Goal: Task Accomplishment & Management: Use online tool/utility

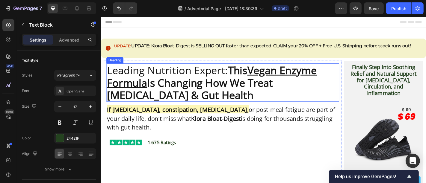
click at [191, 79] on p "Leading Nutrition Expert: This Vegan Enzyme Formula Is Changing How We Treat Bl…" at bounding box center [235, 89] width 256 height 41
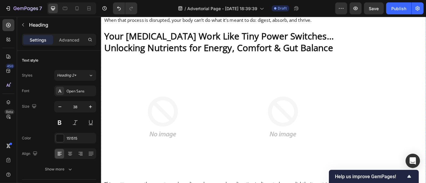
scroll to position [980, 0]
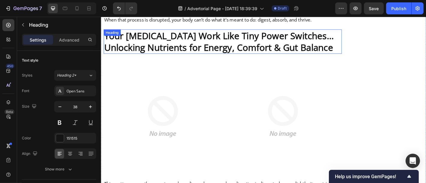
click at [154, 33] on p "Your Digestive Enzymes Work Like Tiny Power Switches… Unlocking Nutrients for E…" at bounding box center [235, 44] width 262 height 26
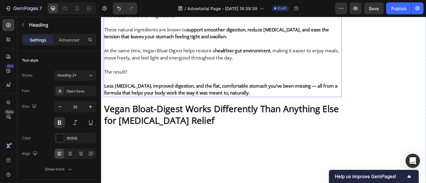
scroll to position [3627, 0]
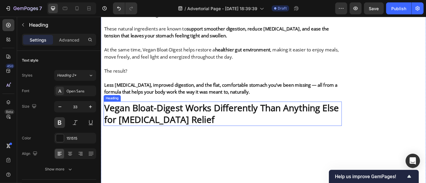
click at [200, 111] on h2 "Vegan Bloat-Digest Works Differently Than Anything Else for [MEDICAL_DATA] Reli…" at bounding box center [235, 124] width 263 height 27
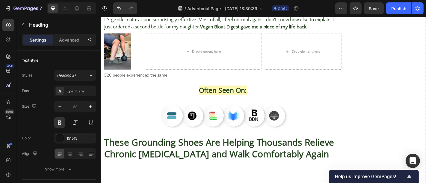
scroll to position [4835, 0]
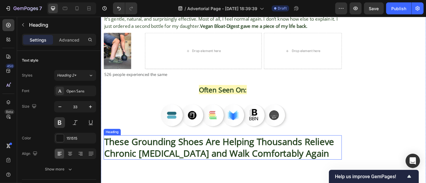
click at [163, 148] on strong "These Grounding Shoes Are Helping Thousands Relieve Chronic Foot Pain and Walk …" at bounding box center [231, 161] width 254 height 26
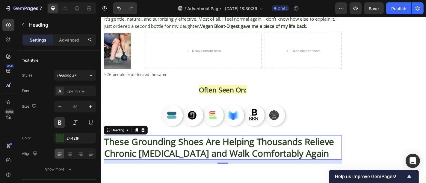
scroll to position [4850, 0]
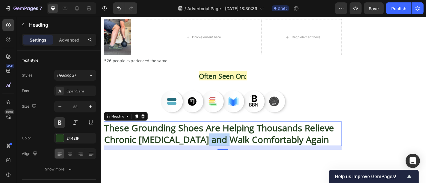
click at [208, 133] on strong "These Grounding Shoes Are Helping Thousands Relieve Chronic Foot Pain and Walk …" at bounding box center [231, 146] width 254 height 26
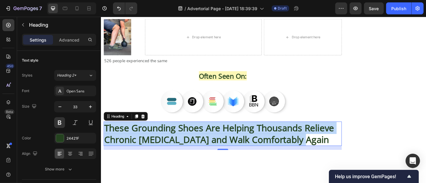
click at [208, 133] on strong "These Grounding Shoes Are Helping Thousands Relieve Chronic Foot Pain and Walk …" at bounding box center [231, 146] width 254 height 26
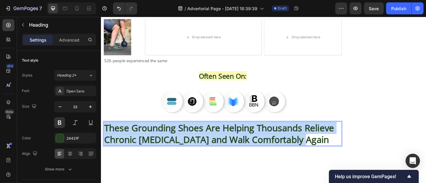
click at [208, 133] on strong "These Grounding Shoes Are Helping Thousands Relieve Chronic Foot Pain and Walk …" at bounding box center [231, 146] width 254 height 26
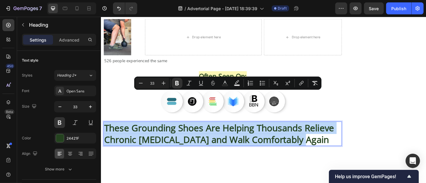
click at [208, 133] on strong "These Grounding Shoes Are Helping Thousands Relieve Chronic Foot Pain and Walk …" at bounding box center [231, 146] width 254 height 26
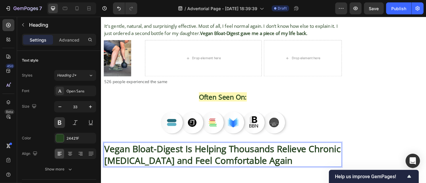
scroll to position [4827, 0]
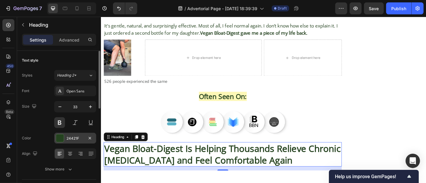
click at [60, 135] on div at bounding box center [60, 138] width 8 height 8
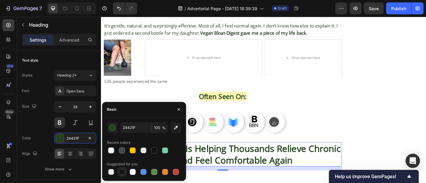
drag, startPoint x: 124, startPoint y: 174, endPoint x: 133, endPoint y: 151, distance: 24.9
click at [124, 174] on div at bounding box center [122, 172] width 6 height 6
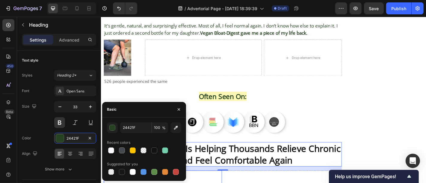
type input "151515"
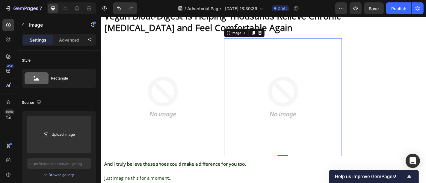
scroll to position [5021, 0]
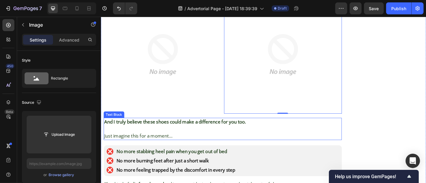
click at [207, 137] on p at bounding box center [235, 141] width 262 height 8
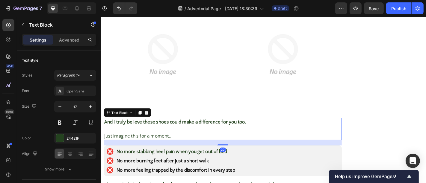
click at [207, 137] on p "Rich Text Editor. Editing area: main" at bounding box center [235, 141] width 262 height 8
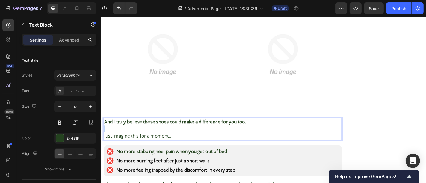
click at [207, 137] on p "Rich Text Editor. Editing area: main" at bounding box center [235, 141] width 262 height 8
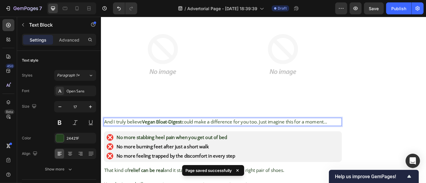
click at [281, 129] on p "And I truly believe Vegan Bloat-Digest could make a difference for you too. Jus…" at bounding box center [235, 133] width 262 height 8
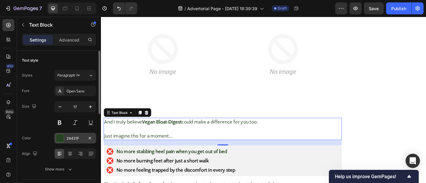
click at [76, 140] on div "24421F" at bounding box center [74, 138] width 17 height 5
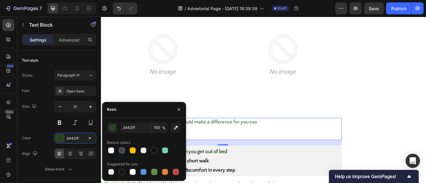
click at [117, 172] on div at bounding box center [144, 172] width 74 height 8
click at [121, 173] on div at bounding box center [122, 172] width 6 height 6
type input "151515"
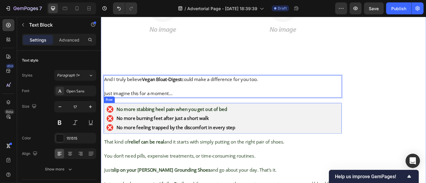
scroll to position [5073, 0]
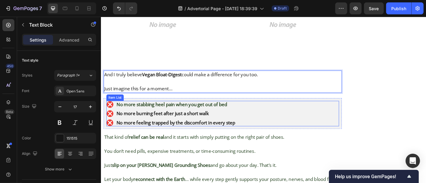
click at [215, 131] on p "No more feeling trapped by the discomfort in every step" at bounding box center [183, 134] width 131 height 6
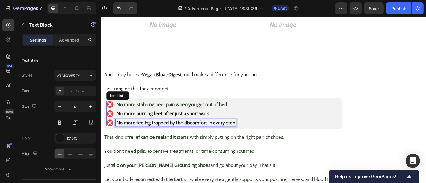
click at [215, 131] on p "No more feeling trapped by the discomfort in every step" at bounding box center [183, 134] width 131 height 6
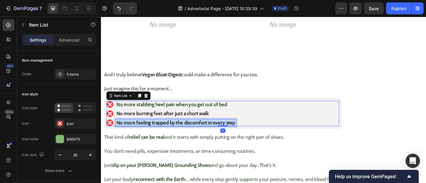
click at [215, 131] on p "No more feeling trapped by the discomfort in every step" at bounding box center [183, 134] width 131 height 6
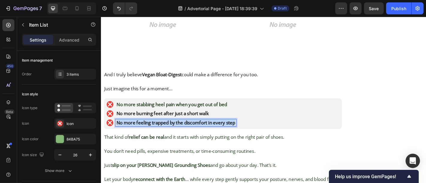
click at [215, 131] on p "No more feeling trapped by the discomfort in every step" at bounding box center [183, 134] width 131 height 6
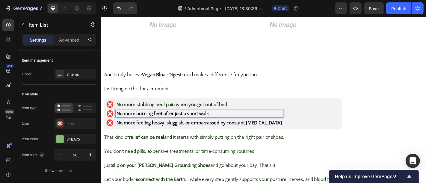
click at [140, 121] on p "No more burning feet after just a short walk" at bounding box center [209, 124] width 183 height 6
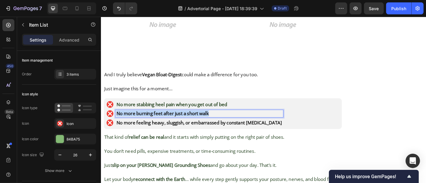
click at [140, 121] on p "No more burning feet after just a short walk" at bounding box center [209, 124] width 183 height 6
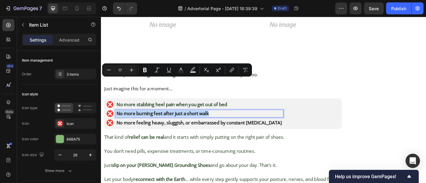
click at [140, 121] on p "No more burning feet after just a short walk" at bounding box center [209, 124] width 183 height 6
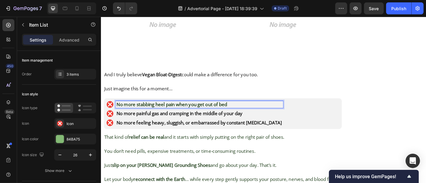
click at [148, 110] on span "No more stabbing heel pain when you get out of bed" at bounding box center [179, 113] width 122 height 7
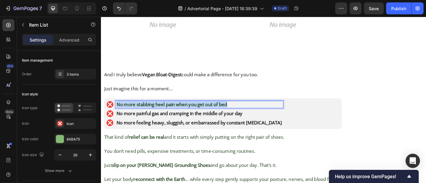
click at [148, 110] on span "No more stabbing heel pain when you get out of bed" at bounding box center [179, 113] width 122 height 7
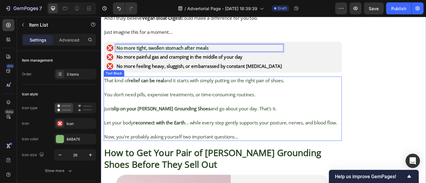
scroll to position [5136, 0]
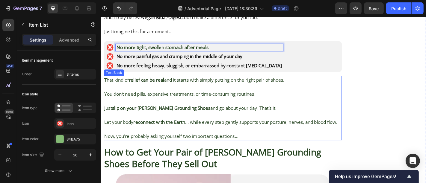
click at [221, 91] on p at bounding box center [235, 95] width 262 height 8
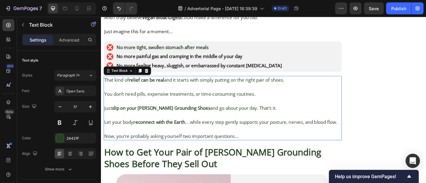
click at [221, 91] on p at bounding box center [235, 95] width 262 height 8
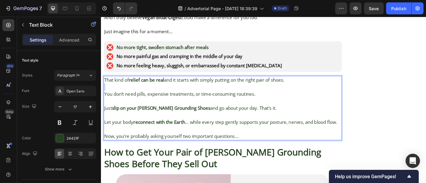
click at [221, 91] on p "Rich Text Editor. Editing area: main" at bounding box center [235, 95] width 262 height 8
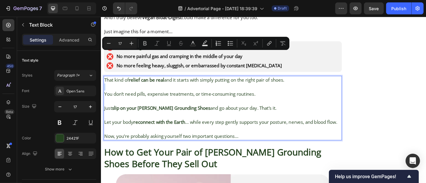
click at [221, 91] on p "Rich Text Editor. Editing area: main" at bounding box center [235, 95] width 262 height 8
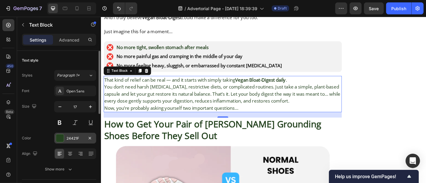
click at [76, 138] on div "24421F" at bounding box center [74, 138] width 17 height 5
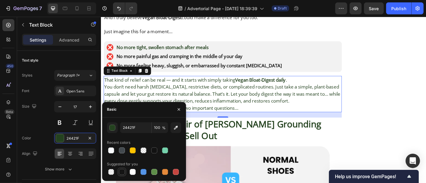
drag, startPoint x: 119, startPoint y: 174, endPoint x: 107, endPoint y: 52, distance: 122.8
click at [119, 174] on div at bounding box center [122, 172] width 6 height 6
type input "151515"
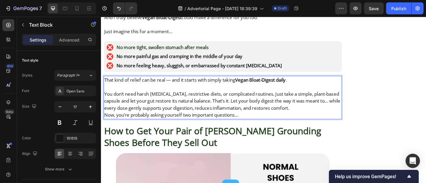
click at [328, 99] on p "You don’t need harsh laxatives, restrictive diets, or complicated routines. Jus…" at bounding box center [235, 110] width 262 height 23
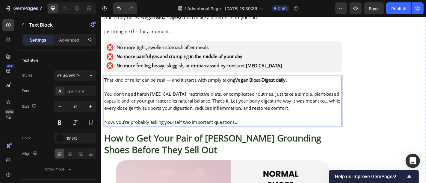
scroll to position [5137, 0]
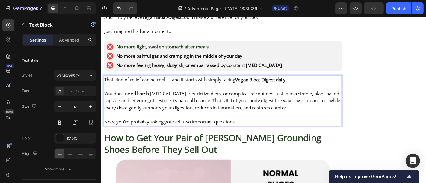
click at [228, 98] on p "You don’t need harsh laxatives, restrictive diets, or complicated routines. Jus…" at bounding box center [235, 109] width 262 height 23
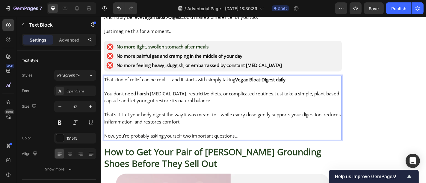
click at [125, 121] on p "That’s it. Let your body digest the way it was meant to… while every dose gentl…" at bounding box center [235, 129] width 262 height 16
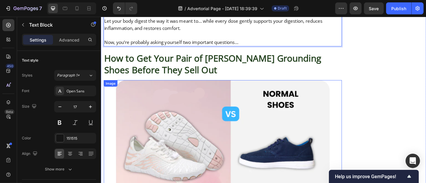
scroll to position [5254, 0]
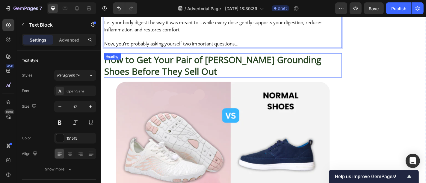
click at [171, 57] on strong "How to Get Your Pair of Bron Jacobs Grounding Shoes Before They Sell Out" at bounding box center [224, 70] width 240 height 26
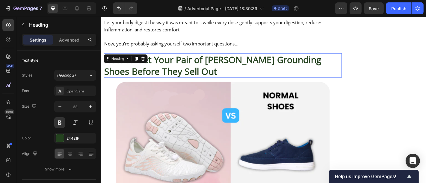
click at [171, 57] on strong "How to Get Your Pair of Bron Jacobs Grounding Shoes Before They Sell Out" at bounding box center [224, 70] width 240 height 26
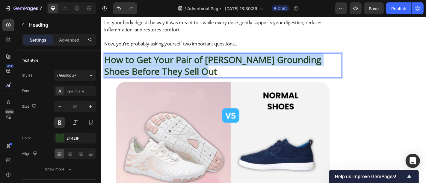
click at [171, 57] on strong "How to Get Your Pair of Bron Jacobs Grounding Shoes Before They Sell Out" at bounding box center [224, 70] width 240 height 26
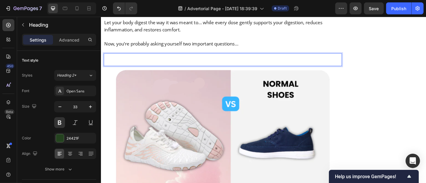
scroll to position [5253, 0]
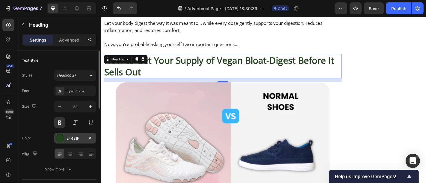
click at [66, 143] on div "24421F" at bounding box center [75, 138] width 42 height 11
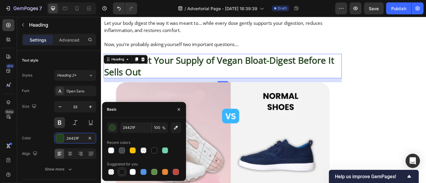
drag, startPoint x: 120, startPoint y: 172, endPoint x: 169, endPoint y: 69, distance: 114.1
click at [120, 172] on div at bounding box center [122, 172] width 6 height 6
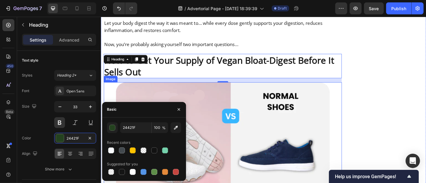
type input "151515"
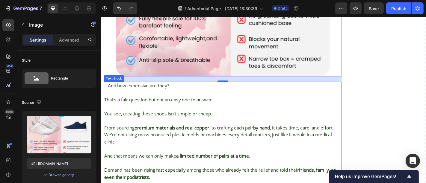
scroll to position [5484, 0]
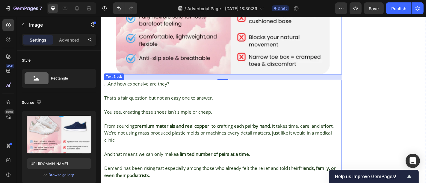
click at [170, 173] on p at bounding box center [235, 177] width 262 height 8
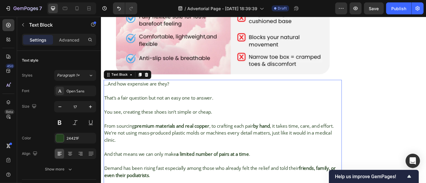
click at [170, 173] on p at bounding box center [235, 177] width 262 height 8
click at [170, 173] on p "Rich Text Editor. Editing area: main" at bounding box center [235, 177] width 262 height 8
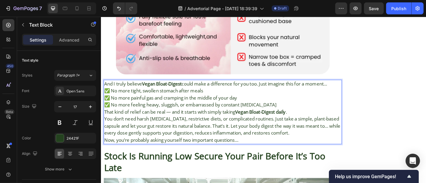
click at [356, 87] on p "And I truly believe Vegan Bloat-Digest could make a difference for you too. Jus…" at bounding box center [235, 91] width 262 height 8
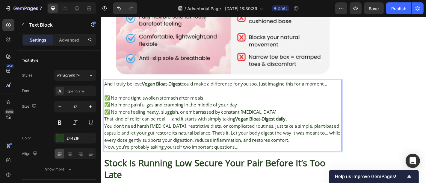
click at [289, 103] on p "✅ No more tight, swollen stomach after meals ✅ No more painful gas and cramping…" at bounding box center [235, 114] width 262 height 23
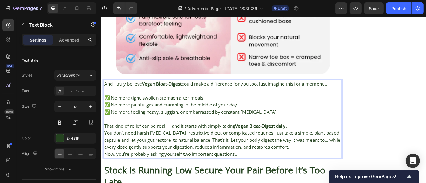
click at [324, 134] on p "That kind of relief can be real — and it starts with simply taking Vegan Bloat-…" at bounding box center [235, 138] width 262 height 8
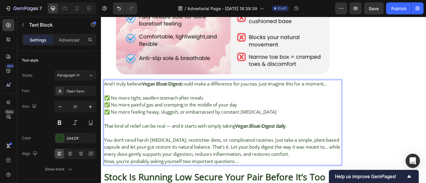
click at [338, 149] on p "You don’t need harsh laxatives, restrictive diets, or complicated routines. Jus…" at bounding box center [235, 160] width 262 height 23
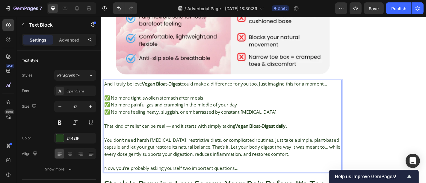
scroll to position [5474, 0]
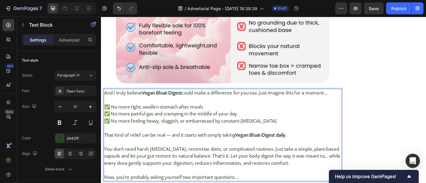
click at [159, 144] on p "That kind of relief can be real — and it starts with simply taking Vegan Bloat-…" at bounding box center [235, 148] width 262 height 8
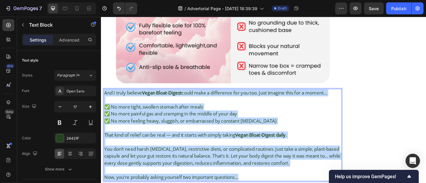
click at [159, 144] on p "That kind of relief can be real — and it starts with simply taking Vegan Bloat-…" at bounding box center [235, 148] width 262 height 8
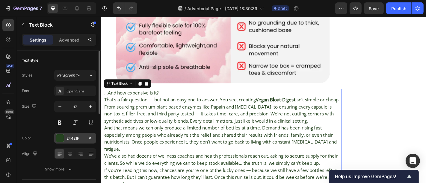
click at [71, 140] on div "24421F" at bounding box center [74, 138] width 17 height 5
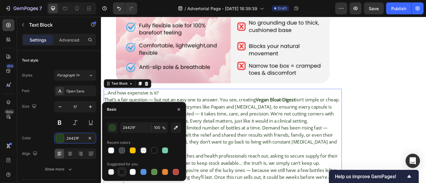
click at [119, 173] on div at bounding box center [122, 172] width 6 height 6
type input "151515"
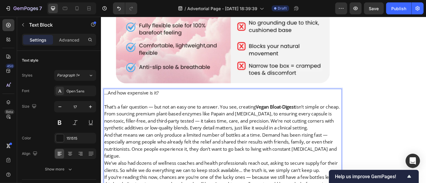
click at [351, 105] on p "⁠⁠⁠⁠⁠⁠⁠ That’s a fair question — but not an easy one to answer. You see, creati…" at bounding box center [235, 124] width 262 height 39
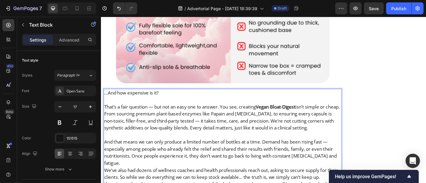
click at [128, 152] on p "And that means we can only produce a limited number of bottles at a time. Deman…" at bounding box center [235, 167] width 262 height 31
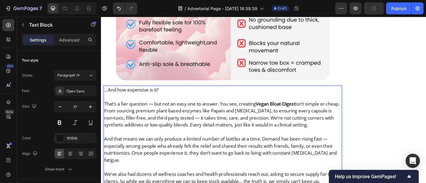
scroll to position [5560, 0]
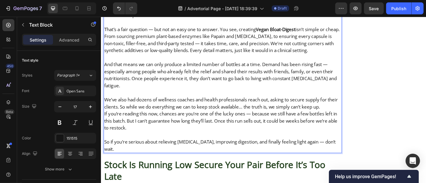
click at [135, 105] on p "We’ve also had dozens of wellness coaches and health professionals reach out, a…" at bounding box center [235, 113] width 262 height 16
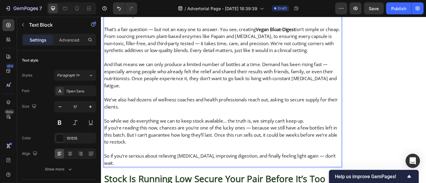
click at [136, 136] on p "If you’re reading this now, chances are you’re one of the lucky ones — because …" at bounding box center [235, 147] width 262 height 23
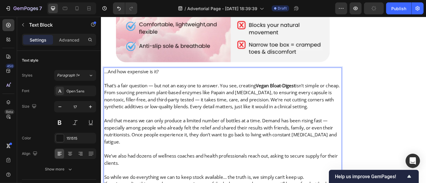
scroll to position [5497, 0]
click at [134, 128] on p "And that means we can only produce a limited number of bottles at a time. Deman…" at bounding box center [235, 143] width 262 height 31
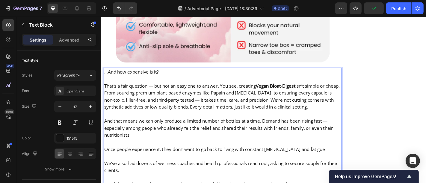
scroll to position [5474, 0]
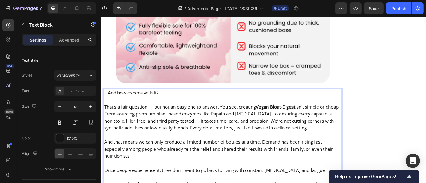
click at [121, 105] on p "That’s a fair question — but not an easy one to answer. You see, creating Vegan…" at bounding box center [235, 124] width 262 height 39
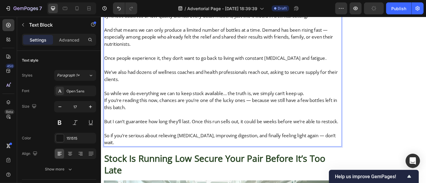
scroll to position [5659, 0]
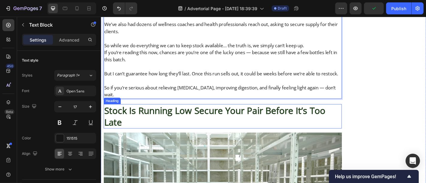
click at [241, 114] on strong "Stock Is Running Low Secure Your Pair Before It’s Too Late" at bounding box center [226, 127] width 245 height 26
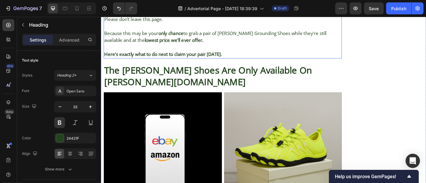
scroll to position [5709, 0]
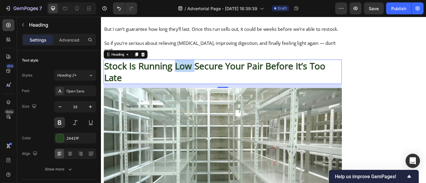
click at [186, 64] on strong "Stock Is Running Low Secure Your Pair Before It’s Too Late" at bounding box center [226, 77] width 245 height 26
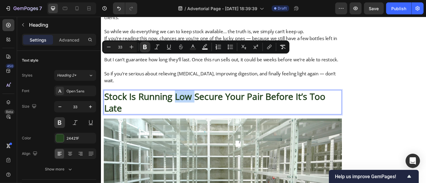
scroll to position [5674, 0]
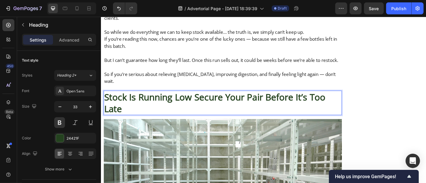
click at [166, 99] on strong "Stock Is Running Low Secure Your Pair Before It’s Too Late" at bounding box center [226, 112] width 245 height 26
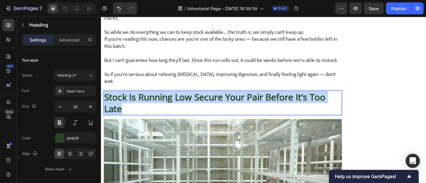
click at [166, 99] on strong "Stock Is Running Low Secure Your Pair Before It’s Too Late" at bounding box center [226, 112] width 245 height 26
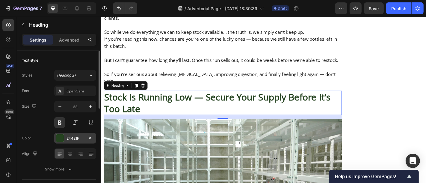
click at [69, 137] on div "24421F" at bounding box center [74, 138] width 17 height 5
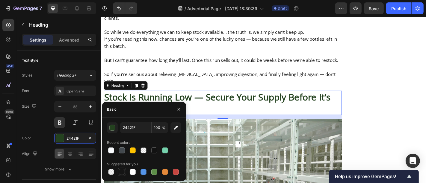
drag, startPoint x: 119, startPoint y: 173, endPoint x: 78, endPoint y: 77, distance: 104.8
click at [119, 173] on div at bounding box center [122, 172] width 6 height 6
type input "151515"
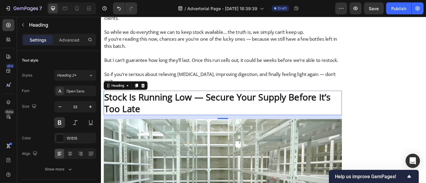
click at [219, 125] on div "15" at bounding box center [235, 127] width 263 height 4
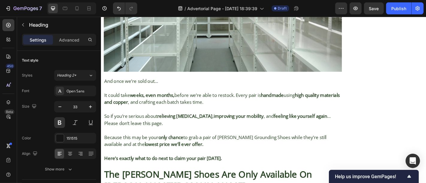
scroll to position [5875, 0]
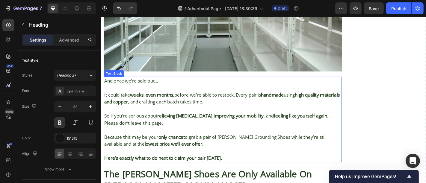
click at [189, 146] on strong "only chance" at bounding box center [178, 149] width 28 height 7
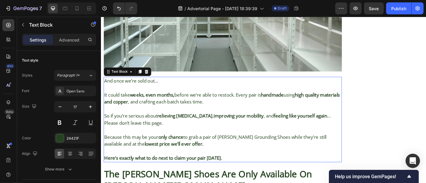
click at [189, 146] on strong "only chance" at bounding box center [178, 149] width 28 height 7
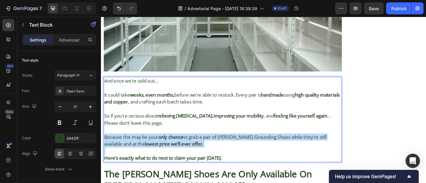
click at [189, 146] on strong "only chance" at bounding box center [178, 149] width 28 height 7
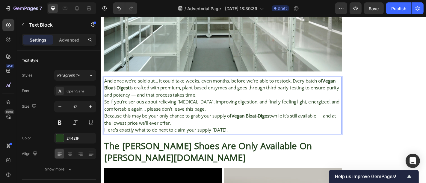
click at [257, 84] on p "And once we’re sold out… it could take weeks, even months, before we’re able to…" at bounding box center [235, 95] width 262 height 23
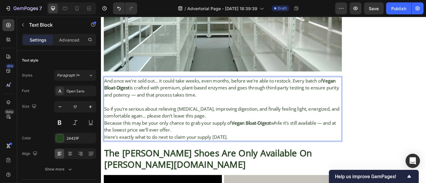
click at [228, 115] on p "So if you’re serious about relieving [MEDICAL_DATA], improving digestion, and f…" at bounding box center [235, 123] width 262 height 16
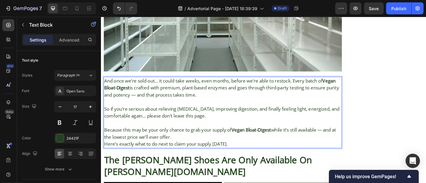
click at [208, 138] on p "Because this may be your only chance to grab your supply of Vegan Bloat-Digest …" at bounding box center [235, 146] width 262 height 16
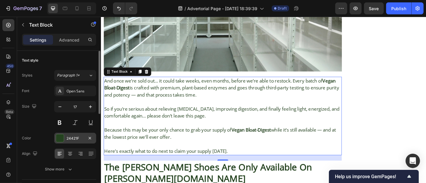
click at [72, 138] on div "24421F" at bounding box center [74, 138] width 17 height 5
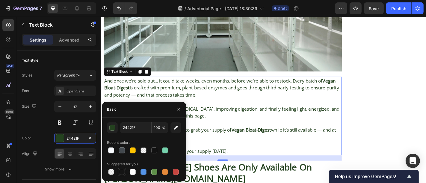
click at [120, 171] on div at bounding box center [122, 172] width 6 height 6
type input "151515"
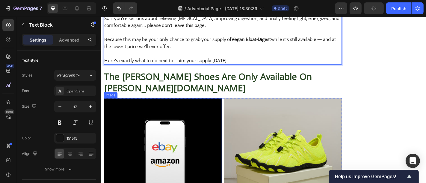
scroll to position [5974, 0]
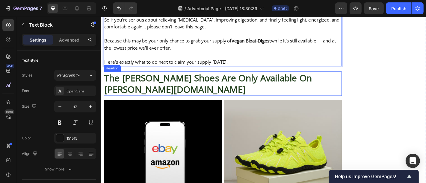
click at [170, 77] on h2 "The Bron Jacobs Shoes Are Only Available On Bron-jacobs.com" at bounding box center [235, 90] width 263 height 27
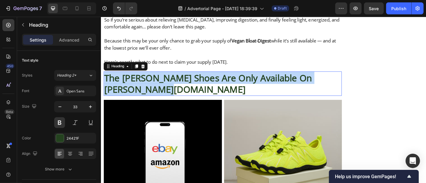
click at [170, 78] on p "The Bron Jacobs Shoes Are Only Available On Bron-jacobs.com" at bounding box center [235, 91] width 262 height 26
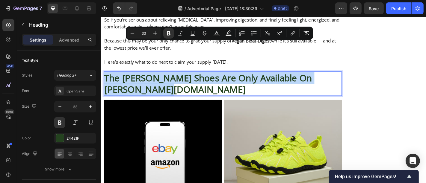
click at [170, 78] on p "The Bron Jacobs Shoes Are Only Available On Bron-jacobs.com" at bounding box center [235, 91] width 262 height 26
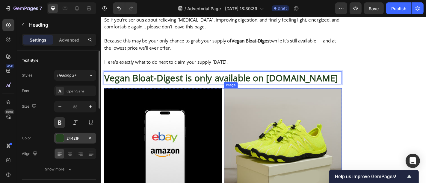
click at [75, 136] on div "24421F" at bounding box center [74, 138] width 17 height 5
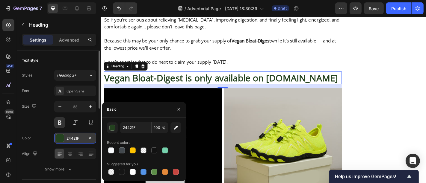
scroll to position [5987, 0]
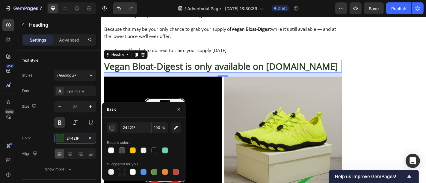
drag, startPoint x: 125, startPoint y: 174, endPoint x: 137, endPoint y: 69, distance: 105.5
click at [125, 174] on div at bounding box center [121, 172] width 7 height 7
type input "151515"
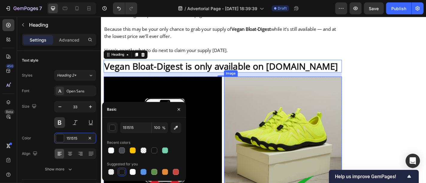
scroll to position [6034, 0]
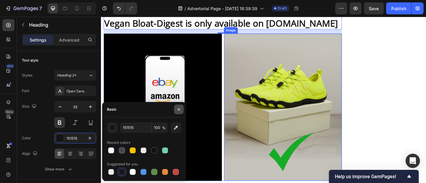
click at [181, 108] on icon "button" at bounding box center [178, 109] width 5 height 5
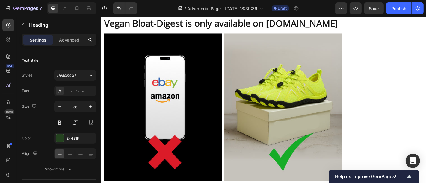
drag, startPoint x: 279, startPoint y: 125, endPoint x: 200, endPoint y: 28, distance: 125.5
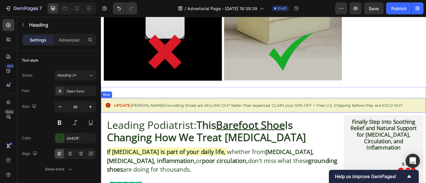
scroll to position [6145, 0]
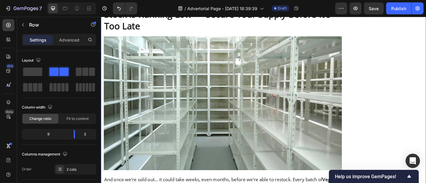
scroll to position [5878, 0]
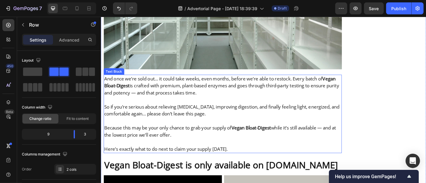
click at [226, 105] on p "Rich Text Editor. Editing area: main" at bounding box center [235, 109] width 262 height 8
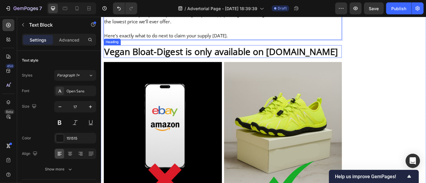
scroll to position [6090, 0]
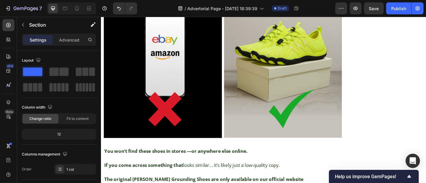
scroll to position [6140, 0]
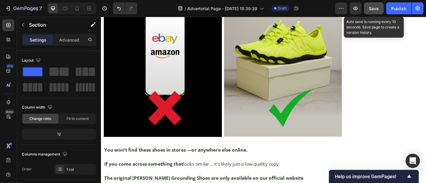
click at [374, 9] on span "Save" at bounding box center [374, 8] width 10 height 5
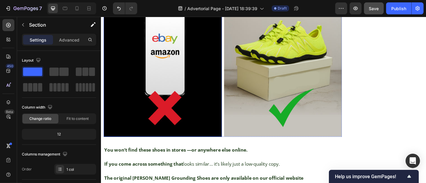
scroll to position [6184, 0]
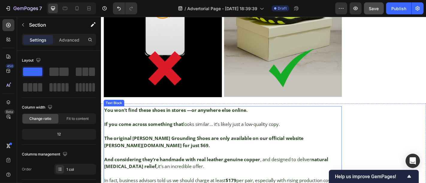
click at [238, 171] on p "And considering they’re handmade with real leather , genuine copper , and desig…" at bounding box center [235, 179] width 262 height 16
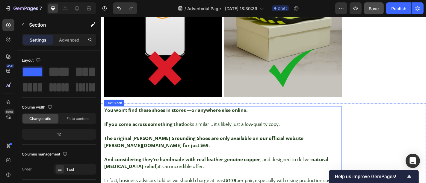
click at [238, 171] on p "And considering they’re handmade with real leather , genuine copper , and desig…" at bounding box center [235, 179] width 262 height 16
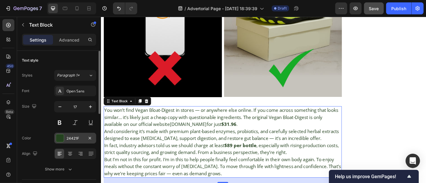
click at [61, 141] on div at bounding box center [60, 138] width 8 height 8
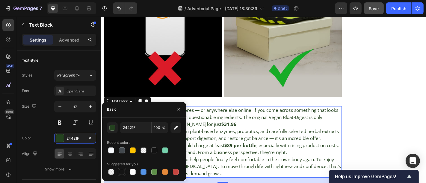
drag, startPoint x: 122, startPoint y: 173, endPoint x: 173, endPoint y: 49, distance: 134.9
click at [122, 173] on div at bounding box center [122, 172] width 6 height 6
type input "151515"
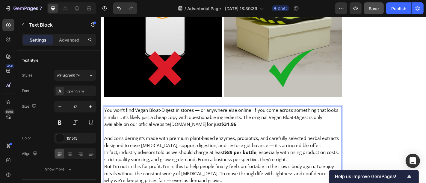
click at [350, 148] on p "And considering it’s made with premium plant-based enzymes, probiotics, and car…" at bounding box center [235, 156] width 262 height 16
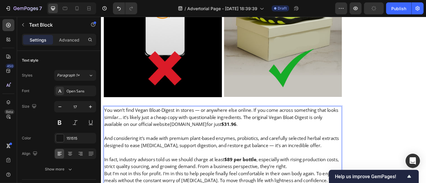
click at [226, 171] on p "In fact, industry advisors told us we should charge at least $89 per bottle , e…" at bounding box center [235, 179] width 262 height 16
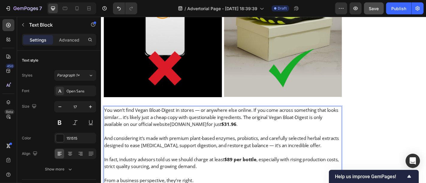
click at [276, 116] on p "You won’t find Vegan Bloat-Digest in stores — or anywhere else online. If you c…" at bounding box center [235, 127] width 262 height 23
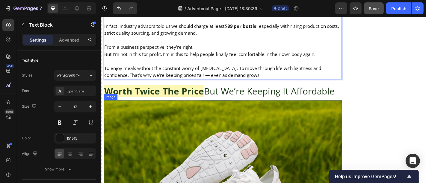
scroll to position [6269, 0]
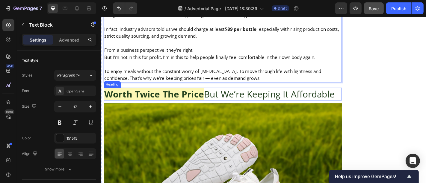
click at [218, 104] on h2 "Worth Twice The Price But We’re Keeping It Affordable" at bounding box center [235, 102] width 263 height 14
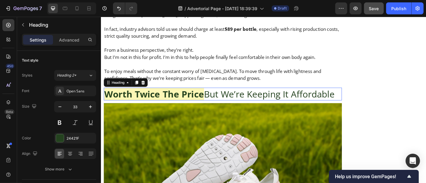
click at [218, 104] on p "Worth Twice The Price But We’re Keeping It Affordable" at bounding box center [235, 102] width 262 height 13
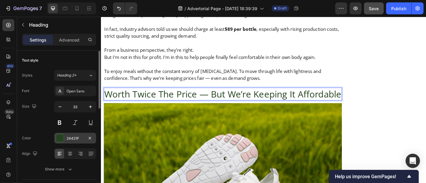
click at [73, 141] on div "24421F" at bounding box center [75, 138] width 42 height 11
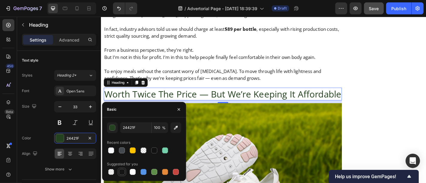
click at [120, 170] on div at bounding box center [122, 172] width 6 height 6
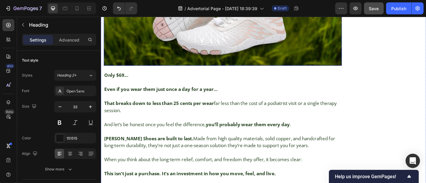
scroll to position [6465, 0]
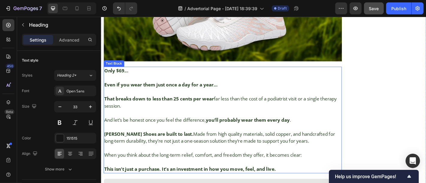
click at [193, 143] on p at bounding box center [235, 139] width 262 height 8
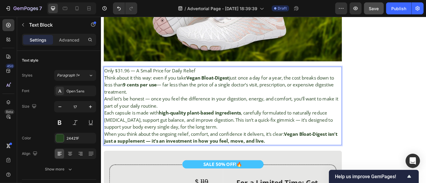
click at [217, 81] on p "Only $31.96 — A Small Price for Daily Relief" at bounding box center [235, 77] width 262 height 8
click at [78, 139] on div "24421F" at bounding box center [74, 138] width 17 height 5
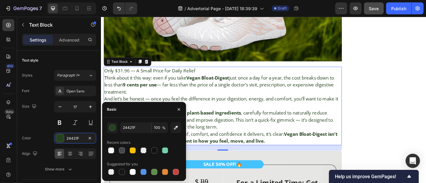
click at [122, 167] on div "Suggested for you" at bounding box center [144, 165] width 74 height 10
click at [122, 171] on div at bounding box center [122, 172] width 6 height 6
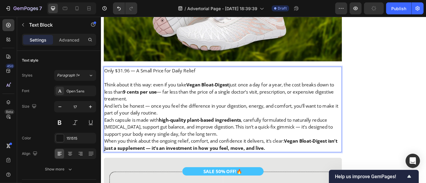
click at [160, 112] on p "Think about it this way: even if you take Vegan Bloat-Digest just once a day fo…" at bounding box center [235, 99] width 262 height 23
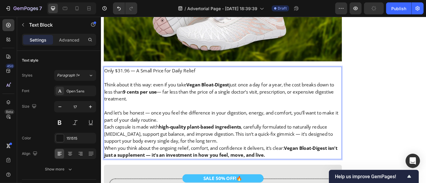
click at [192, 135] on p "And let’s be honest — once you feel the difference in your digestion, energy, a…" at bounding box center [235, 127] width 262 height 16
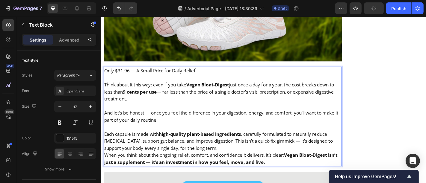
click at [231, 166] on p "Each capsule is made with high-quality plant-based ingredients , carefully form…" at bounding box center [235, 154] width 262 height 23
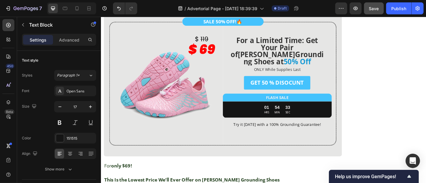
scroll to position [6655, 0]
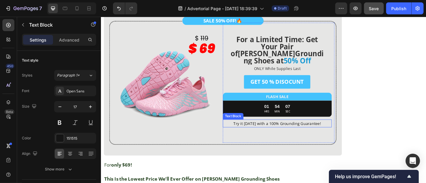
click at [260, 139] on p "Try it today with a 100% Grounding Guarantee!" at bounding box center [295, 134] width 119 height 7
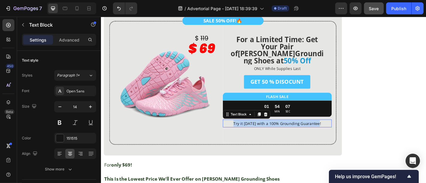
click at [260, 139] on p "Try it today with a 100% Grounding Guarantee!" at bounding box center [295, 134] width 119 height 7
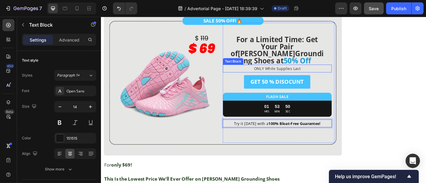
click at [315, 77] on span "ONLY While Supplies Last" at bounding box center [296, 74] width 52 height 6
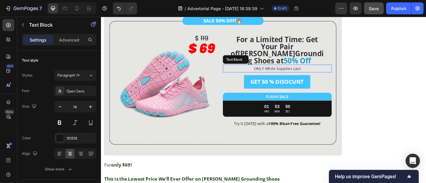
click at [315, 77] on span "ONLY While Supplies Last" at bounding box center [296, 74] width 52 height 6
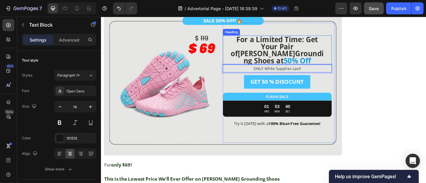
click at [313, 54] on strong "Bron Jacobs" at bounding box center [283, 57] width 63 height 11
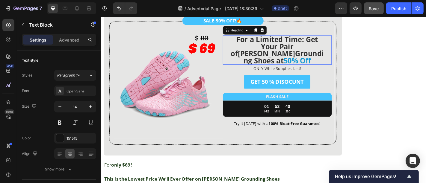
click at [313, 54] on strong "Bron Jacobs" at bounding box center [283, 57] width 63 height 11
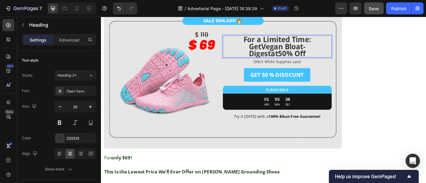
scroll to position [1, 0]
click at [325, 51] on p "For a Limited Time: Get Vegan Bloat-Digest at 50% Off" at bounding box center [295, 48] width 107 height 23
click at [335, 52] on p "For a Limited Time: Get Vegan Bloat-Digest at 50% Off" at bounding box center [295, 48] width 107 height 23
click at [330, 51] on p "For a Limited Time: Get Vegan Bloat-Digest at 50% Off" at bounding box center [295, 48] width 107 height 23
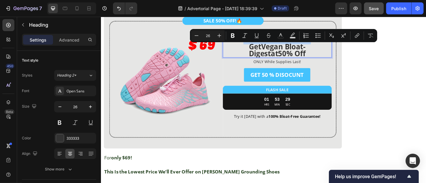
drag, startPoint x: 331, startPoint y: 52, endPoint x: 252, endPoint y: 51, distance: 78.8
click at [252, 51] on p "For a Limited Time: Get Vegan Bloat-Digest at 50% Off" at bounding box center [295, 49] width 107 height 23
click at [195, 34] on icon "Editor contextual toolbar" at bounding box center [196, 36] width 6 height 6
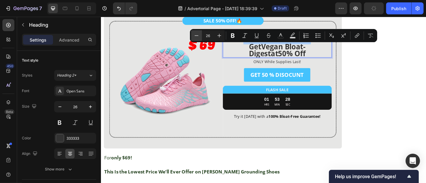
click at [195, 34] on icon "Editor contextual toolbar" at bounding box center [196, 36] width 6 height 6
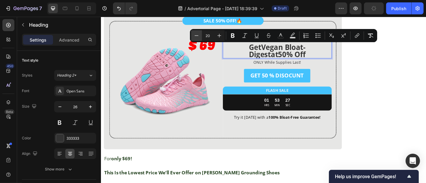
click at [195, 34] on icon "Editor contextual toolbar" at bounding box center [196, 36] width 6 height 6
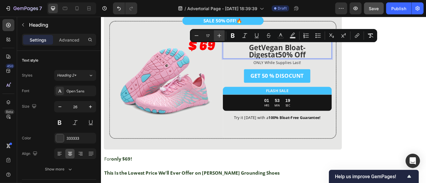
click at [221, 35] on icon "Editor contextual toolbar" at bounding box center [219, 36] width 6 height 6
type input "18"
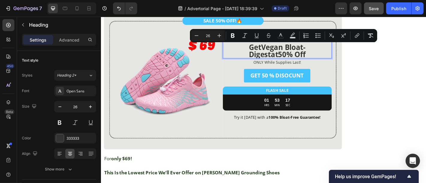
click at [269, 62] on p "For a Limited Time: Get Vegan Bloat-Digest at 50% Off" at bounding box center [295, 50] width 107 height 24
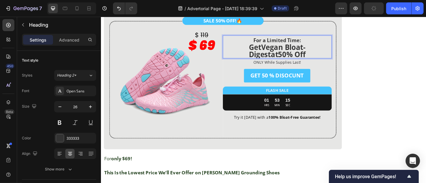
click at [318, 64] on strong "Vegan Bloat-Digest" at bounding box center [295, 54] width 63 height 19
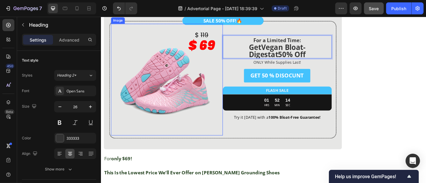
scroll to position [6747, 0]
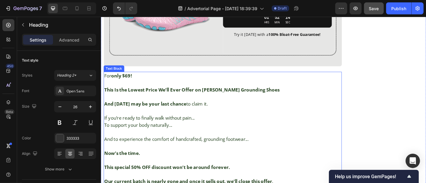
click at [178, 109] on p at bounding box center [235, 106] width 262 height 8
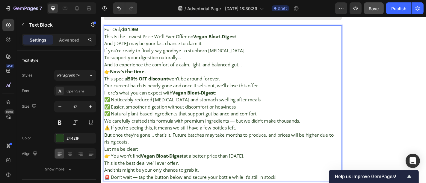
scroll to position [6797, 0]
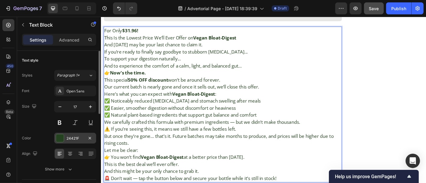
click at [79, 142] on div "24421F" at bounding box center [75, 138] width 42 height 11
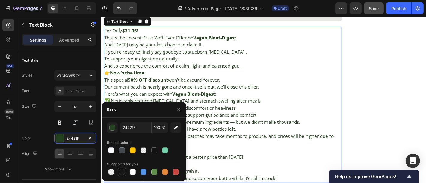
drag, startPoint x: 121, startPoint y: 172, endPoint x: 61, endPoint y: 17, distance: 166.2
click at [121, 172] on div at bounding box center [122, 172] width 6 height 6
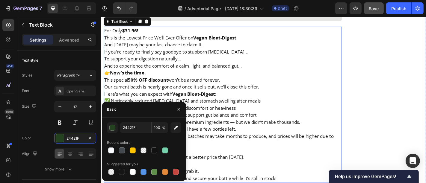
type input "151515"
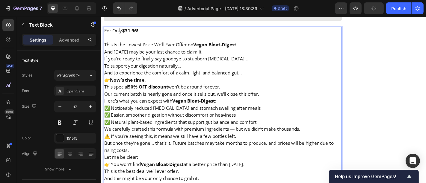
click at [267, 52] on p "This Is the Lowest Price We’ll Ever Offer on Vegan Bloat-Digest" at bounding box center [235, 48] width 262 height 8
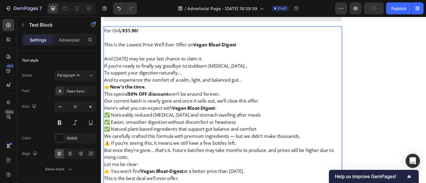
click at [240, 59] on p "Rich Text Editor. Editing area: main" at bounding box center [235, 56] width 262 height 8
click at [225, 67] on p "And [DATE] may be your last chance to claim it." at bounding box center [235, 63] width 262 height 8
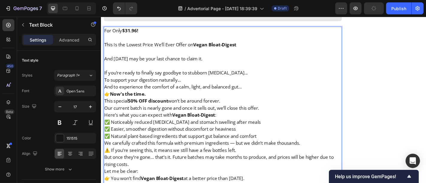
click at [262, 88] on p "If you’re ready to finally say goodbye to stubborn bloating... To support your …" at bounding box center [235, 86] width 262 height 23
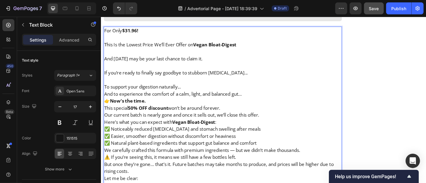
click at [220, 100] on p "⁠⁠⁠⁠⁠⁠⁠ To support your digestion naturally... And to experience the comfort of…" at bounding box center [235, 94] width 262 height 23
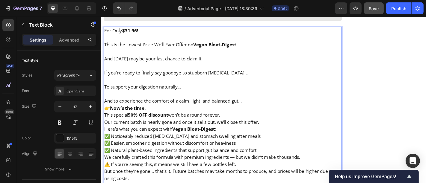
click at [265, 114] on p "⁠⁠⁠⁠⁠⁠⁠ And to experience the comfort of a calm, light, and balanced gut..." at bounding box center [235, 106] width 262 height 16
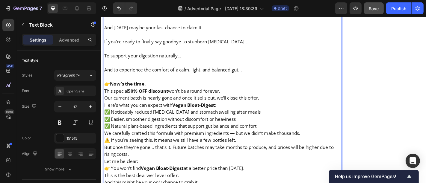
scroll to position [6832, 0]
click at [165, 95] on p "👉 Now’s the time." at bounding box center [235, 91] width 262 height 8
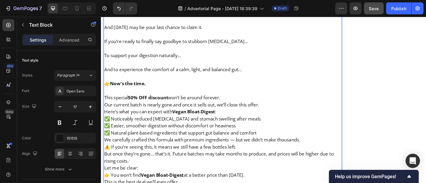
click at [240, 118] on p "This special 50% OFF discount won’t be around forever. Our current batch is nea…" at bounding box center [235, 110] width 262 height 16
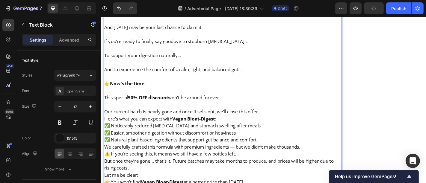
click at [300, 126] on p "⁠⁠⁠⁠⁠⁠⁠ Our current batch is nearly gone and once it sells out, we’ll close thi…" at bounding box center [235, 118] width 262 height 16
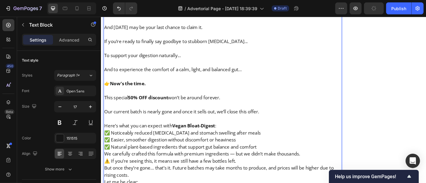
click at [248, 147] on p "Here’s what you can expect with Vegan Bloat-Digest : ✅ Noticeably reduced bloat…" at bounding box center [235, 149] width 262 height 31
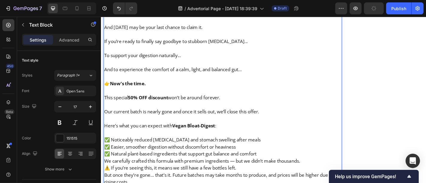
scroll to position [6886, 0]
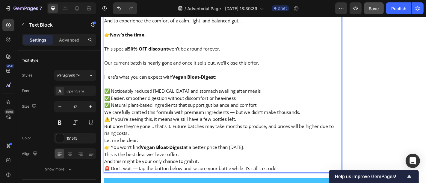
click at [290, 119] on p "⁠⁠⁠⁠⁠⁠⁠ ✅ Noticeably reduced bloating and stomach swelling after meals ✅ Easier…" at bounding box center [235, 102] width 262 height 31
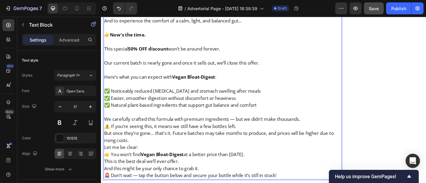
click at [334, 134] on p "We carefully crafted this formula with premium ingredients — but we didn’t make…" at bounding box center [235, 130] width 262 height 8
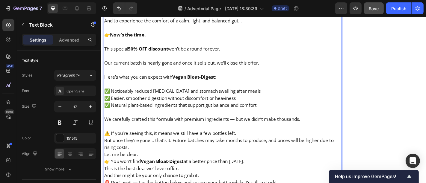
click at [260, 158] on p "⚠️ If you’re seeing this, it means we still have a few bottles left. But once t…" at bounding box center [235, 153] width 262 height 23
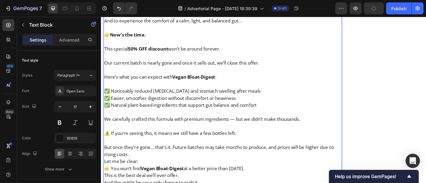
scroll to position [6920, 0]
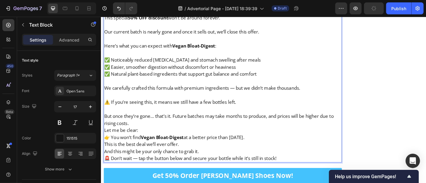
click at [158, 139] on p "⁠⁠⁠⁠⁠⁠⁠ But once they’re gone… that’s it. Future batches may take months to pro…" at bounding box center [235, 126] width 262 height 23
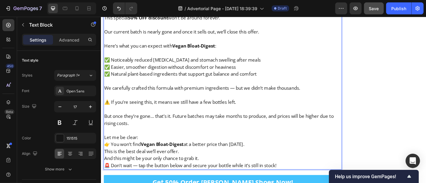
click at [159, 156] on p "Let me be clear: 👉 You won’t find Vegan Bloat-Digest at a better price than tod…" at bounding box center [235, 161] width 262 height 31
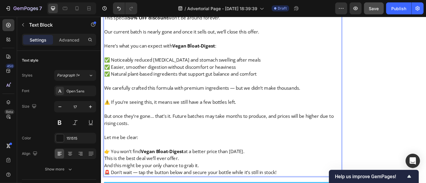
scroll to position [6946, 0]
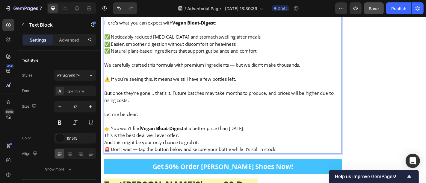
click at [275, 152] on p "⁠⁠⁠⁠⁠⁠⁠ 👉 You won’t find Vegan Bloat-Digest at a better price than today. This …" at bounding box center [235, 144] width 262 height 31
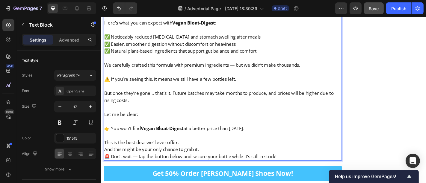
click at [190, 166] on p "⁠⁠⁠⁠⁠⁠⁠ This is the best deal we’ll ever offer. And this might be your only cha…" at bounding box center [235, 155] width 262 height 23
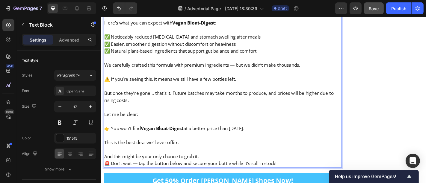
click at [236, 175] on p "⁠⁠⁠⁠⁠⁠⁠ And this might be your only chance to grab it." at bounding box center [235, 168] width 262 height 16
click at [219, 175] on p "⁠⁠⁠⁠⁠⁠⁠ And this might be your only chance to grab it." at bounding box center [235, 168] width 262 height 16
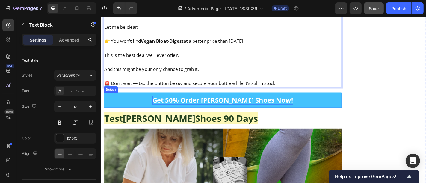
scroll to position [7085, 0]
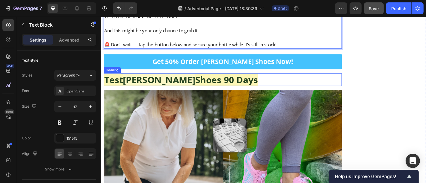
click at [182, 93] on strong "Bron Jacobs" at bounding box center [165, 86] width 80 height 13
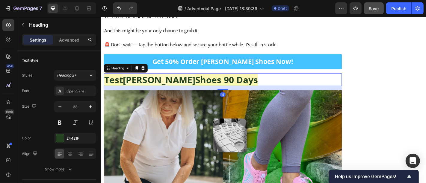
click at [182, 93] on strong "Bron Jacobs" at bounding box center [165, 86] width 80 height 13
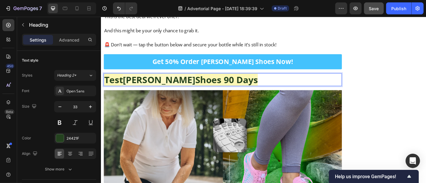
click at [182, 93] on strong "Bron Jacobs" at bounding box center [165, 86] width 80 height 13
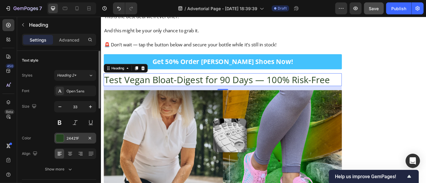
click at [83, 142] on div "24421F" at bounding box center [75, 138] width 42 height 11
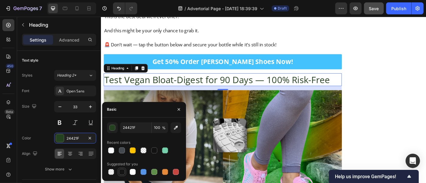
click at [123, 174] on div at bounding box center [122, 172] width 6 height 6
type input "151515"
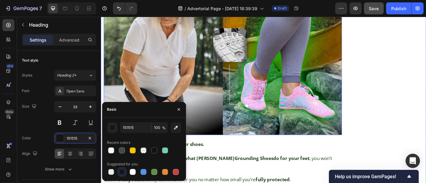
scroll to position [7186, 0]
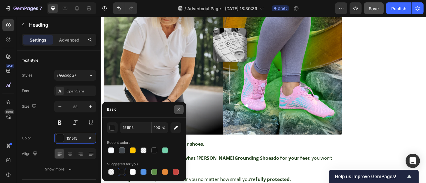
click at [179, 112] on icon "button" at bounding box center [178, 109] width 5 height 5
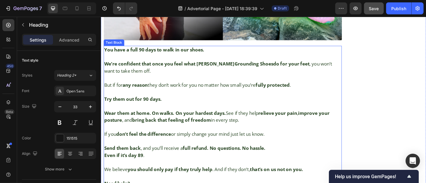
scroll to position [7292, 0]
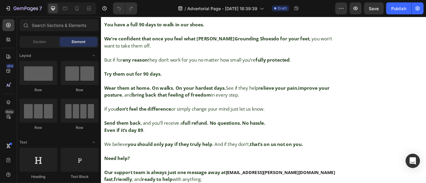
scroll to position [7376, 0]
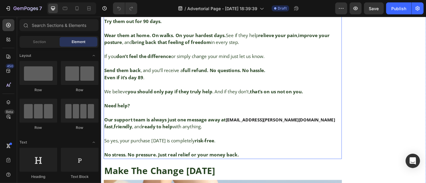
click at [262, 134] on strong "support@bron-jacobs.com" at bounding box center [299, 131] width 121 height 7
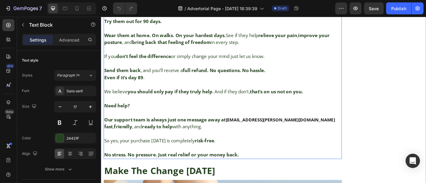
click at [262, 134] on strong "support@bron-jacobs.com" at bounding box center [299, 131] width 121 height 7
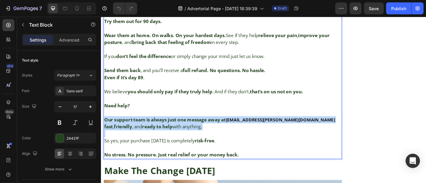
click at [262, 134] on strong "support@bron-jacobs.com" at bounding box center [299, 131] width 121 height 7
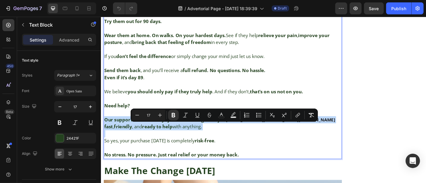
click at [262, 134] on strong "support@bron-jacobs.com" at bounding box center [299, 131] width 121 height 7
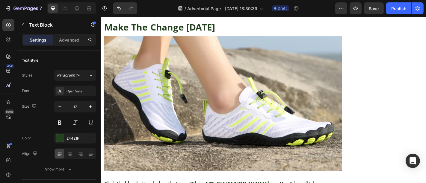
scroll to position [7325, 0]
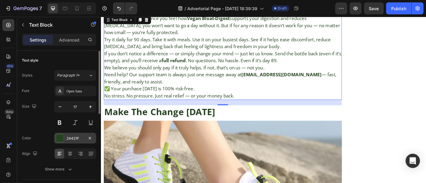
click at [77, 140] on div "24421F" at bounding box center [74, 138] width 17 height 5
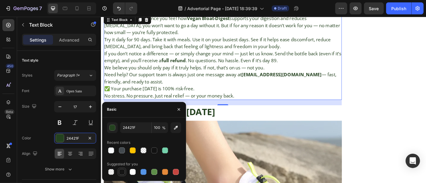
click at [122, 173] on div at bounding box center [122, 172] width 6 height 6
type input "151515"
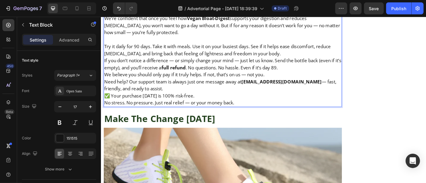
click at [286, 61] on p "Try it daily for 90 days. Take it with meals. Use it on your busiest days. See …" at bounding box center [235, 54] width 262 height 16
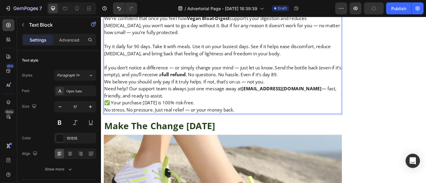
click at [321, 93] on p "We believe you should only pay if it truly helps. If not, that’s on us — not yo…" at bounding box center [235, 89] width 262 height 8
click at [318, 85] on p "If you don’t notice a difference — or simply change your mind — just let us kno…" at bounding box center [235, 77] width 262 height 16
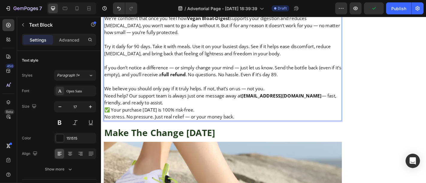
click at [294, 100] on p "We believe you should only pay if it truly helps. If not, that’s on us — not yo…" at bounding box center [235, 97] width 262 height 8
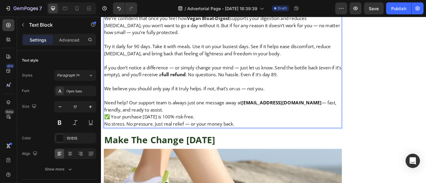
click at [193, 124] on p "Need help? Our support team is always just one message away at support@veganblo…" at bounding box center [235, 116] width 262 height 16
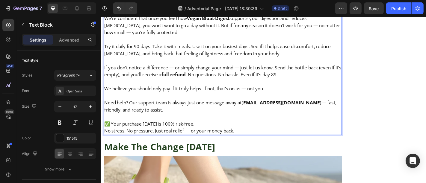
click at [202, 141] on p "✅ Your purchase today is 100% risk-free. No stress. No pressure. Just real reli…" at bounding box center [235, 139] width 262 height 16
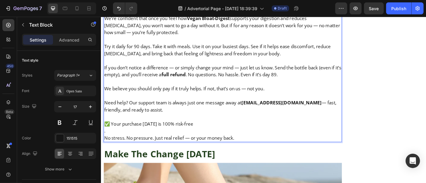
click at [263, 115] on strong "support@veganbloatdigest.com" at bounding box center [300, 111] width 89 height 7
click at [261, 115] on strong "support@veganbloatdigest.com" at bounding box center [300, 111] width 89 height 7
drag, startPoint x: 262, startPoint y: 119, endPoint x: 277, endPoint y: 119, distance: 15.6
click at [277, 115] on strong "support@veganbloatdigest.com" at bounding box center [300, 111] width 89 height 7
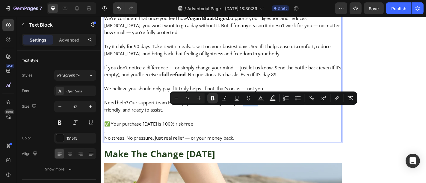
click at [262, 115] on strong "support@veganbloatdigest.com" at bounding box center [300, 111] width 89 height 7
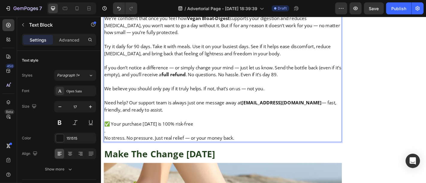
click at [261, 115] on strong "support@veganbloatdigest.com" at bounding box center [300, 111] width 89 height 7
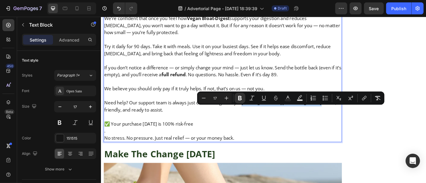
drag, startPoint x: 261, startPoint y: 120, endPoint x: 334, endPoint y: 119, distance: 72.5
click at [334, 115] on strong "support@veganbloatdigest.com" at bounding box center [300, 111] width 89 height 7
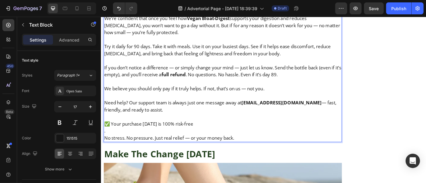
scroll to position [7355, 0]
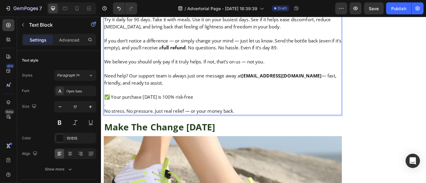
click at [104, 122] on p ". No stress. No pressure. Just real relief — or your money back." at bounding box center [235, 118] width 262 height 16
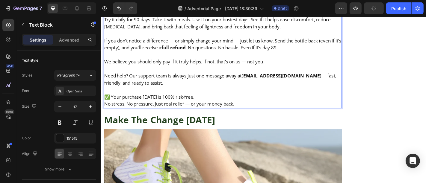
click at [216, 116] on p "✅ Your purchase today is 100% risk-free. No stress. No pressure. Just real reli…" at bounding box center [235, 110] width 262 height 16
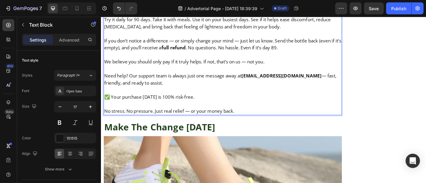
scroll to position [7320, 0]
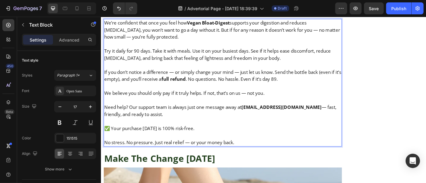
click at [317, 90] on p "If you don’t notice a difference — or simply change your mind — just let us kno…" at bounding box center [235, 82] width 262 height 16
click at [315, 90] on p "If you don’t notice a difference — or simply change your mind — just let us kno…" at bounding box center [235, 82] width 262 height 16
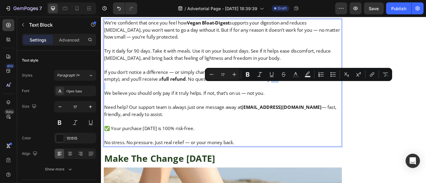
drag, startPoint x: 315, startPoint y: 91, endPoint x: 307, endPoint y: 93, distance: 8.7
click at [307, 90] on p "If you don’t notice a difference — or simply change your mind — just let us kno…" at bounding box center [235, 82] width 262 height 16
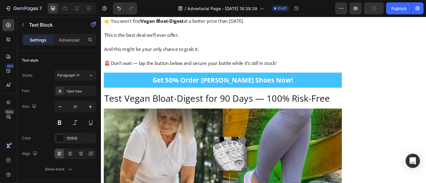
scroll to position [7065, 0]
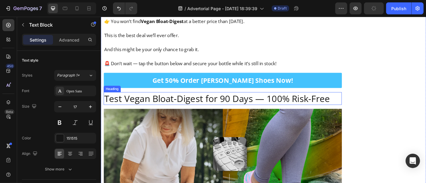
click at [243, 114] on h2 "Test Vegan Bloat-Digest for 90 Days — 100% Risk-Free" at bounding box center [235, 107] width 263 height 14
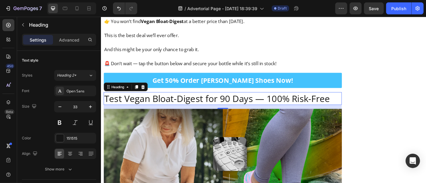
click at [235, 114] on p "Test Vegan Bloat-Digest for 90 Days — 100% Risk-Free" at bounding box center [235, 107] width 262 height 13
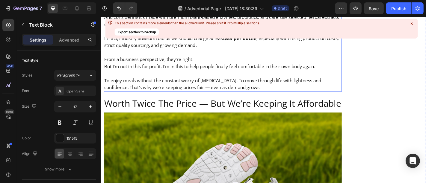
scroll to position [6163, 0]
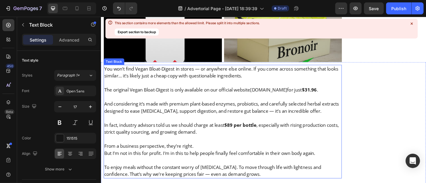
click at [220, 136] on p "In fact, industry advisors told us we should charge at least $89 per bottle , e…" at bounding box center [235, 141] width 262 height 16
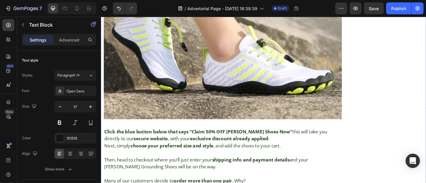
scroll to position [7462, 0]
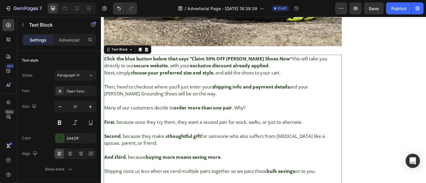
click at [215, 99] on p "Then, head to checkout where you’ll just enter your shipping info and payment d…" at bounding box center [235, 98] width 262 height 16
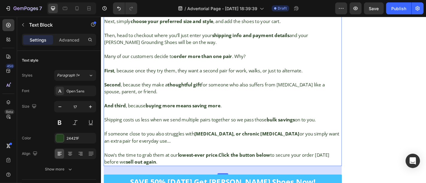
scroll to position [7513, 0]
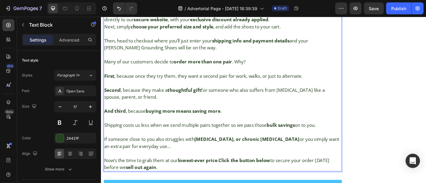
click at [190, 117] on p "Rich Text Editor. Editing area: main" at bounding box center [235, 114] width 262 height 8
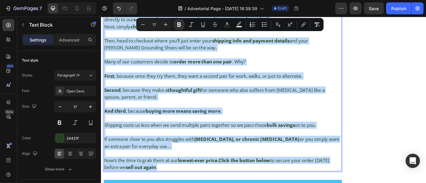
copy div "Click the blue button below that says “Claim 50% OFF Bron Jacobs Shoes Now” thi…"
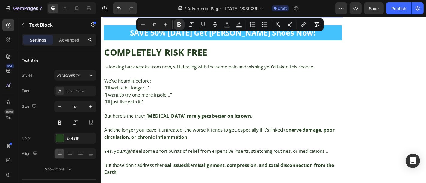
scroll to position [7505, 0]
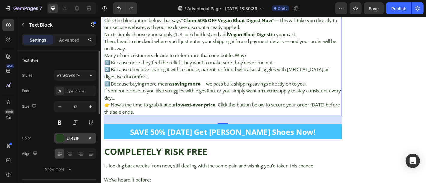
click at [76, 134] on div "24421F" at bounding box center [75, 138] width 42 height 11
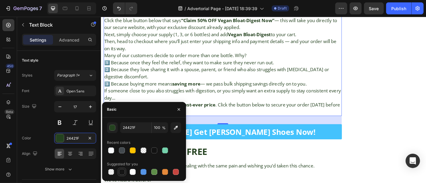
click at [122, 174] on div at bounding box center [122, 172] width 6 height 6
type input "151515"
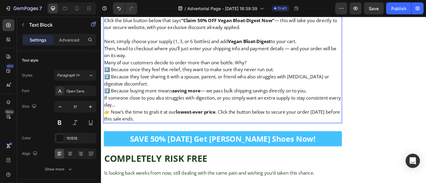
click at [189, 63] on p "Then, head to checkout where you’ll just enter your shipping info and payment d…" at bounding box center [235, 56] width 262 height 16
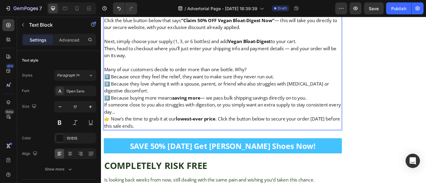
click at [266, 77] on p "Many of our customers decide to order more than one bottle. Why?" at bounding box center [235, 75] width 262 height 8
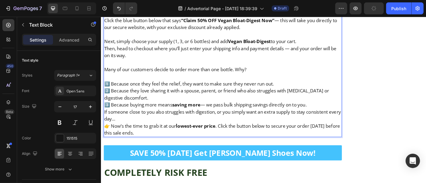
click at [341, 118] on p "1️⃣ Because once they feel the relief, they want to make sure they never run ou…" at bounding box center [235, 102] width 262 height 31
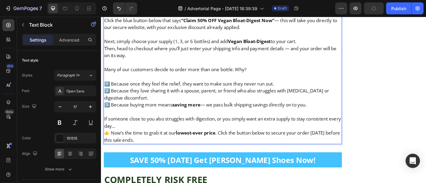
click at [131, 141] on p "If someone close to you also struggles with digestion, or you simply want an ex…" at bounding box center [235, 134] width 262 height 16
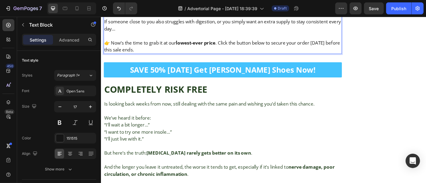
scroll to position [7612, 0]
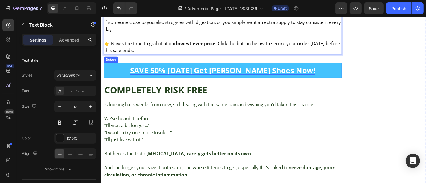
click at [229, 81] on p "SAVE 50% TODAY Get Bron Jacobs Shoes Now!" at bounding box center [235, 76] width 205 height 10
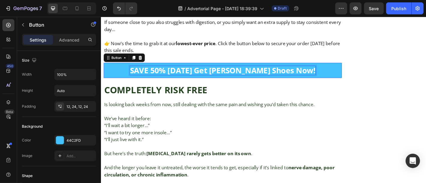
click at [229, 81] on p "SAVE 50% TODAY Get Bron Jacobs Shoes Now!" at bounding box center [235, 76] width 205 height 10
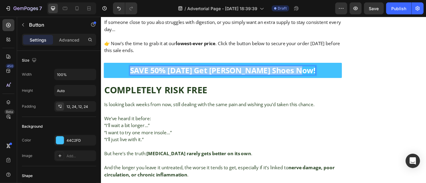
click at [229, 81] on p "SAVE 50% TODAY Get Bron Jacobs Shoes Now!" at bounding box center [235, 76] width 205 height 10
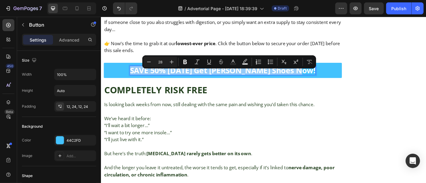
click at [229, 81] on p "SAVE 50% TODAY Get Bron Jacobs Shoes Now!" at bounding box center [235, 76] width 205 height 10
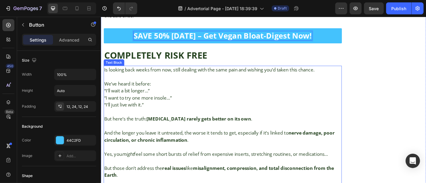
scroll to position [7650, 0]
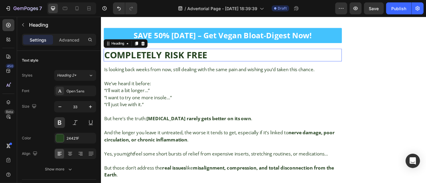
click at [193, 66] on strong "COMPLETELY RISK FREE" at bounding box center [161, 58] width 114 height 13
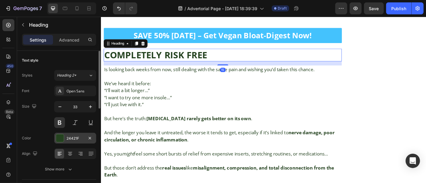
click at [78, 140] on div "24421F" at bounding box center [74, 138] width 17 height 5
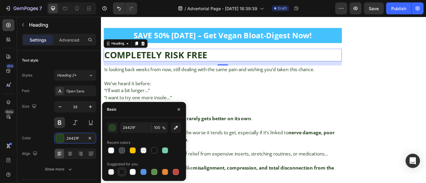
click at [122, 174] on div at bounding box center [122, 172] width 6 height 6
type input "151515"
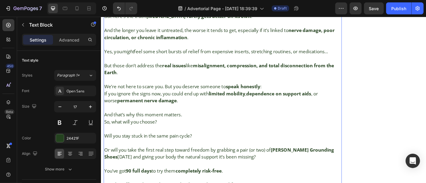
scroll to position [7764, 0]
click at [205, 122] on p "Rich Text Editor. Editing area: main" at bounding box center [235, 118] width 262 height 8
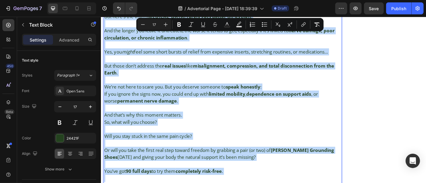
copy div "Is looking back weeks from now, still dealing with the same pain and wishing yo…"
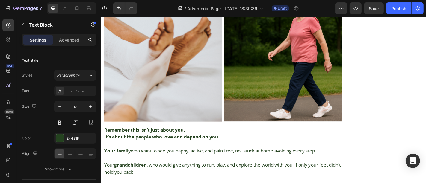
scroll to position [7705, 0]
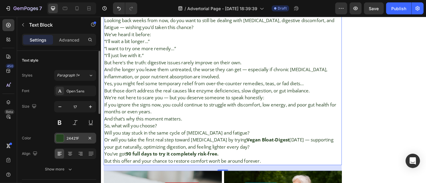
click at [78, 138] on div "24421F" at bounding box center [74, 138] width 17 height 5
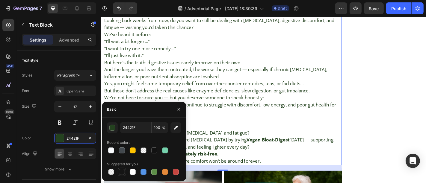
click at [121, 176] on div at bounding box center [122, 172] width 8 height 8
type input "151515"
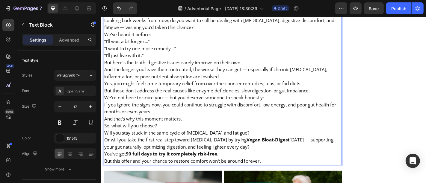
click at [205, 40] on p "We’ve heard it before: “I’ll wait a bit longer…” “I want to try one more remedy…" at bounding box center [235, 47] width 262 height 31
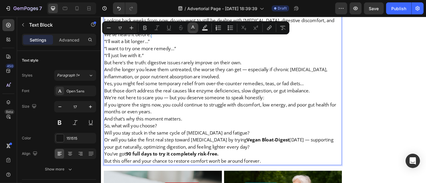
click at [190, 32] on button "Text Color" at bounding box center [192, 27] width 11 height 11
type input "151515"
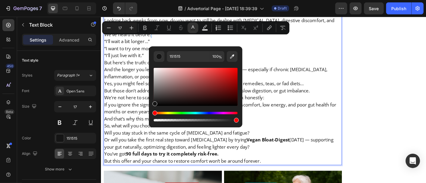
click at [161, 41] on p "We’ve heard it before: “I’ll wait a bit longer…” “I want to try one more remedy…" at bounding box center [235, 47] width 262 height 31
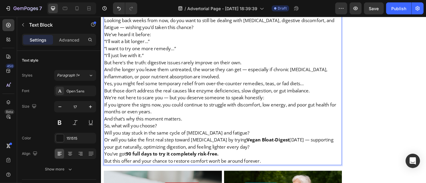
click at [197, 32] on p "Looking back weeks from now, do you want to still be dealing with [MEDICAL_DATA…" at bounding box center [235, 25] width 262 height 16
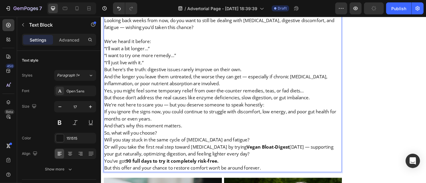
click at [178, 47] on p "We’ve heard it before: “I’ll wait a bit longer…” “I want to try one more remedy…" at bounding box center [235, 55] width 262 height 31
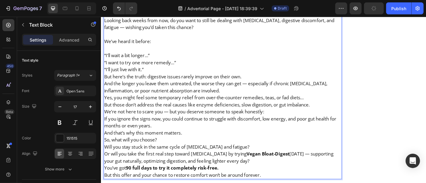
click at [170, 64] on p "⁠⁠⁠⁠⁠⁠⁠ “I’ll wait a bit longer…” “I want to try one more remedy…” “I’ll just l…" at bounding box center [235, 63] width 262 height 31
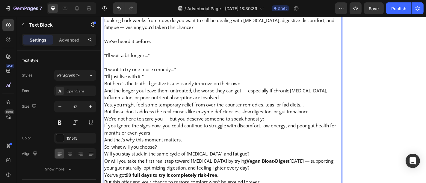
click at [195, 78] on p "⁠⁠⁠⁠⁠⁠⁠ “I want to try one more remedy…” “I’ll just live with it.”" at bounding box center [235, 74] width 262 height 23
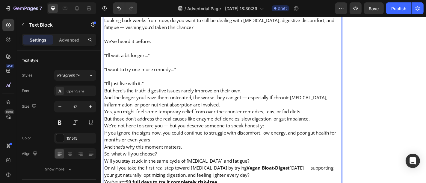
click at [178, 92] on p "⁠⁠⁠⁠⁠⁠⁠ “I’ll just live with it.”" at bounding box center [235, 87] width 262 height 16
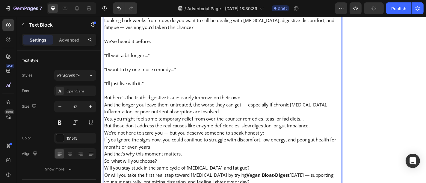
click at [281, 110] on p "But here’s the truth: digestive issues rarely improve on their own." at bounding box center [235, 106] width 262 height 8
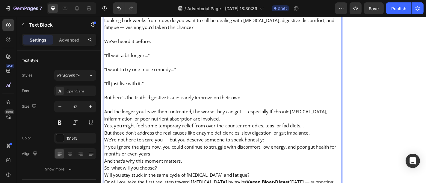
click at [242, 133] on p "And the longer you leave them untreated, the worse they can get — especially if…" at bounding box center [235, 126] width 262 height 16
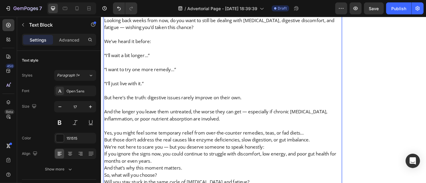
scroll to position [7749, 0]
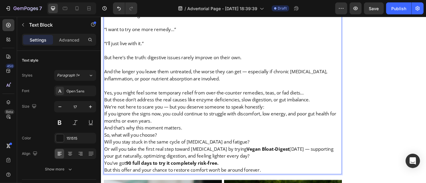
click at [287, 120] on p "We’re not here to scare you — but you deserve someone to speak honestly:" at bounding box center [235, 117] width 262 height 8
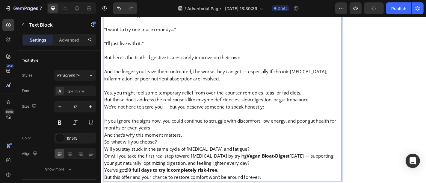
click at [209, 144] on p "If you ignore the signs now, you could continue to struggle with discomfort, lo…" at bounding box center [235, 136] width 262 height 16
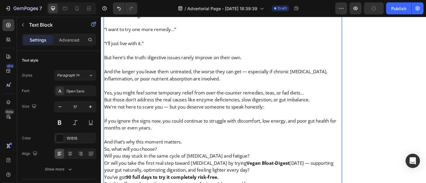
click at [205, 159] on p "And that’s why this moment matters." at bounding box center [235, 156] width 262 height 8
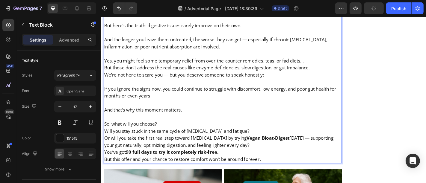
scroll to position [7785, 0]
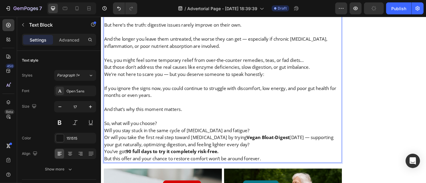
click at [170, 139] on p "So, what will you choose?" at bounding box center [235, 135] width 262 height 8
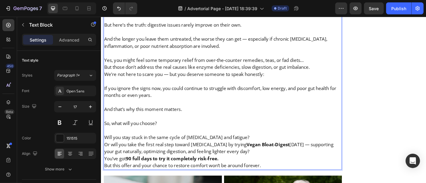
click at [252, 152] on p "Will you stay stuck in the same cycle of [MEDICAL_DATA] and fatigue?" at bounding box center [235, 151] width 262 height 8
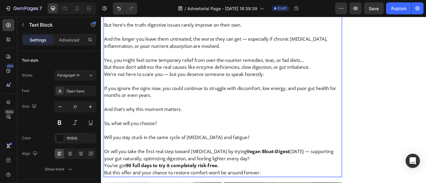
click at [275, 177] on p "Or will you take the first real step toward digestive relief by trying Vegan Bl…" at bounding box center [235, 170] width 262 height 16
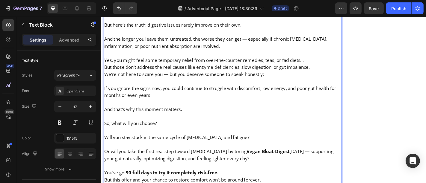
scroll to position [7810, 0]
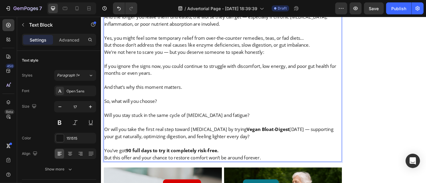
click at [255, 161] on p "Rich Text Editor. Editing area: main" at bounding box center [235, 157] width 262 height 8
click at [240, 169] on p "You’ve got 90 full days to try it completely risk-free." at bounding box center [235, 165] width 262 height 8
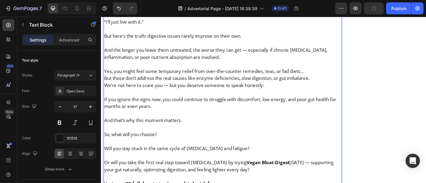
scroll to position [7840, 0]
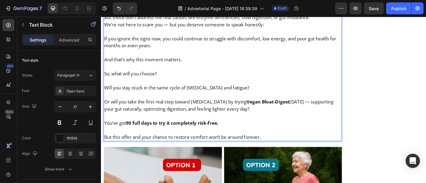
click at [134, 138] on strong "90 full days to try it completely risk-free." at bounding box center [179, 134] width 102 height 7
click at [131, 138] on p "You’ve got 3 0 full days to try it completely risk-free." at bounding box center [235, 135] width 262 height 8
click at [129, 138] on p "You’ve got 3 0 full days to try it completely risk-free." at bounding box center [235, 135] width 262 height 8
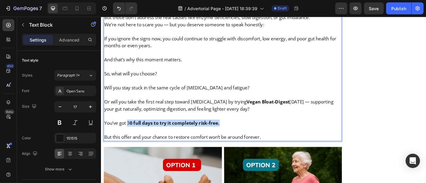
drag, startPoint x: 129, startPoint y: 141, endPoint x: 240, endPoint y: 142, distance: 110.5
click at [240, 138] on p "You’ve got 3 0 full days to try it completely risk-free." at bounding box center [235, 135] width 262 height 8
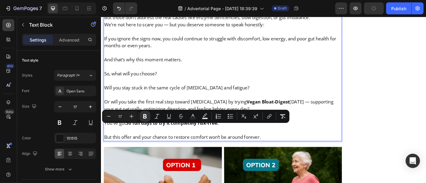
click at [254, 138] on p "You’ve got 30 full days to try it completely risk-free." at bounding box center [235, 135] width 262 height 8
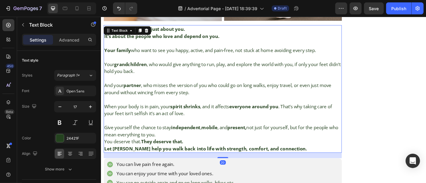
scroll to position [8128, 0]
click at [191, 112] on p "Rich Text Editor. Editing area: main" at bounding box center [235, 108] width 262 height 8
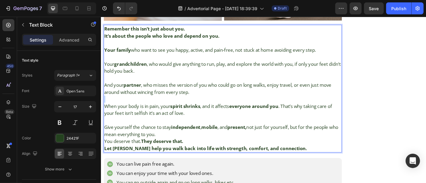
click at [191, 112] on p "Rich Text Editor. Editing area: main" at bounding box center [235, 108] width 262 height 8
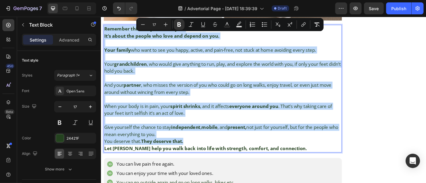
copy div "Remember this isn’t just about you. It’s about the people who love and depend o…"
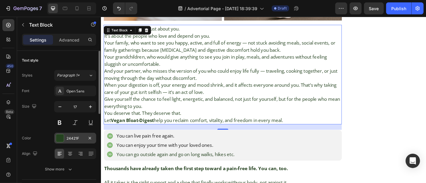
click at [66, 138] on div "24421F" at bounding box center [75, 138] width 42 height 11
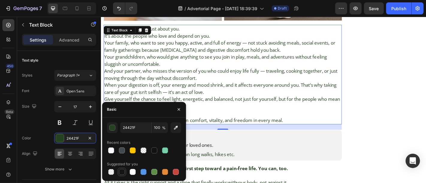
drag, startPoint x: 123, startPoint y: 172, endPoint x: 78, endPoint y: 68, distance: 112.8
click at [123, 172] on div at bounding box center [122, 172] width 6 height 6
type input "151515"
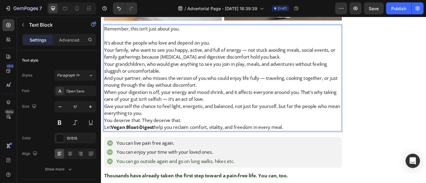
click at [229, 45] on p "It’s about the people who love and depend on you." at bounding box center [235, 46] width 262 height 8
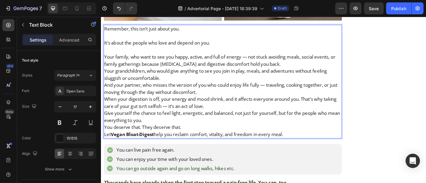
click at [183, 88] on p "Your grandchildren, who would give anything to see you join in play, meals, and…" at bounding box center [235, 81] width 262 height 16
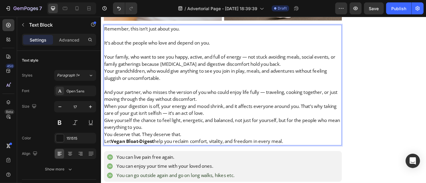
click at [294, 71] on p "Your family, who want to see you happy, active, and full of energy — not stuck …" at bounding box center [235, 65] width 262 height 16
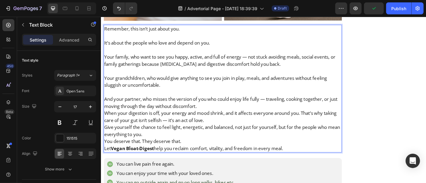
click at [223, 118] on p "And your partner, who misses the version of you who could enjoy life fully — tr…" at bounding box center [235, 112] width 262 height 16
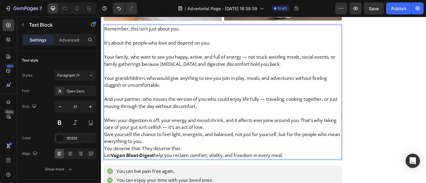
click at [240, 143] on p "When your digestion is off, your energy and mood shrink, and it affects everyon…" at bounding box center [235, 136] width 262 height 16
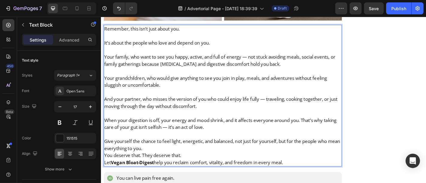
scroll to position [8151, 0]
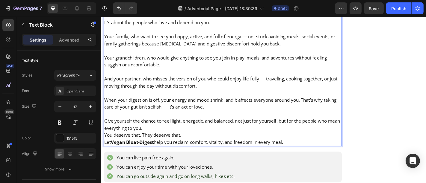
click at [184, 143] on p "Give yourself the chance to feel light, energetic, and balanced, not just for y…" at bounding box center [235, 136] width 262 height 16
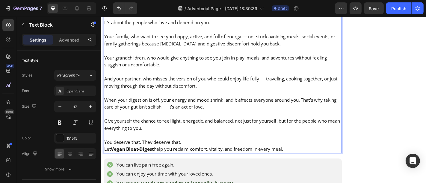
click at [199, 158] on p "You deserve that. They deserve that." at bounding box center [235, 156] width 262 height 8
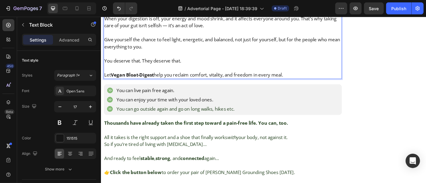
scroll to position [8242, 0]
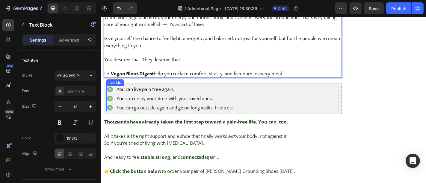
click at [149, 110] on p "You can enjoy your time with your loved ones." at bounding box center [183, 107] width 131 height 6
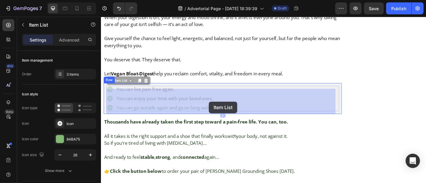
drag, startPoint x: 280, startPoint y: 121, endPoint x: 220, endPoint y: 111, distance: 61.2
drag, startPoint x: 258, startPoint y: 122, endPoint x: 221, endPoint y: 116, distance: 37.5
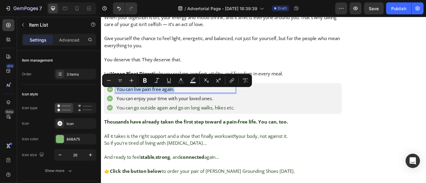
drag, startPoint x: 117, startPoint y: 100, endPoint x: 228, endPoint y: 118, distance: 112.2
click at [228, 118] on div "You can live pain free again. You can enjoy your time with your loved ones. You…" at bounding box center [178, 107] width 143 height 28
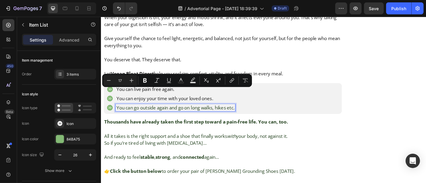
click at [228, 118] on span "You can go outside again and go on long walks, hikes etc." at bounding box center [183, 117] width 131 height 7
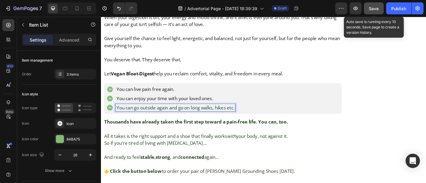
click at [376, 11] on div "Save" at bounding box center [374, 8] width 10 height 6
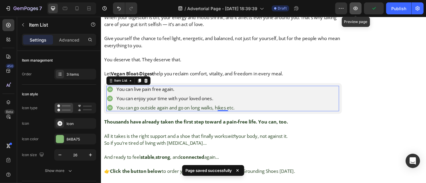
click at [358, 7] on icon "button" at bounding box center [355, 8] width 6 height 6
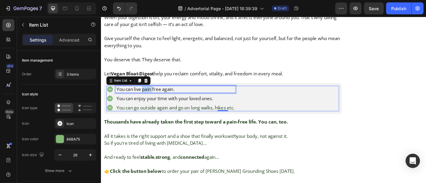
click at [153, 100] on p "You can live pain free again." at bounding box center [183, 97] width 131 height 6
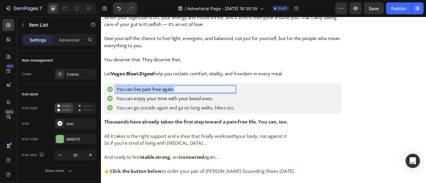
click at [153, 100] on p "You can live pain free again." at bounding box center [183, 97] width 131 height 6
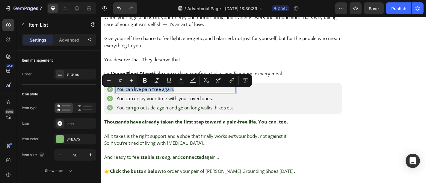
copy p "You can live pain free again."
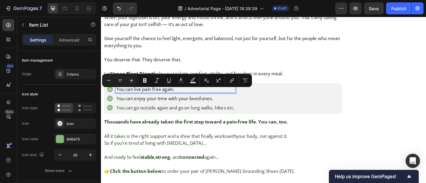
click at [200, 110] on p "You can enjoy your time with your loved ones." at bounding box center [183, 107] width 131 height 6
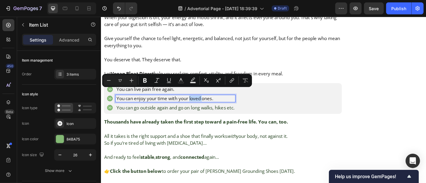
click at [200, 110] on p "You can enjoy your time with your loved ones." at bounding box center [183, 107] width 131 height 6
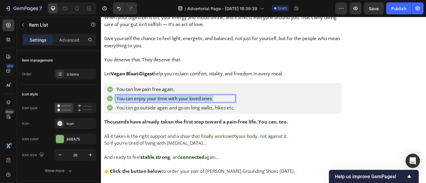
click at [200, 110] on p "You can enjoy your time with your loved ones." at bounding box center [183, 107] width 131 height 6
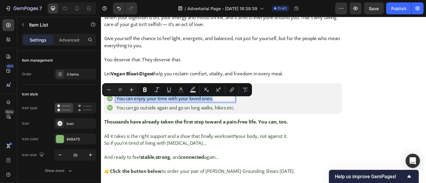
copy p "You can enjoy your time with your loved ones."
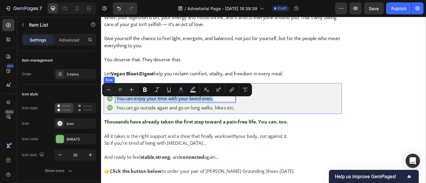
click at [207, 124] on div "You can live pain free again. You can enjoy your time with your loved ones. You…" at bounding box center [235, 107] width 263 height 34
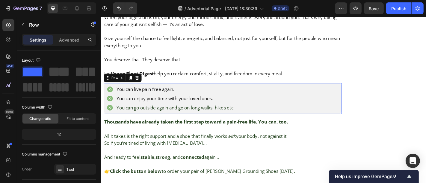
click at [207, 124] on div "You can live pain free again. You can enjoy your time with your loved ones. You…" at bounding box center [235, 107] width 263 height 34
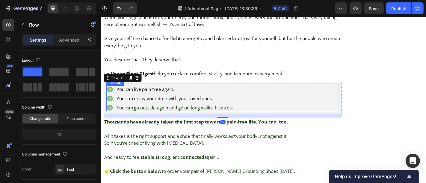
click at [199, 121] on span "You can go outside again and go on long walks, hikes etc." at bounding box center [183, 117] width 131 height 7
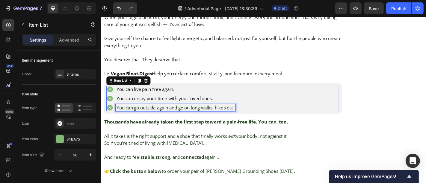
click at [199, 121] on span "You can go outside again and go on long walks, hikes etc." at bounding box center [183, 117] width 131 height 7
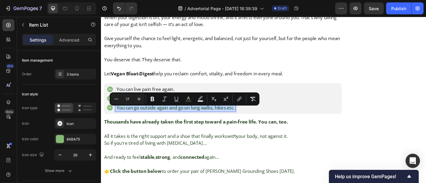
copy span "You can go outside again and go on long walks, hikes etc."
click at [308, 114] on div "You can live pain free again. You can enjoy your time with your loved ones. You…" at bounding box center [235, 107] width 257 height 28
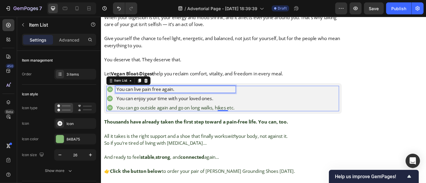
click at [172, 98] on p "You can live pain free again." at bounding box center [183, 97] width 131 height 6
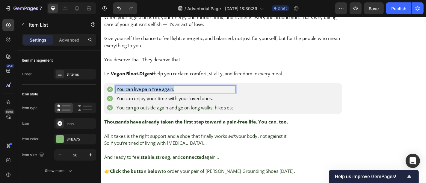
click at [172, 98] on p "You can live pain free again." at bounding box center [183, 97] width 131 height 6
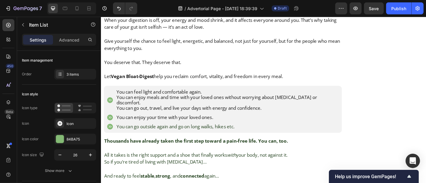
click at [237, 112] on p "You can feel light and comfortable again. You can enjoy meals and time with you…" at bounding box center [240, 109] width 245 height 24
click at [288, 116] on p "You can feel light and comfortable again. You can enjoy meals and time with you…" at bounding box center [240, 109] width 245 height 24
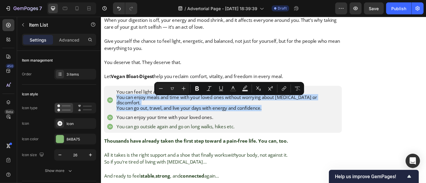
drag, startPoint x: 288, startPoint y: 116, endPoint x: 117, endPoint y: 109, distance: 171.1
click at [118, 109] on p "You can feel light and comfortable again. You can enjoy meals and time with you…" at bounding box center [240, 109] width 245 height 24
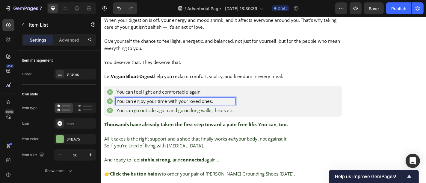
click at [130, 113] on p "You can enjoy your time with your loved ones." at bounding box center [183, 110] width 131 height 6
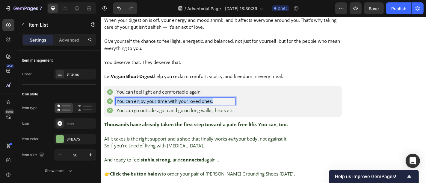
click at [130, 113] on p "You can enjoy your time with your loved ones." at bounding box center [183, 110] width 131 height 6
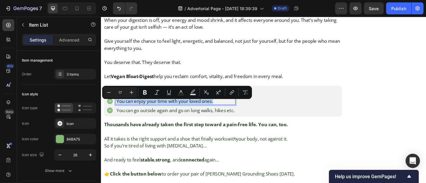
click at [130, 113] on p "You can enjoy your time with your loved ones." at bounding box center [183, 110] width 131 height 6
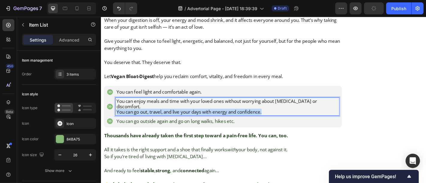
drag, startPoint x: 293, startPoint y: 120, endPoint x: 113, endPoint y: 118, distance: 179.7
click at [113, 118] on div "You can enjoy meals and time with your loved ones without worrying about bloati…" at bounding box center [235, 116] width 257 height 20
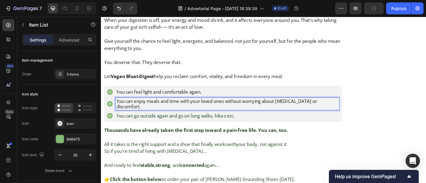
click at [144, 124] on span "You can go outside again and go on long walks, hikes etc." at bounding box center [183, 126] width 131 height 7
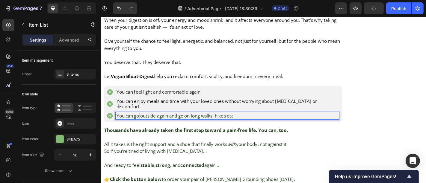
click at [144, 124] on span "You can go outside again and go on long walks, hikes etc." at bounding box center [183, 126] width 131 height 7
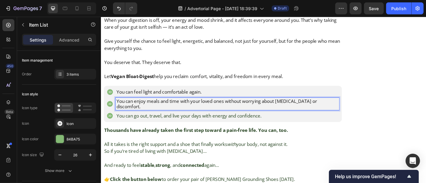
click at [141, 116] on p "You can enjoy meals and time with your loved ones without worrying about [MEDIC…" at bounding box center [240, 113] width 245 height 12
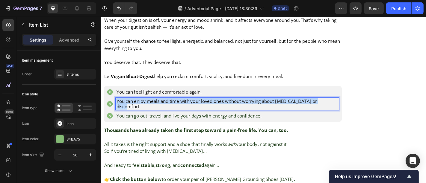
click at [141, 116] on p "You can enjoy meals and time with your loved ones without worrying about [MEDIC…" at bounding box center [240, 113] width 245 height 12
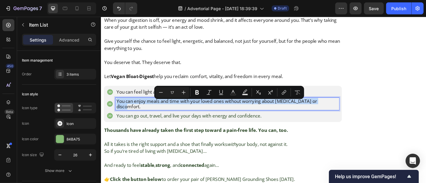
click at [141, 116] on p "You can enjoy meals and time with your loved ones without worrying about [MEDIC…" at bounding box center [240, 113] width 245 height 12
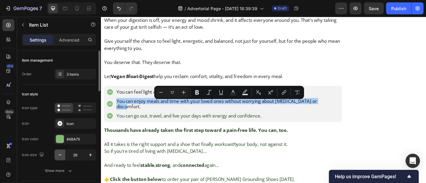
click at [58, 157] on icon "button" at bounding box center [60, 155] width 6 height 6
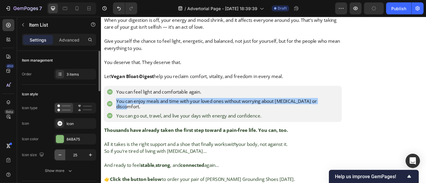
click at [58, 157] on icon "button" at bounding box center [60, 155] width 6 height 6
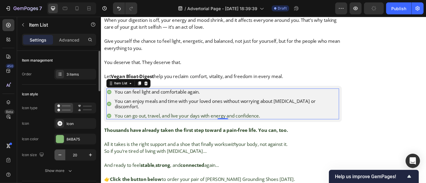
click at [58, 157] on icon "button" at bounding box center [60, 155] width 6 height 6
type input "17"
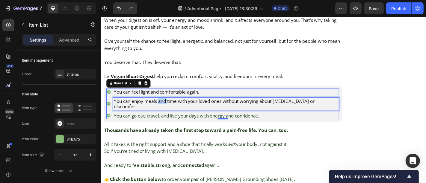
click at [169, 111] on p "You can enjoy meals and time with your loved ones without worrying about [MEDIC…" at bounding box center [239, 113] width 248 height 12
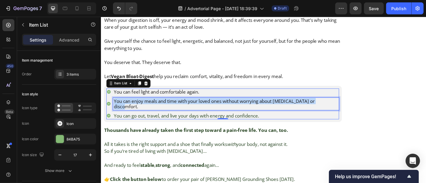
click at [169, 111] on p "You can enjoy meals and time with your loved ones without worrying about [MEDIC…" at bounding box center [239, 113] width 248 height 12
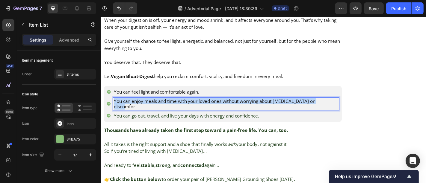
click at [169, 111] on p "You can enjoy meals and time with your loved ones without worrying about [MEDIC…" at bounding box center [239, 113] width 248 height 12
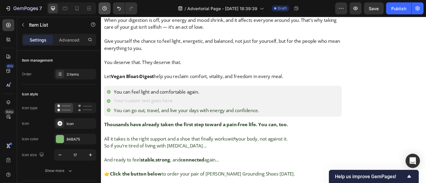
scroll to position [8238, 0]
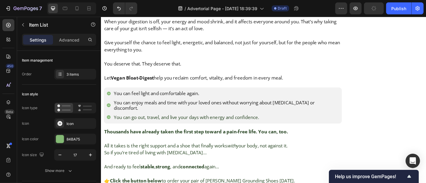
click at [209, 103] on p "You can feel light and comfortable again." at bounding box center [239, 102] width 248 height 6
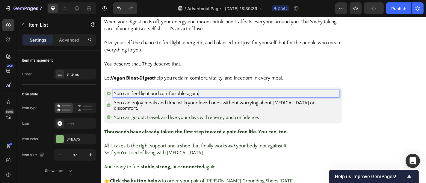
click at [209, 103] on p "You can feel light and comfortable again." at bounding box center [239, 102] width 248 height 6
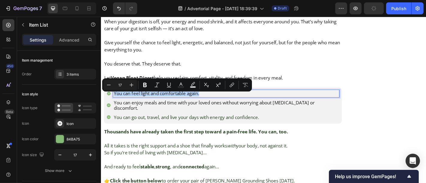
click at [209, 103] on p "You can feel light and comfortable again." at bounding box center [239, 102] width 248 height 6
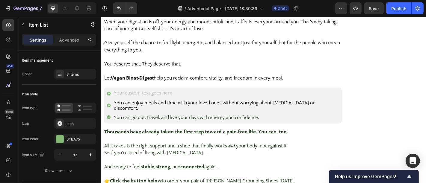
scroll to position [8236, 0]
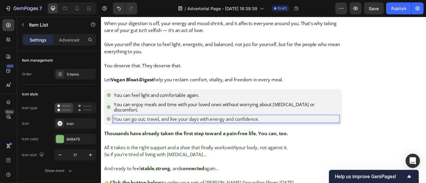
click at [180, 128] on span "You can go out, travel, and live your days with energy and confidence." at bounding box center [195, 129] width 161 height 7
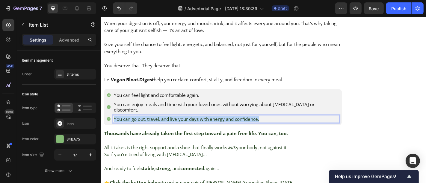
click at [180, 128] on span "You can go out, travel, and live your days with energy and confidence." at bounding box center [195, 129] width 161 height 7
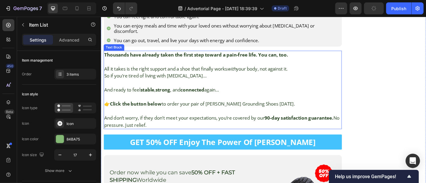
scroll to position [8326, 0]
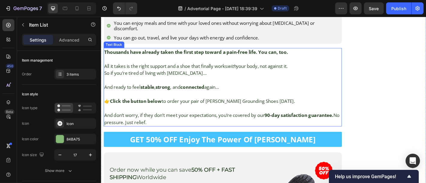
click at [158, 71] on p "All it takes is the right support and a shoe that finally works with your body,…" at bounding box center [235, 71] width 262 height 8
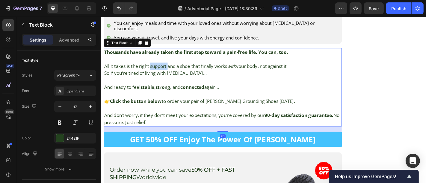
click at [158, 71] on p "All it takes is the right support and a shoe that finally works with your body,…" at bounding box center [235, 71] width 262 height 8
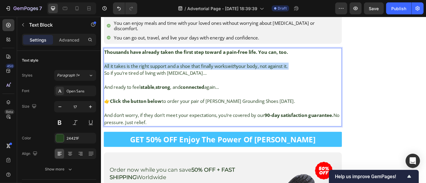
click at [158, 71] on p "All it takes is the right support and a shoe that finally works with your body,…" at bounding box center [235, 71] width 262 height 8
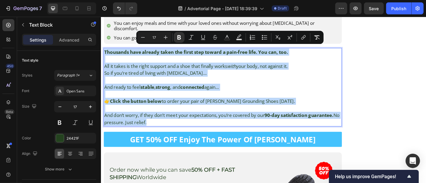
copy div "Thousands have already taken the first step toward a pain-free life. You can, t…"
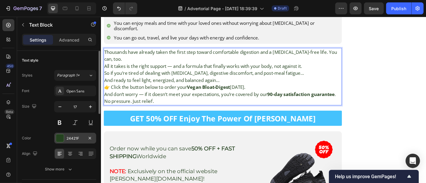
click at [61, 142] on div "24421F" at bounding box center [75, 138] width 42 height 11
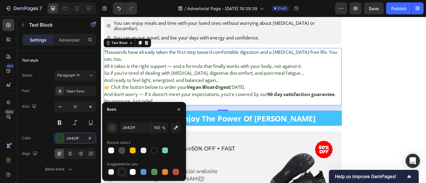
click at [122, 174] on div at bounding box center [122, 172] width 6 height 6
type input "151515"
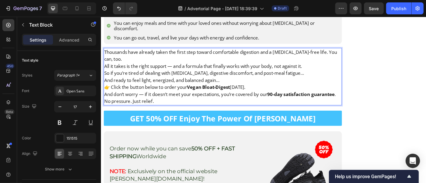
click at [130, 62] on p "Thousands have already taken the first step toward comfortable digestion and a …" at bounding box center [235, 60] width 262 height 16
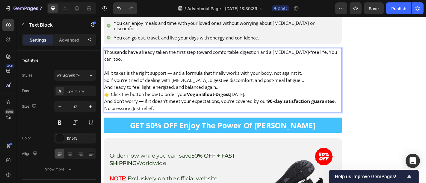
click at [337, 75] on p "All it takes is the right support — and a formula that finally works with your …" at bounding box center [235, 79] width 262 height 8
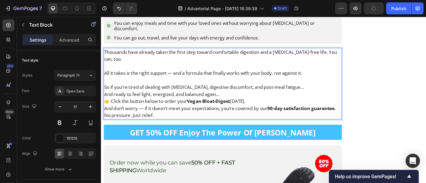
click at [332, 91] on p "So if you’re tired of dealing with [MEDICAL_DATA], digestive discomfort, and po…" at bounding box center [235, 95] width 262 height 8
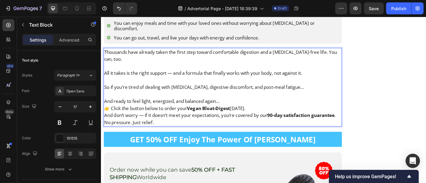
click at [247, 106] on p "And ready to feel light, energized, and balanced again…" at bounding box center [235, 110] width 262 height 8
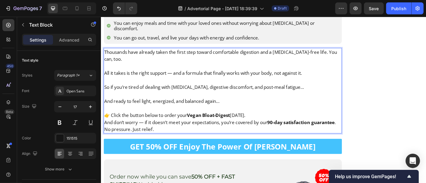
click at [275, 125] on p "👉 Click the button below to order your Vegan Bloat-Digest today." at bounding box center [235, 126] width 262 height 8
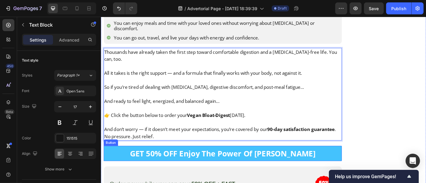
scroll to position [8365, 0]
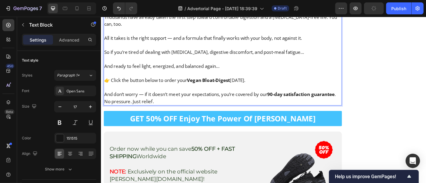
click at [295, 99] on strong "90-day satisfaction guarantee" at bounding box center [322, 102] width 75 height 7
click at [292, 100] on strong "90-day satisfaction guarantee" at bounding box center [322, 102] width 75 height 7
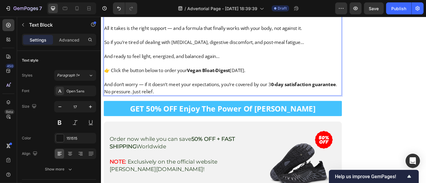
scroll to position [8382, 0]
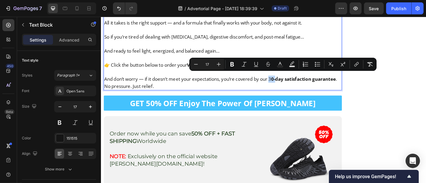
drag, startPoint x: 288, startPoint y: 83, endPoint x: 296, endPoint y: 85, distance: 8.1
click at [296, 85] on p "And don’t worry — if it doesn’t meet your expectations, you’re covered by our 3…" at bounding box center [235, 90] width 262 height 16
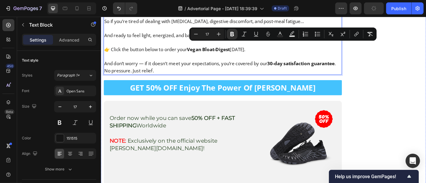
scroll to position [8419, 0]
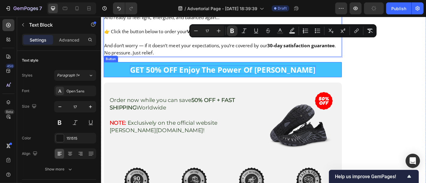
click at [234, 70] on p "GET 50% OFF Enjoy The Power Of [PERSON_NAME]" at bounding box center [235, 75] width 205 height 10
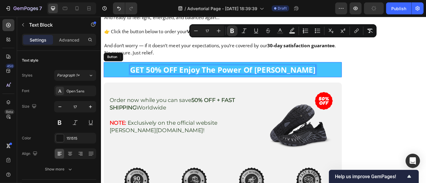
click at [234, 70] on p "GET 50% OFF Enjoy The Power Of [PERSON_NAME]" at bounding box center [235, 75] width 205 height 10
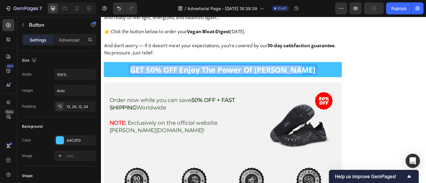
click at [234, 70] on p "GET 50% OFF Enjoy The Power Of [PERSON_NAME]" at bounding box center [235, 75] width 205 height 10
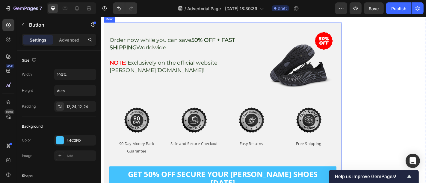
scroll to position [8485, 0]
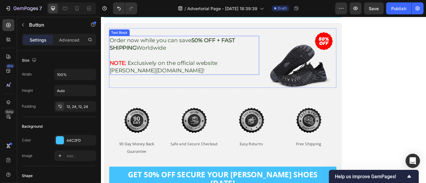
click at [174, 46] on p "Order now while you can save 50% OFF + FAST SHIPPING Worldwide" at bounding box center [192, 46] width 165 height 17
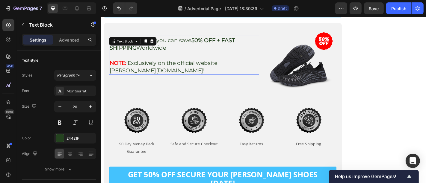
click at [174, 46] on p "Order now while you can save 50% OFF + FAST SHIPPING Worldwide" at bounding box center [192, 46] width 165 height 17
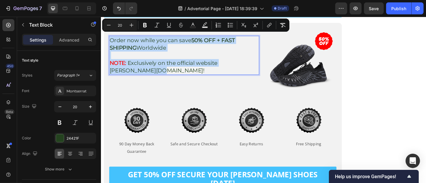
copy div "Order now while you can save 50% OFF + FAST SHIPPING Worldwide NOTE: Exclusivel…"
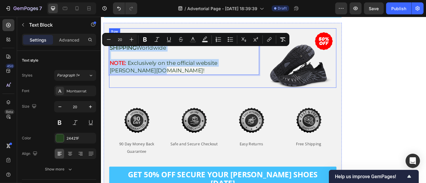
scroll to position [8462, 0]
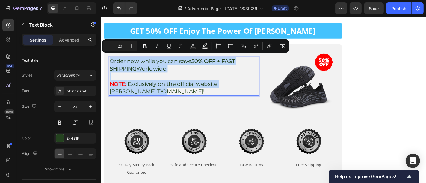
click at [190, 78] on p "Rich Text Editor. Editing area: main" at bounding box center [192, 82] width 165 height 8
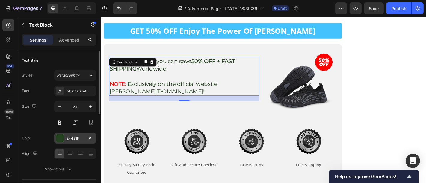
click at [60, 135] on div at bounding box center [60, 138] width 8 height 8
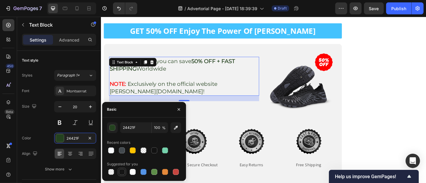
click at [123, 173] on div at bounding box center [122, 172] width 6 height 6
type input "151515"
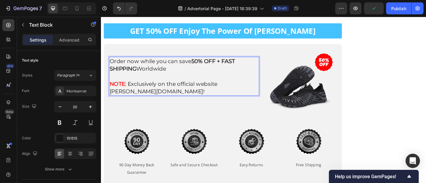
click at [159, 91] on p "NOTE: Exclusively on the official website Bron-jacobs.com!" at bounding box center [192, 95] width 165 height 17
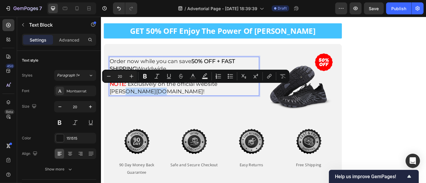
drag, startPoint x: 162, startPoint y: 92, endPoint x: 110, endPoint y: 96, distance: 52.3
click at [110, 96] on div "Order now while you can save 50% OFF + FAST SHIPPING Worldwide NOTE: Exclusivel…" at bounding box center [193, 82] width 166 height 43
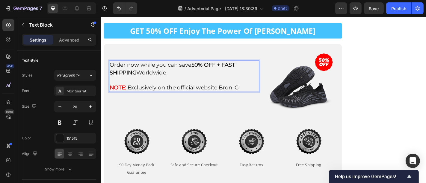
scroll to position [8466, 0]
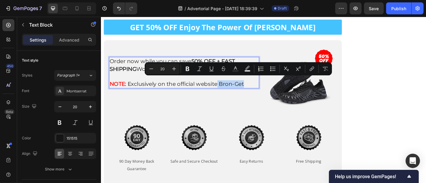
drag, startPoint x: 230, startPoint y: 88, endPoint x: 258, endPoint y: 89, distance: 28.2
click at [258, 89] on p "NOTE: Exclusively on the official website Bron-Get" at bounding box center [192, 91] width 165 height 8
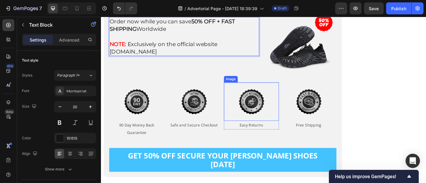
scroll to position [8506, 0]
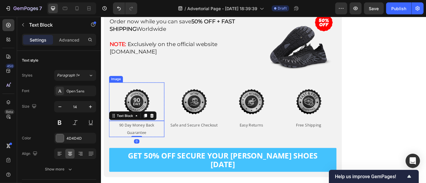
click at [148, 110] on img at bounding box center [140, 111] width 43 height 43
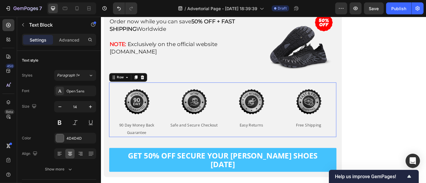
click at [233, 141] on div "Image 90 Day Money Back Guarantee Text Block Row Image Safe and Secure Checkout…" at bounding box center [235, 120] width 251 height 60
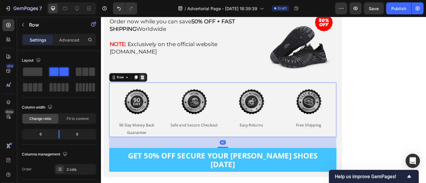
click at [147, 82] on icon at bounding box center [147, 84] width 4 height 4
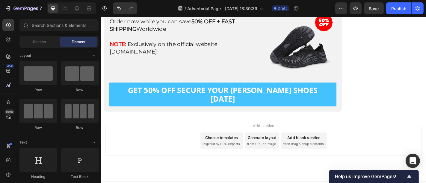
scroll to position [8502, 0]
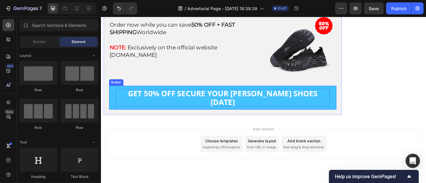
click at [212, 97] on p "GET 50% OFF SECURE YOUR BRON JACOBS SHOES TODAY" at bounding box center [235, 106] width 237 height 19
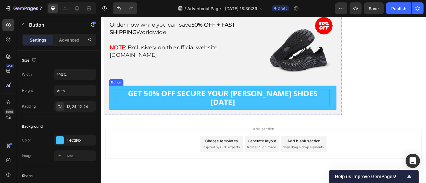
click at [212, 97] on p "GET 50% OFF SECURE YOUR BRON JACOBS SHOES TODAY" at bounding box center [235, 106] width 237 height 19
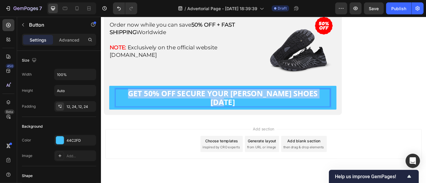
click at [212, 97] on p "GET 50% OFF SECURE YOUR BRON JACOBS SHOES TODAY" at bounding box center [235, 106] width 237 height 19
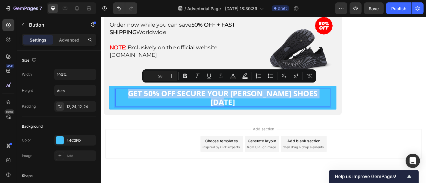
click at [212, 97] on p "GET 50% OFF SECURE YOUR BRON JACOBS SHOES TODAY" at bounding box center [235, 106] width 237 height 19
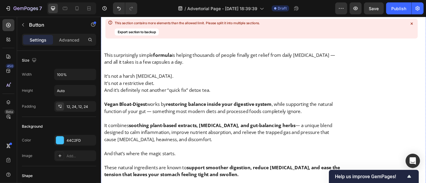
scroll to position [3397, 0]
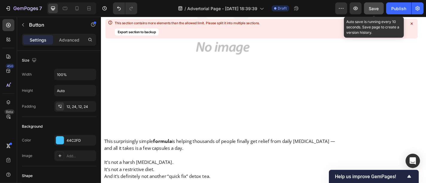
click at [373, 8] on span "Save" at bounding box center [374, 8] width 10 height 5
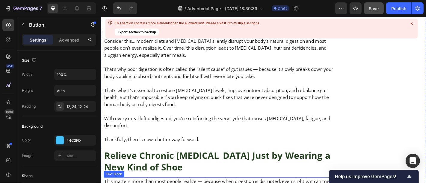
scroll to position [2416, 0]
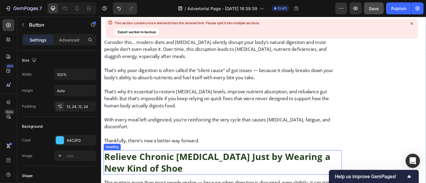
click at [183, 165] on strong "Relieve Chronic Foot Pain Just by Wearing a New Kind of Shoe" at bounding box center [229, 178] width 250 height 26
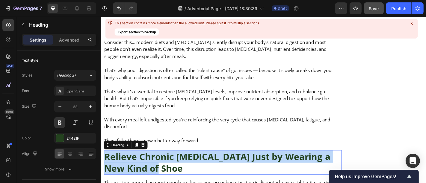
click at [183, 165] on strong "Relieve Chronic Foot Pain Just by Wearing a New Kind of Shoe" at bounding box center [229, 178] width 250 height 26
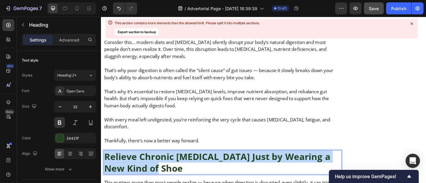
click at [183, 165] on strong "Relieve Chronic Foot Pain Just by Wearing a New Kind of Shoe" at bounding box center [229, 178] width 250 height 26
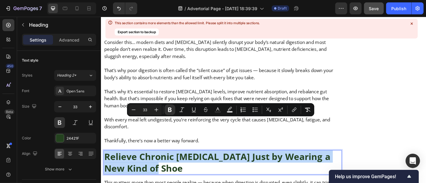
click at [183, 165] on strong "Relieve Chronic Foot Pain Just by Wearing a New Kind of Shoe" at bounding box center [229, 178] width 250 height 26
copy strong "Relieve Chronic Foot Pain Just by Wearing a New Kind of Shoe"
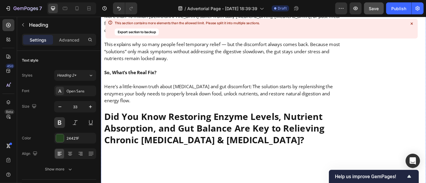
scroll to position [2023, 0]
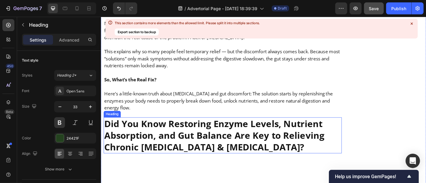
click at [216, 128] on strong "Did You Know Restoring Enzyme Levels, Nutrient Absorption, and Gut Balance Are …" at bounding box center [225, 147] width 243 height 39
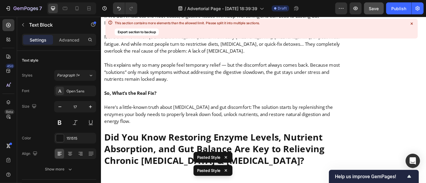
scroll to position [2000, 0]
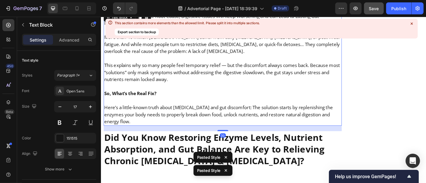
click at [228, 106] on p "Here’s a little-known truth about bloating and gut discomfort: The solution sta…" at bounding box center [235, 121] width 262 height 31
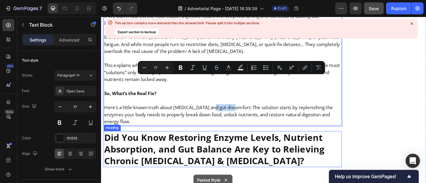
click at [246, 144] on strong "Did You Know Restoring Enzyme Levels, Nutrient Absorption, and Gut Balance Are …" at bounding box center [225, 163] width 243 height 39
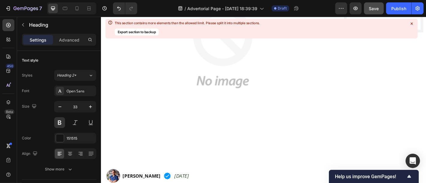
scroll to position [0, 0]
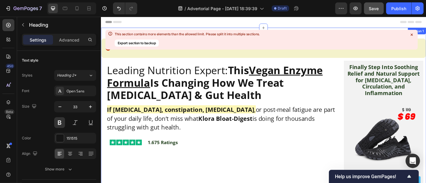
click at [412, 36] on icon at bounding box center [411, 34] width 5 height 5
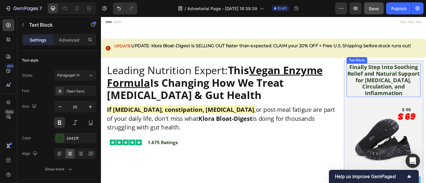
click at [400, 95] on p "Finally Step Into Soothing Relief and Natural Support for Foot Pain, Circulatio…" at bounding box center [413, 87] width 81 height 36
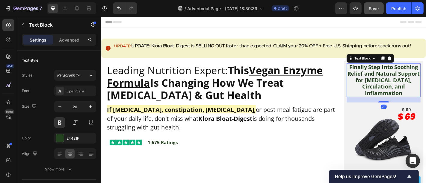
click at [400, 95] on p "Finally Step Into Soothing Relief and Natural Support for Foot Pain, Circulatio…" at bounding box center [413, 87] width 81 height 36
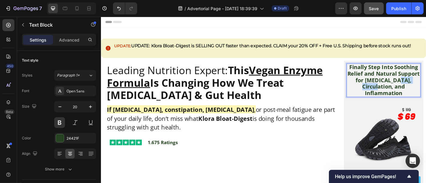
click at [400, 95] on p "Finally Step Into Soothing Relief and Natural Support for Foot Pain, Circulatio…" at bounding box center [413, 87] width 81 height 36
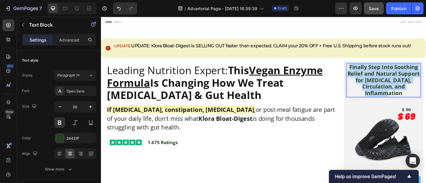
click at [400, 95] on p "Finally Step Into Soothing Relief and Natural Support for Foot Pain, Circulatio…" at bounding box center [413, 87] width 81 height 36
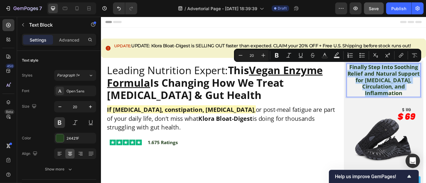
click at [400, 95] on p "Finally Step Into Soothing Relief and Natural Support for Foot Pain, Circulatio…" at bounding box center [413, 87] width 81 height 36
copy p "Finally Step Into Soothing Relief and Natural Support for Foot Pain, Circulatio…"
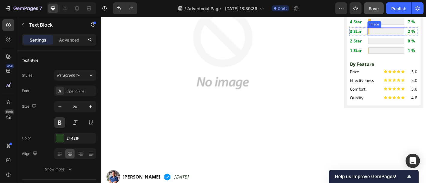
scroll to position [245, 0]
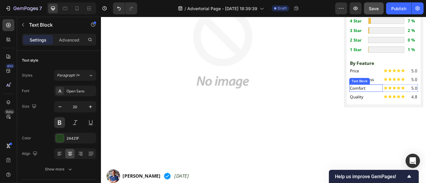
click at [399, 94] on p "Comfort" at bounding box center [394, 95] width 36 height 7
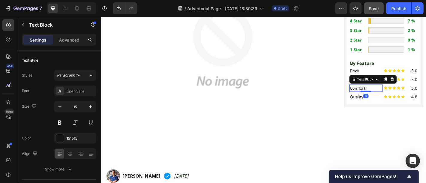
click at [396, 94] on p "Comfort" at bounding box center [394, 95] width 36 height 7
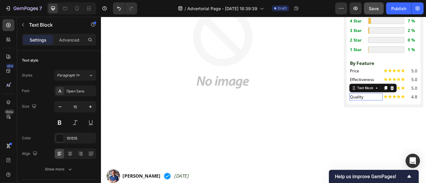
click at [385, 102] on span "Quality" at bounding box center [383, 105] width 15 height 6
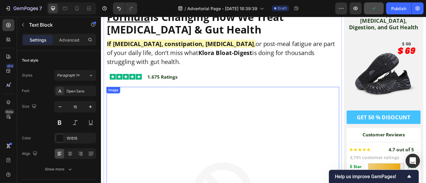
scroll to position [0, 0]
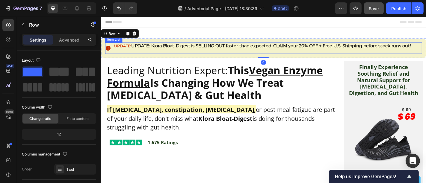
click at [207, 49] on strong "UPDATE: Klora Bloat-Digest is SELLING OUT faster than expected. CLAIM your 20% …" at bounding box center [288, 49] width 309 height 6
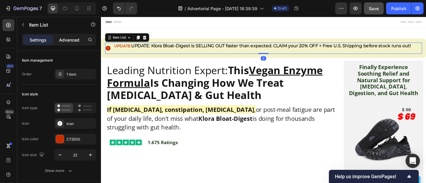
click at [66, 41] on p "Advanced" at bounding box center [69, 40] width 20 height 6
type input "100%"
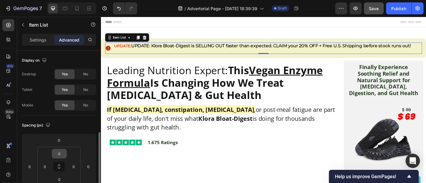
scroll to position [59, 0]
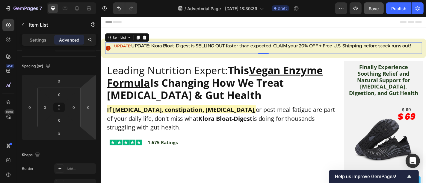
click at [171, 49] on strong "UPDATE: Klora Bloat-Digest is SELLING OUT faster than expected. CLAIM your 20% …" at bounding box center [288, 49] width 309 height 6
click at [143, 52] on p "Rich Text Editor. Editing area: main" at bounding box center [279, 54] width 328 height 5
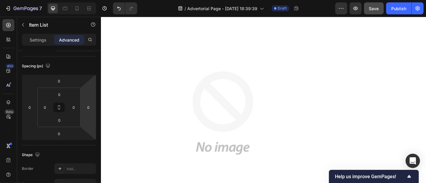
scroll to position [3799, 0]
click at [357, 7] on icon "button" at bounding box center [355, 8] width 6 height 6
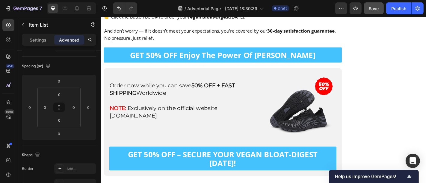
scroll to position [8596, 0]
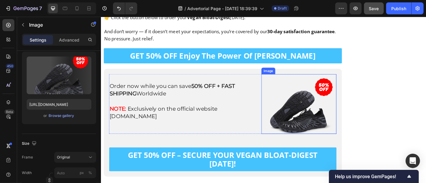
click at [316, 113] on img at bounding box center [319, 113] width 83 height 66
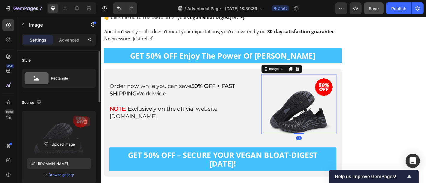
click at [84, 120] on icon "button" at bounding box center [86, 122] width 4 height 4
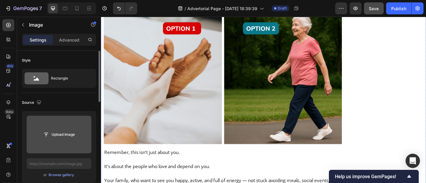
scroll to position [8152, 0]
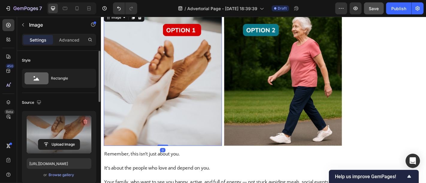
click at [85, 120] on icon "button" at bounding box center [86, 122] width 4 height 4
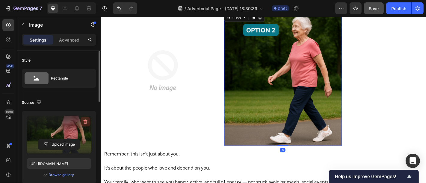
drag, startPoint x: 86, startPoint y: 117, endPoint x: 1, endPoint y: 96, distance: 86.9
click at [86, 117] on button "button" at bounding box center [86, 122] width 10 height 10
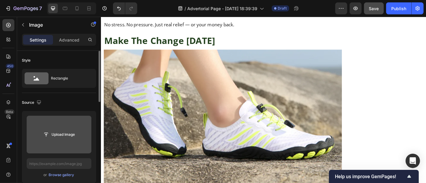
scroll to position [7468, 0]
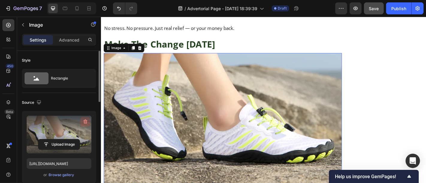
click at [83, 123] on icon "button" at bounding box center [85, 122] width 6 height 6
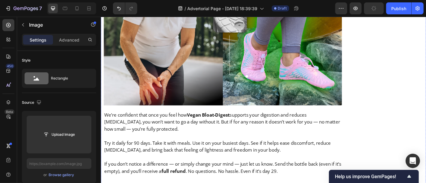
scroll to position [7238, 0]
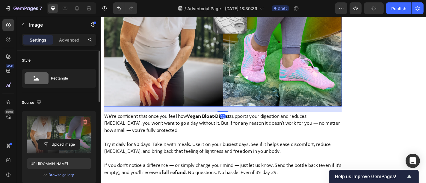
click at [88, 120] on button "button" at bounding box center [86, 122] width 10 height 10
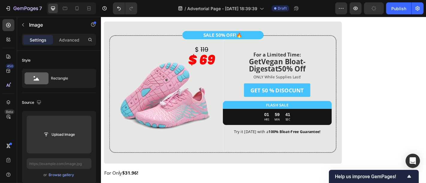
scroll to position [6660, 0]
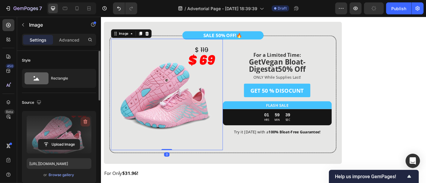
click at [86, 123] on icon "button" at bounding box center [85, 122] width 6 height 6
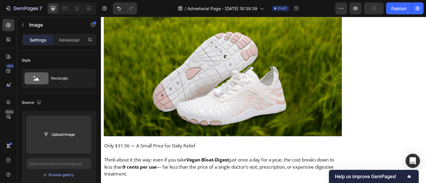
scroll to position [6403, 0]
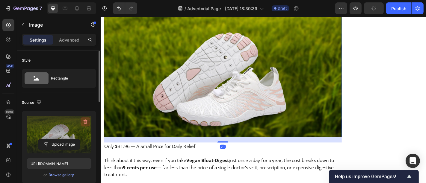
click at [85, 121] on icon "button" at bounding box center [85, 122] width 6 height 6
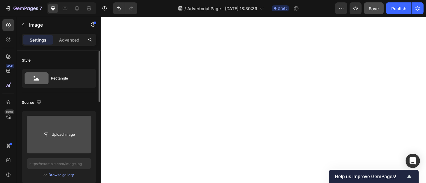
scroll to position [5947, 0]
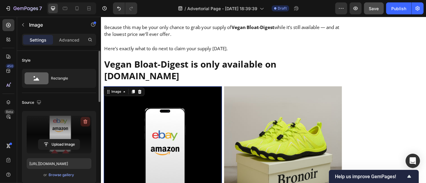
drag, startPoint x: 87, startPoint y: 122, endPoint x: 210, endPoint y: 27, distance: 155.7
click at [86, 122] on icon "button" at bounding box center [86, 122] width 4 height 4
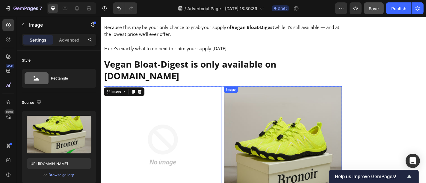
click at [321, 94] on img at bounding box center [302, 175] width 131 height 163
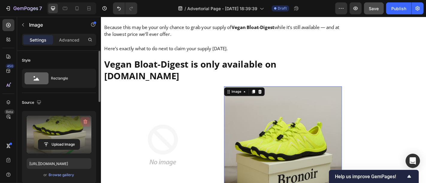
click at [84, 121] on icon "button" at bounding box center [85, 122] width 6 height 6
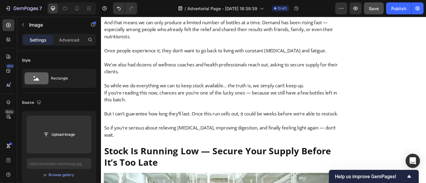
scroll to position [5658, 0]
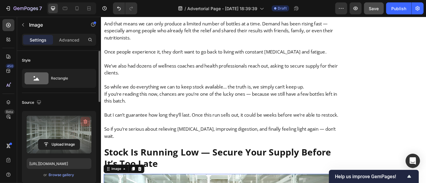
click at [85, 122] on icon "button" at bounding box center [85, 122] width 6 height 6
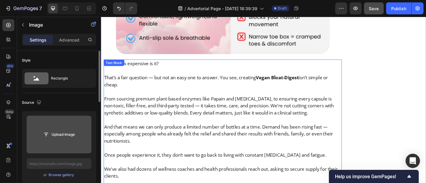
scroll to position [5544, 0]
type input "https://cdn.shopify.com/s/files/1/0600/9949/4066/files/gempages_561369768196572…"
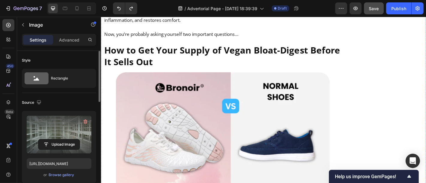
scroll to position [5301, 0]
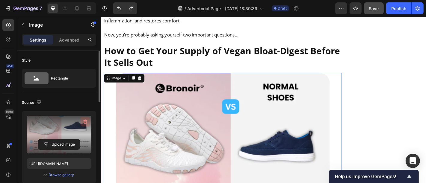
click at [86, 125] on button "button" at bounding box center [86, 122] width 10 height 10
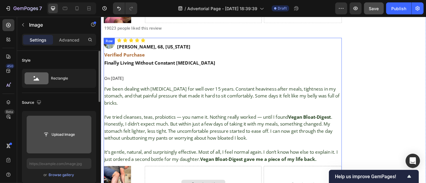
scroll to position [4724, 0]
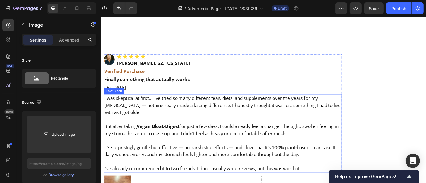
scroll to position [4513, 0]
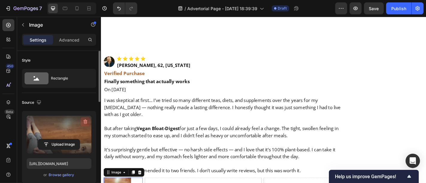
click at [82, 122] on icon "button" at bounding box center [85, 122] width 6 height 6
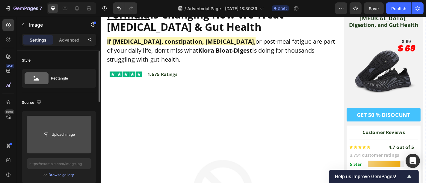
scroll to position [0, 0]
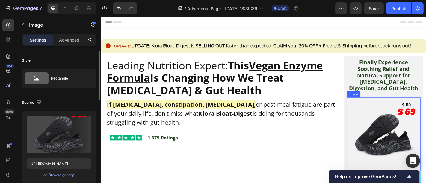
click at [411, 129] on img at bounding box center [413, 147] width 82 height 82
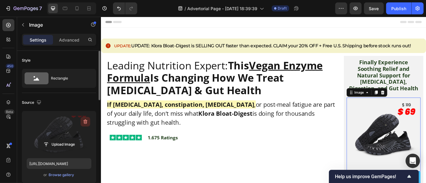
click at [84, 124] on icon "button" at bounding box center [85, 122] width 6 height 6
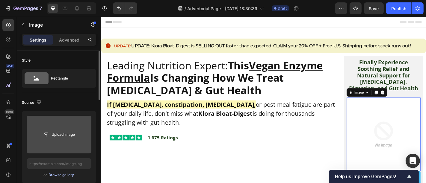
click at [61, 174] on div "Browse gallery" at bounding box center [61, 174] width 25 height 5
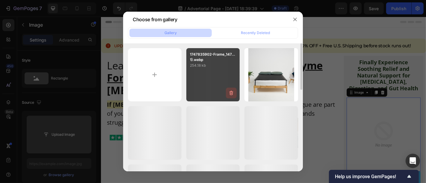
click at [231, 94] on button "button" at bounding box center [231, 93] width 11 height 11
click at [231, 94] on div "Delete" at bounding box center [227, 94] width 11 height 5
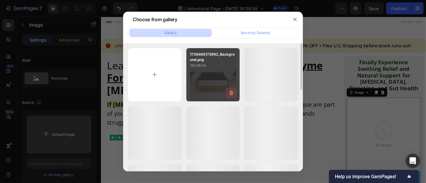
click at [231, 94] on icon "button" at bounding box center [231, 94] width 1 height 2
click at [231, 94] on div "Delete" at bounding box center [227, 94] width 11 height 5
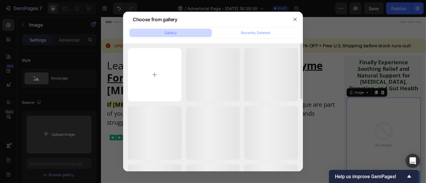
click at [0, 0] on icon "button" at bounding box center [0, 0] width 0 height 0
click at [0, 0] on div "Delete" at bounding box center [0, 0] width 0 height 0
click at [0, 0] on icon "button" at bounding box center [0, 0] width 0 height 0
click at [0, 0] on div "Delete" at bounding box center [0, 0] width 0 height 0
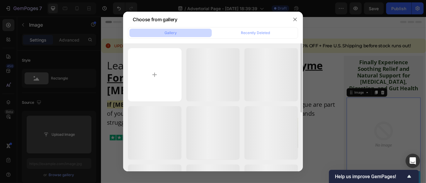
click at [0, 0] on icon "button" at bounding box center [0, 0] width 0 height 0
click at [0, 0] on div "Delete" at bounding box center [0, 0] width 0 height 0
click at [294, 17] on icon "button" at bounding box center [295, 19] width 5 height 5
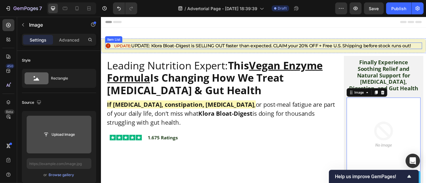
click at [324, 49] on strong "UPDATE: Klora Bloat-Digest is SELLING OUT faster than expected. CLAIM your 20% …" at bounding box center [288, 49] width 309 height 6
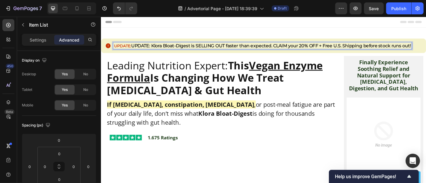
click at [324, 49] on strong "UPDATE: Klora Bloat-Digest is SELLING OUT faster than expected. CLAIM your 20% …" at bounding box center [288, 49] width 309 height 6
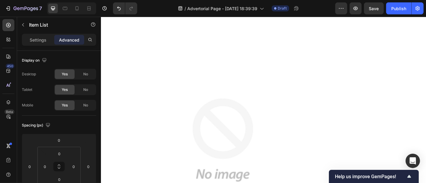
scroll to position [1348, 0]
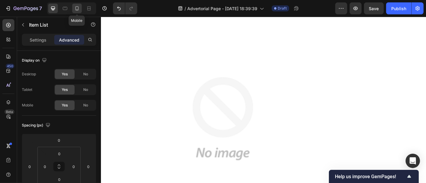
click at [78, 6] on icon at bounding box center [76, 8] width 3 height 4
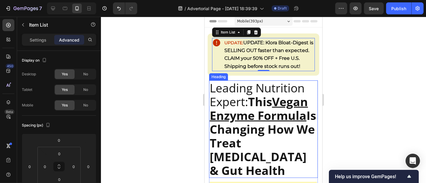
scroll to position [58, 0]
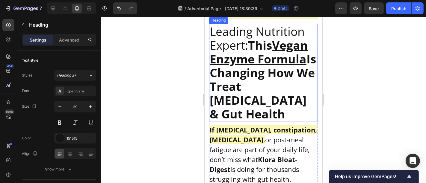
click at [247, 90] on strong "This Vegan Enzyme Formula Is Changing How We Treat Bloating & Gut Health" at bounding box center [262, 79] width 106 height 85
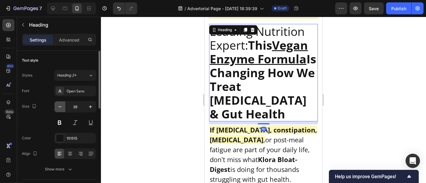
click at [62, 106] on icon "button" at bounding box center [60, 107] width 6 height 6
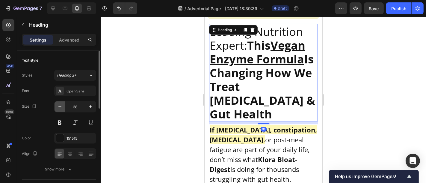
click at [62, 106] on icon "button" at bounding box center [60, 107] width 6 height 6
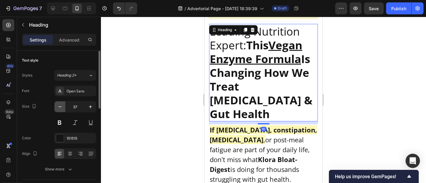
click at [62, 106] on icon "button" at bounding box center [60, 107] width 6 height 6
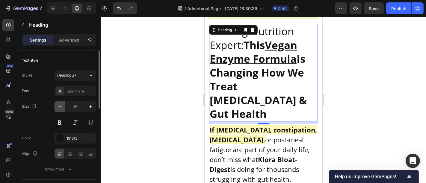
click at [62, 106] on icon "button" at bounding box center [60, 107] width 6 height 6
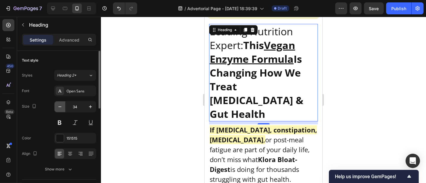
click at [62, 106] on icon "button" at bounding box center [60, 107] width 6 height 6
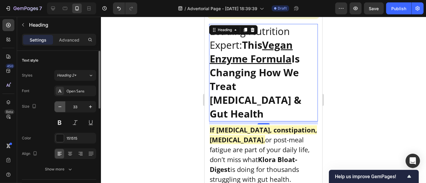
click at [62, 106] on icon "button" at bounding box center [60, 107] width 6 height 6
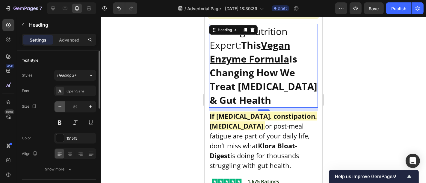
click at [62, 106] on icon "button" at bounding box center [60, 107] width 6 height 6
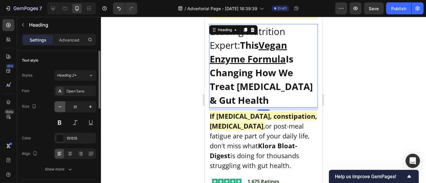
click at [62, 106] on icon "button" at bounding box center [60, 107] width 6 height 6
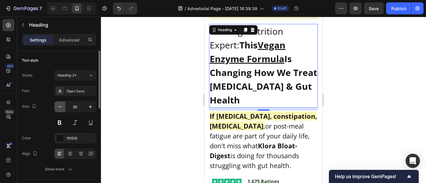
click at [62, 106] on icon "button" at bounding box center [60, 107] width 6 height 6
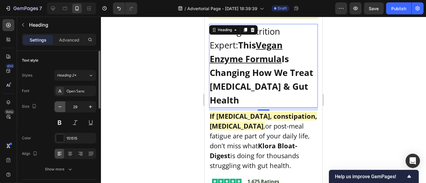
type input "28"
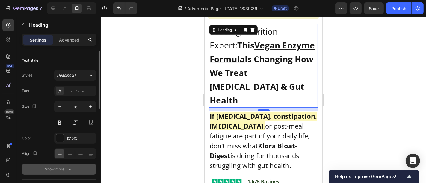
click at [74, 164] on button "Show more" at bounding box center [59, 169] width 74 height 11
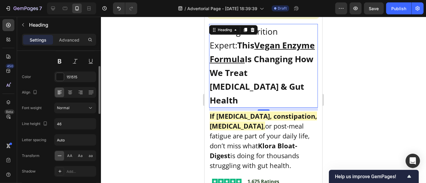
scroll to position [62, 0]
click at [90, 123] on icon "button" at bounding box center [90, 123] width 2 height 1
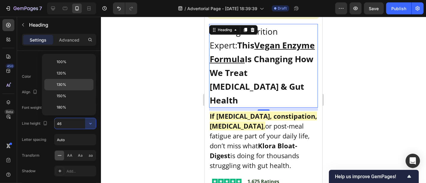
click at [80, 89] on div "130%" at bounding box center [68, 84] width 49 height 11
type input "130%"
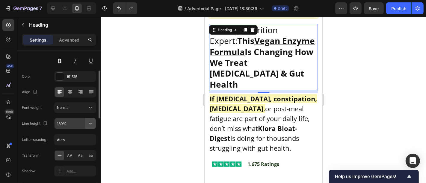
click at [93, 125] on icon "button" at bounding box center [90, 124] width 6 height 6
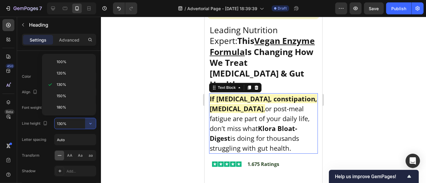
click at [227, 124] on p "If bloating, constipation, indigestion , or post-meal fatigue are part of your …" at bounding box center [263, 123] width 108 height 59
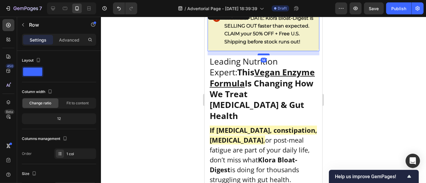
scroll to position [26, 0]
click at [261, 55] on div at bounding box center [263, 54] width 12 height 2
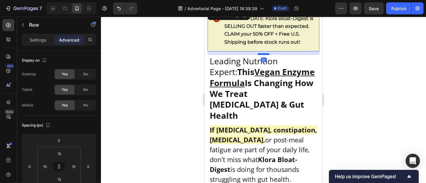
scroll to position [0, 0]
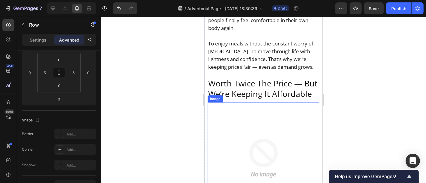
scroll to position [6328, 0]
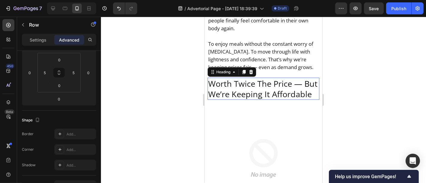
click at [242, 100] on h2 "Worth Twice The Price — But We’re Keeping It Affordable" at bounding box center [263, 89] width 112 height 22
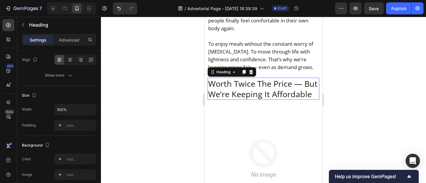
scroll to position [0, 0]
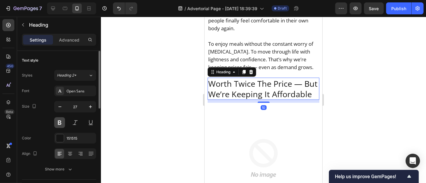
click at [59, 119] on button at bounding box center [59, 122] width 11 height 11
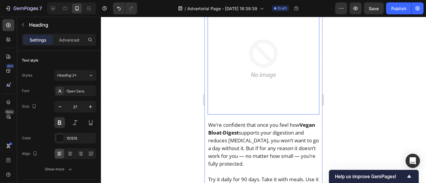
scroll to position [7386, 0]
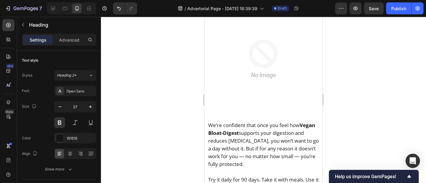
click at [62, 122] on button at bounding box center [59, 122] width 11 height 11
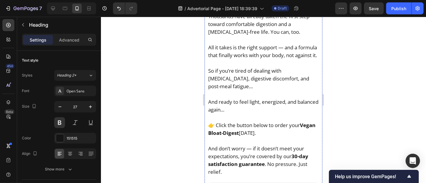
scroll to position [8940, 0]
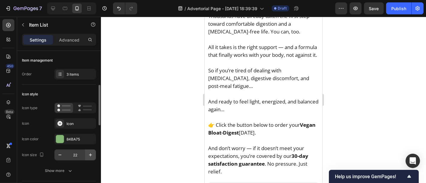
scroll to position [41, 0]
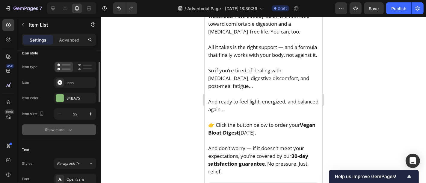
click at [75, 128] on button "Show more" at bounding box center [59, 130] width 74 height 11
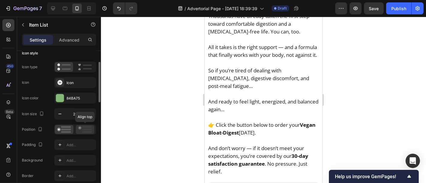
click at [85, 131] on rect at bounding box center [87, 132] width 10 height 2
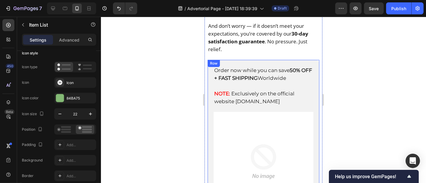
scroll to position [9034, 0]
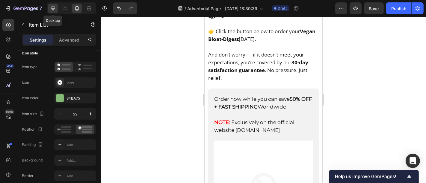
click at [51, 7] on icon at bounding box center [53, 8] width 6 height 6
type input "17"
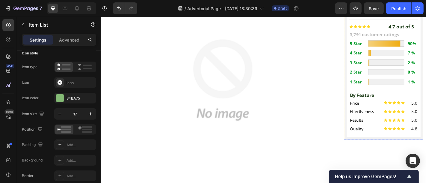
scroll to position [204, 0]
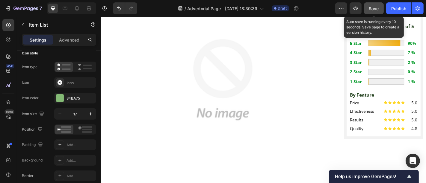
click at [369, 10] on button "Save" at bounding box center [374, 8] width 20 height 12
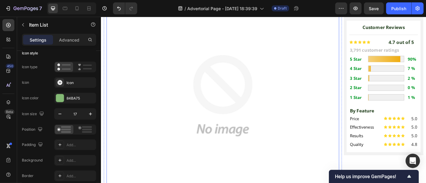
scroll to position [0, 0]
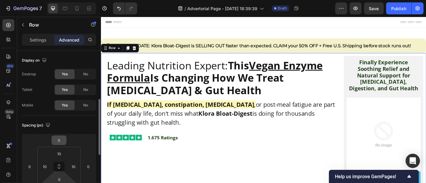
scroll to position [36, 0]
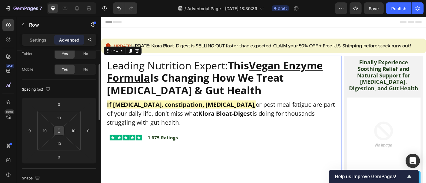
click at [62, 129] on button at bounding box center [58, 131] width 11 height 10
click at [49, 130] on input "10" at bounding box center [44, 130] width 9 height 9
type input "0"
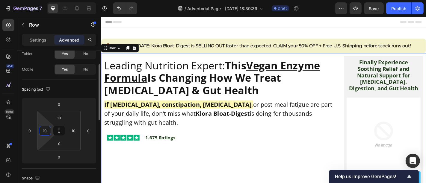
click at [46, 130] on input "10" at bounding box center [44, 130] width 9 height 9
type input "0"
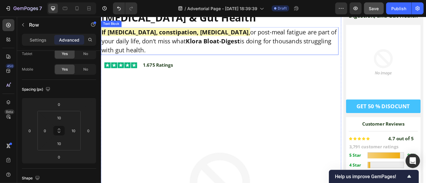
scroll to position [81, 0]
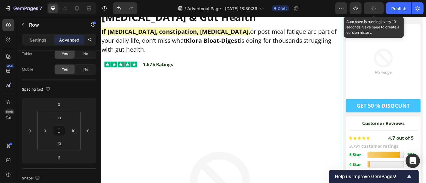
click at [376, 8] on icon "button" at bounding box center [373, 8] width 5 height 5
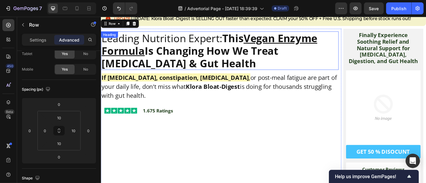
scroll to position [0, 0]
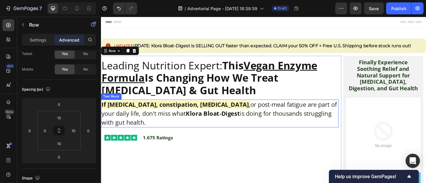
click at [189, 115] on strong "If [MEDICAL_DATA], constipation, [MEDICAL_DATA]" at bounding box center [182, 113] width 163 height 9
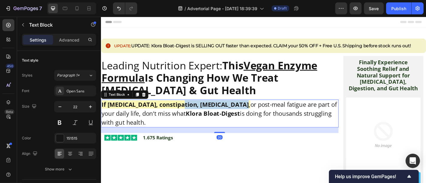
click at [184, 115] on strong "If [MEDICAL_DATA], constipation, [MEDICAL_DATA]" at bounding box center [182, 113] width 163 height 9
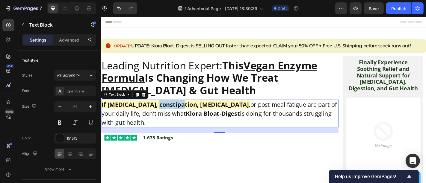
drag, startPoint x: 184, startPoint y: 115, endPoint x: 157, endPoint y: 114, distance: 27.3
click at [157, 114] on strong "If [MEDICAL_DATA], constipation, [MEDICAL_DATA]" at bounding box center [182, 113] width 163 height 9
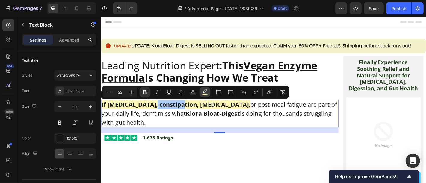
click at [207, 91] on icon "Editor contextual toolbar" at bounding box center [205, 92] width 6 height 6
type input "FDF7B6"
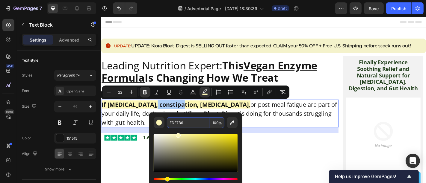
click at [187, 124] on input "FDF7B6" at bounding box center [188, 122] width 43 height 11
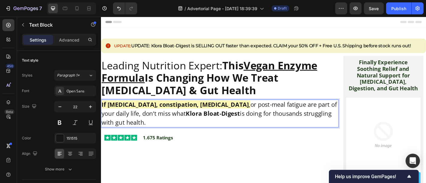
click at [295, 130] on p "If bloating, constipation, indigestion , or post-meal fatigue are part of your …" at bounding box center [231, 124] width 261 height 30
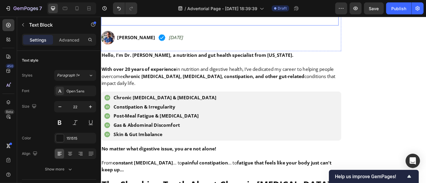
scroll to position [370, 0]
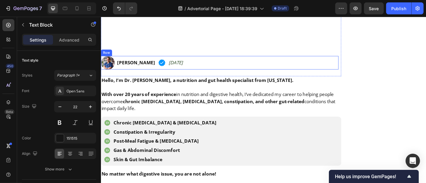
click at [158, 69] on div "Dr. James Rowland Text Block" at bounding box center [139, 67] width 43 height 15
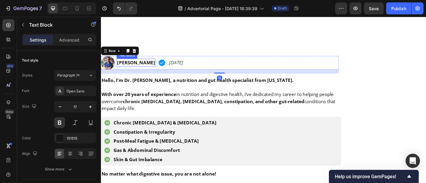
click at [152, 66] on strong "Dr. James Rowland" at bounding box center [140, 67] width 42 height 7
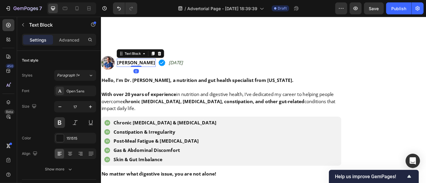
scroll to position [367, 0]
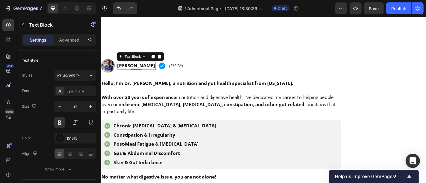
drag, startPoint x: 127, startPoint y: 66, endPoint x: 167, endPoint y: 67, distance: 39.6
click at [161, 67] on div "Dr. James Rowland" at bounding box center [139, 70] width 43 height 9
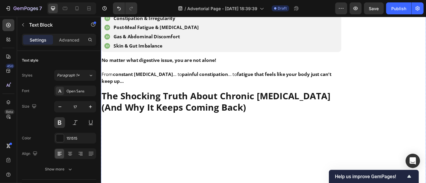
scroll to position [498, 0]
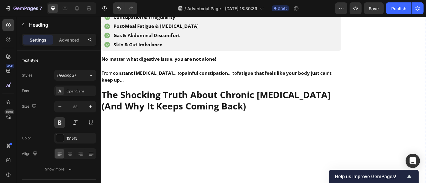
click at [199, 118] on strong "The Shocking Truth About Chronic Bloating (And Why It Keeps Coming Back)" at bounding box center [227, 109] width 253 height 26
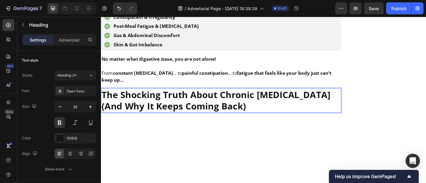
click at [235, 98] on strong "The Shocking Truth About Chronic Bloating (And Why It Keeps Coming Back)" at bounding box center [227, 109] width 253 height 26
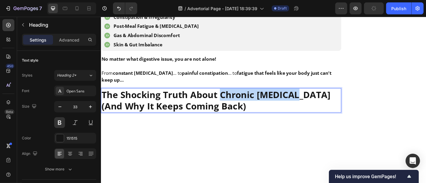
drag, startPoint x: 232, startPoint y: 99, endPoint x: 312, endPoint y: 102, distance: 79.7
click at [312, 102] on strong "The Shocking Truth About Chronic Bloating (And Why It Keeps Coming Back)" at bounding box center [227, 109] width 253 height 26
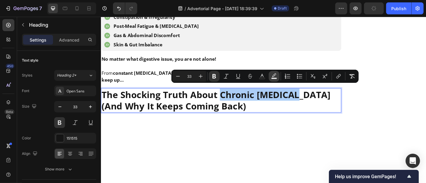
click at [273, 74] on icon "Editor contextual toolbar" at bounding box center [274, 76] width 6 height 6
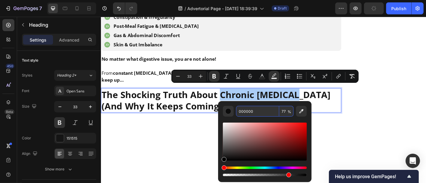
click at [261, 109] on input "000000" at bounding box center [257, 111] width 43 height 11
paste input "FDF7B6"
type input "FDF7B6"
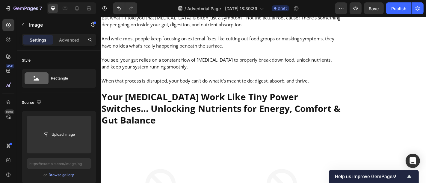
scroll to position [929, 0]
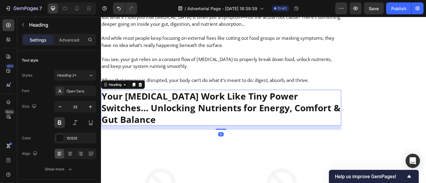
click at [241, 98] on h2 "Your Digestive Enzymes Work Like Tiny Power Switches… Unlocking Nutrients for E…" at bounding box center [234, 118] width 266 height 40
click at [217, 98] on p "Your Digestive Enzymes Work Like Tiny Power Switches… Unlocking Nutrients for E…" at bounding box center [233, 117] width 264 height 39
click at [216, 98] on p "Your Digestive Enzymes Work Like Tiny Power Switches… Unlocking Nutrients for E…" at bounding box center [233, 117] width 264 height 39
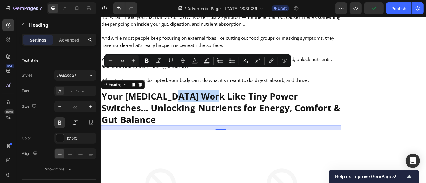
drag, startPoint x: 216, startPoint y: 84, endPoint x: 183, endPoint y: 84, distance: 32.3
click at [183, 98] on p "Your Digestive Enzymes Work Like Tiny Power Switches… Unlocking Nutrients for E…" at bounding box center [233, 117] width 264 height 39
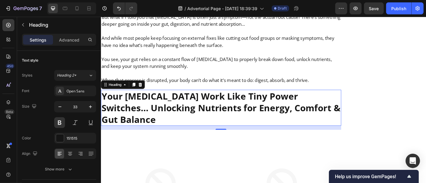
click at [126, 98] on p "Your Digestive Enzymes Work Like Tiny Power Switches… Unlocking Nutrients for E…" at bounding box center [233, 117] width 264 height 39
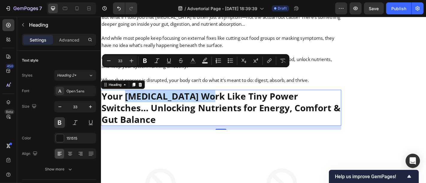
drag, startPoint x: 128, startPoint y: 84, endPoint x: 216, endPoint y: 84, distance: 88.3
click at [216, 98] on p "Your Digestive Enzymes Work Like Tiny Power Switches… Unlocking Nutrients for E…" at bounding box center [233, 117] width 264 height 39
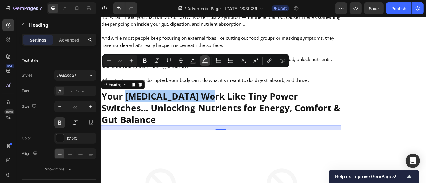
click at [202, 62] on icon "Editor contextual toolbar" at bounding box center [205, 61] width 6 height 6
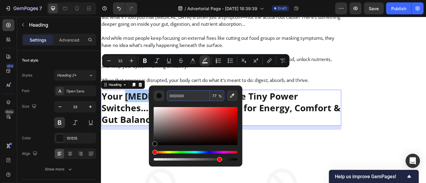
click at [188, 98] on input "000000" at bounding box center [188, 95] width 43 height 11
paste input "FDF7B6"
type input "FDF7B6"
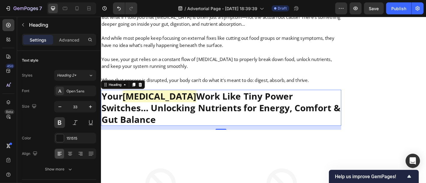
click at [288, 105] on p "Your Digestive Enzymes Work Like Tiny Power Switches… Unlocking Nutrients for E…" at bounding box center [233, 117] width 264 height 39
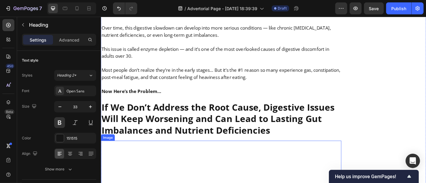
scroll to position [1601, 0]
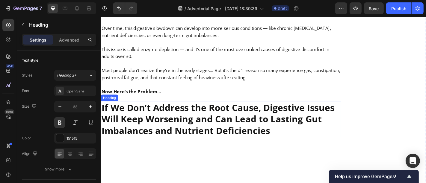
click at [199, 111] on h2 "If We Don’t Address the Root Cause, Digestive Issues Will Keep Worsening and Ca…" at bounding box center [234, 130] width 266 height 40
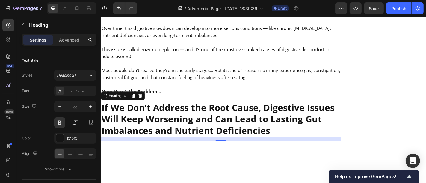
click at [281, 111] on p "If We Don’t Address the Root Cause, Digestive Issues Will Keep Worsening and Ca…" at bounding box center [233, 130] width 264 height 39
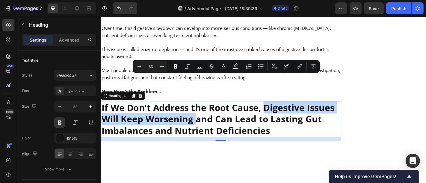
drag, startPoint x: 281, startPoint y: 88, endPoint x: 201, endPoint y: 102, distance: 81.7
click at [201, 111] on p "If We Don’t Address the Root Cause, Digestive Issues Will Keep Worsening and Ca…" at bounding box center [233, 130] width 264 height 39
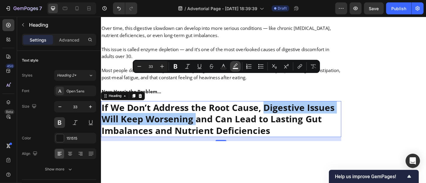
click at [233, 69] on rect "Editor contextual toolbar" at bounding box center [236, 68] width 6 height 1
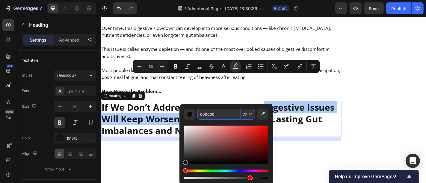
click at [230, 111] on input "000000" at bounding box center [218, 114] width 43 height 11
paste input "#69CFEF"
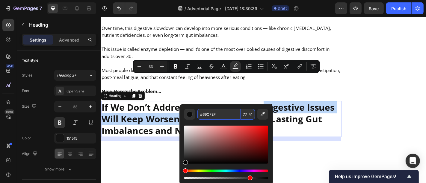
type input "69CFEF"
type input "100"
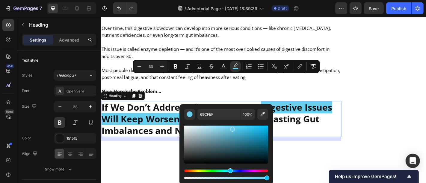
click at [308, 150] on div "15" at bounding box center [234, 152] width 266 height 4
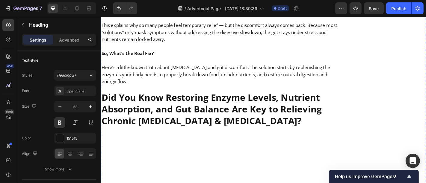
scroll to position [2062, 0]
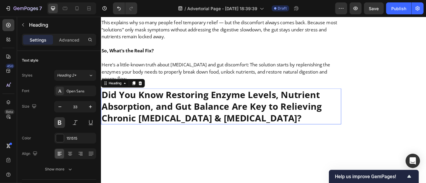
click at [282, 96] on strong "Did You Know Restoring Enzyme Levels, Nutrient Absorption, and Gut Balance Are …" at bounding box center [222, 115] width 243 height 39
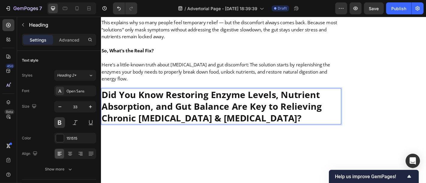
click at [173, 96] on strong "Did You Know Restoring Enzyme Levels, Nutrient Absorption, and Gut Balance Are …" at bounding box center [222, 115] width 243 height 39
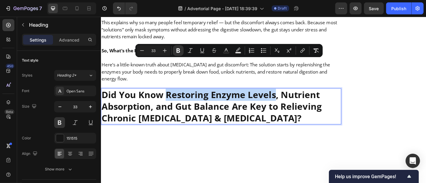
drag, startPoint x: 173, startPoint y: 72, endPoint x: 275, endPoint y: 76, distance: 101.6
click at [275, 96] on strong "Did You Know Restoring Enzyme Levels, Nutrient Absorption, and Gut Balance Are …" at bounding box center [222, 115] width 243 height 39
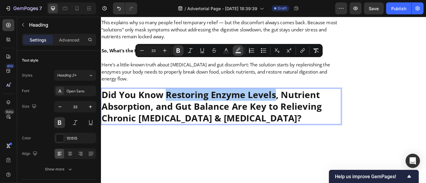
click at [235, 53] on button "Text Background Color" at bounding box center [238, 50] width 11 height 11
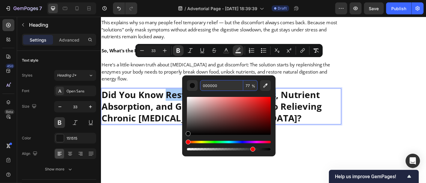
click at [229, 83] on input "000000" at bounding box center [221, 85] width 43 height 11
paste input "FDF7B6"
type input "FDF7B6"
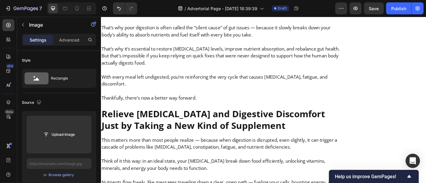
scroll to position [2502, 0]
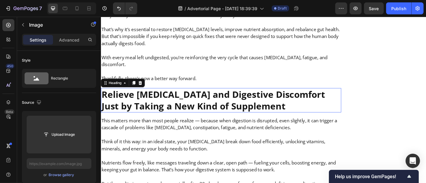
click at [260, 96] on strong "Relieve [MEDICAL_DATA] and Digestive Discomfort Just by Taking a New Kind of Su…" at bounding box center [224, 109] width 247 height 26
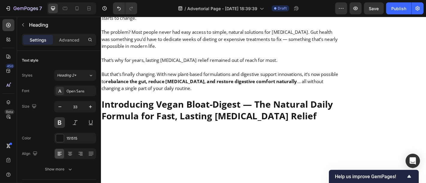
scroll to position [3159, 0]
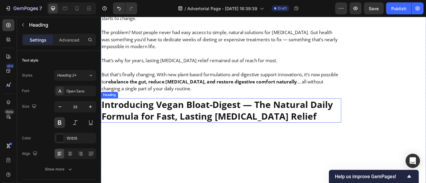
click at [201, 107] on h2 "Introducing Vegan Bloat-Digest — The Natural Daily Formula for Fast, Lasting Bl…" at bounding box center [234, 120] width 266 height 27
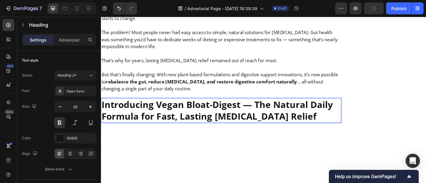
click at [253, 108] on p "Introducing Vegan Bloat-Digest — The Natural Daily Formula for Fast, Lasting Bl…" at bounding box center [233, 121] width 264 height 26
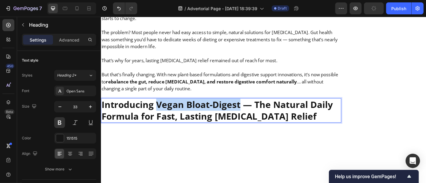
drag, startPoint x: 253, startPoint y: 73, endPoint x: 163, endPoint y: 74, distance: 90.7
click at [163, 108] on p "Introducing Vegan Bloat-Digest — The Natural Daily Formula for Fast, Lasting Bl…" at bounding box center [233, 121] width 264 height 26
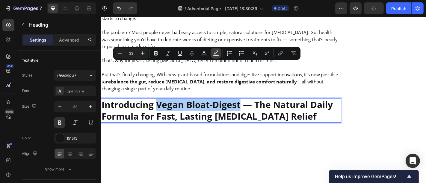
click at [217, 55] on rect "Editor contextual toolbar" at bounding box center [216, 55] width 6 height 1
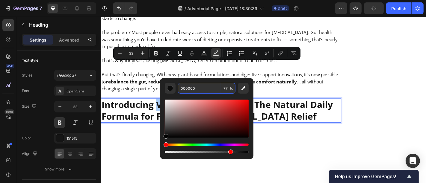
click at [208, 87] on input "000000" at bounding box center [199, 88] width 43 height 11
paste input "#69CFEF"
type input "69CFEF"
type input "100"
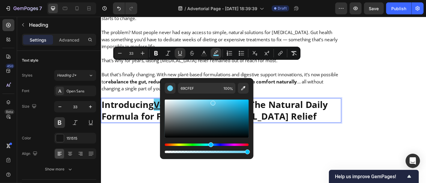
click at [313, 108] on p "Introducing Vegan Bloat-Digest — The Natural Daily Formula for Fast, Lasting Bl…" at bounding box center [233, 121] width 264 height 26
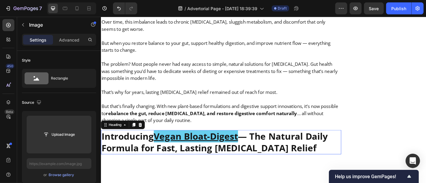
click at [247, 142] on u "Vegan Bloat-Digest" at bounding box center [205, 148] width 93 height 13
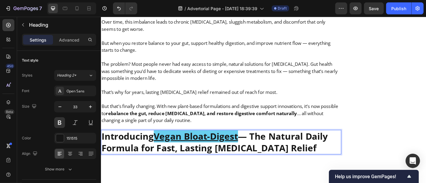
click at [254, 143] on p "Introducing Vegan Bloat-Digest — The Natural Daily Formula for Fast, Lasting Bl…" at bounding box center [233, 156] width 264 height 26
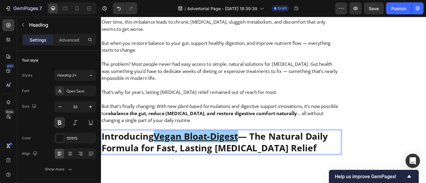
drag, startPoint x: 254, startPoint y: 111, endPoint x: 162, endPoint y: 110, distance: 92.5
click at [162, 143] on p "Introducing Vegan Bloat-Digest — The Natural Daily Formula for Fast, Lasting Bl…" at bounding box center [233, 156] width 264 height 26
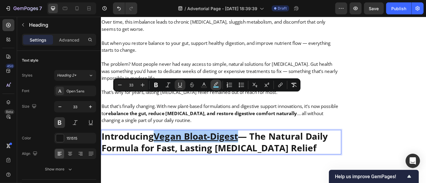
click at [216, 86] on icon "Editor contextual toolbar" at bounding box center [216, 85] width 6 height 6
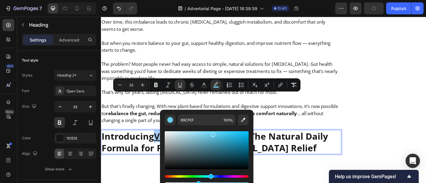
drag, startPoint x: 247, startPoint y: 183, endPoint x: 197, endPoint y: 181, distance: 50.6
click at [197, 181] on div "Editor contextual toolbar" at bounding box center [207, 180] width 84 height 10
type input "38"
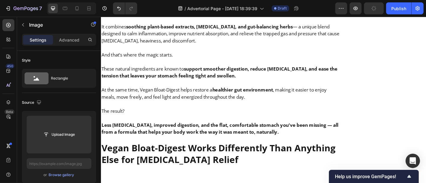
scroll to position [3622, 0]
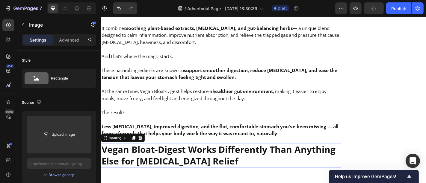
click at [254, 157] on h2 "Vegan Bloat-Digest Works Differently Than Anything Else for [MEDICAL_DATA] Reli…" at bounding box center [234, 170] width 266 height 27
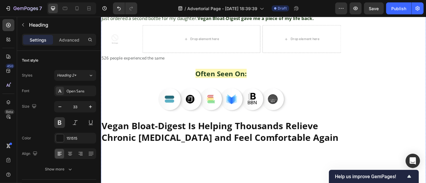
scroll to position [4898, 0]
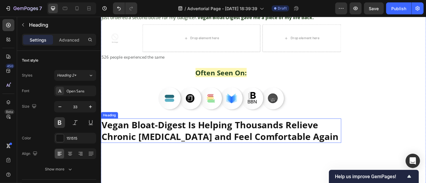
click at [244, 129] on h2 "Vegan Bloat-Digest Is Helping Thousands Relieve Chronic Bloating and Feel Comfo…" at bounding box center [234, 142] width 266 height 27
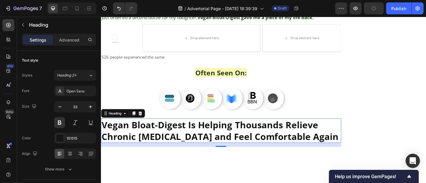
click at [245, 130] on p "Vegan Bloat-Digest Is Helping Thousands Relieve Chronic Bloating and Feel Comfo…" at bounding box center [233, 143] width 264 height 26
click at [208, 130] on p "Vegan Bloat-Digest Is Helping Thousands Relieve Chronic Bloating and Feel Comfo…" at bounding box center [233, 143] width 264 height 26
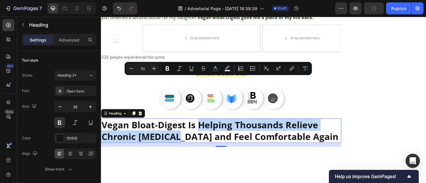
drag, startPoint x: 208, startPoint y: 95, endPoint x: 178, endPoint y: 104, distance: 31.7
click at [178, 130] on p "Vegan Bloat-Digest Is Helping Thousands Relieve Chronic Bloating and Feel Comfo…" at bounding box center [233, 143] width 264 height 26
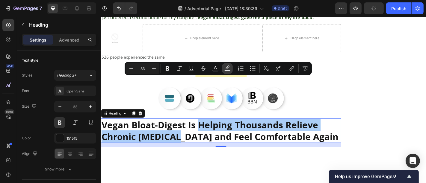
click at [226, 69] on icon "Editor contextual toolbar" at bounding box center [227, 68] width 4 height 4
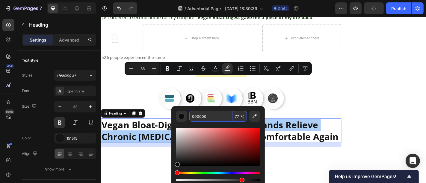
click at [210, 118] on input "000000" at bounding box center [210, 116] width 43 height 11
paste input "FDF7B6"
type input "FDF7B6"
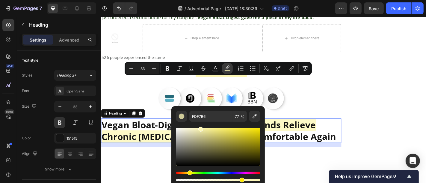
click at [227, 72] on button "color" at bounding box center [227, 68] width 11 height 11
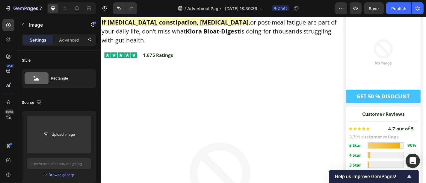
scroll to position [0, 0]
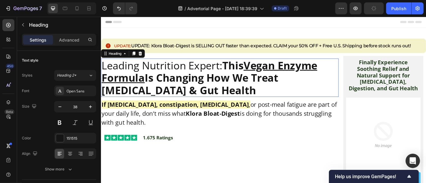
click at [273, 78] on strong "This Vegan Enzyme Formula Is Changing How We Treat Bloating & Gut Health" at bounding box center [220, 84] width 238 height 43
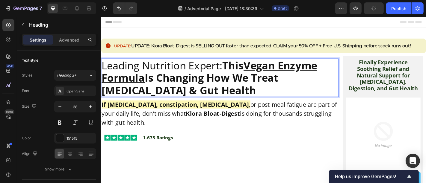
click at [266, 73] on u "Vegan Enzyme Formula" at bounding box center [220, 77] width 238 height 29
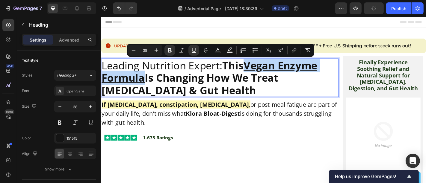
drag, startPoint x: 266, startPoint y: 73, endPoint x: 148, endPoint y: 87, distance: 118.5
click at [148, 87] on u "Vegan Enzyme Formula" at bounding box center [220, 77] width 238 height 29
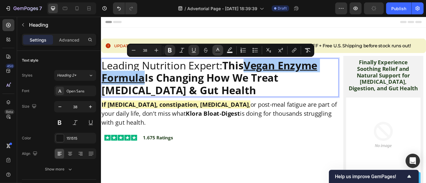
click at [222, 53] on button "Text Color" at bounding box center [217, 50] width 11 height 11
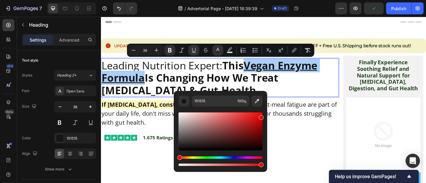
click at [261, 116] on div "Editor contextual toolbar" at bounding box center [220, 132] width 84 height 38
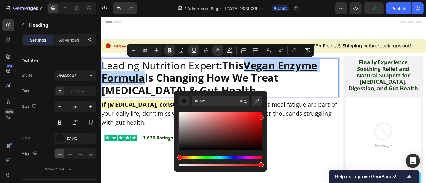
type input "E20404"
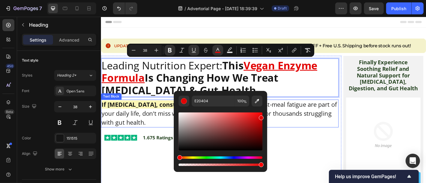
click at [323, 130] on p "If bloating, constipation, indigestion , or post-meal fatigue are part of your …" at bounding box center [231, 124] width 261 height 30
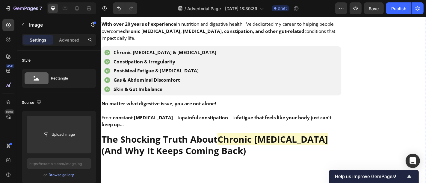
scroll to position [410, 0]
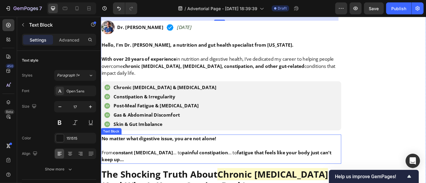
click at [208, 165] on strong "painful constipation" at bounding box center [215, 167] width 51 height 7
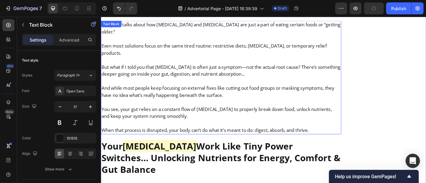
click at [217, 115] on p "You see, your gut relies on a constant flow of digestive enzymes to properly br…" at bounding box center [233, 123] width 264 height 16
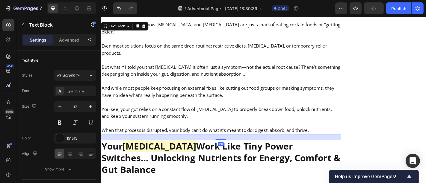
scroll to position [774, 0]
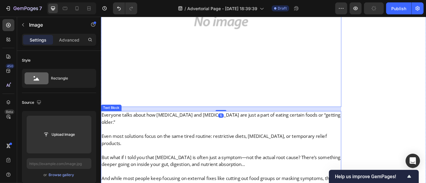
click at [205, 137] on p at bounding box center [233, 141] width 264 height 8
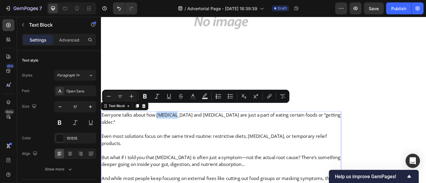
drag, startPoint x: 164, startPoint y: 119, endPoint x: 182, endPoint y: 119, distance: 18.6
click at [182, 122] on p "Everyone talks about how bloating and indigestion are just a part of eating cer…" at bounding box center [233, 130] width 264 height 16
click at [196, 122] on p "Everyone talks about how bloating and indigestion are just a part of eating cer…" at bounding box center [233, 130] width 264 height 16
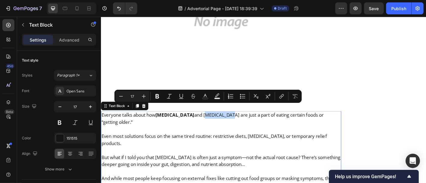
drag, startPoint x: 196, startPoint y: 118, endPoint x: 206, endPoint y: 119, distance: 10.5
click at [206, 122] on p "Everyone talks about how bloating and indigestion are just a part of eating cer…" at bounding box center [233, 130] width 264 height 16
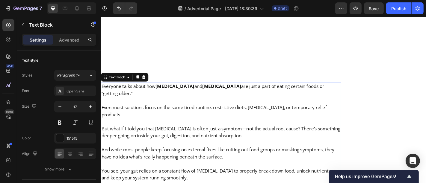
click at [199, 137] on p "But what if I told you that bloating is often just a symptom—not the actual roo…" at bounding box center [233, 145] width 264 height 16
click at [231, 160] on p "And while most people keep focusing on external fixes like cutting out food gro…" at bounding box center [233, 168] width 264 height 16
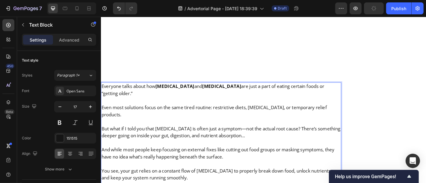
scroll to position [829, 0]
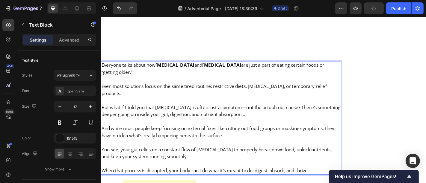
click at [244, 129] on p "Rich Text Editor. Editing area: main" at bounding box center [233, 133] width 264 height 8
click at [235, 113] on p "But what if I told you that bloating is often just a symptom—not the actual roo…" at bounding box center [233, 121] width 264 height 16
click at [267, 105] on p "Rich Text Editor. Editing area: main" at bounding box center [233, 109] width 264 height 8
click at [266, 113] on p "But what if I told you that bloating is often just a symptom—not the actual roo…" at bounding box center [233, 121] width 264 height 16
click at [208, 137] on p "And while most people keep focusing on external fixes like cutting out food gro…" at bounding box center [233, 145] width 264 height 16
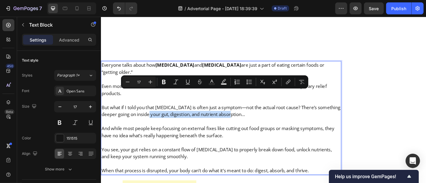
drag, startPoint x: 169, startPoint y: 101, endPoint x: 270, endPoint y: 105, distance: 101.6
click at [270, 113] on p "But what if I told you that bloating is often just a symptom—not the actual roo…" at bounding box center [233, 121] width 264 height 16
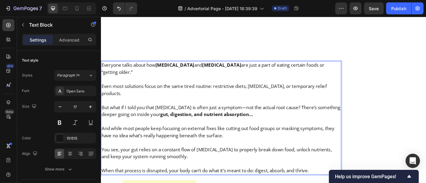
click at [235, 137] on p "And while most people keep focusing on external fixes like cutting out food gro…" at bounding box center [233, 145] width 264 height 16
click at [212, 137] on p "And while most people keep focusing on external fixes like cutting out food gro…" at bounding box center [233, 145] width 264 height 16
click at [208, 137] on p "And while most people keep focusing on external fixes like cutting out food gro…" at bounding box center [233, 145] width 264 height 16
drag, startPoint x: 327, startPoint y: 119, endPoint x: 333, endPoint y: 119, distance: 5.7
click at [333, 137] on p "And while most people keep focusing on external fixes like cutting out food gro…" at bounding box center [233, 145] width 264 height 16
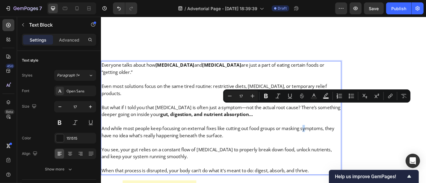
click at [327, 137] on p "And while most people keep focusing on external fixes like cutting out food gro…" at bounding box center [233, 145] width 264 height 16
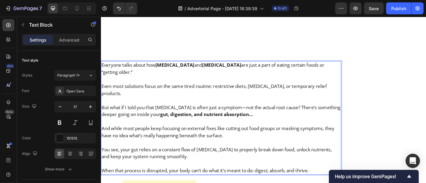
click at [326, 137] on p "And while most people keep focusing on external fixes like cutting out food gro…" at bounding box center [233, 145] width 264 height 16
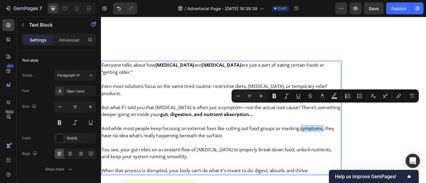
drag, startPoint x: 326, startPoint y: 119, endPoint x: 352, endPoint y: 120, distance: 25.8
click at [352, 137] on p "And while most people keep focusing on external fixes like cutting out food gro…" at bounding box center [233, 145] width 264 height 16
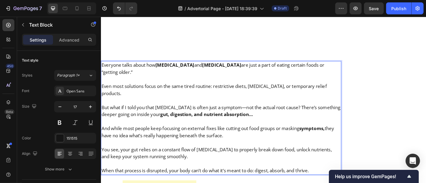
click at [223, 160] on p "You see, your gut relies on a constant flow of digestive enzymes to properly br…" at bounding box center [233, 168] width 264 height 16
click at [209, 160] on p "You see, your gut relies on a constant flow of digestive enzymes to properly br…" at bounding box center [233, 168] width 264 height 16
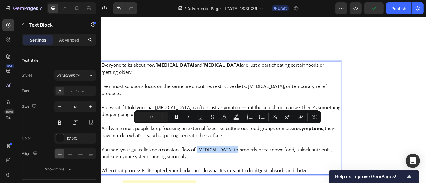
drag, startPoint x: 209, startPoint y: 142, endPoint x: 251, endPoint y: 144, distance: 42.3
click at [251, 160] on p "You see, your gut relies on a constant flow of digestive enzymes to properly br…" at bounding box center [233, 168] width 264 height 16
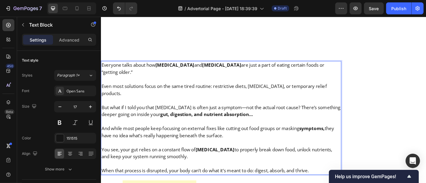
drag, startPoint x: 276, startPoint y: 166, endPoint x: 342, endPoint y: 166, distance: 66.5
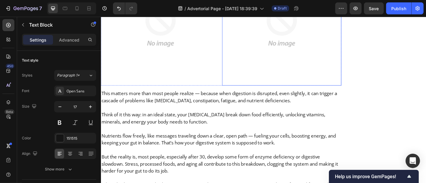
scroll to position [1110, 0]
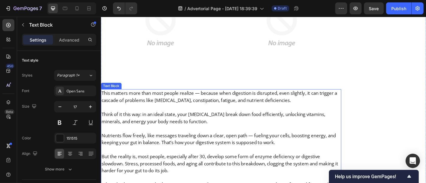
click at [255, 137] on p at bounding box center [233, 141] width 264 height 8
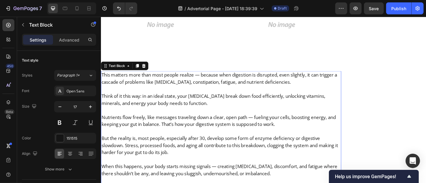
scroll to position [1128, 0]
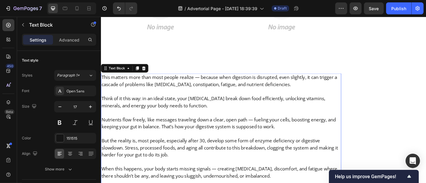
click at [300, 80] on p "This matters more than most people realize — because when digestion is disrupte…" at bounding box center [233, 88] width 264 height 16
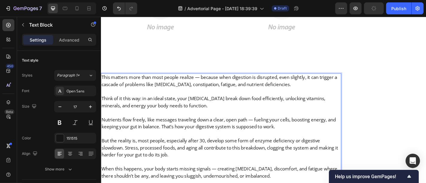
click at [219, 96] on p "Rich Text Editor. Editing area: main" at bounding box center [233, 100] width 264 height 8
click at [170, 80] on p "This matters more than most people realize — because when digestion is disrupte…" at bounding box center [233, 88] width 264 height 16
click at [171, 80] on p "This matters more than most people realize — because when digestion is disrupte…" at bounding box center [233, 88] width 264 height 16
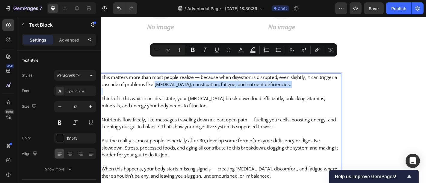
drag, startPoint x: 182, startPoint y: 66, endPoint x: 321, endPoint y: 76, distance: 139.9
click at [321, 79] on div "This matters more than most people realize — because when digestion is disrupte…" at bounding box center [234, 149] width 266 height 141
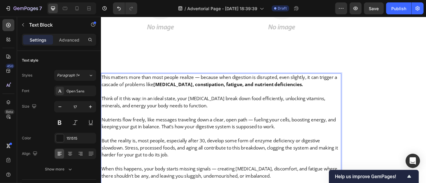
click at [307, 127] on p "Nutrients flow freely, like messages traveling down a clear, open path — fuelin…" at bounding box center [233, 135] width 264 height 16
click at [145, 103] on p "Think of it this way: in an ideal state, your [MEDICAL_DATA] break down food ef…" at bounding box center [233, 111] width 264 height 16
drag, startPoint x: 147, startPoint y: 84, endPoint x: 99, endPoint y: 81, distance: 47.7
click at [270, 127] on p "Nutrients flow freely, like messages traveling down a clear, open path — fuelin…" at bounding box center [233, 135] width 264 height 16
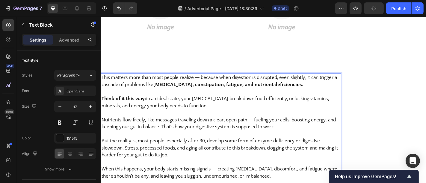
click at [250, 103] on p "Think of it this way: in an ideal state, your digestive enzymes break down food…" at bounding box center [233, 111] width 264 height 16
drag, startPoint x: 250, startPoint y: 82, endPoint x: 314, endPoint y: 83, distance: 64.4
click at [314, 103] on p "Think of it this way: in an ideal state, your digestive enzymes break down food…" at bounding box center [233, 111] width 264 height 16
click at [222, 127] on p "Nutrients flow freely, like messages traveling down a clear, open path — fuelin…" at bounding box center [233, 135] width 264 height 16
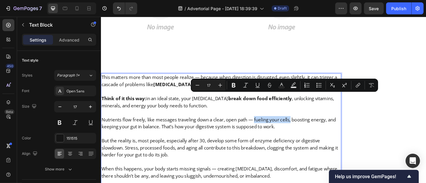
drag, startPoint x: 273, startPoint y: 106, endPoint x: 314, endPoint y: 107, distance: 40.7
click at [314, 127] on p "Nutrients flow freely, like messages traveling down a clear, open path — fuelin…" at bounding box center [233, 135] width 264 height 16
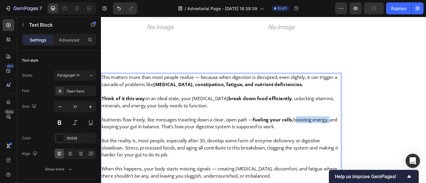
drag, startPoint x: 320, startPoint y: 107, endPoint x: 358, endPoint y: 108, distance: 38.7
click at [358, 127] on p "Nutrients flow freely, like messages traveling down a clear, open path — fuelin…" at bounding box center [233, 135] width 264 height 16
click at [317, 150] on p "But the reality is, most people, especially after 30, develop some form of enzy…" at bounding box center [233, 161] width 264 height 23
click at [185, 150] on p "But the reality is, most people, especially after 30, develop some form of enzy…" at bounding box center [233, 161] width 264 height 23
click at [163, 150] on p "But the reality is, most people, especially after 30, develop some form of enzy…" at bounding box center [233, 161] width 264 height 23
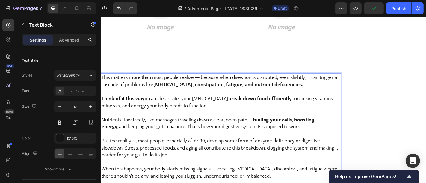
click at [174, 150] on p "But the reality is, most people, especially after 30, develop some form of enzy…" at bounding box center [233, 161] width 264 height 23
click at [176, 150] on p "But the reality is, most people, especially after 30, develop some form of enzy…" at bounding box center [233, 161] width 264 height 23
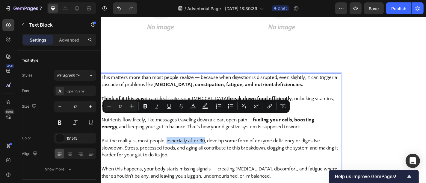
drag, startPoint x: 175, startPoint y: 130, endPoint x: 218, endPoint y: 131, distance: 42.5
click at [218, 150] on p "But the reality is, most people, especially after 30, develop some form of enzy…" at bounding box center [233, 161] width 264 height 23
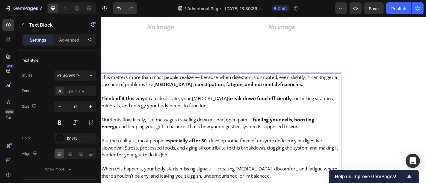
click at [284, 150] on p "But the reality is, most people, especially after 30 , develop some form of enz…" at bounding box center [233, 161] width 264 height 23
drag, startPoint x: 278, startPoint y: 129, endPoint x: 319, endPoint y: 128, distance: 41.3
click at [319, 150] on p "But the reality is, most people, especially after 30 , develop some form of enz…" at bounding box center [233, 161] width 264 height 23
click at [322, 150] on p "But the reality is, most people, especially after 30 , develop some form of enz…" at bounding box center [233, 161] width 264 height 23
click at [319, 150] on p "But the reality is, most people, especially after 30 , develop some form of enz…" at bounding box center [233, 161] width 264 height 23
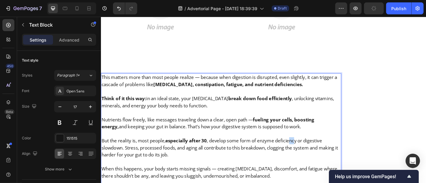
drag, startPoint x: 319, startPoint y: 130, endPoint x: 313, endPoint y: 130, distance: 5.7
click at [313, 150] on p "But the reality is, most people, especially after 30 , develop some form of enz…" at bounding box center [233, 161] width 264 height 23
click at [320, 150] on p "But the reality is, most people, especially after 30 , develop some form of enz…" at bounding box center [233, 161] width 264 height 23
drag, startPoint x: 320, startPoint y: 131, endPoint x: 277, endPoint y: 128, distance: 43.2
click at [277, 150] on p "But the reality is, most people, especially after 30 , develop some form of enz…" at bounding box center [233, 161] width 264 height 23
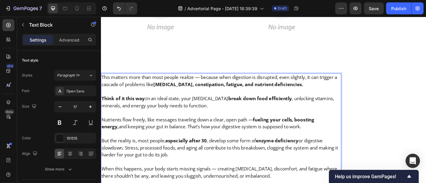
click at [331, 150] on p "But the reality is, most people, especially after 30 , develop some form of enz…" at bounding box center [233, 161] width 264 height 23
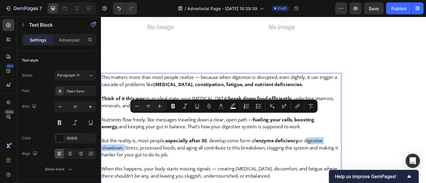
drag, startPoint x: 331, startPoint y: 129, endPoint x: 126, endPoint y: 138, distance: 205.1
click at [126, 150] on p "But the reality is, most people, especially after 30 , develop some form of enz…" at bounding box center [233, 161] width 264 height 23
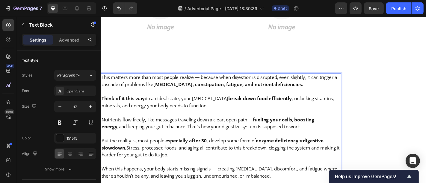
click at [137, 150] on p "But the reality is, most people, especially after 30 , develop some form of enz…" at bounding box center [233, 161] width 264 height 23
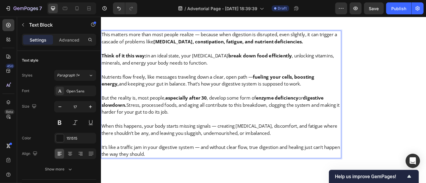
scroll to position [1177, 0]
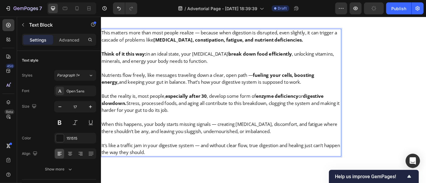
click at [247, 101] on p "But the reality is, most people, especially after 30 , develop some form of enz…" at bounding box center [233, 112] width 264 height 23
click at [248, 132] on p "When this happens, your body starts missing signals — creating [MEDICAL_DATA], …" at bounding box center [233, 140] width 264 height 16
click at [168, 132] on p "When this happens, your body starts missing signals — creating [MEDICAL_DATA], …" at bounding box center [233, 140] width 264 height 16
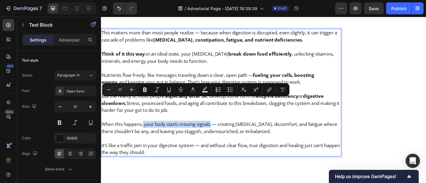
drag, startPoint x: 149, startPoint y: 111, endPoint x: 225, endPoint y: 111, distance: 76.7
click at [225, 132] on p "When this happens, your body starts missing signals — creating [MEDICAL_DATA], …" at bounding box center [233, 140] width 264 height 16
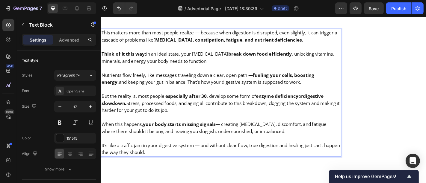
click at [226, 147] on p "Rich Text Editor. Editing area: main" at bounding box center [233, 151] width 264 height 8
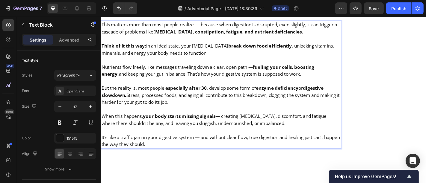
scroll to position [1187, 0]
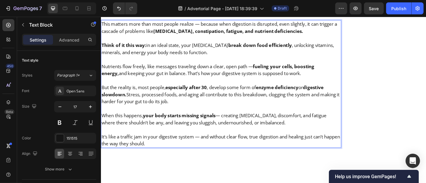
click at [163, 146] on p "It’s like a traffic jam in your digestive system — and without clear flow, true…" at bounding box center [233, 154] width 264 height 16
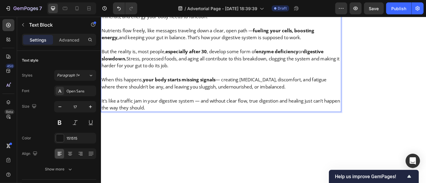
scroll to position [1226, 0]
click at [205, 106] on p "It’s like a traffic jam in your digestive system — and without clear flow, true…" at bounding box center [233, 114] width 264 height 16
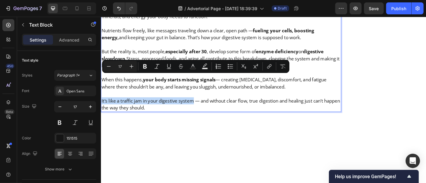
drag, startPoint x: 205, startPoint y: 85, endPoint x: 100, endPoint y: 87, distance: 104.8
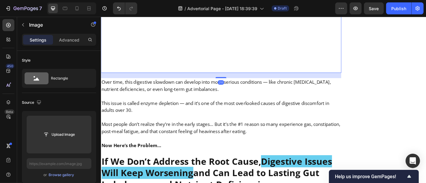
scroll to position [1542, 0]
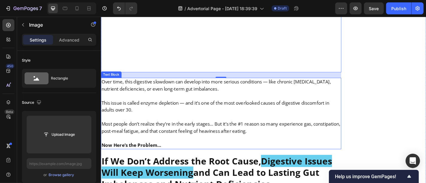
click at [218, 124] on p at bounding box center [233, 128] width 264 height 8
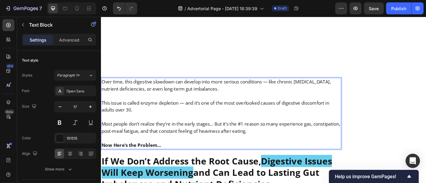
click at [300, 85] on p "Over time, this digestive slowdown can develop into more serious conditions — l…" at bounding box center [233, 93] width 264 height 16
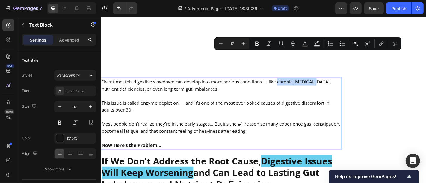
drag, startPoint x: 300, startPoint y: 60, endPoint x: 338, endPoint y: 62, distance: 37.8
click at [338, 85] on p "Over time, this digestive slowdown can develop into more serious conditions — l…" at bounding box center [233, 93] width 264 height 16
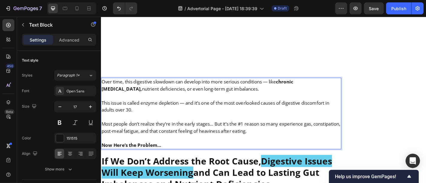
click at [152, 85] on p "Over time, this digestive slowdown can develop into more serious conditions — l…" at bounding box center [233, 93] width 264 height 16
drag, startPoint x: 150, startPoint y: 69, endPoint x: 201, endPoint y: 79, distance: 51.6
click at [228, 85] on p "Over time, this digestive slowdown can develop into more serious conditions — l…" at bounding box center [233, 93] width 264 height 16
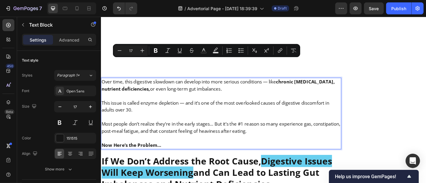
drag, startPoint x: 243, startPoint y: 69, endPoint x: 175, endPoint y: 68, distance: 68.0
click at [175, 85] on p "Over time, this digestive slowdown can develop into more serious conditions — l…" at bounding box center [233, 93] width 264 height 16
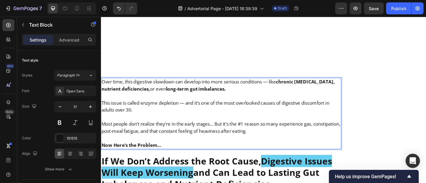
click at [196, 131] on p "Most people don’t realize they’re in the early stages… But it’s the #1 reason s…" at bounding box center [233, 139] width 264 height 16
click at [161, 108] on p "This issue is called enzyme depletion — and it’s one of the most overlooked cau…" at bounding box center [233, 116] width 264 height 16
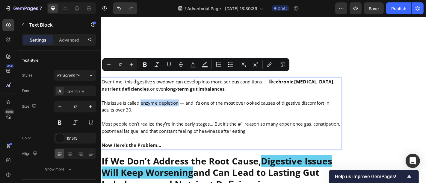
drag, startPoint x: 146, startPoint y: 81, endPoint x: 187, endPoint y: 85, distance: 41.8
click at [187, 108] on p "This issue is called enzyme depletion — and it’s one of the most overlooked cau…" at bounding box center [233, 116] width 264 height 16
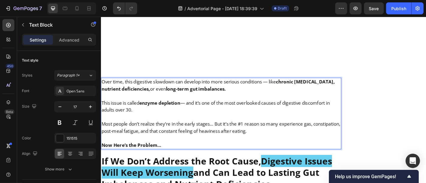
click at [157, 124] on p "Rich Text Editor. Editing area: main" at bounding box center [233, 128] width 264 height 8
drag, startPoint x: 141, startPoint y: 91, endPoint x: 99, endPoint y: 89, distance: 42.6
click at [137, 147] on p "Rich Text Editor. Editing area: main" at bounding box center [233, 151] width 264 height 8
click at [254, 131] on p "Most people don’t realize they’re in the early stages… But it’s the #1 reason s…" at bounding box center [233, 139] width 264 height 16
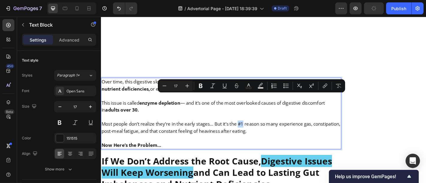
drag, startPoint x: 254, startPoint y: 107, endPoint x: 257, endPoint y: 107, distance: 3.3
click at [257, 131] on p "Most people don’t realize they’re in the early stages… But it’s the #1 reason s…" at bounding box center [233, 139] width 264 height 16
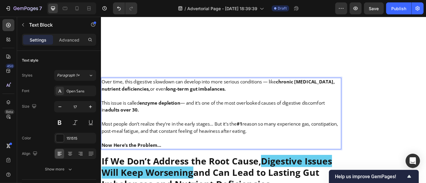
click at [205, 131] on p "Most people don’t realize they’re in the early stages… But it’s the #1 reason s…" at bounding box center [233, 139] width 264 height 16
drag, startPoint x: 329, startPoint y: 109, endPoint x: 338, endPoint y: 108, distance: 9.0
click at [338, 131] on p "Most people don’t realize they’re in the early stages… But it’s the #1 reason s…" at bounding box center [233, 139] width 264 height 16
click at [131, 131] on p "Most people don’t realize they’re in the early stages… But it’s the #1 reason s…" at bounding box center [233, 139] width 264 height 16
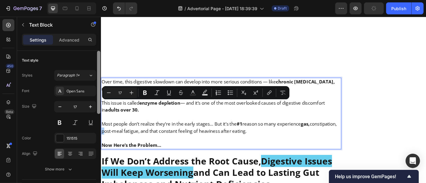
scroll to position [150, 0]
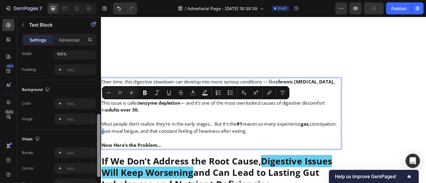
click at [101, 106] on div at bounding box center [98, 126] width 4 height 150
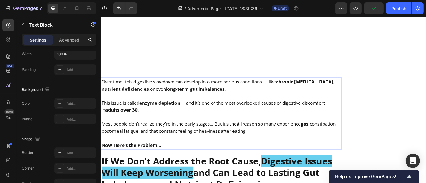
click at [102, 131] on p "Most people don’t realize they’re in the early stages… But it’s the #1 reason s…" at bounding box center [233, 139] width 264 height 16
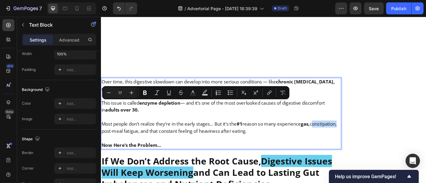
click at [102, 131] on p "Most people don’t realize they’re in the early stages… But it’s the #1 reason s…" at bounding box center [233, 139] width 264 height 16
drag, startPoint x: 102, startPoint y: 115, endPoint x: 176, endPoint y: 117, distance: 73.4
click at [176, 131] on p "Most people don’t realize they’re in the early stages… But it’s the #1 reason s…" at bounding box center [233, 139] width 264 height 16
click at [200, 147] on p "Rich Text Editor. Editing area: main" at bounding box center [233, 151] width 264 height 8
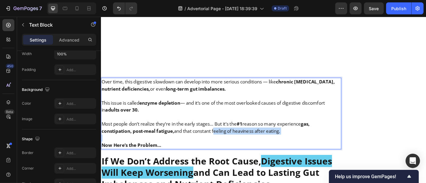
drag, startPoint x: 227, startPoint y: 116, endPoint x: 305, endPoint y: 117, distance: 78.2
click at [305, 131] on p "Most people don’t realize they’re in the early stages… But it’s the #1 reason s…" at bounding box center [233, 139] width 264 height 16
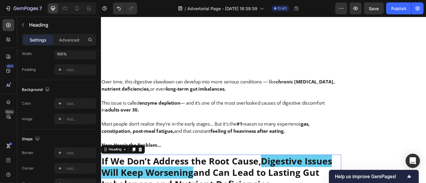
scroll to position [0, 0]
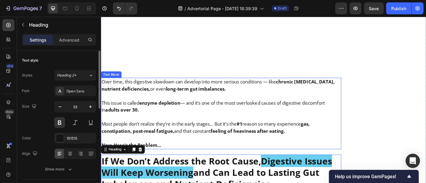
click at [170, 155] on p "Now Here’s the Problem…" at bounding box center [233, 159] width 264 height 8
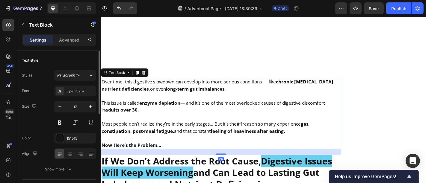
click at [170, 155] on p "Now Here’s the Problem…" at bounding box center [233, 159] width 264 height 8
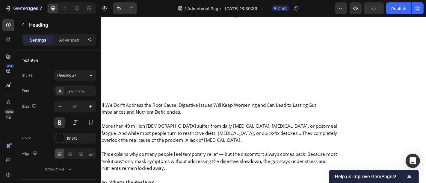
scroll to position [1948, 0]
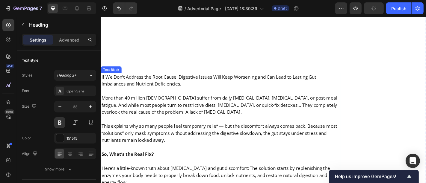
click at [185, 103] on p "More than 40 million Americans suffer from daily bloating, indigestion, or post…" at bounding box center [233, 114] width 264 height 23
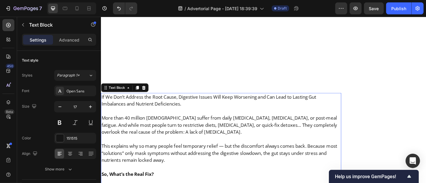
scroll to position [1925, 0]
click at [260, 125] on p "More than 40 million Americans suffer from daily bloating, indigestion, or post…" at bounding box center [233, 136] width 264 height 23
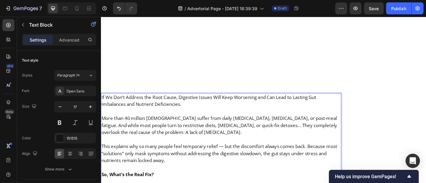
click at [201, 118] on p "Rich Text Editor. Editing area: main" at bounding box center [233, 122] width 264 height 8
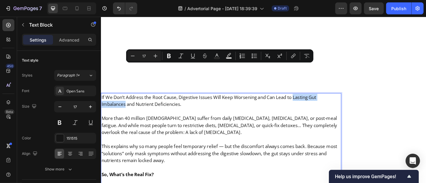
drag, startPoint x: 316, startPoint y: 73, endPoint x: 128, endPoint y: 81, distance: 187.6
click at [128, 102] on p "If We Don’t Address the Root Cause, Digestive Issues Will Keep Worsening and Ca…" at bounding box center [233, 110] width 264 height 16
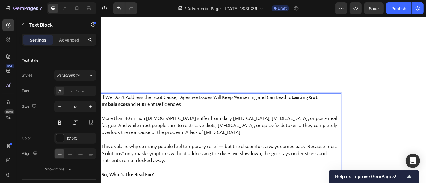
click at [142, 102] on p "If We Don’t Address the Root Cause, Digestive Issues Will Keep Worsening and Ca…" at bounding box center [233, 110] width 264 height 16
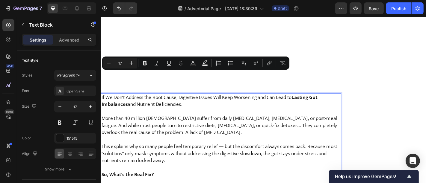
drag, startPoint x: 143, startPoint y: 81, endPoint x: 193, endPoint y: 82, distance: 50.9
click at [193, 102] on p "If We Don’t Address the Root Cause, Digestive Issues Will Keep Worsening and Ca…" at bounding box center [233, 110] width 264 height 16
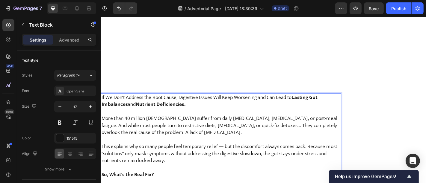
click at [191, 125] on p "More than 40 million Americans suffer from daily bloating, indigestion, or post…" at bounding box center [233, 136] width 264 height 23
click at [128, 125] on p "More than 40 million Americans suffer from daily bloating, indigestion, or post…" at bounding box center [233, 136] width 264 height 23
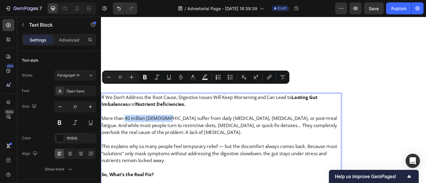
drag, startPoint x: 128, startPoint y: 97, endPoint x: 170, endPoint y: 96, distance: 41.9
click at [170, 125] on p "More than 40 million Americans suffer from daily bloating, indigestion, or post…" at bounding box center [233, 136] width 264 height 23
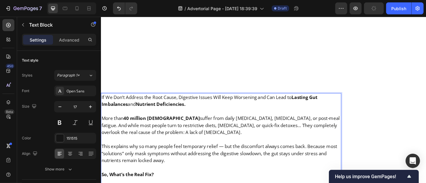
click at [183, 125] on p "More than 40 million Americans suffer from daily bloating, indigestion, or post…" at bounding box center [233, 136] width 264 height 23
click at [202, 125] on p "More than 40 million Americans suffer from daily bloating, indigestion, or post…" at bounding box center [233, 136] width 264 height 23
click at [249, 125] on p "More than 40 million Americans suffer from daily bloating, indigestion, or post…" at bounding box center [233, 136] width 264 height 23
click at [251, 125] on p "More than 40 million Americans suffer from daily bloating, indigestion, or post…" at bounding box center [233, 136] width 264 height 23
click at [250, 125] on p "More than 40 million Americans suffer from daily bloating, indigestion, or post…" at bounding box center [233, 136] width 264 height 23
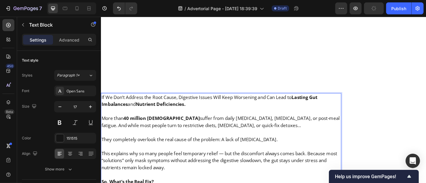
click at [236, 149] on p "They completely overlook the real cause of the problem: A lack of digestive enz…" at bounding box center [233, 153] width 264 height 8
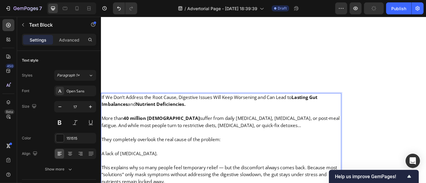
click at [152, 164] on p "A lack of [MEDICAL_DATA]." at bounding box center [233, 168] width 264 height 8
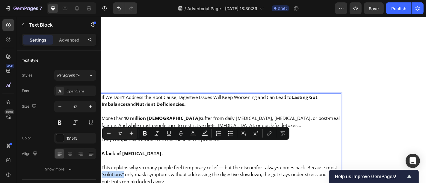
drag, startPoint x: 139, startPoint y: 159, endPoint x: 115, endPoint y: 159, distance: 24.0
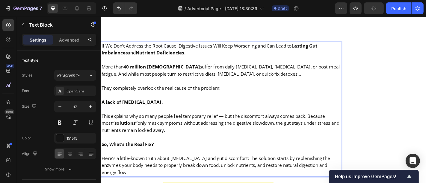
scroll to position [1994, 0]
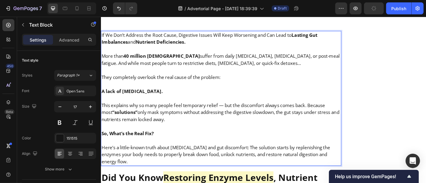
click at [209, 150] on p "Here’s a little-known truth about bloating and gut discomfort: The solution sta…" at bounding box center [233, 165] width 264 height 31
click at [248, 150] on p "Here’s a little-known truth about bloating and gut discomfort: The solution sta…" at bounding box center [233, 165] width 264 height 31
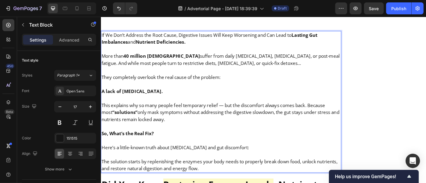
click at [244, 173] on p "The solution starts by replenishing the enzymes your body needs to properly bre…" at bounding box center [233, 181] width 264 height 16
click at [277, 173] on p "The solution starts by replenishing the enzymes your body needs to properly bre…" at bounding box center [233, 181] width 264 height 16
drag, startPoint x: 284, startPoint y: 144, endPoint x: 324, endPoint y: 144, distance: 40.1
click at [324, 173] on p "The solution starts by replenishing the enzymes your body needs to properly bre…" at bounding box center [233, 181] width 264 height 16
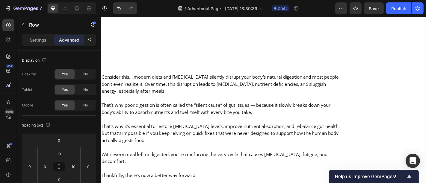
scroll to position [2427, 0]
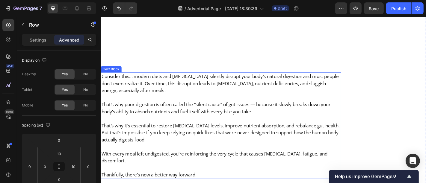
click at [220, 157] on p at bounding box center [233, 161] width 264 height 8
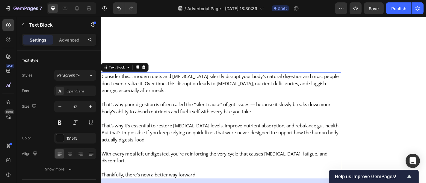
click at [241, 110] on p "That’s why poor digestion is often called the “silent cause” of gut issues — be…" at bounding box center [233, 118] width 264 height 16
click at [163, 102] on p "Rich Text Editor. Editing area: main" at bounding box center [233, 106] width 264 height 8
click at [160, 110] on p "That’s why poor digestion is often called the “silent cause” of gut issues — be…" at bounding box center [233, 118] width 264 height 16
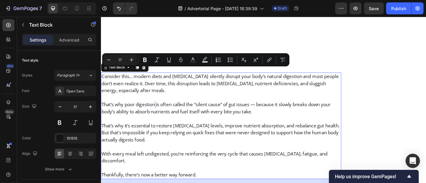
click at [160, 110] on p "That’s why poor digestion is often called the “silent cause” of gut issues — be…" at bounding box center [233, 118] width 264 height 16
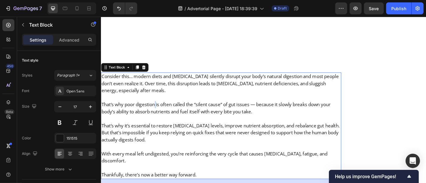
click at [160, 110] on p "That’s why poor digestion is often called the “silent cause” of gut issues — be…" at bounding box center [233, 118] width 264 height 16
drag, startPoint x: 160, startPoint y: 76, endPoint x: 102, endPoint y: 77, distance: 58.4
click at [102, 110] on p "That’s why poor digestion is often called the “silent cause” of gut issues — be…" at bounding box center [233, 118] width 264 height 16
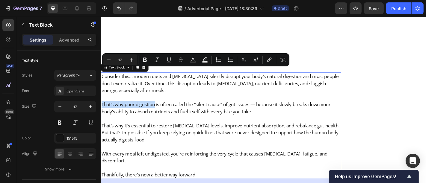
drag, startPoint x: 102, startPoint y: 77, endPoint x: 158, endPoint y: 77, distance: 55.7
click at [158, 110] on p "That’s why poor digestion is often called the “silent cause” of gut issues — be…" at bounding box center [233, 118] width 264 height 16
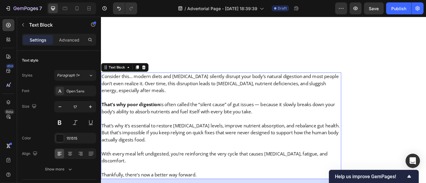
click at [211, 110] on p "That’s why poor digestion is often called the “silent cause” of gut issues — be…" at bounding box center [233, 118] width 264 height 16
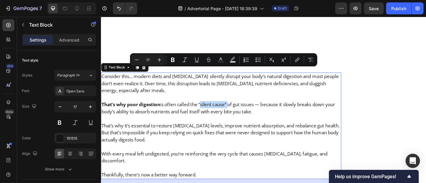
drag, startPoint x: 211, startPoint y: 77, endPoint x: 242, endPoint y: 79, distance: 31.6
click at [242, 110] on p "That’s why poor digestion is often called the “silent cause” of gut issues — be…" at bounding box center [233, 118] width 264 height 16
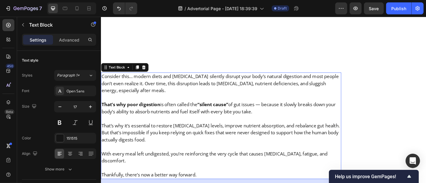
click at [197, 134] on p "That’s why it’s essential to restore digestive enzyme levels, improve nutrient …" at bounding box center [233, 145] width 264 height 23
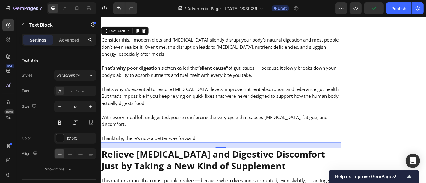
scroll to position [2448, 0]
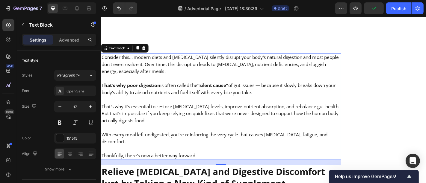
click at [224, 143] on p "With every meal left undigested, you’re reinforcing the very cycle that causes …" at bounding box center [233, 151] width 264 height 16
click at [189, 112] on p "That’s why it’s essential to restore digestive enzyme levels, improve nutrient …" at bounding box center [233, 123] width 264 height 23
click at [163, 112] on p "That’s why it’s essential to restore digestive enzyme levels, improve nutrient …" at bounding box center [233, 123] width 264 height 23
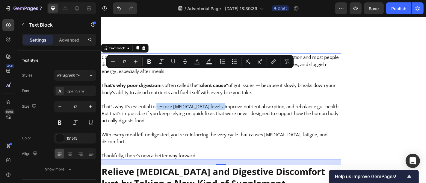
drag, startPoint x: 164, startPoint y: 80, endPoint x: 234, endPoint y: 78, distance: 70.4
click at [234, 112] on p "That’s why it’s essential to restore digestive enzyme levels, improve nutrient …" at bounding box center [233, 123] width 264 height 23
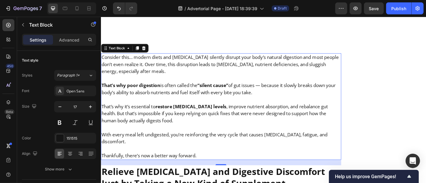
click at [271, 112] on p "That’s why it’s essential to restore digestive enzyme levels , improve nutrient…" at bounding box center [233, 123] width 264 height 23
click at [209, 112] on p "That’s why it’s essential to restore digestive enzyme levels , improve nutrient…" at bounding box center [233, 123] width 264 height 23
click at [175, 143] on p "With every meal left undigested, you’re reinforcing the very cycle that causes …" at bounding box center [233, 151] width 264 height 16
click at [194, 143] on p "With every meal left undigested, you’re reinforcing the very cycle that causes …" at bounding box center [233, 151] width 264 height 16
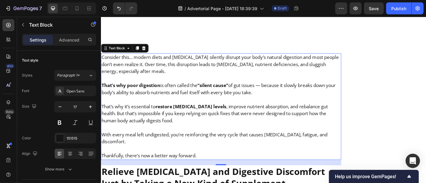
click at [188, 167] on p "Thankfully, there’s now a better way forward." at bounding box center [233, 171] width 264 height 8
drag, startPoint x: 211, startPoint y: 133, endPoint x: 99, endPoint y: 133, distance: 111.7
click at [208, 112] on p "That’s why it’s essential to restore digestive enzyme levels , improve nutrient…" at bounding box center [233, 123] width 264 height 23
click at [286, 143] on p "With every meal left undigested, you’re reinforcing the very cycle that causes …" at bounding box center [233, 151] width 264 height 16
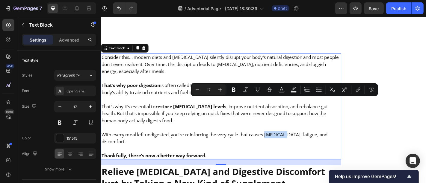
drag, startPoint x: 284, startPoint y: 111, endPoint x: 303, endPoint y: 112, distance: 19.8
click at [303, 143] on p "With every meal left undigested, you’re reinforcing the very cycle that causes …" at bounding box center [233, 151] width 264 height 16
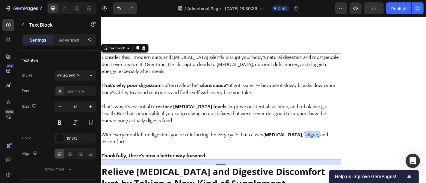
drag, startPoint x: 307, startPoint y: 111, endPoint x: 324, endPoint y: 112, distance: 17.1
click at [324, 143] on p "With every meal left undigested, you’re reinforcing the very cycle that causes …" at bounding box center [233, 151] width 264 height 16
click at [137, 143] on p "With every meal left undigested, you’re reinforcing the very cycle that causes …" at bounding box center [233, 151] width 264 height 16
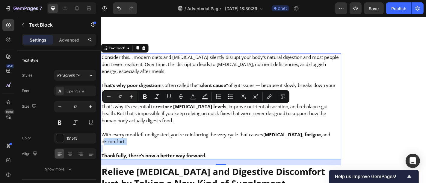
drag, startPoint x: 137, startPoint y: 120, endPoint x: 95, endPoint y: 117, distance: 42.3
click at [161, 159] on p "Rich Text Editor. Editing area: main" at bounding box center [233, 163] width 264 height 8
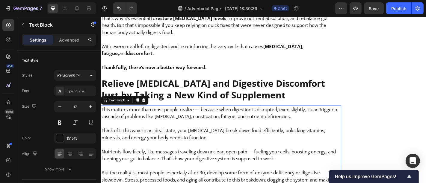
scroll to position [2546, 0]
click at [251, 163] on p "Nutrients flow freely, like messages traveling down a clear, open path — fuelin…" at bounding box center [233, 171] width 264 height 16
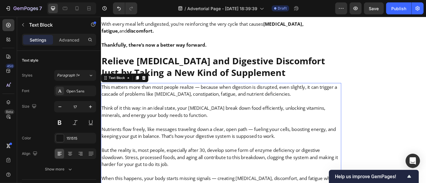
click at [182, 91] on p "This matters more than most people realize — because when digestion is disrupte…" at bounding box center [233, 99] width 264 height 16
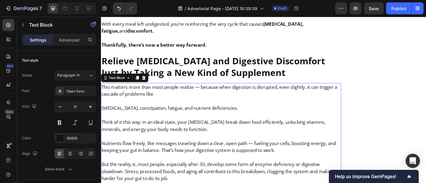
click at [185, 114] on p "bloating, constipation, fatigue, and nutrient deficiencies." at bounding box center [233, 118] width 264 height 8
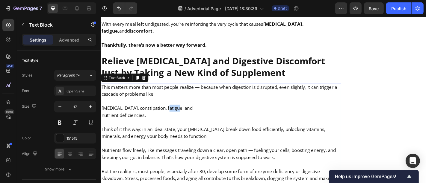
drag, startPoint x: 184, startPoint y: 81, endPoint x: 172, endPoint y: 81, distance: 12.0
click at [172, 114] on p "bloating, constipation, fatigue, and" at bounding box center [233, 118] width 264 height 8
click at [155, 114] on p "bloating, constipation, fatigue" at bounding box center [233, 118] width 264 height 8
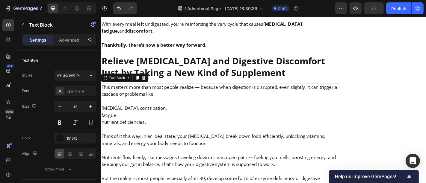
click at [122, 114] on p "bloating, constipation," at bounding box center [233, 118] width 264 height 8
click at [124, 114] on p "bloating, constipation," at bounding box center [233, 118] width 264 height 8
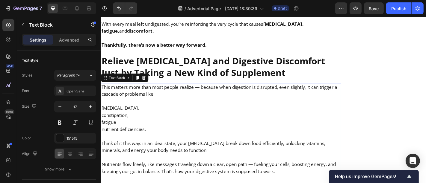
click at [137, 122] on p "constipation," at bounding box center [233, 126] width 264 height 8
click at [130, 114] on p "[MEDICAL_DATA]," at bounding box center [233, 118] width 264 height 8
click at [162, 137] on p "nutrient deficiencies." at bounding box center [233, 141] width 264 height 8
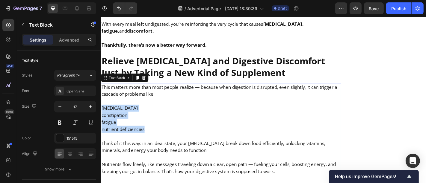
drag, startPoint x: 160, startPoint y: 108, endPoint x: 100, endPoint y: 82, distance: 64.5
click at [101, 90] on div "This matters more than most people realize — because when digestion is disrupte…" at bounding box center [234, 180] width 266 height 180
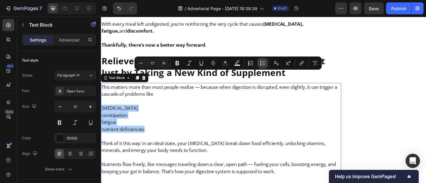
click at [262, 65] on icon "Editor contextual toolbar" at bounding box center [264, 65] width 4 height 0
type input "17"
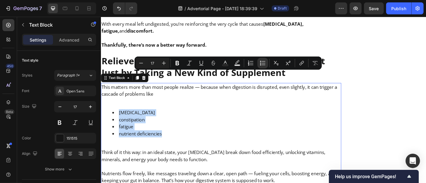
click at [209, 143] on li "nutrient deficiencies" at bounding box center [239, 147] width 252 height 8
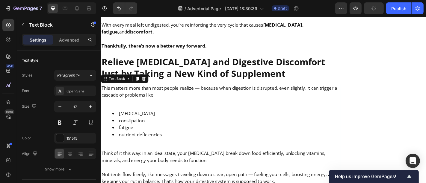
scroll to position [2570, 0]
drag, startPoint x: 153, startPoint y: 87, endPoint x: 119, endPoint y: 85, distance: 34.2
click at [119, 120] on li "[MEDICAL_DATA]" at bounding box center [239, 124] width 252 height 8
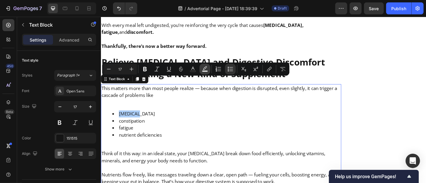
click at [202, 69] on button "Text Background Color" at bounding box center [204, 69] width 11 height 11
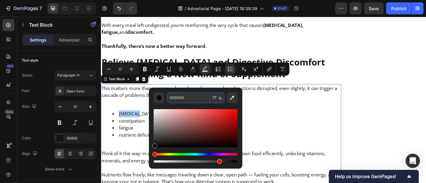
click at [189, 102] on input "000000" at bounding box center [188, 98] width 43 height 11
paste input "FDF7B6"
type input "FDF7B6"
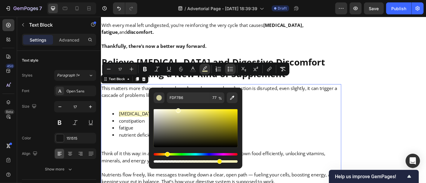
click at [141, 128] on li "constipation" at bounding box center [239, 132] width 252 height 8
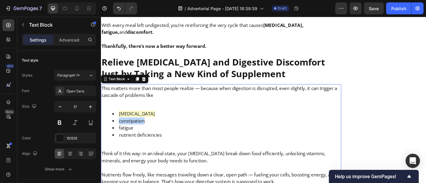
click at [141, 128] on li "constipation" at bounding box center [239, 132] width 252 height 8
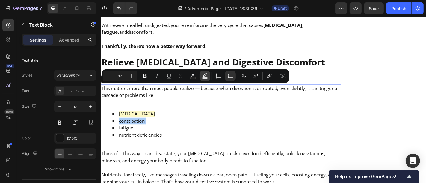
click at [205, 72] on button "color" at bounding box center [204, 76] width 11 height 11
type input "000000"
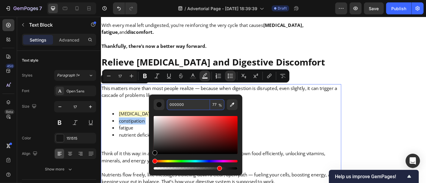
click at [204, 101] on input "000000" at bounding box center [188, 104] width 43 height 11
paste input "FDF7B6"
type input "FDF7B6"
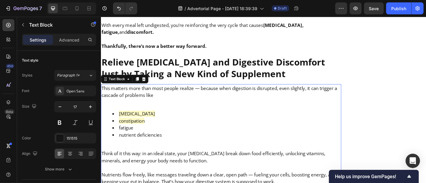
click at [140, 136] on li "fatigue" at bounding box center [239, 140] width 252 height 8
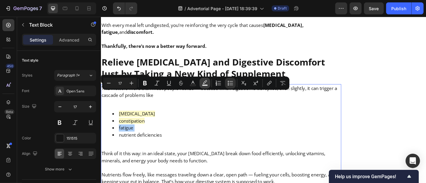
click at [203, 81] on icon "Editor contextual toolbar" at bounding box center [205, 83] width 6 height 6
type input "000000"
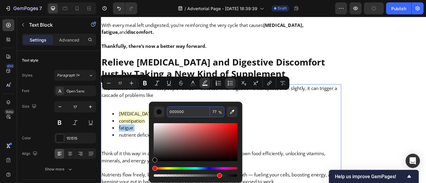
click at [202, 109] on input "000000" at bounding box center [188, 112] width 43 height 11
paste input "FDF7B6"
type input "FDF7B6"
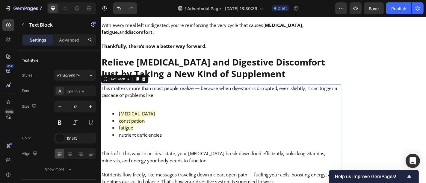
click at [138, 144] on li "nutrient deficiencies" at bounding box center [239, 148] width 252 height 8
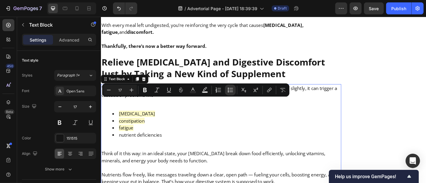
click at [162, 144] on li "nutrient deficiencies" at bounding box center [239, 148] width 252 height 8
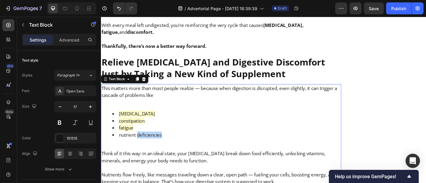
click at [162, 144] on li "nutrient deficiencies" at bounding box center [239, 148] width 252 height 8
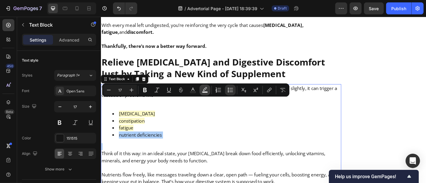
click at [203, 91] on icon "Editor contextual toolbar" at bounding box center [205, 90] width 6 height 6
type input "000000"
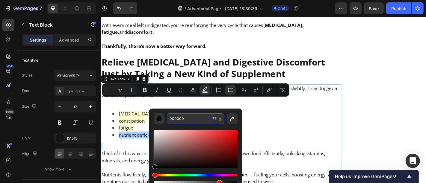
click at [197, 122] on input "000000" at bounding box center [188, 119] width 43 height 11
paste input "FDF7B6"
type input "FDF7B6"
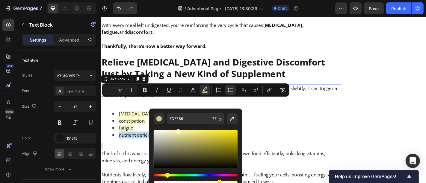
click at [296, 144] on li "nutrient deficiencies" at bounding box center [239, 148] width 252 height 8
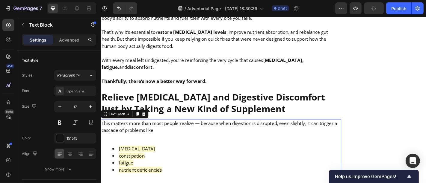
scroll to position [2607, 0]
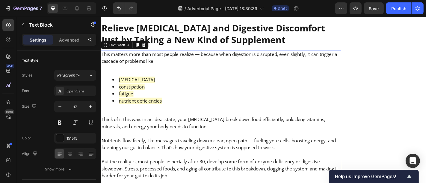
click at [268, 127] on p "Think of it this way: in an ideal state, your digestive enzymes break down food…" at bounding box center [233, 135] width 264 height 16
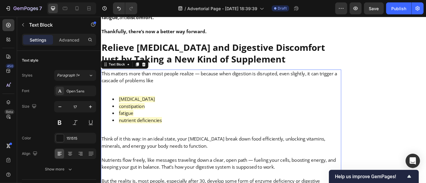
scroll to position [2650, 0]
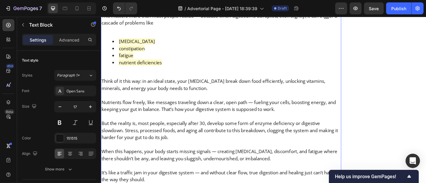
click at [202, 131] on p "But the reality is, most people, especially after 30, develop some form of enzy…" at bounding box center [233, 142] width 264 height 23
click at [204, 162] on p "When this happens, your body starts missing signals — creating bloating, discom…" at bounding box center [233, 170] width 264 height 16
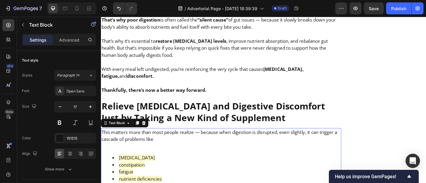
scroll to position [2437, 0]
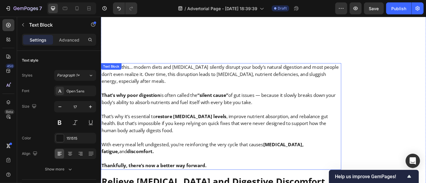
click at [197, 115] on p "Rich Text Editor. Editing area: main" at bounding box center [233, 119] width 264 height 8
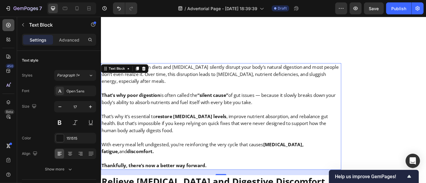
click at [10, 26] on icon at bounding box center [8, 25] width 4 height 4
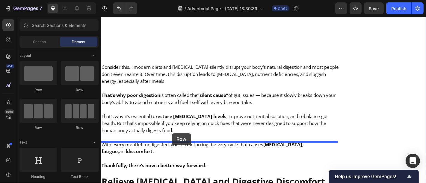
drag, startPoint x: 145, startPoint y: 91, endPoint x: 179, endPoint y: 145, distance: 64.0
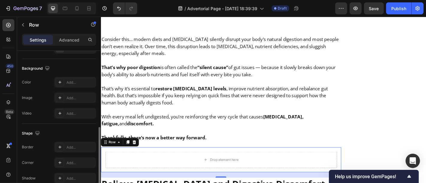
scroll to position [215, 0]
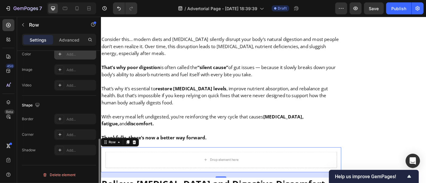
click at [58, 55] on icon at bounding box center [59, 54] width 5 height 5
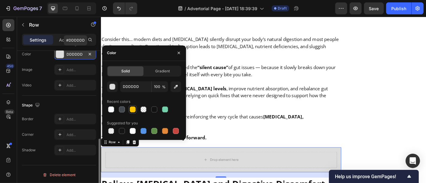
click at [134, 110] on div at bounding box center [133, 110] width 6 height 6
type input "FFC300"
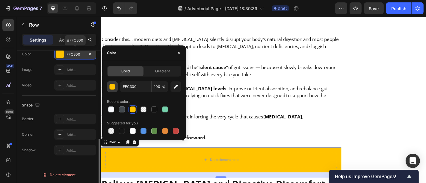
click at [113, 88] on div "button" at bounding box center [113, 87] width 6 height 6
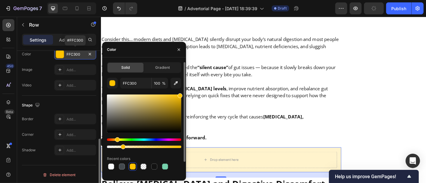
click at [122, 148] on div at bounding box center [144, 147] width 74 height 2
type input "20"
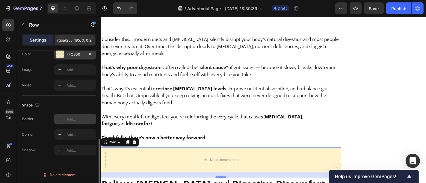
click at [60, 115] on div at bounding box center [60, 119] width 8 height 8
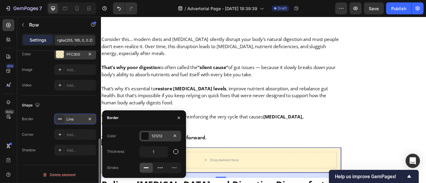
click at [143, 136] on div at bounding box center [145, 136] width 8 height 8
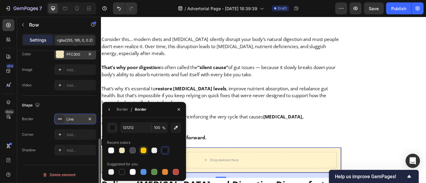
click at [146, 152] on div at bounding box center [143, 151] width 6 height 6
type input "FFC300"
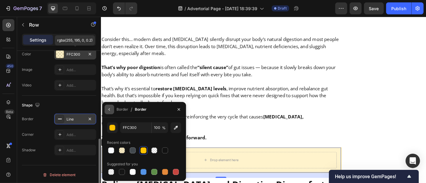
click at [108, 109] on icon "button" at bounding box center [109, 109] width 5 height 5
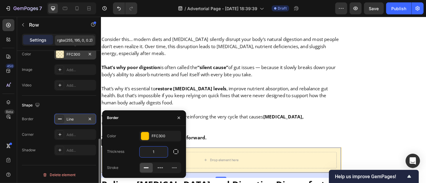
click at [160, 150] on input "1" at bounding box center [154, 152] width 28 height 11
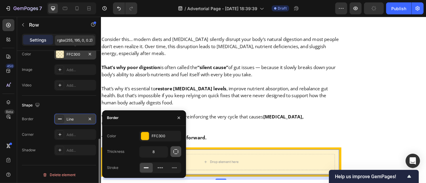
click at [174, 151] on icon "button" at bounding box center [176, 152] width 6 height 6
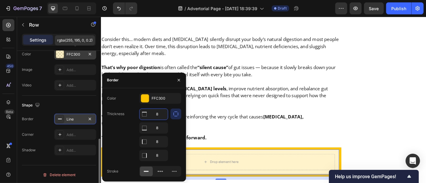
click at [158, 113] on input "8" at bounding box center [154, 114] width 28 height 11
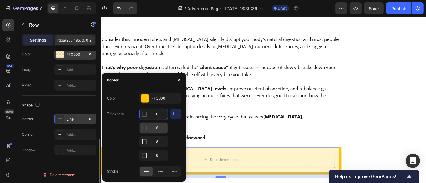
type input "0"
click at [160, 127] on input "8" at bounding box center [154, 128] width 28 height 11
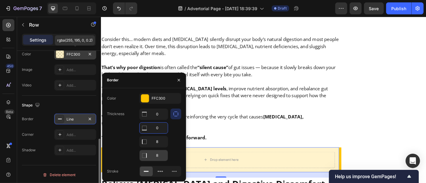
type input "0"
click at [165, 157] on input "8" at bounding box center [154, 155] width 28 height 11
type input "0"
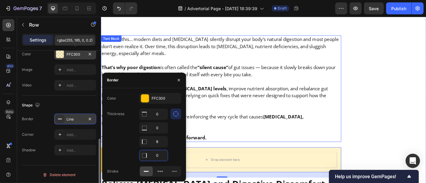
click at [291, 139] on p "Rich Text Editor. Editing area: main" at bounding box center [233, 143] width 264 height 8
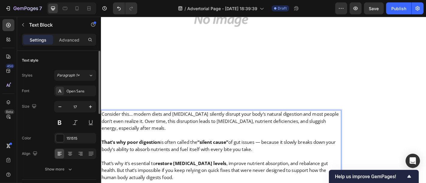
scroll to position [2384, 0]
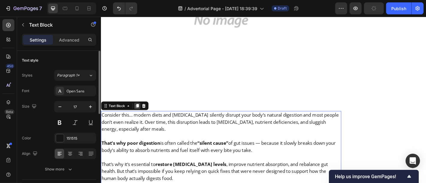
click at [140, 113] on icon at bounding box center [140, 115] width 5 height 5
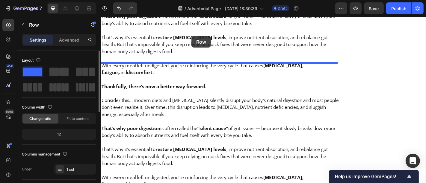
scroll to position [2523, 0]
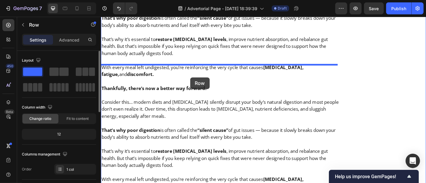
drag, startPoint x: 197, startPoint y: 178, endPoint x: 199, endPoint y: 84, distance: 95.0
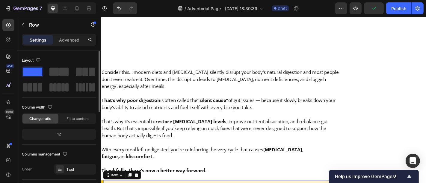
scroll to position [2431, 0]
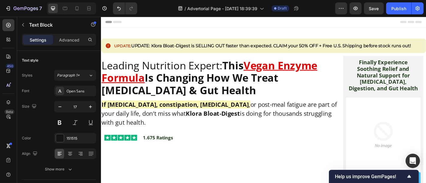
scroll to position [2431, 0]
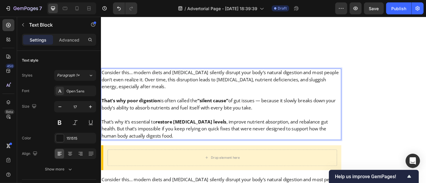
click at [208, 106] on p "That’s why poor digestion is often called the “silent cause” of gut issues — be…" at bounding box center [233, 114] width 264 height 16
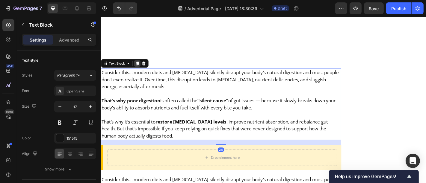
click at [141, 65] on div at bounding box center [140, 68] width 7 height 7
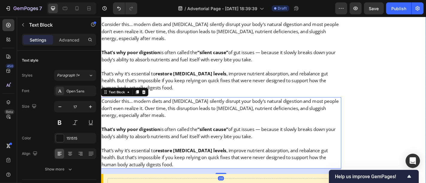
scroll to position [2531, 0]
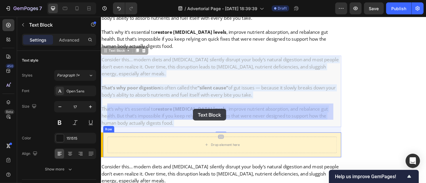
drag, startPoint x: 193, startPoint y: 60, endPoint x: 202, endPoint y: 119, distance: 60.0
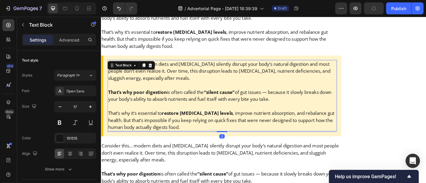
drag, startPoint x: 231, startPoint y: 111, endPoint x: 230, endPoint y: 99, distance: 12.1
click at [230, 99] on div "Consider this… modern diets and [MEDICAL_DATA] silently disrupt your body’s nat…" at bounding box center [235, 103] width 254 height 79
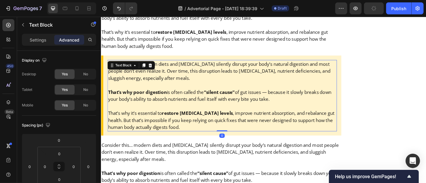
scroll to position [2516, 0]
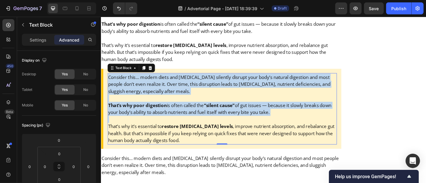
drag, startPoint x: 321, startPoint y: 88, endPoint x: 326, endPoint y: 96, distance: 9.6
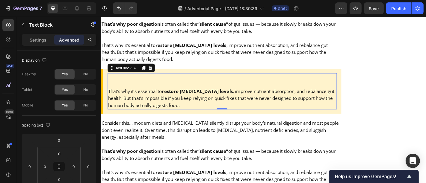
click at [108, 95] on p "That’s why it’s essential to restore [MEDICAL_DATA] levels , improve nutrient a…" at bounding box center [234, 106] width 252 height 23
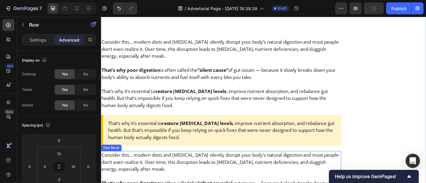
scroll to position [2537, 0]
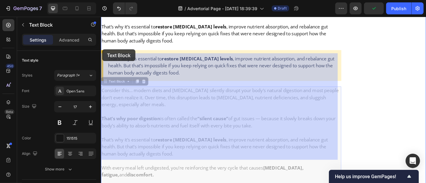
drag, startPoint x: 187, startPoint y: 135, endPoint x: 178, endPoint y: 109, distance: 27.5
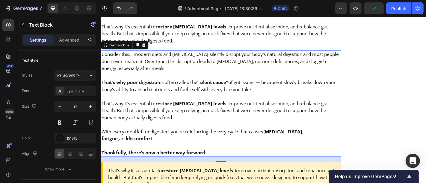
scroll to position [2497, 0]
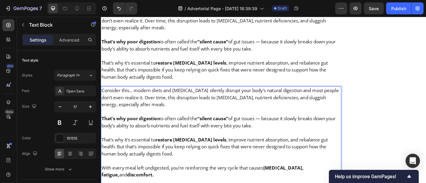
click at [186, 172] on p "Rich Text Editor. Editing area: main" at bounding box center [233, 176] width 264 height 8
click at [184, 149] on p "That’s why it’s essential to restore [MEDICAL_DATA] levels , improve nutrient a…" at bounding box center [233, 160] width 264 height 23
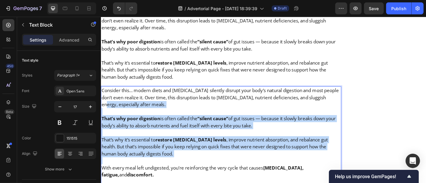
drag, startPoint x: 184, startPoint y: 132, endPoint x: 116, endPoint y: 73, distance: 90.2
click at [116, 94] on div "Consider this… modern diets and [MEDICAL_DATA] silently disrupt your body’s nat…" at bounding box center [234, 153] width 266 height 118
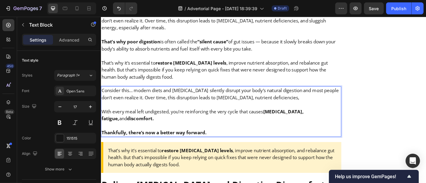
click at [101, 118] on p "With every meal left undigested, you’re reinforcing the very cycle that causes …" at bounding box center [233, 126] width 264 height 16
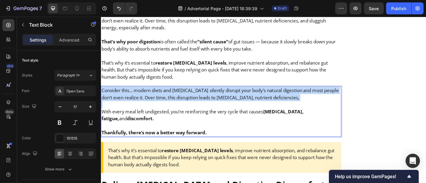
drag, startPoint x: 100, startPoint y: 85, endPoint x: 100, endPoint y: 62, distance: 23.4
click at [101, 94] on div "Consider this… modern diets and [MEDICAL_DATA] silently disrupt your body’s nat…" at bounding box center [234, 122] width 266 height 56
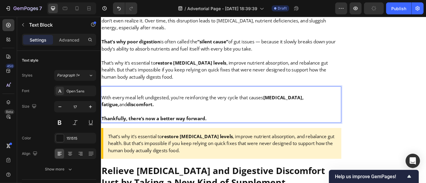
click at [102, 102] on p "With every meal left undigested, you’re reinforcing the very cycle that causes …" at bounding box center [233, 110] width 264 height 16
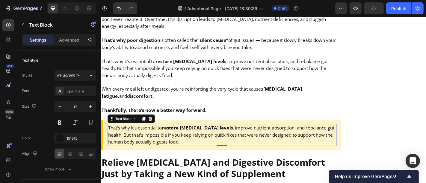
scroll to position [2498, 0]
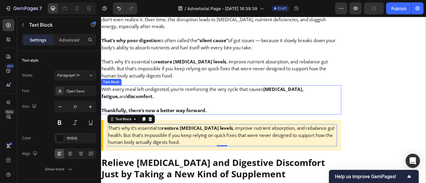
click at [183, 93] on p "With every meal left undigested, you’re reinforcing the very cycle that causes …" at bounding box center [233, 101] width 264 height 16
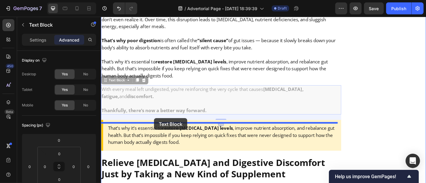
drag, startPoint x: 127, startPoint y: 49, endPoint x: 159, endPoint y: 129, distance: 86.4
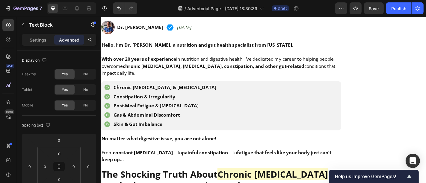
scroll to position [411, 0]
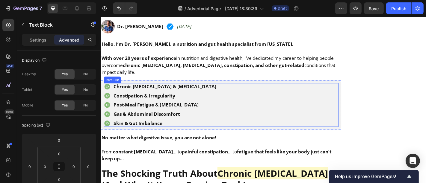
click at [239, 92] on div "Chronic [MEDICAL_DATA] & [MEDICAL_DATA] Constipation & Irregularity Post-Meal F…" at bounding box center [234, 114] width 260 height 49
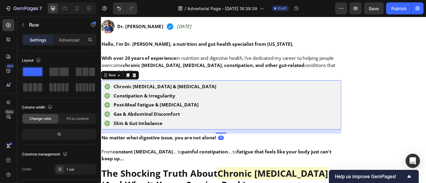
click at [229, 87] on div "Chronic [MEDICAL_DATA] & [MEDICAL_DATA] Constipation & Irregularity Post-Meal F…" at bounding box center [234, 114] width 266 height 55
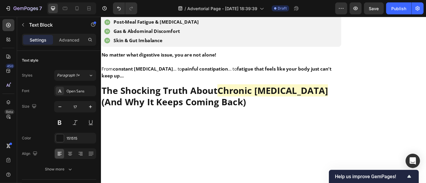
scroll to position [500, 0]
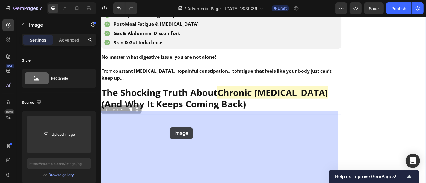
drag, startPoint x: 187, startPoint y: 135, endPoint x: 176, endPoint y: 139, distance: 11.4
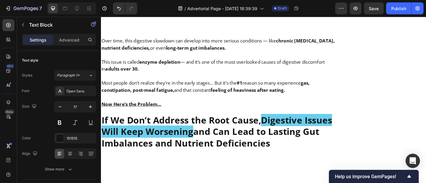
scroll to position [1519, 0]
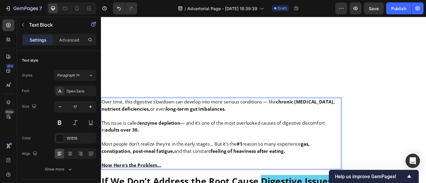
click at [172, 170] on p "Rich Text Editor. Editing area: main" at bounding box center [233, 174] width 264 height 8
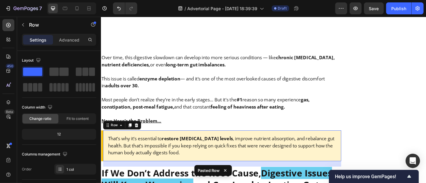
scroll to position [1568, 0]
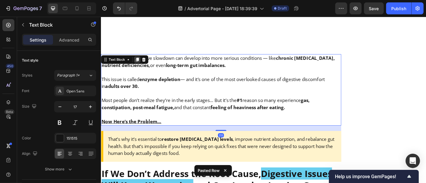
click at [141, 62] on icon at bounding box center [140, 64] width 3 height 4
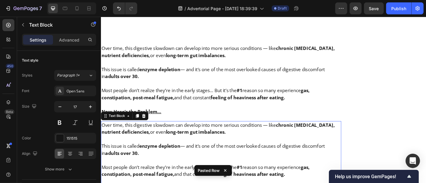
scroll to position [1602, 0]
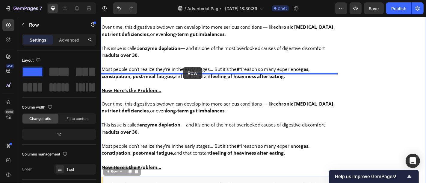
drag, startPoint x: 196, startPoint y: 167, endPoint x: 191, endPoint y: 72, distance: 94.5
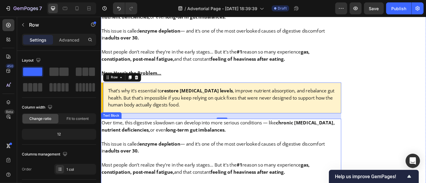
scroll to position [1621, 0]
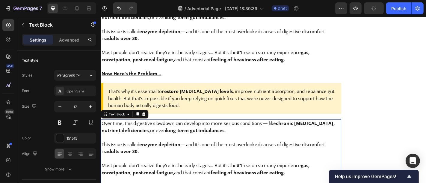
click at [323, 178] on p "Most people don’t realize they’re in the early stages… But it’s the #1 reason s…" at bounding box center [233, 186] width 264 height 16
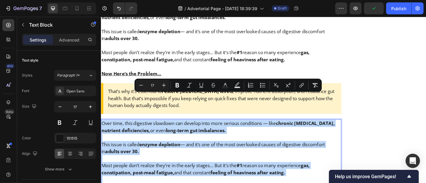
drag, startPoint x: 318, startPoint y: 164, endPoint x: 199, endPoint y: 111, distance: 131.0
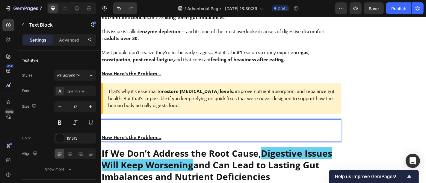
click at [102, 147] on u "Now Here’s the Problem…" at bounding box center [134, 150] width 66 height 7
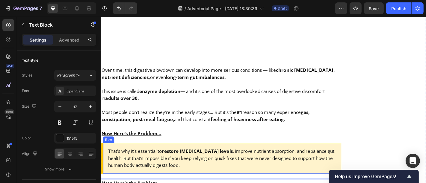
scroll to position [1554, 0]
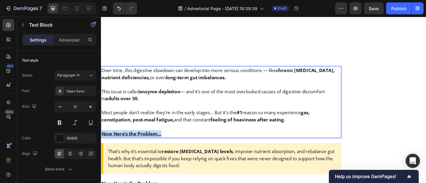
drag, startPoint x: 172, startPoint y: 116, endPoint x: 98, endPoint y: 118, distance: 74.0
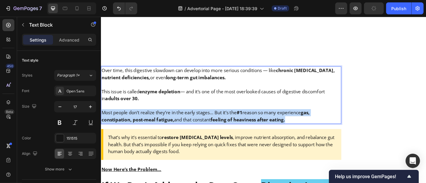
drag, startPoint x: 316, startPoint y: 102, endPoint x: 99, endPoint y: 93, distance: 217.3
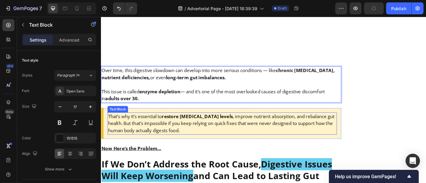
click at [136, 123] on p "That’s why it’s essential to restore [MEDICAL_DATA] levels , improve nutrient a…" at bounding box center [234, 134] width 252 height 23
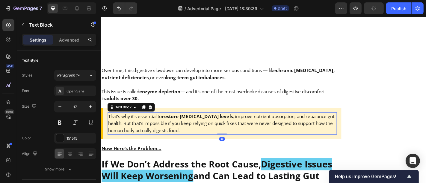
click at [136, 123] on p "That’s why it’s essential to restore [MEDICAL_DATA] levels , improve nutrient a…" at bounding box center [234, 134] width 252 height 23
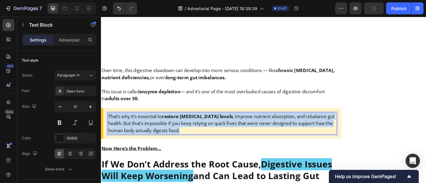
click at [136, 123] on p "That’s why it’s essential to restore [MEDICAL_DATA] levels , improve nutrient a…" at bounding box center [234, 134] width 252 height 23
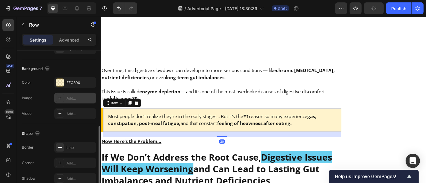
scroll to position [187, 0]
click at [60, 84] on div at bounding box center [60, 82] width 8 height 8
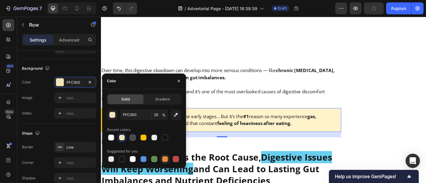
click at [165, 159] on div at bounding box center [165, 159] width 6 height 6
type input "E4893A"
type input "100"
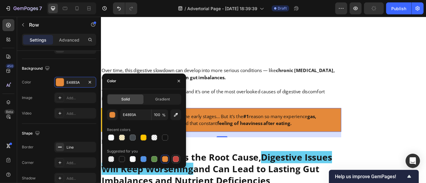
click at [176, 158] on div at bounding box center [176, 159] width 6 height 6
type input "C5453F"
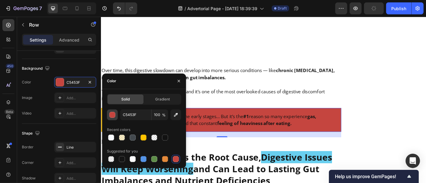
click at [113, 115] on div "button" at bounding box center [113, 115] width 6 height 6
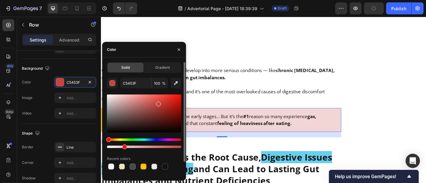
click at [123, 147] on div at bounding box center [144, 147] width 74 height 2
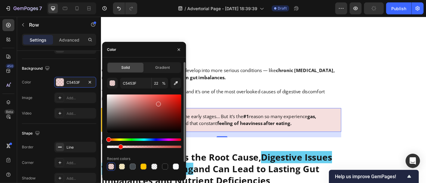
click at [120, 147] on div at bounding box center [144, 147] width 74 height 2
type input "17"
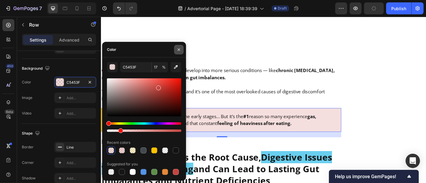
click at [177, 52] on button "button" at bounding box center [179, 50] width 10 height 10
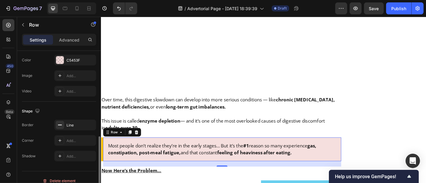
scroll to position [215, 0]
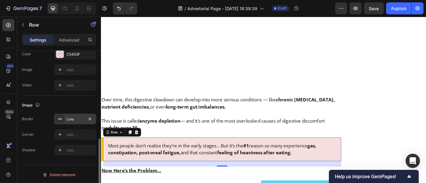
click at [73, 117] on div "Line" at bounding box center [74, 119] width 17 height 5
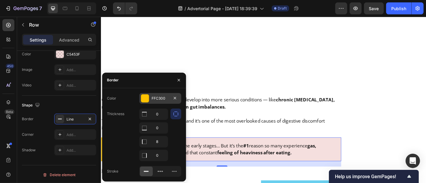
click at [146, 99] on div at bounding box center [145, 99] width 8 height 8
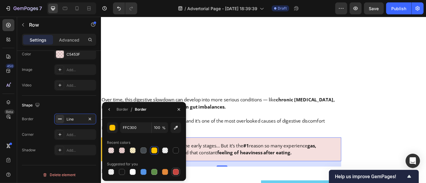
click at [180, 171] on div at bounding box center [176, 172] width 8 height 8
type input "C5453F"
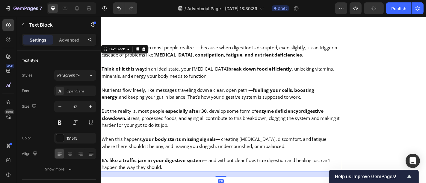
scroll to position [1125, 0]
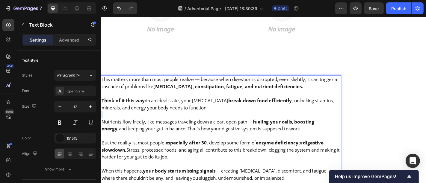
click at [245, 121] on p "Rich Text Editor. Editing area: main" at bounding box center [233, 125] width 264 height 8
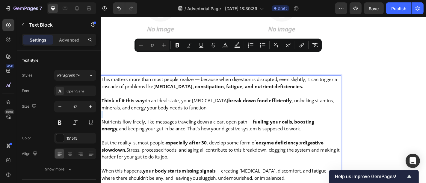
copy div "Lore ipsumdo sita cons adip elitse doeiusm — tempori utla etdolorem al enimadmi…"
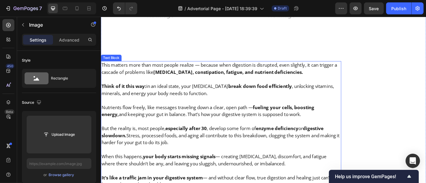
scroll to position [1140, 0]
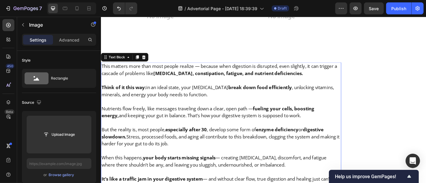
click at [289, 115] on strong "fueling your cells," at bounding box center [291, 118] width 45 height 7
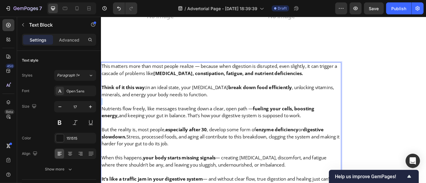
click at [232, 107] on p "Rich Text Editor. Editing area: main" at bounding box center [233, 111] width 264 height 8
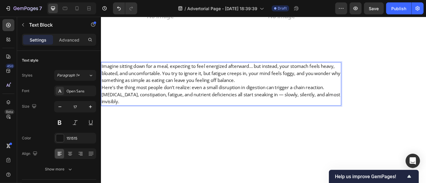
click at [286, 68] on p "Imagine sitting down for a meal, expecting to feel energized afterward… but ins…" at bounding box center [233, 79] width 264 height 23
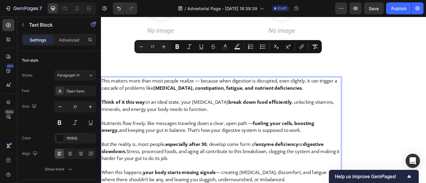
scroll to position [1104, 0]
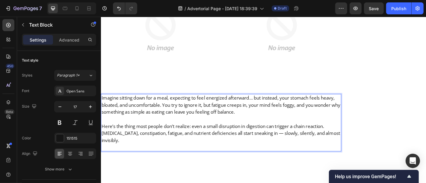
click at [116, 158] on p "Rich Text Editor. Editing area: main" at bounding box center [233, 162] width 264 height 8
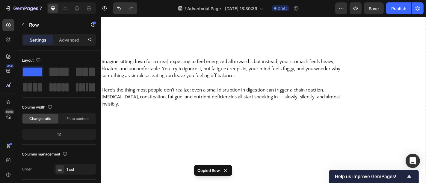
scroll to position [1142, 0]
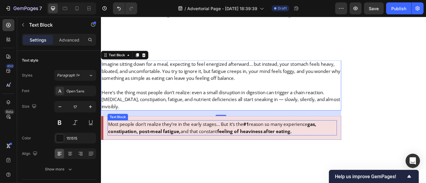
click at [156, 132] on p "Most people don’t realize they’re in the early stages… But it’s the #1 reason s…" at bounding box center [234, 140] width 252 height 16
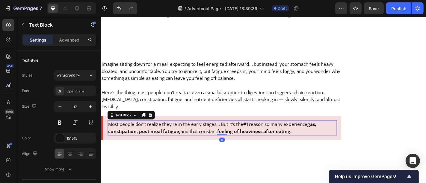
click at [156, 132] on p "Most people don’t realize they’re in the early stages… But it’s the #1 reason s…" at bounding box center [234, 140] width 252 height 16
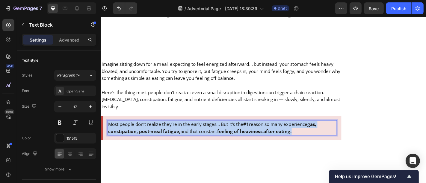
click at [156, 132] on p "Most people don’t realize they’re in the early stages… But it’s the #1 reason s…" at bounding box center [234, 140] width 252 height 16
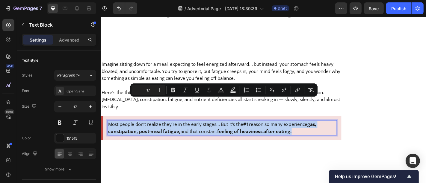
click at [156, 132] on p "Most people don’t realize they’re in the early stages… But it’s the #1 reason s…" at bounding box center [234, 140] width 252 height 16
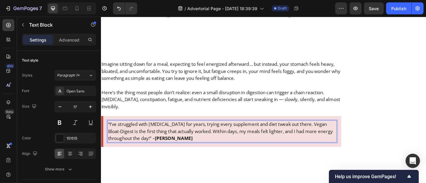
click at [159, 132] on p "“I’ve struggled with [MEDICAL_DATA] for years, trying every supplement and diet…" at bounding box center [234, 143] width 252 height 23
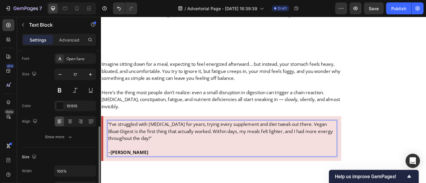
scroll to position [30, 0]
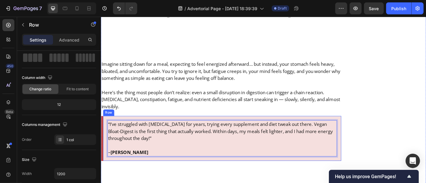
click at [105, 127] on div "“I’ve struggled with [MEDICAL_DATA] for years, trying every supplement and diet…" at bounding box center [234, 152] width 266 height 50
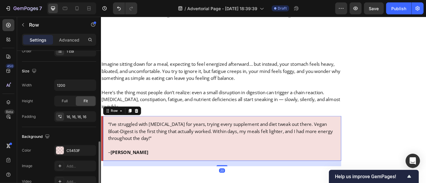
scroll to position [150, 0]
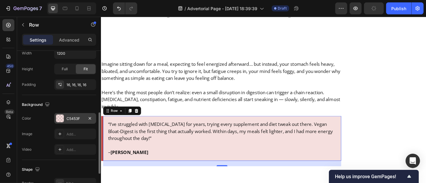
click at [79, 116] on div "C5453F" at bounding box center [74, 118] width 17 height 5
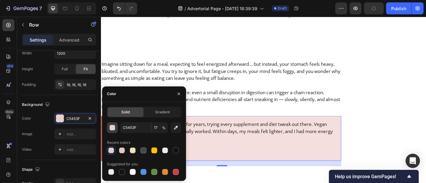
click at [113, 131] on button "button" at bounding box center [112, 127] width 11 height 11
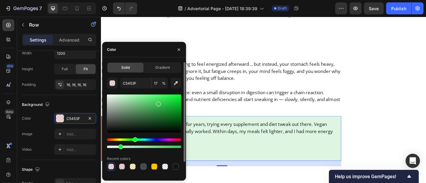
click at [134, 140] on div "Hue" at bounding box center [144, 140] width 74 height 2
type input "3FC557"
click at [137, 83] on input "3FC557" at bounding box center [135, 83] width 31 height 11
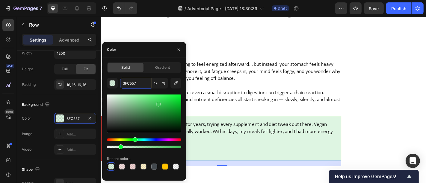
scroll to position [215, 0]
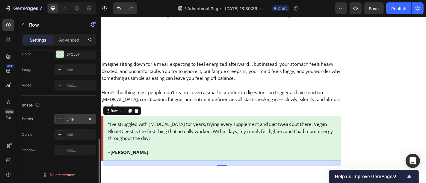
click at [76, 117] on div "Line" at bounding box center [74, 119] width 17 height 5
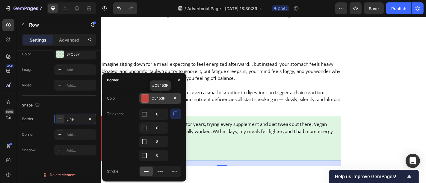
click at [152, 99] on div "C5453F" at bounding box center [160, 98] width 17 height 5
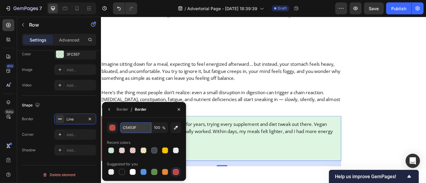
click at [138, 132] on input "C5453F" at bounding box center [135, 127] width 31 height 11
paste input "3FC557"
type input "3FC557"
click at [199, 151] on div "“I’ve struggled with [MEDICAL_DATA] for years, trying every supplement and diet…" at bounding box center [234, 152] width 266 height 50
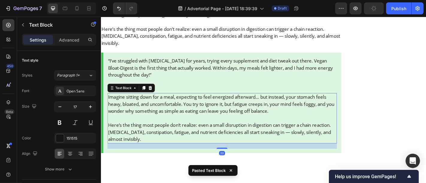
scroll to position [1213, 0]
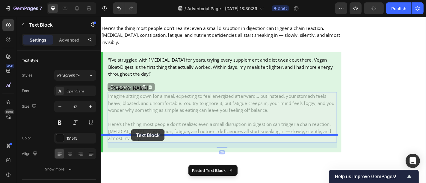
drag, startPoint x: 120, startPoint y: 70, endPoint x: 134, endPoint y: 141, distance: 72.1
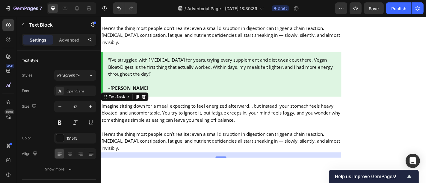
click at [176, 143] on p "Here’s the thing most people don’t realize: even a small disruption in digestio…" at bounding box center [233, 154] width 264 height 23
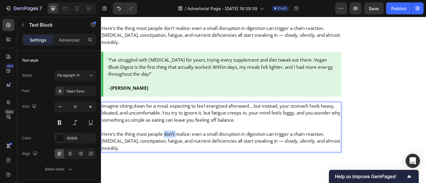
click at [176, 143] on p "Here’s the thing most people don’t realize: even a small disruption in digestio…" at bounding box center [233, 154] width 264 height 23
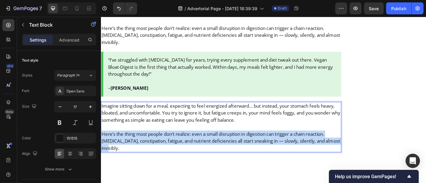
click at [176, 143] on p "Here’s the thing most people don’t realize: even a small disruption in digestio…" at bounding box center [233, 154] width 264 height 23
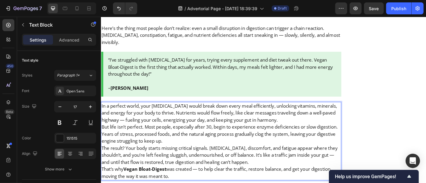
click at [328, 112] on p "In a perfect world, your [MEDICAL_DATA] would break down every meal efficiently…" at bounding box center [233, 123] width 264 height 23
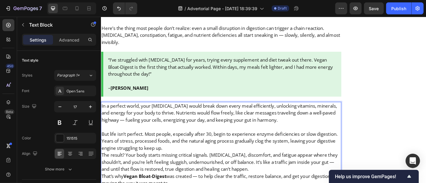
click at [211, 143] on p "But life isn’t perfect. Most people, especially after 30, begin to experience e…" at bounding box center [233, 154] width 264 height 23
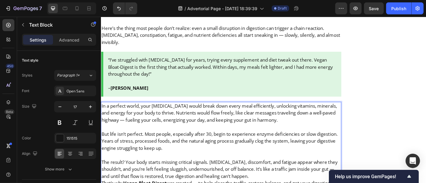
click at [291, 174] on p "The result? Your body starts missing critical signals. [MEDICAL_DATA], discomfo…" at bounding box center [233, 185] width 264 height 23
click at [282, 174] on p "The result? Your body starts missing critical signals. [MEDICAL_DATA], discomfo…" at bounding box center [233, 185] width 264 height 23
click at [208, 112] on p "In a perfect world, your [MEDICAL_DATA] would break down every meal efficiently…" at bounding box center [233, 123] width 264 height 23
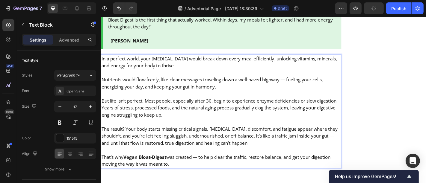
scroll to position [1272, 0]
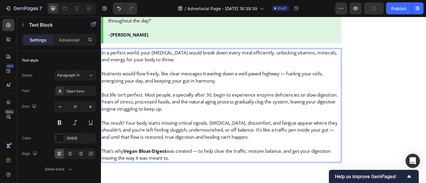
click at [129, 131] on p "The result? Your body starts missing critical signals. [MEDICAL_DATA], discomfo…" at bounding box center [233, 142] width 264 height 23
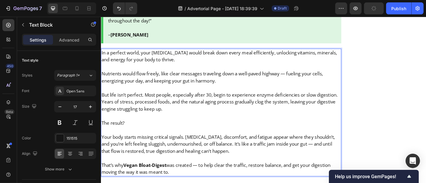
click at [122, 131] on p "The result?" at bounding box center [233, 135] width 264 height 8
click at [153, 146] on p "Your body starts missing critical signals. [MEDICAL_DATA], discomfort, and fati…" at bounding box center [233, 157] width 264 height 23
click at [181, 99] on p "But life isn’t perfect. Most people, especially after 30, begin to experience e…" at bounding box center [233, 110] width 264 height 23
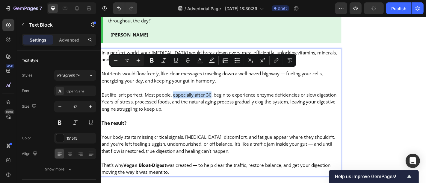
drag, startPoint x: 181, startPoint y: 79, endPoint x: 223, endPoint y: 81, distance: 41.4
click at [223, 99] on p "But life isn’t perfect. Most people, especially after 30, begin to experience e…" at bounding box center [233, 110] width 264 height 23
click at [226, 138] on p "Rich Text Editor. Editing area: main" at bounding box center [233, 142] width 264 height 8
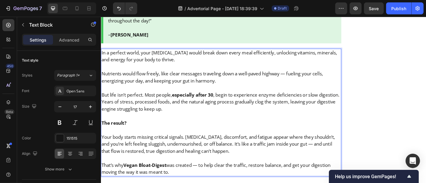
scroll to position [1213, 0]
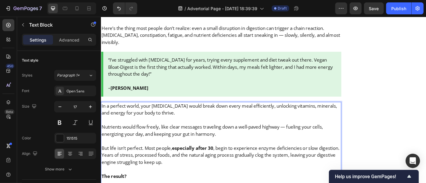
click at [204, 127] on p "Rich Text Editor. Editing area: main" at bounding box center [233, 131] width 264 height 8
click at [203, 135] on p "Nutrients would flow freely, like clear messages traveling down a well-paved hi…" at bounding box center [233, 143] width 264 height 16
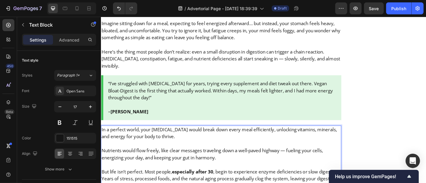
scroll to position [1228, 0]
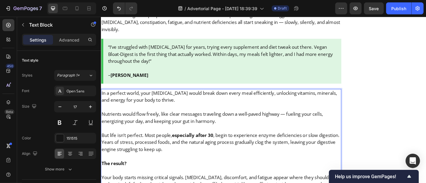
click at [191, 121] on p "Nutrients would flow freely, like clear messages traveling down a well-paved hi…" at bounding box center [233, 129] width 264 height 16
click at [282, 144] on p "But life isn’t perfect. Most people, especially after 30 , begin to experience …" at bounding box center [233, 155] width 264 height 23
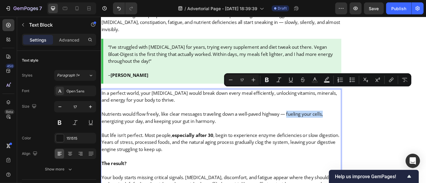
drag, startPoint x: 310, startPoint y: 101, endPoint x: 352, endPoint y: 103, distance: 42.0
click at [352, 121] on p "Nutrients would flow freely, like clear messages traveling down a well-paved hi…" at bounding box center [233, 129] width 264 height 16
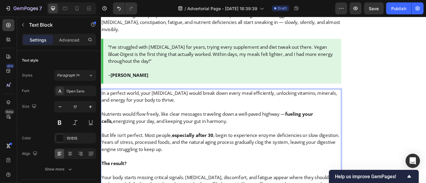
click at [219, 144] on strong "especially after 30" at bounding box center [202, 147] width 46 height 7
drag, startPoint x: 149, startPoint y: 109, endPoint x: 99, endPoint y: 110, distance: 49.4
click at [162, 175] on p "The result?" at bounding box center [233, 179] width 264 height 8
click at [145, 144] on p "But life isn’t perfect. Most people, especially after 30 , begin to experience …" at bounding box center [233, 155] width 264 height 23
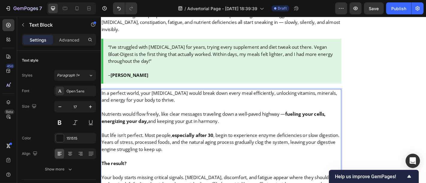
click at [149, 144] on p "But life isn’t perfect. Most people, especially after 30 , begin to experience …" at bounding box center [233, 155] width 264 height 23
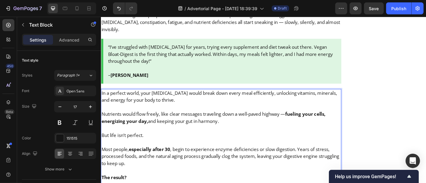
click at [148, 144] on p "But life isn’t perfect." at bounding box center [233, 148] width 264 height 8
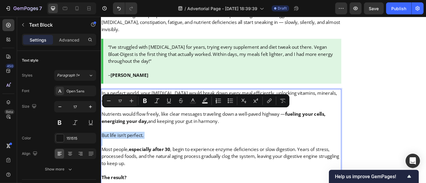
click at [148, 144] on p "But life isn’t perfect." at bounding box center [233, 148] width 264 height 8
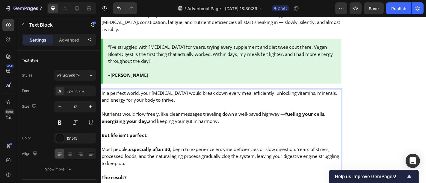
click at [179, 160] on p "Most people, especially after 30 , begin to experience enzyme deficiencies or s…" at bounding box center [233, 171] width 264 height 23
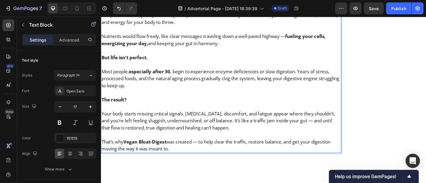
scroll to position [1351, 0]
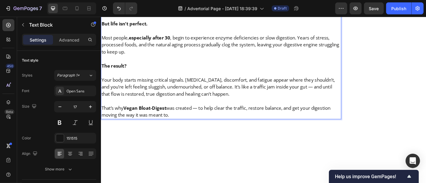
click at [197, 83] on p "Your body starts missing critical signals. [MEDICAL_DATA], discomfort, and fati…" at bounding box center [233, 94] width 264 height 23
click at [186, 83] on p "Your body starts missing critical signals. [MEDICAL_DATA], discomfort, and fati…" at bounding box center [233, 94] width 264 height 23
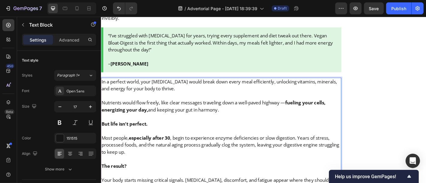
scroll to position [1240, 0]
click at [209, 85] on p "In a perfect world, your [MEDICAL_DATA] would break down every meal efficiently…" at bounding box center [233, 93] width 264 height 16
click at [217, 85] on p "In a perfect world, your [MEDICAL_DATA] would break down every meal efficiently…" at bounding box center [233, 93] width 264 height 16
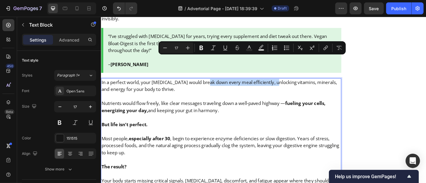
drag, startPoint x: 218, startPoint y: 65, endPoint x: 297, endPoint y: 66, distance: 79.1
click at [297, 85] on p "In a perfect world, your [MEDICAL_DATA] would break down every meal efficiently…" at bounding box center [233, 93] width 264 height 16
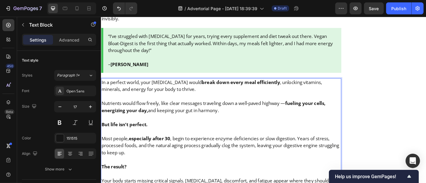
click at [267, 148] on p "Most people, especially after 30 , begin to experience enzyme deficiencies or s…" at bounding box center [233, 159] width 264 height 23
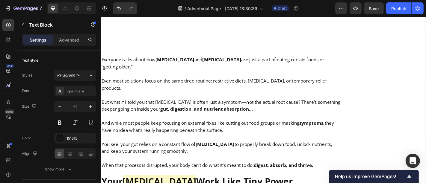
scroll to position [836, 0]
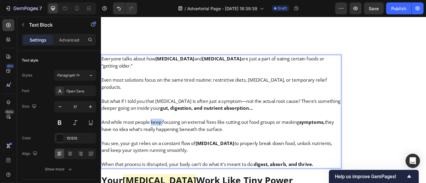
click at [161, 130] on p "And while most people keep focusing on external fixes like cutting out food gro…" at bounding box center [233, 138] width 264 height 16
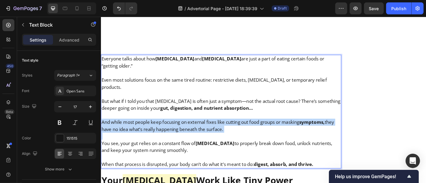
click at [161, 130] on p "And while most people keep focusing on external fixes like cutting out food gro…" at bounding box center [233, 138] width 264 height 16
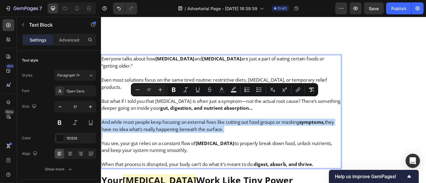
click at [161, 130] on p "And while most people keep focusing on external fixes like cutting out food gro…" at bounding box center [233, 138] width 264 height 16
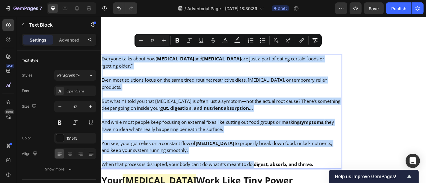
click at [171, 122] on p "Rich Text Editor. Editing area: main" at bounding box center [233, 126] width 264 height 8
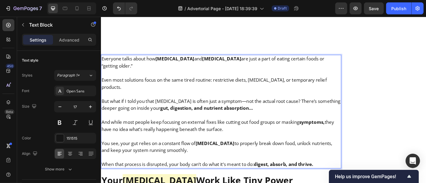
click at [320, 60] on p "Everyone talks about how bloating and indigestion are just a part of eating cer…" at bounding box center [233, 68] width 264 height 16
click at [216, 114] on strong "gut, digestion, and nutrient absorption…" at bounding box center [217, 117] width 102 height 7
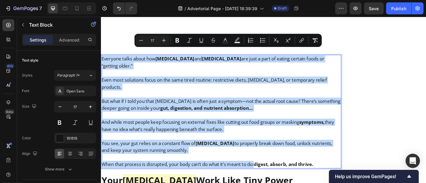
copy div "Everyone talks about how bloating and indigestion are just a part of eating cer…"
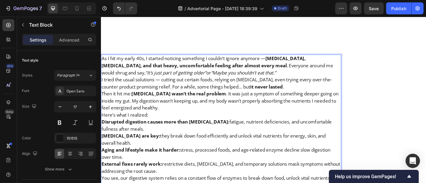
scroll to position [835, 0]
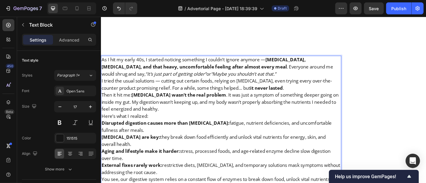
click at [258, 72] on p "As I hit my early 40s, I started noticing something I couldn’t ignore anymore —…" at bounding box center [233, 71] width 264 height 23
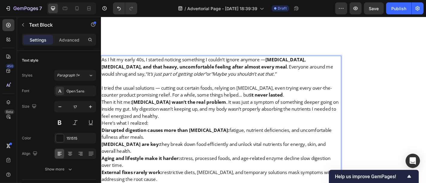
click at [290, 96] on p "I tried the usual solutions — cutting out certain foods, relying on antacids, e…" at bounding box center [233, 100] width 264 height 16
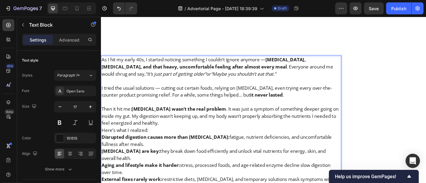
click at [187, 129] on p "Then it hit me: bloating wasn’t the real problem . It was just a symptom of som…" at bounding box center [233, 126] width 264 height 23
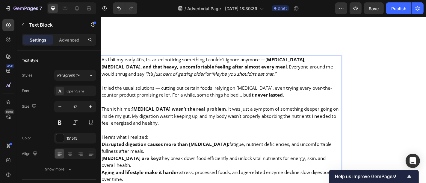
click at [160, 146] on p "Here’s what I realized:" at bounding box center [233, 150] width 264 height 8
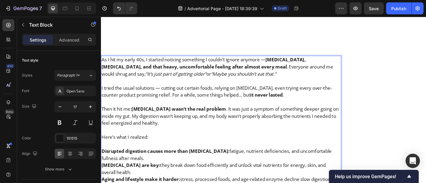
scroll to position [851, 0]
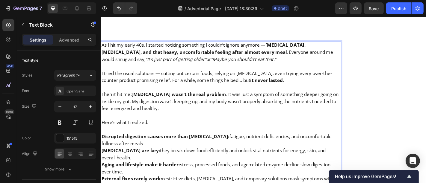
click at [140, 149] on p "Disrupted digestion causes more than bloating: fatigue, nutrient deficiencies, …" at bounding box center [233, 154] width 264 height 16
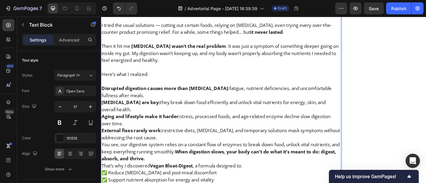
scroll to position [905, 0]
click at [165, 141] on p "External fixes rarely work: restrictive diets, antacids, and temporary solution…" at bounding box center [233, 146] width 264 height 16
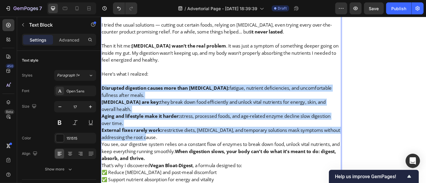
drag, startPoint x: 165, startPoint y: 141, endPoint x: 101, endPoint y: 89, distance: 82.8
click at [101, 89] on div "As I hit my early 40s, I started noticing something I couldn’t ignore anymore —…" at bounding box center [234, 107] width 266 height 235
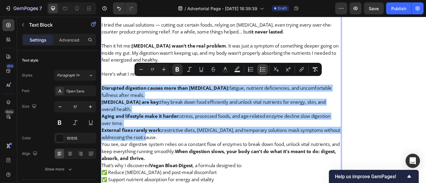
click at [260, 69] on icon "Editor contextual toolbar" at bounding box center [260, 69] width 1 height 1
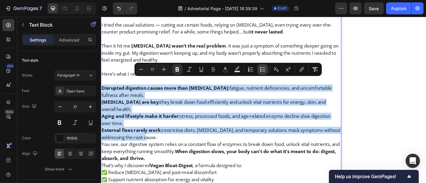
type input "17"
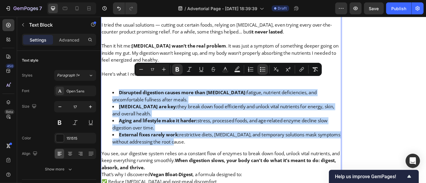
scroll to position [924, 0]
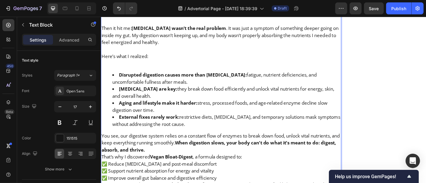
click at [202, 145] on p "You see, our digestive system relies on a constant flow of enzymes to break dow…" at bounding box center [233, 156] width 264 height 23
click at [181, 154] on p "You see, our digestive system relies on a constant flow of enzymes to break dow…" at bounding box center [233, 156] width 264 height 23
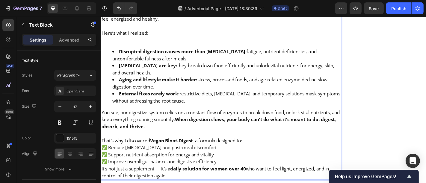
scroll to position [951, 0]
click at [265, 150] on p "That’s why I discovered Vegan Bloat-Digest , a formula designed to:" at bounding box center [233, 154] width 264 height 8
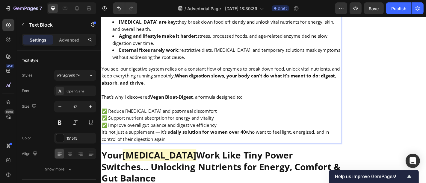
scroll to position [999, 0]
click at [237, 128] on p "✅ Reduce bloating and post-meal discomfort ✅ Support nutrient absorption for en…" at bounding box center [233, 128] width 264 height 23
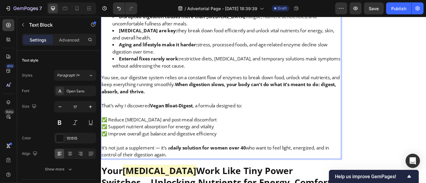
scroll to position [990, 0]
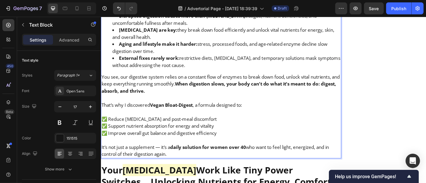
click at [210, 132] on p "✅ Reduce bloating and post-meal discomfort ✅ Support nutrient absorption for en…" at bounding box center [233, 137] width 264 height 23
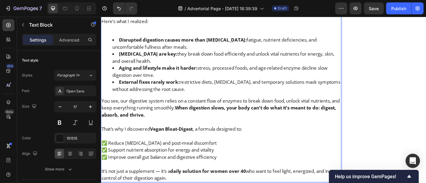
click at [213, 167] on p "✅ Reduce bloating and post-meal discomfort ✅ Support nutrient absorption for en…" at bounding box center [233, 164] width 264 height 23
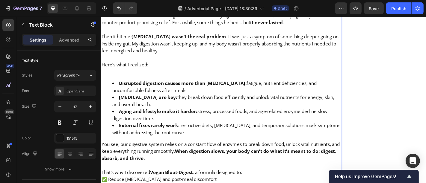
scroll to position [915, 0]
click at [118, 11] on button "Undo/Redo" at bounding box center [119, 8] width 12 height 12
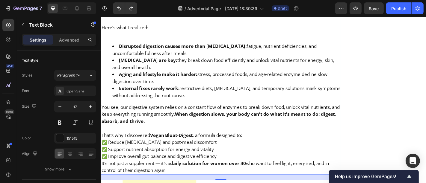
scroll to position [957, 0]
click at [119, 13] on button "Undo/Redo" at bounding box center [119, 8] width 12 height 12
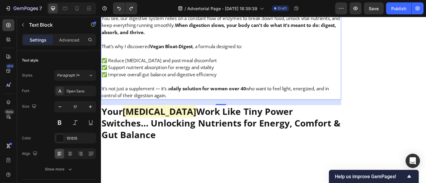
scroll to position [1081, 0]
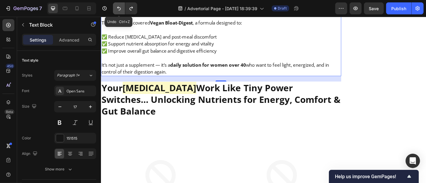
click at [119, 12] on button "Undo/Redo" at bounding box center [119, 8] width 12 height 12
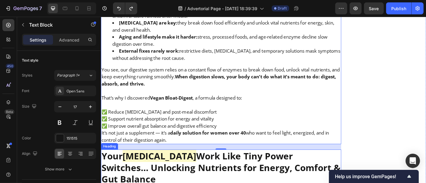
scroll to position [996, 0]
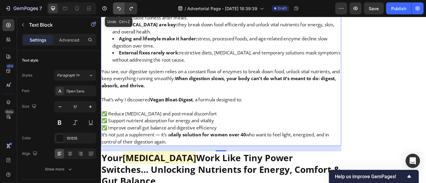
click at [116, 12] on button "Undo/Redo" at bounding box center [119, 8] width 12 height 12
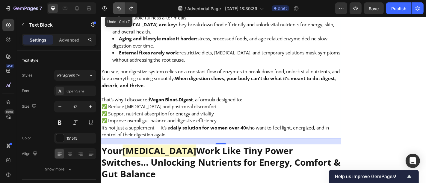
click at [116, 12] on button "Undo/Redo" at bounding box center [119, 8] width 12 height 12
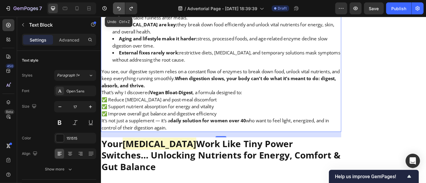
click at [116, 12] on button "Undo/Redo" at bounding box center [119, 8] width 12 height 12
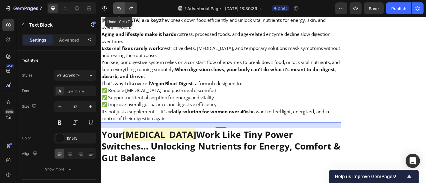
click at [116, 12] on button "Undo/Redo" at bounding box center [119, 8] width 12 height 12
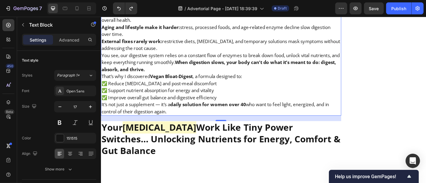
scroll to position [870, 0]
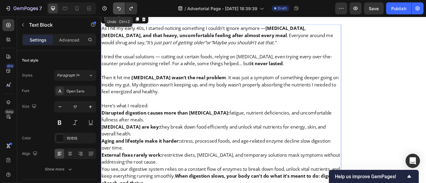
click at [118, 10] on icon "Undo/Redo" at bounding box center [119, 8] width 6 height 6
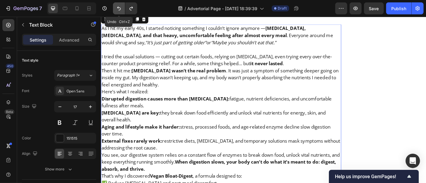
click at [118, 10] on icon "Undo/Redo" at bounding box center [119, 8] width 6 height 6
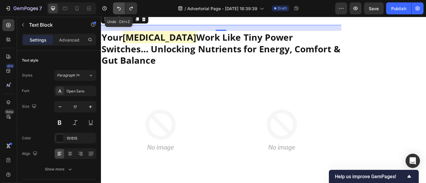
click at [118, 10] on icon "Undo/Redo" at bounding box center [119, 8] width 6 height 6
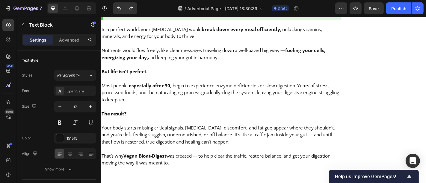
scroll to position [1298, 0]
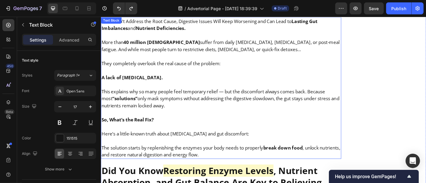
click at [165, 119] on p "Rich Text Editor. Editing area: main" at bounding box center [233, 123] width 264 height 8
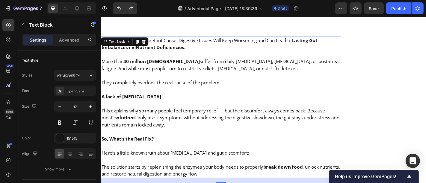
scroll to position [2060, 0]
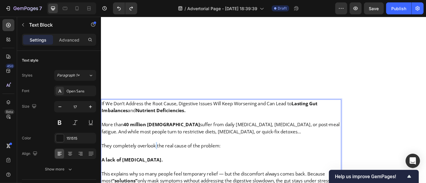
click at [161, 155] on p "They completely overlook the real cause of the problem:" at bounding box center [233, 159] width 264 height 8
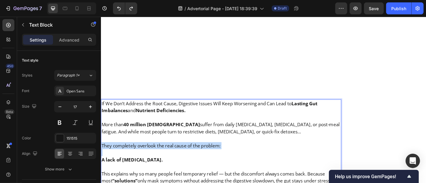
click at [161, 155] on p "They completely overlook the real cause of the problem:" at bounding box center [233, 159] width 264 height 8
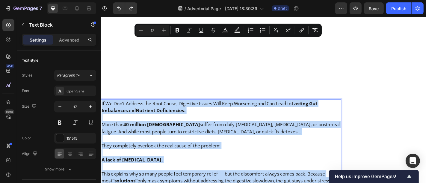
scroll to position [2108, 0]
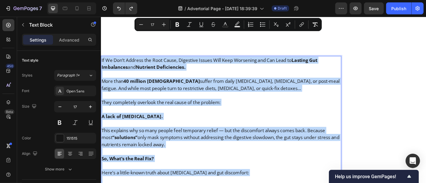
click at [229, 162] on p "Rich Text Editor. Editing area: main" at bounding box center [233, 166] width 264 height 8
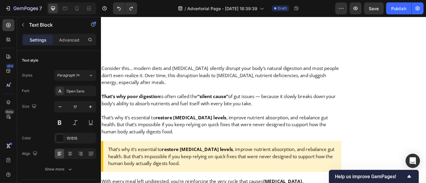
scroll to position [2578, 0]
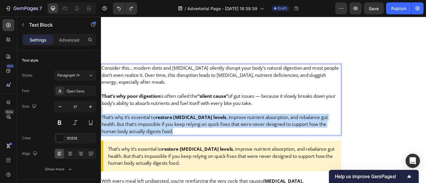
drag, startPoint x: 194, startPoint y: 105, endPoint x: 92, endPoint y: 86, distance: 103.9
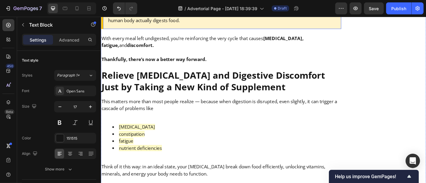
scroll to position [2782, 0]
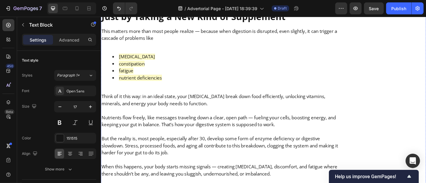
click at [168, 148] on p "But the reality is, most people, especially after 30, develop some form of enzy…" at bounding box center [233, 159] width 264 height 23
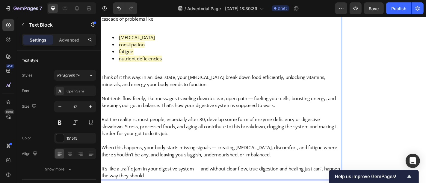
scroll to position [2802, 0]
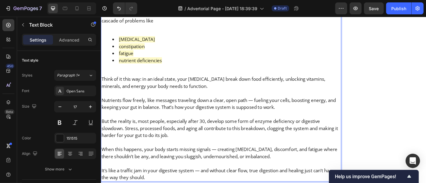
click at [183, 160] on p "When this happens, your body starts missing signals — creating bloating, discom…" at bounding box center [233, 168] width 264 height 16
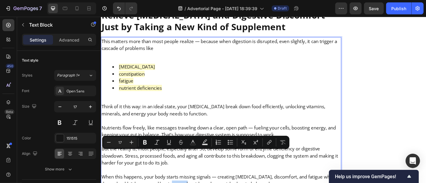
scroll to position [2772, 0]
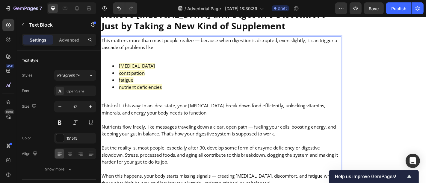
click at [183, 158] on p "But the reality is, most people, especially after 30, develop some form of enzy…" at bounding box center [233, 169] width 264 height 23
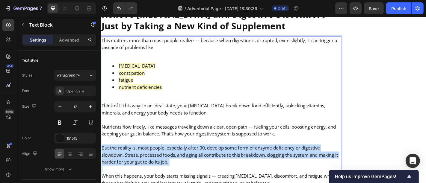
click at [183, 158] on p "But the reality is, most people, especially after 30, develop some form of enzy…" at bounding box center [233, 169] width 264 height 23
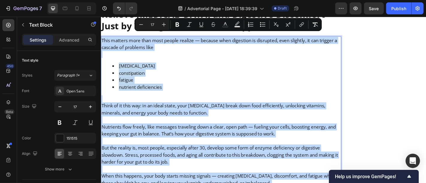
copy div "This matters more than most people realize — because when digestion is disrupte…"
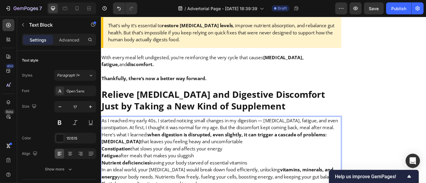
scroll to position [2735, 0]
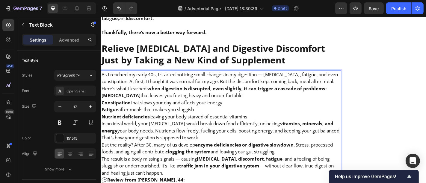
click at [145, 77] on p "As I reached my early 40s, I started noticing small changes in my digestion — […" at bounding box center [233, 85] width 264 height 16
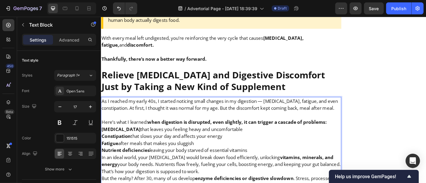
scroll to position [2706, 0]
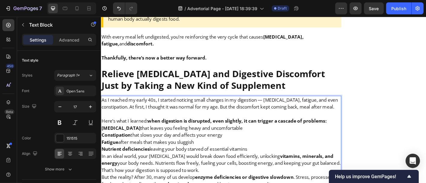
click at [255, 136] on p "Bloating that leaves you feeling heavy and uncomfortable" at bounding box center [233, 140] width 264 height 8
click at [350, 128] on strong "when digestion is disrupted, even slightly, it can trigger a cascade of problem…" at bounding box center [251, 131] width 198 height 7
click at [355, 128] on p "Here’s what I learned: when digestion is disrupted, even slightly, it can trigg…" at bounding box center [233, 132] width 264 height 8
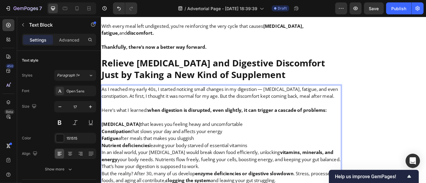
scroll to position [2720, 0]
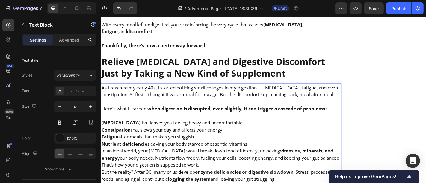
click at [274, 154] on p "Nutrient deficiencies leaving your body starved of essential vitamins" at bounding box center [233, 158] width 264 height 8
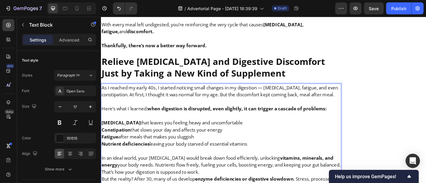
click at [243, 169] on p "In an ideal world, your digestive enzymes would break down food efficiently, un…" at bounding box center [233, 180] width 264 height 23
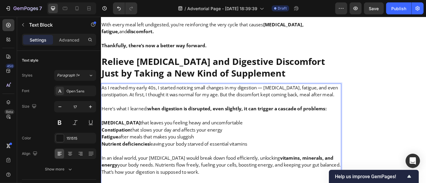
scroll to position [2780, 0]
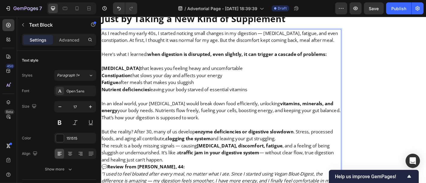
click at [310, 140] on p "But the reality? After 30, many of us develop enzyme deficiencies or digestive …" at bounding box center [233, 148] width 264 height 16
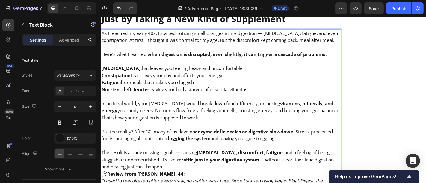
click at [175, 163] on p "The result is a body missing signals — causing bloating, discomfort, fatigue , …" at bounding box center [233, 174] width 264 height 23
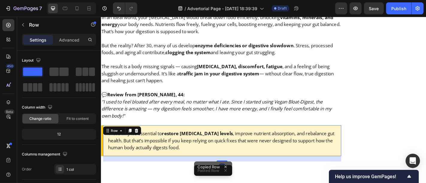
scroll to position [2875, 0]
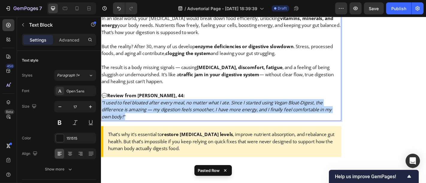
drag, startPoint x: 142, startPoint y: 96, endPoint x: 102, endPoint y: 83, distance: 42.1
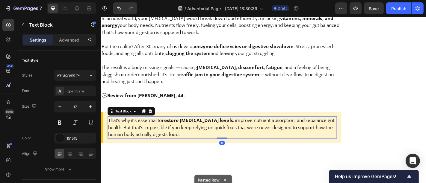
click at [138, 128] on p "That’s why it’s essential to restore digestive enzyme levels , improve nutrient…" at bounding box center [234, 139] width 252 height 23
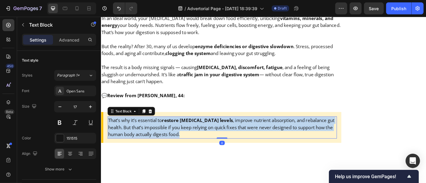
click at [138, 128] on p "That’s why it’s essential to restore digestive enzyme levels , improve nutrient…" at bounding box center [234, 139] width 252 height 23
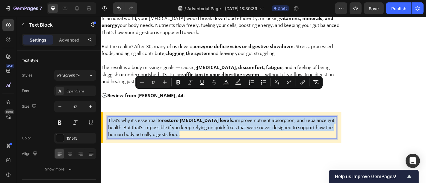
click at [138, 128] on p "That’s why it’s essential to restore digestive enzyme levels , improve nutrient…" at bounding box center [234, 139] width 252 height 23
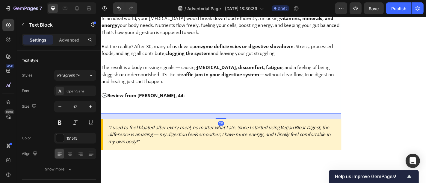
scroll to position [2882, 0]
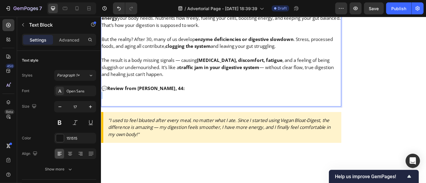
click at [181, 92] on p "💬 Review from Sarah, 44: ⁠⁠⁠⁠⁠⁠⁠" at bounding box center [233, 103] width 264 height 23
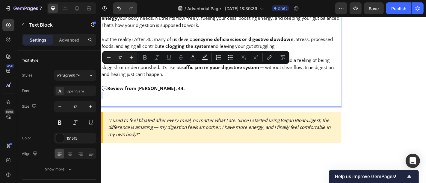
click at [183, 92] on p "💬 Review from Sarah, 44:" at bounding box center [233, 103] width 264 height 23
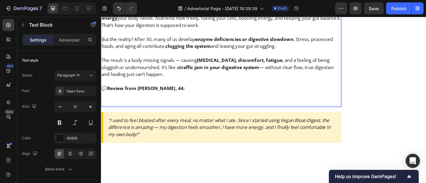
click at [187, 92] on p "💬 Review from Sarah, 44: ⁠⁠⁠⁠⁠⁠⁠" at bounding box center [233, 103] width 264 height 23
drag, startPoint x: 186, startPoint y: 65, endPoint x: 141, endPoint y: 67, distance: 45.0
click at [141, 92] on p "💬 Review from Sarah, 44" at bounding box center [233, 103] width 264 height 23
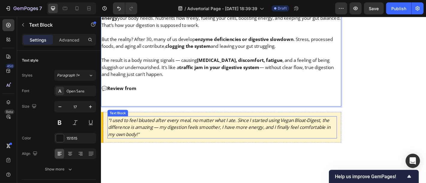
click at [181, 128] on icon ""I used to feel bloated after every meal, no matter what I ate. Since I started…" at bounding box center [231, 139] width 246 height 22
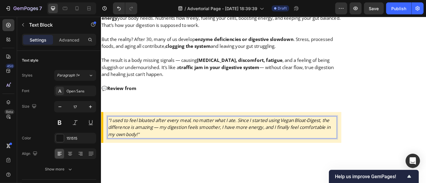
click at [185, 128] on p ""I used to feel bloated after every meal, no matter what I ate. Since I started…" at bounding box center [234, 139] width 252 height 23
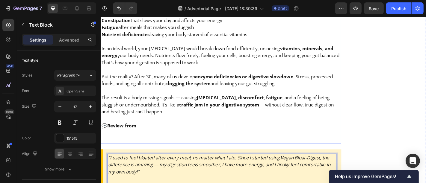
scroll to position [2841, 0]
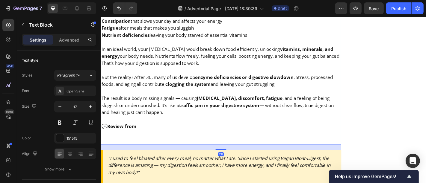
click at [154, 134] on p "💬 Review from" at bounding box center [233, 145] width 264 height 23
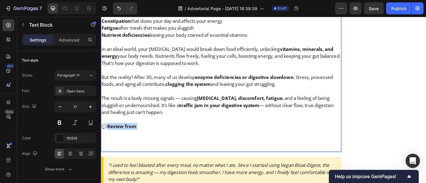
drag, startPoint x: 154, startPoint y: 110, endPoint x: 106, endPoint y: 108, distance: 48.0
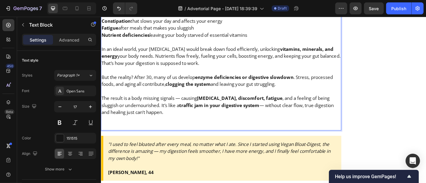
click at [104, 107] on p "The result is a body missing signals — causing bloating, discomfort, fatigue , …" at bounding box center [233, 122] width 264 height 39
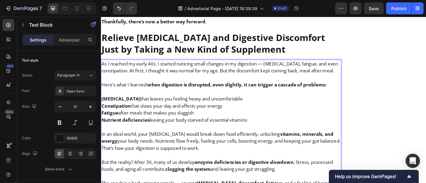
scroll to position [2744, 0]
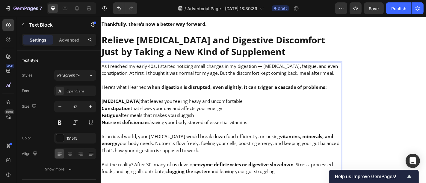
drag, startPoint x: 162, startPoint y: 117, endPoint x: 286, endPoint y: 108, distance: 123.7
click at [286, 137] on p "Rich Text Editor. Editing area: main" at bounding box center [233, 141] width 264 height 8
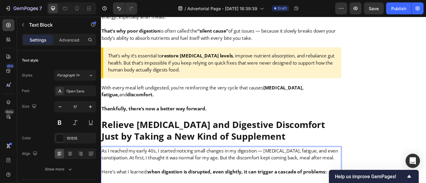
scroll to position [2648, 0]
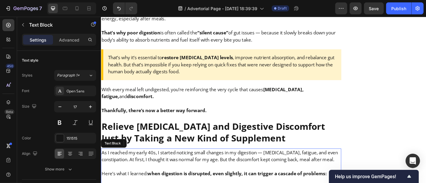
click at [141, 153] on div at bounding box center [140, 156] width 7 height 7
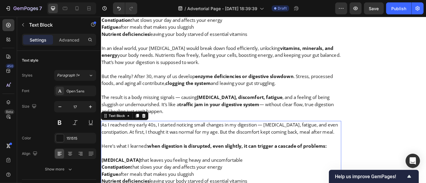
scroll to position [2840, 0]
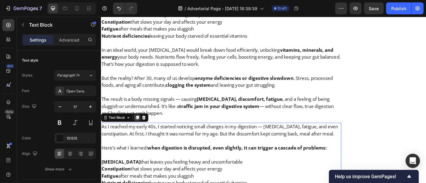
click at [140, 126] on icon at bounding box center [140, 128] width 3 height 4
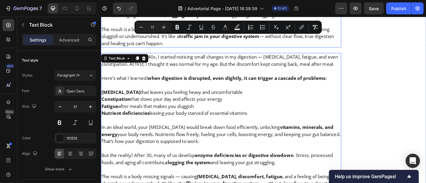
scroll to position [3078, 0]
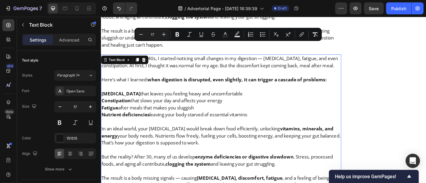
drag, startPoint x: 274, startPoint y: 108, endPoint x: 201, endPoint y: 63, distance: 86.1
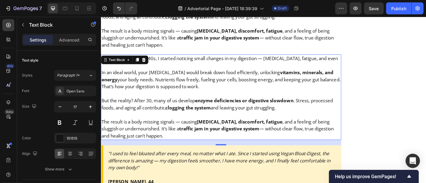
scroll to position [3058, 0]
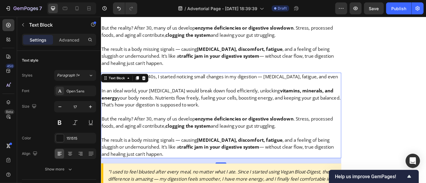
click at [166, 87] on p "Rich Text Editor. Editing area: main" at bounding box center [233, 91] width 264 height 8
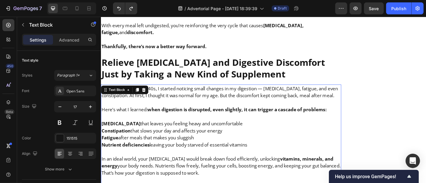
scroll to position [2718, 0]
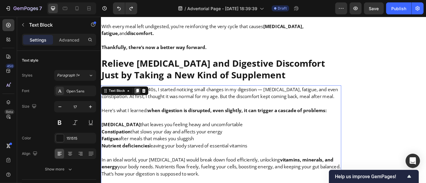
click at [142, 96] on icon at bounding box center [140, 98] width 3 height 4
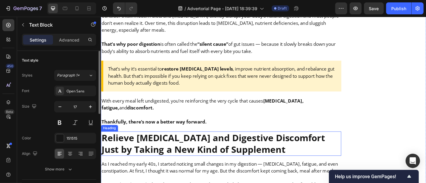
scroll to position [2635, 0]
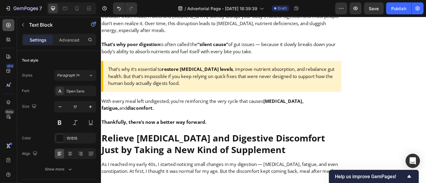
click at [9, 24] on icon at bounding box center [8, 25] width 6 height 6
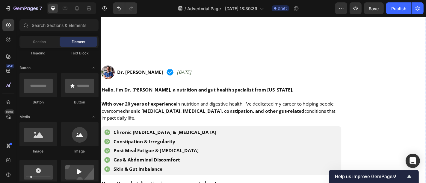
scroll to position [360, 0]
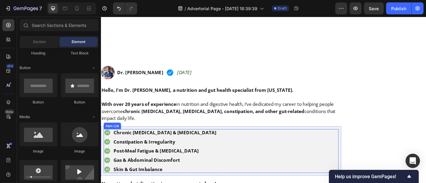
click at [207, 141] on div "Chronic Bloating & Indigestion Constipation & Irregularity Post-Meal Fatigue & …" at bounding box center [234, 165] width 260 height 49
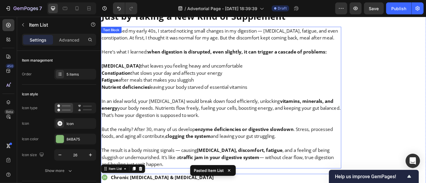
scroll to position [2783, 0]
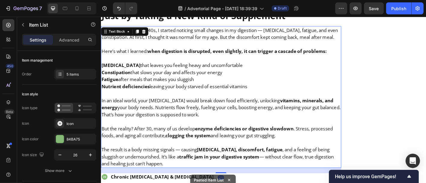
click at [180, 160] on p "The result is a body missing signals — causing bloating, discomfort, fatigue , …" at bounding box center [233, 171] width 264 height 23
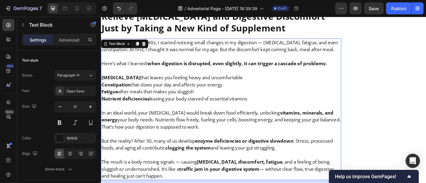
scroll to position [2770, 0]
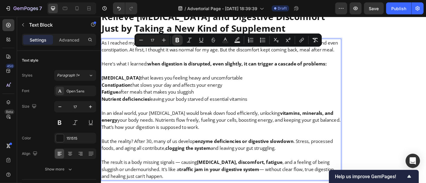
drag, startPoint x: 172, startPoint y: 164, endPoint x: 201, endPoint y: 67, distance: 101.1
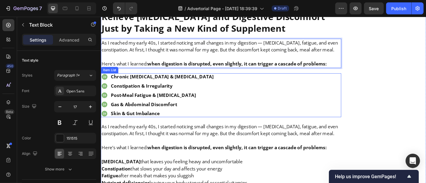
click at [154, 90] on div "Constipation & Irregularity" at bounding box center [163, 94] width 125 height 8
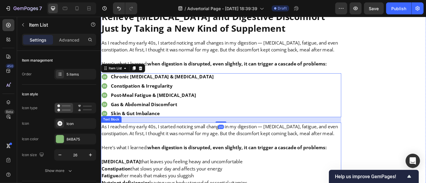
scroll to position [2792, 0]
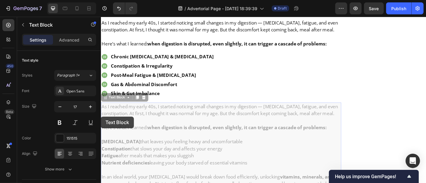
drag, startPoint x: 281, startPoint y: 156, endPoint x: 232, endPoint y: 107, distance: 69.5
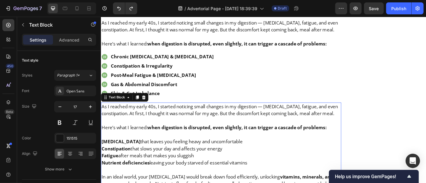
click at [275, 167] on p "Fatigue after meals that makes you sluggish" at bounding box center [233, 171] width 264 height 8
click at [275, 175] on p "Nutrient deficiencies leaving your body starved of essential vitamins" at bounding box center [233, 179] width 264 height 8
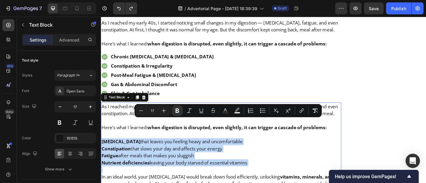
drag, startPoint x: 275, startPoint y: 154, endPoint x: 102, endPoint y: 133, distance: 173.5
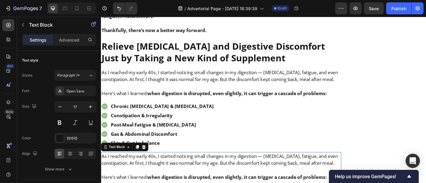
scroll to position [2736, 0]
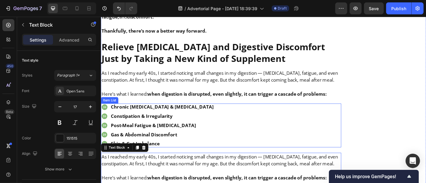
click at [151, 114] on p "Chronic Bloating & Indigestion" at bounding box center [169, 117] width 114 height 6
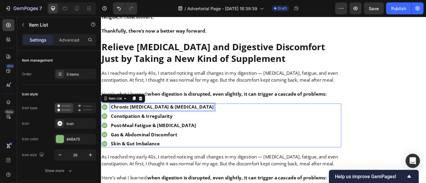
click at [151, 114] on p "Chronic Bloating & Indigestion" at bounding box center [169, 117] width 114 height 6
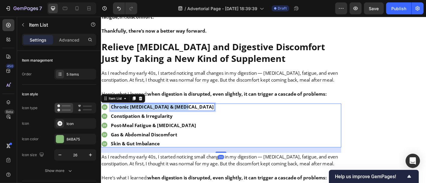
click at [151, 114] on p "Chronic Bloating & Indigestion" at bounding box center [169, 117] width 114 height 6
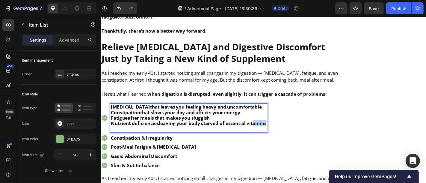
drag, startPoint x: 284, startPoint y: 108, endPoint x: 268, endPoint y: 105, distance: 16.7
click at [268, 132] on p "Nutrient deficiencies leaving your body starved of essential vitamins" at bounding box center [198, 135] width 172 height 6
click at [284, 138] on p "Rich Text Editor. Editing area: main" at bounding box center [198, 141] width 172 height 6
click at [285, 113] on div "Bloating that leaves you feeling heavy and uncomfortable Constipation that slow…" at bounding box center [198, 129] width 174 height 32
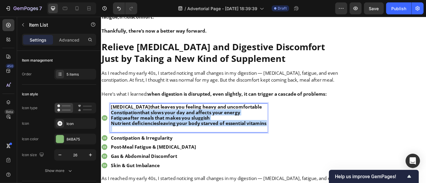
drag, startPoint x: 286, startPoint y: 107, endPoint x: 113, endPoint y: 92, distance: 173.7
click at [113, 113] on div "Bloating that leaves you feeling heavy and uncomfortable Constipation that slow…" at bounding box center [198, 129] width 174 height 32
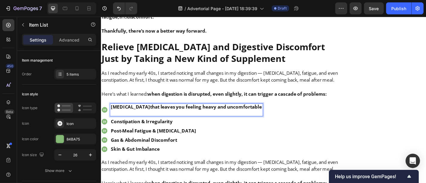
click at [114, 120] on p "Rich Text Editor. Editing area: main" at bounding box center [195, 123] width 167 height 6
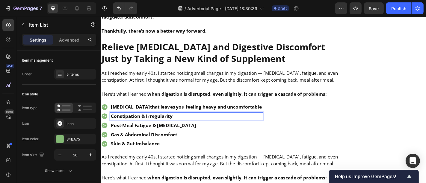
click at [128, 124] on p "Constipation & Irregularity" at bounding box center [195, 127] width 167 height 6
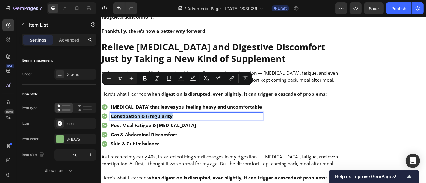
scroll to position [2736, 0]
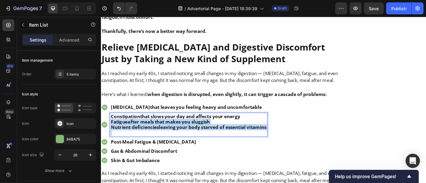
drag, startPoint x: 286, startPoint y: 113, endPoint x: 109, endPoint y: 104, distance: 177.2
click at [109, 123] on div "Constipation that slows your day and affects your energy Fatigue after meals th…" at bounding box center [193, 136] width 184 height 26
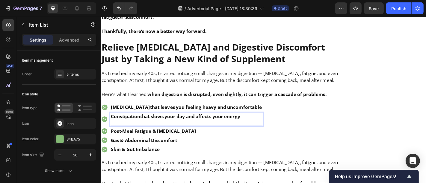
scroll to position [2736, 0]
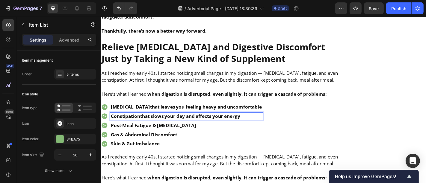
click at [122, 134] on p "Post-Meal Fatigue & Brain Fog" at bounding box center [195, 137] width 167 height 6
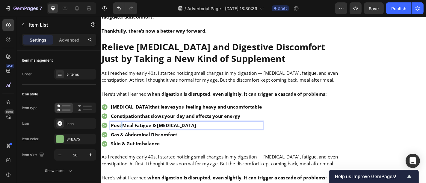
click at [122, 134] on p "Post-Meal Fatigue & Brain Fog" at bounding box center [195, 137] width 167 height 6
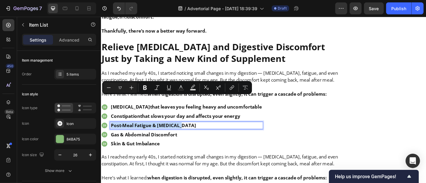
click at [122, 134] on p "Post-Meal Fatigue & Brain Fog" at bounding box center [195, 137] width 167 height 6
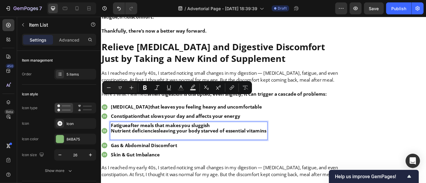
scroll to position [2736, 0]
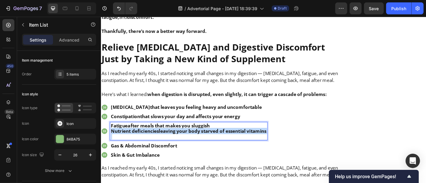
drag, startPoint x: 285, startPoint y: 118, endPoint x: 111, endPoint y: 115, distance: 173.7
click at [111, 134] on div "Fatigue after meals that makes you sluggish Nutrient deficiencies leaving your …" at bounding box center [198, 144] width 174 height 20
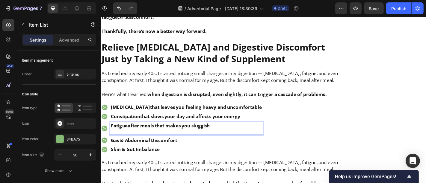
scroll to position [2736, 0]
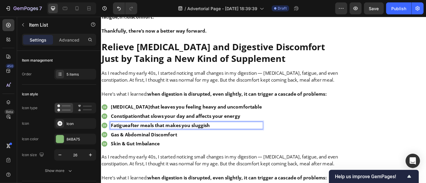
click at [131, 144] on p "Gas & Abdominal Discomfort" at bounding box center [195, 147] width 167 height 6
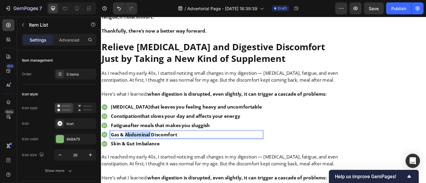
click at [131, 144] on p "Gas & Abdominal Discomfort" at bounding box center [195, 147] width 167 height 6
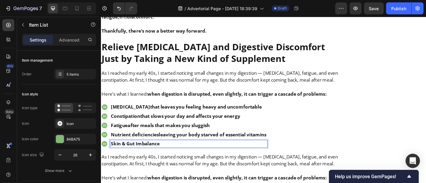
click at [173, 155] on p "Skin & Gut Imbalance" at bounding box center [198, 158] width 172 height 6
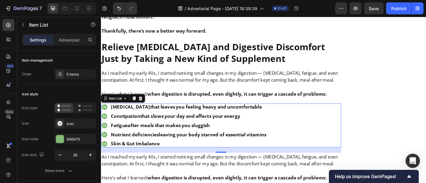
click at [107, 113] on div "Bloating that leaves you feeling heavy and uncomfortable Constipation that slow…" at bounding box center [193, 137] width 184 height 49
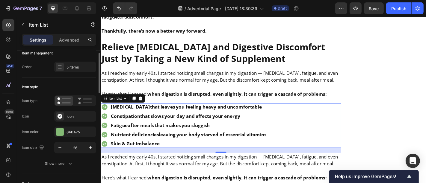
scroll to position [7, 0]
click at [70, 67] on div "5 items" at bounding box center [80, 66] width 28 height 5
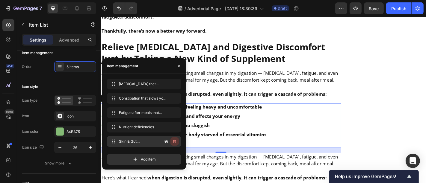
click at [176, 142] on icon "button" at bounding box center [174, 141] width 5 height 5
click at [176, 142] on div "Delete" at bounding box center [170, 141] width 11 height 5
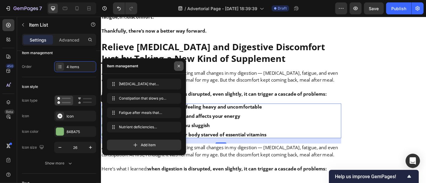
click at [179, 64] on icon "button" at bounding box center [178, 66] width 5 height 5
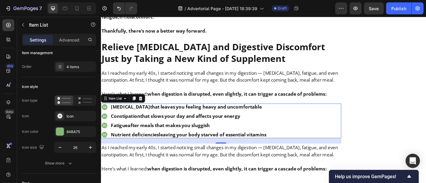
scroll to position [2711, 0]
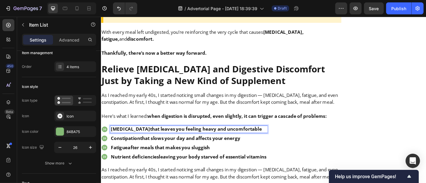
click at [136, 138] on p "Bloating that leaves you feeling heavy and uncomfortable" at bounding box center [198, 141] width 172 height 6
click at [134, 138] on p "Bloating that leaves you feeling heavy and uncomfortable" at bounding box center [198, 141] width 172 height 6
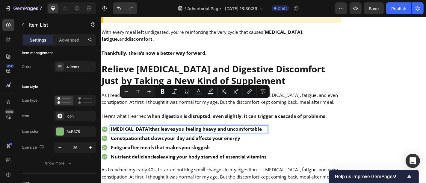
drag, startPoint x: 134, startPoint y: 112, endPoint x: 259, endPoint y: 111, distance: 125.2
click at [259, 138] on p "Bloating that leaves you feeling heavy and uncomfortable" at bounding box center [198, 141] width 172 height 6
click at [166, 89] on button "Bold" at bounding box center [162, 91] width 11 height 11
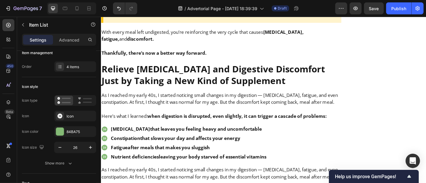
click at [171, 138] on p "Bloating that leaves you feeling heavy and uncomfortable" at bounding box center [198, 141] width 172 height 6
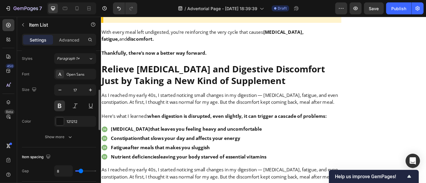
scroll to position [147, 0]
click at [58, 100] on button at bounding box center [59, 105] width 11 height 11
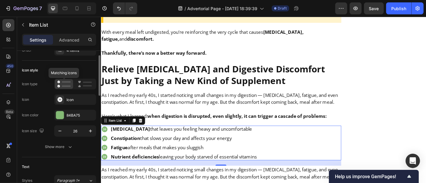
scroll to position [22, 0]
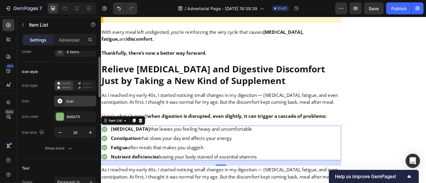
click at [71, 99] on div "Icon" at bounding box center [80, 101] width 28 height 5
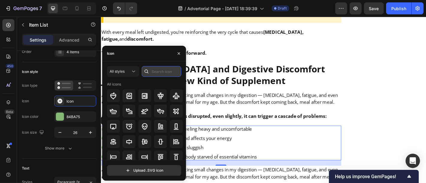
click at [165, 67] on input "text" at bounding box center [162, 71] width 40 height 11
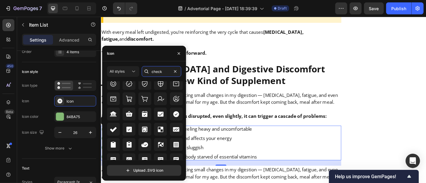
scroll to position [257, 0]
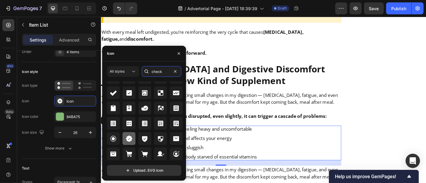
type input "check"
click at [125, 140] on icon at bounding box center [128, 138] width 7 height 7
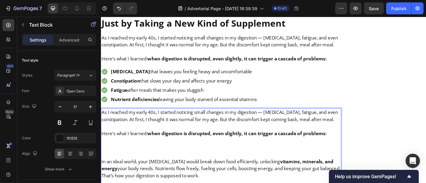
scroll to position [2775, 0]
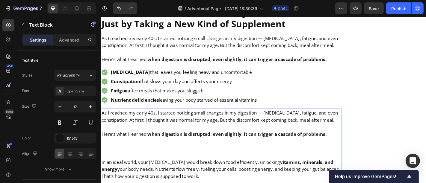
click at [202, 150] on p "Rich Text Editor. Editing area: main" at bounding box center [233, 154] width 264 height 8
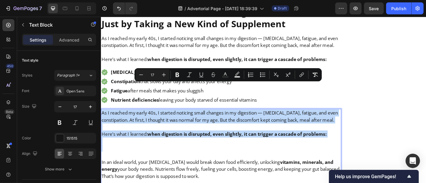
drag, startPoint x: 202, startPoint y: 133, endPoint x: 98, endPoint y: 93, distance: 111.3
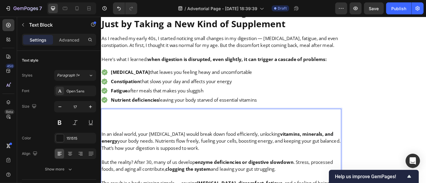
click at [101, 143] on p "In an ideal world, your digestive enzymes would break down food efficiently, un…" at bounding box center [233, 154] width 264 height 23
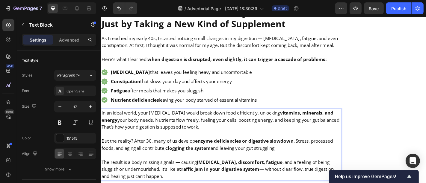
click at [135, 166] on p "Rich Text Editor. Editing area: main" at bounding box center [233, 170] width 264 height 8
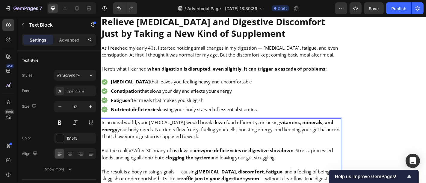
scroll to position [2764, 0]
click at [195, 161] on p "But the reality? After 30, many of us develop enzyme deficiencies or digestive …" at bounding box center [233, 169] width 264 height 16
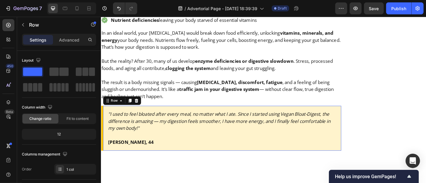
click at [172, 131] on div ""I used to feel bloated after every meal, no matter what I ate. Since I started…" at bounding box center [234, 140] width 266 height 50
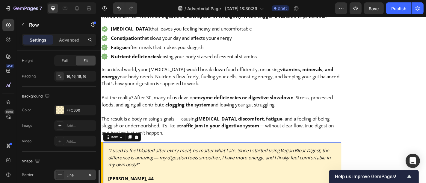
scroll to position [200, 0]
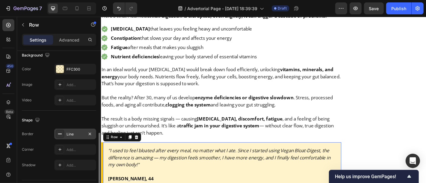
click at [74, 134] on div "Line" at bounding box center [74, 134] width 17 height 5
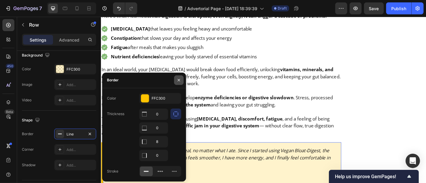
click at [180, 77] on button "button" at bounding box center [179, 80] width 10 height 10
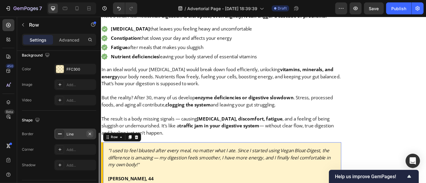
click at [89, 133] on icon "button" at bounding box center [89, 134] width 5 height 5
click at [60, 134] on icon at bounding box center [59, 134] width 3 height 3
type input "1"
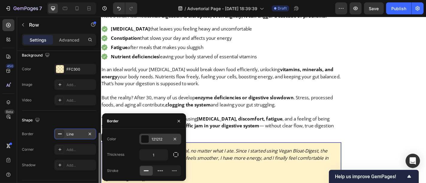
click at [149, 140] on div at bounding box center [145, 139] width 8 height 8
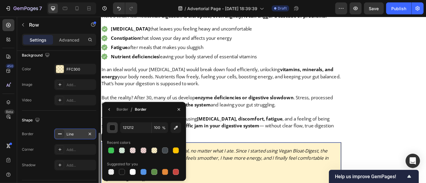
click at [112, 129] on div "button" at bounding box center [113, 128] width 6 height 6
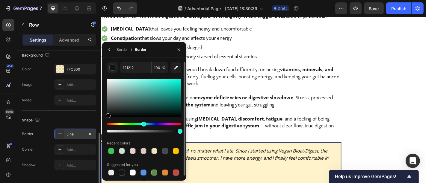
click at [143, 124] on div "Hue" at bounding box center [144, 124] width 74 height 2
click at [177, 84] on div at bounding box center [144, 98] width 74 height 38
type input "0DDBC3"
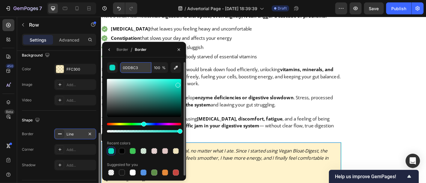
click at [136, 64] on input "0DDBC3" at bounding box center [135, 67] width 31 height 11
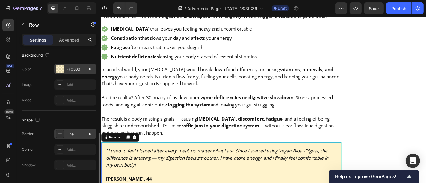
click at [67, 72] on div "FFC300" at bounding box center [75, 69] width 42 height 11
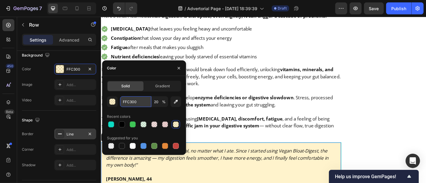
click at [138, 102] on input "FFC300" at bounding box center [135, 101] width 31 height 11
paste input "0DDBC3"
type input "0DDBC3"
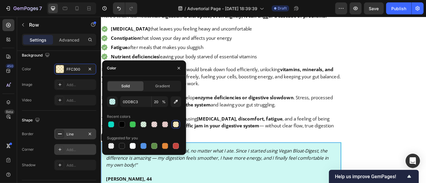
click at [68, 150] on div "Add..." at bounding box center [80, 149] width 28 height 5
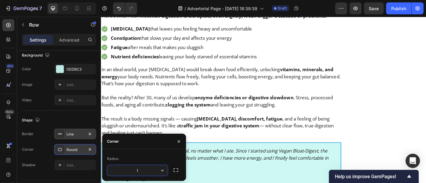
type input "12"
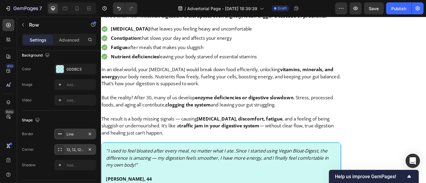
click at [72, 132] on div "Line" at bounding box center [74, 134] width 17 height 5
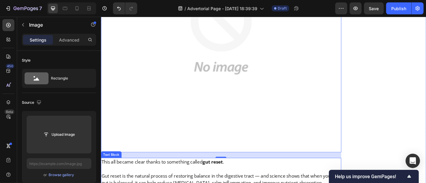
scroll to position [3240, 0]
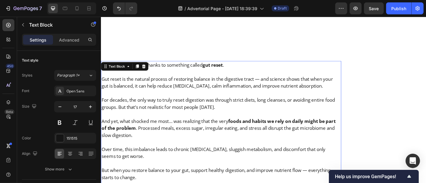
click at [259, 129] on strong "foods and habits we rely on daily might be part of the problem" at bounding box center [230, 136] width 259 height 15
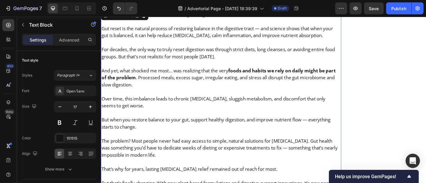
scroll to position [3296, 0]
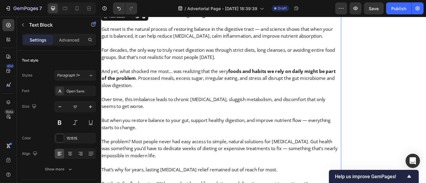
click at [204, 151] on p "The problem? Most people never had easy access to simple, natural solutions for…" at bounding box center [233, 162] width 264 height 23
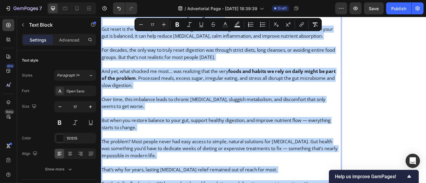
copy div "This all became clear thanks to something called gut reset . Gut reset is the n…"
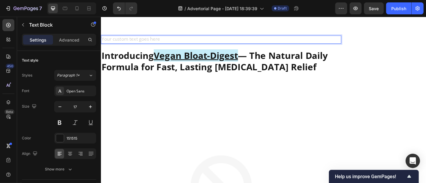
scroll to position [3251, 0]
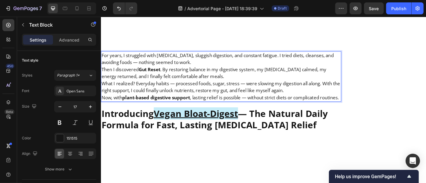
click at [215, 56] on p "For years, I struggled with bloating, sluggish digestion, and constant fatigue.…" at bounding box center [233, 64] width 264 height 16
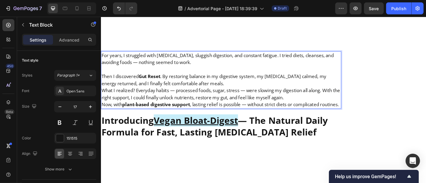
click at [228, 79] on p "Then I discovered Gut Reset . By restoring balance in my digestive system, my b…" at bounding box center [233, 87] width 264 height 16
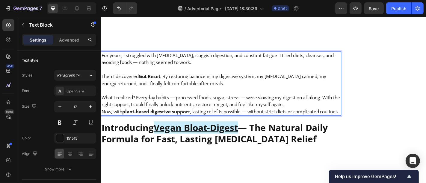
click at [317, 102] on p "What I realized? Everyday habits — processed foods, sugar, stress — were slowin…" at bounding box center [233, 110] width 264 height 16
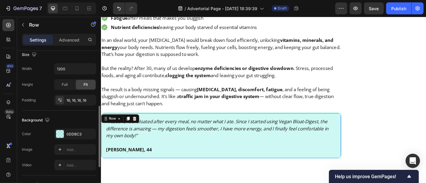
scroll to position [135, 0]
click at [61, 135] on div at bounding box center [60, 134] width 8 height 8
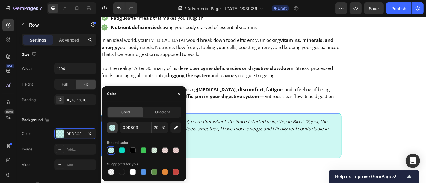
click at [110, 126] on div "button" at bounding box center [113, 128] width 6 height 6
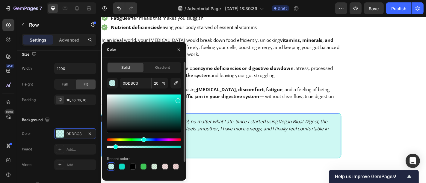
click at [115, 146] on div at bounding box center [144, 147] width 74 height 2
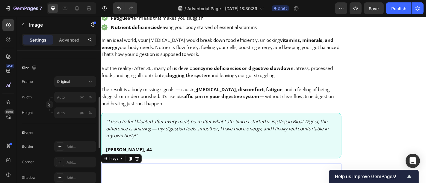
scroll to position [0, 0]
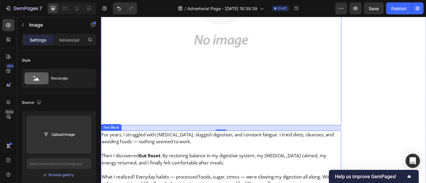
scroll to position [3163, 0]
click at [233, 159] on p "Rich Text Editor. Editing area: main" at bounding box center [233, 163] width 264 height 8
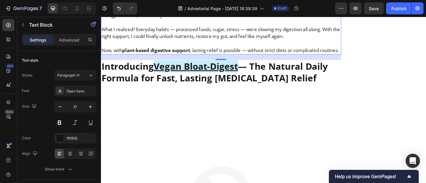
scroll to position [3330, 0]
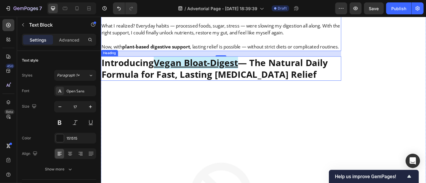
click at [244, 61] on u "Vegan Bloat-Digest" at bounding box center [205, 67] width 93 height 13
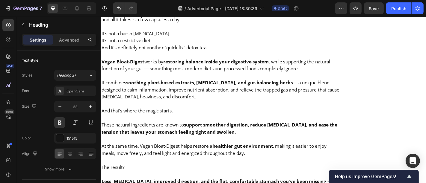
scroll to position [3725, 0]
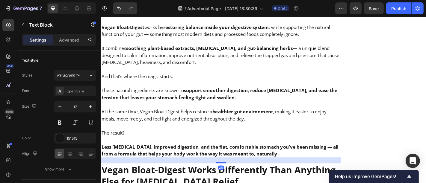
click at [231, 87] on p at bounding box center [233, 91] width 264 height 8
click at [231, 87] on p "Rich Text Editor. Editing area: main" at bounding box center [233, 91] width 264 height 8
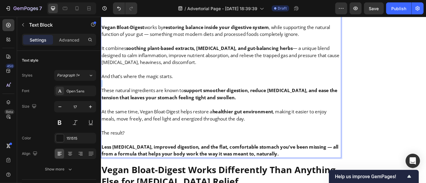
click at [231, 87] on p "Rich Text Editor. Editing area: main" at bounding box center [233, 91] width 264 height 8
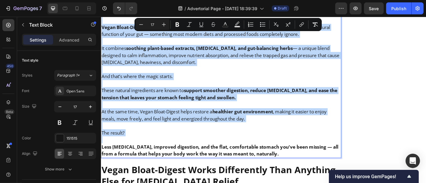
copy div "This surprisingly simple formula is helping thousands of people finally get rel…"
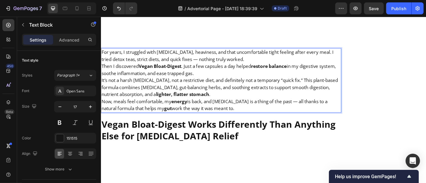
scroll to position [3601, 0]
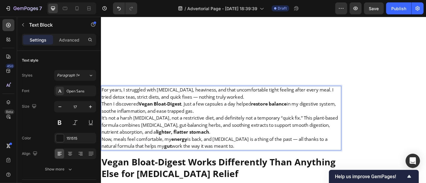
click at [255, 94] on p "For years, I struggled with bloating, heaviness, and that uncomfortable tight f…" at bounding box center [233, 102] width 264 height 16
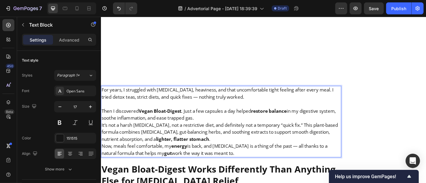
click at [235, 117] on p "Then I discovered Vegan Bloat-Digest . Just a few capsules a day helped restore…" at bounding box center [233, 125] width 264 height 16
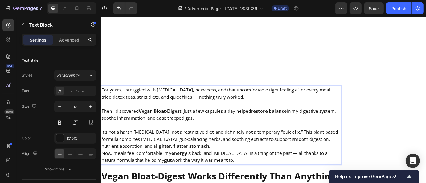
click at [257, 141] on p "It’s not a harsh laxative, not a restrictive diet, and definitely not a tempora…" at bounding box center [233, 152] width 264 height 23
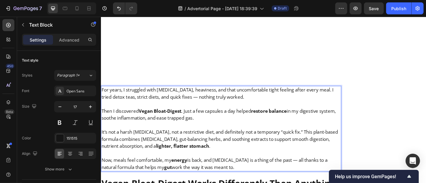
scroll to position [3588, 0]
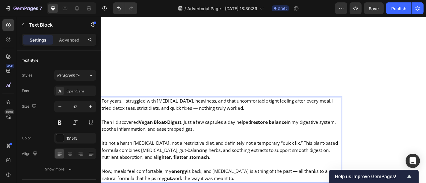
click at [311, 153] on p "It’s not a harsh laxative, not a restrictive diet, and definitely not a tempora…" at bounding box center [233, 164] width 264 height 23
click at [308, 153] on p "It’s not a harsh laxative, not a restrictive diet, and definitely not a tempora…" at bounding box center [233, 164] width 264 height 23
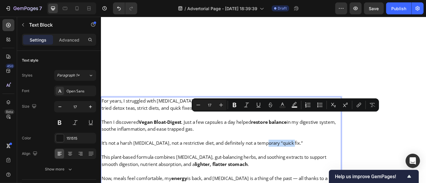
drag, startPoint x: 309, startPoint y: 127, endPoint x: 281, endPoint y: 127, distance: 28.2
click at [281, 153] on p "It’s not a harsh laxative, not a restrictive diet, and definitely not a tempora…" at bounding box center [233, 157] width 264 height 8
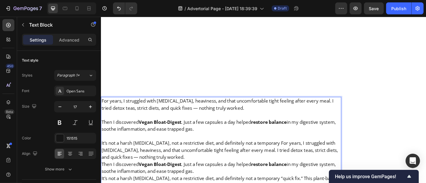
scroll to position [3594, 0]
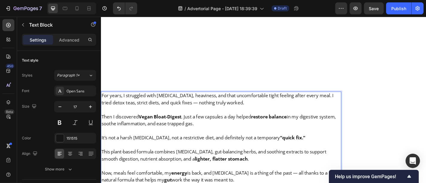
click at [291, 163] on p "This plant-based formula combines digestive enzymes, gut-balancing herbs, and s…" at bounding box center [233, 171] width 264 height 16
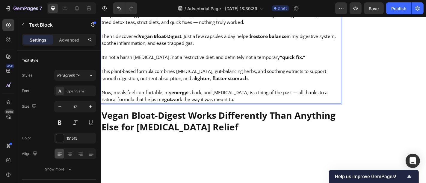
scroll to position [3685, 0]
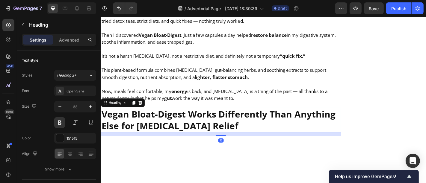
click at [251, 118] on h2 "Vegan Bloat-Digest Works Differently Than Anything Else for Bloating Relief" at bounding box center [234, 131] width 266 height 27
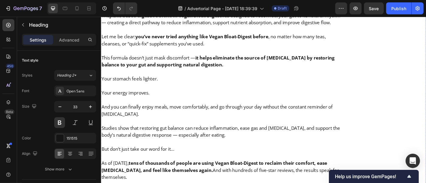
scroll to position [4045, 0]
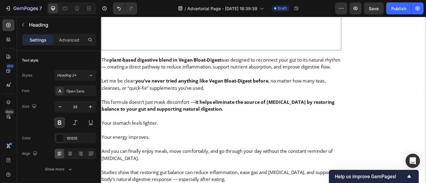
click at [246, 154] on p "And you can finally enjoy meals, move comfortably, and go through your day with…" at bounding box center [233, 165] width 264 height 23
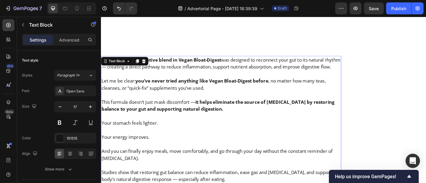
click at [246, 154] on p "And you can finally enjoy meals, move comfortably, and go through your day with…" at bounding box center [233, 165] width 264 height 23
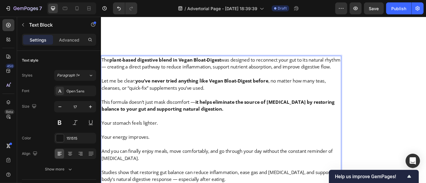
click at [294, 108] on strong "it helps eliminate the source of bloating by restoring balance to your gut and …" at bounding box center [230, 115] width 258 height 15
click at [165, 138] on p "Your energy improves." at bounding box center [233, 146] width 264 height 16
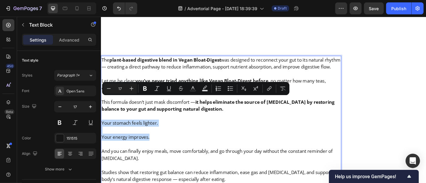
drag, startPoint x: 165, startPoint y: 125, endPoint x: 100, endPoint y: 106, distance: 67.3
click at [101, 106] on div "The plant-based digestive blend in Vegan Bloat-Digest was designed to reconnect…" at bounding box center [234, 154] width 266 height 188
click at [227, 89] on icon "Editor contextual toolbar" at bounding box center [230, 89] width 6 height 6
type input "17"
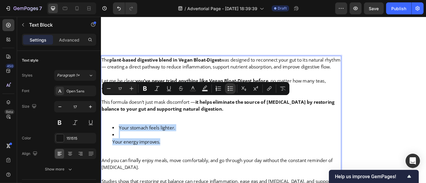
click at [228, 143] on li "Your energy improves." at bounding box center [239, 151] width 252 height 16
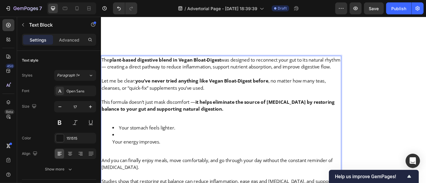
click at [113, 136] on ul "Your stomach feels lighter. Your energy improves." at bounding box center [233, 147] width 264 height 23
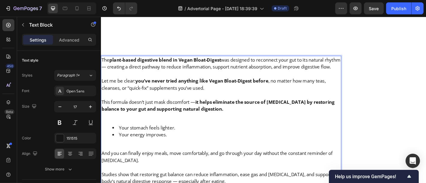
click at [215, 156] on p "And you can finally enjoy meals, move comfortably, and go through your day with…" at bounding box center [233, 167] width 264 height 23
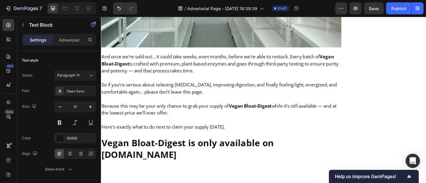
scroll to position [5989, 0]
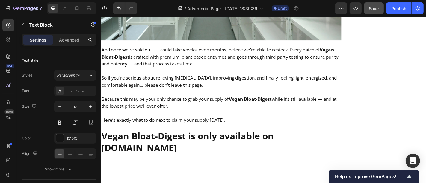
click at [369, 8] on button "Save" at bounding box center [374, 8] width 20 height 12
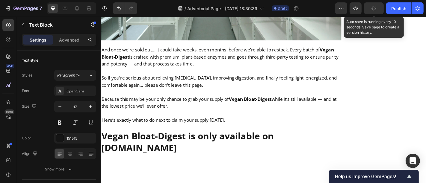
scroll to position [6700, 0]
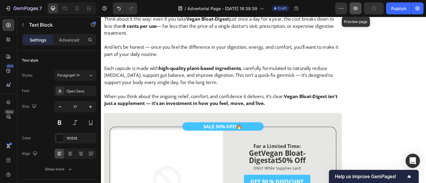
click at [355, 12] on button "button" at bounding box center [355, 8] width 12 height 12
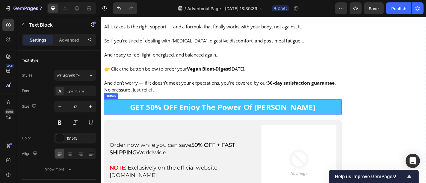
scroll to position [8903, 0]
click at [233, 110] on div "GET 50% OFF Enjoy The Power Of [PERSON_NAME]" at bounding box center [235, 119] width 263 height 23
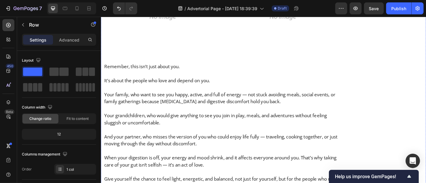
scroll to position [8605, 0]
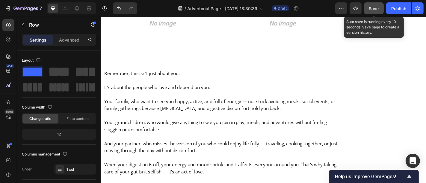
click at [380, 11] on button "Save" at bounding box center [374, 8] width 20 height 12
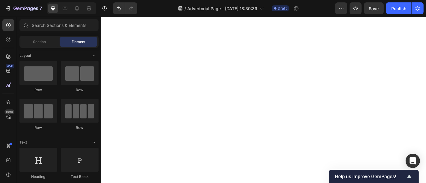
scroll to position [0, 0]
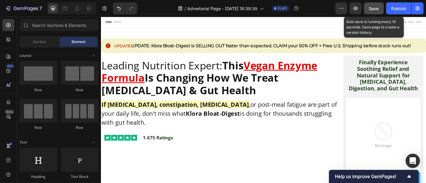
click at [382, 5] on button "Save" at bounding box center [374, 8] width 20 height 12
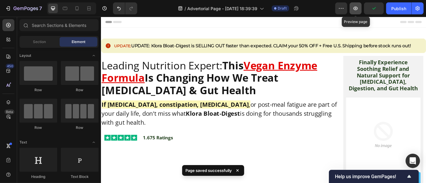
click at [355, 6] on icon "button" at bounding box center [355, 8] width 6 height 6
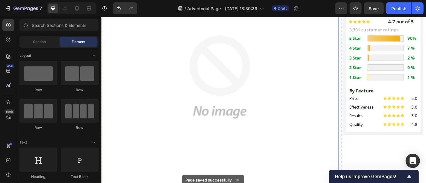
click at [182, 81] on img at bounding box center [232, 83] width 263 height 263
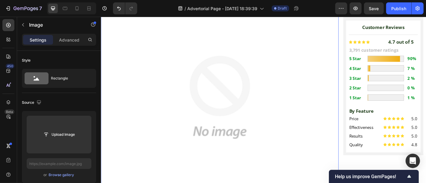
scroll to position [188, 0]
click at [61, 174] on div "Browse gallery" at bounding box center [61, 174] width 25 height 5
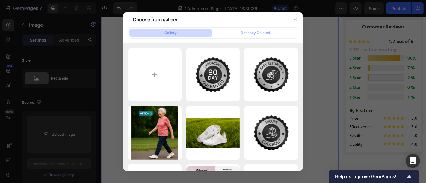
type input "C:\fakepath\bloat-digest-mood (2).jpg"
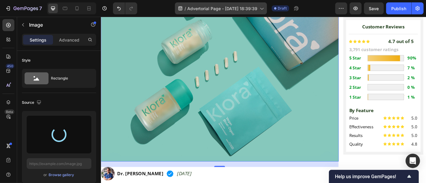
type input "[URL][DOMAIN_NAME]"
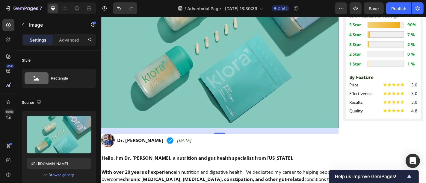
scroll to position [226, 0]
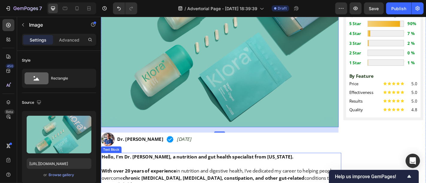
click at [195, 170] on strong "Hello, I’m Dr. [PERSON_NAME], a nutrition and gut health specialist from [US_ST…" at bounding box center [207, 171] width 212 height 7
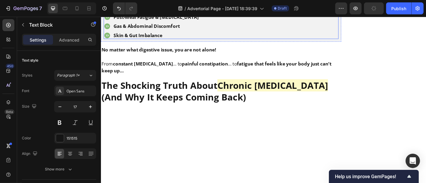
scroll to position [450, 0]
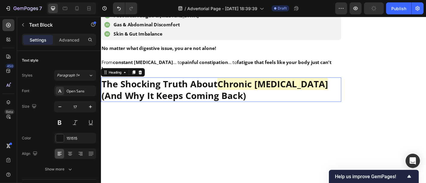
click at [190, 100] on strong "(And Why It Keeps Coming Back)" at bounding box center [181, 103] width 160 height 13
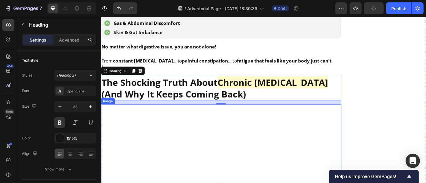
scroll to position [479, 0]
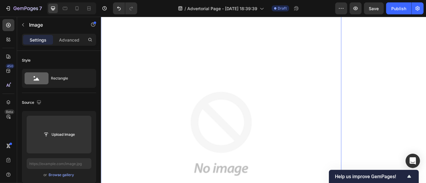
scroll to position [553, 0]
click at [63, 175] on div "Browse gallery" at bounding box center [61, 174] width 25 height 5
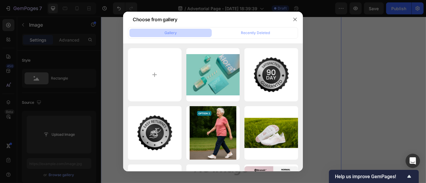
type input "C:\fakepath\womanstomachache640440_4_pyramid.jpg"
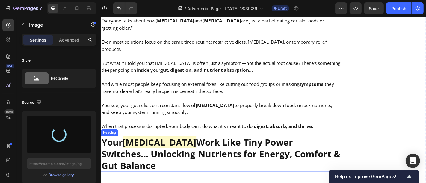
scroll to position [859, 0]
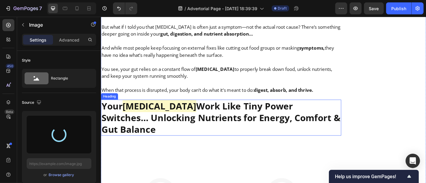
type input "[URL][DOMAIN_NAME]"
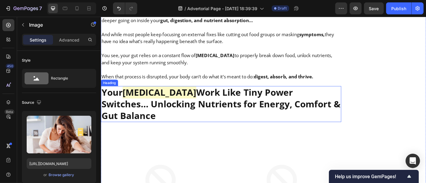
scroll to position [813, 0]
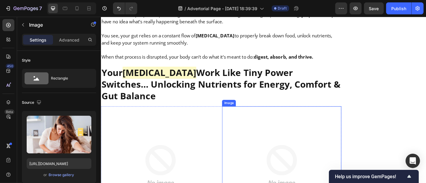
click at [275, 118] on img at bounding box center [299, 181] width 131 height 131
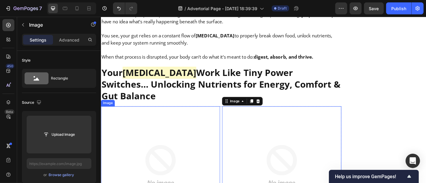
scroll to position [845, 0]
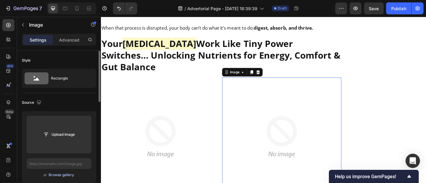
click at [68, 175] on div "Browse gallery" at bounding box center [61, 174] width 25 height 5
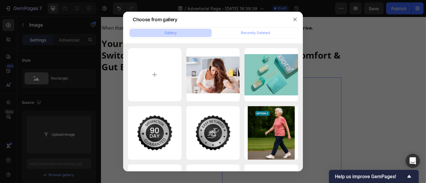
type input "C:\fakepath\Gut-bacteria-28442056996_40ec58e7a6_o-smaller.jpg"
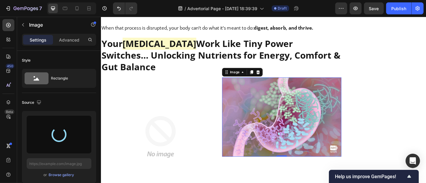
type input "[URL][DOMAIN_NAME]"
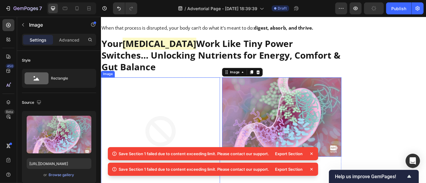
click at [167, 84] on img at bounding box center [166, 149] width 131 height 131
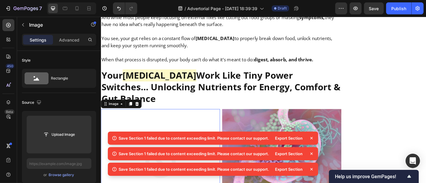
scroll to position [852, 0]
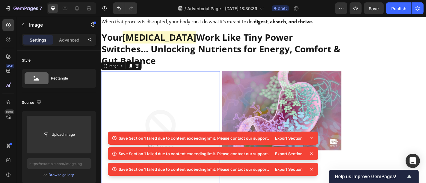
click at [192, 113] on img at bounding box center [166, 142] width 131 height 131
click at [173, 97] on img at bounding box center [166, 142] width 131 height 131
click at [63, 174] on div "Browse gallery" at bounding box center [61, 174] width 25 height 5
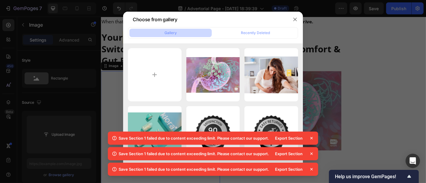
click at [417, 44] on div at bounding box center [213, 91] width 426 height 183
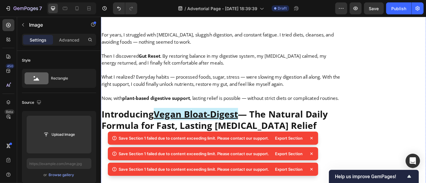
scroll to position [3169, 0]
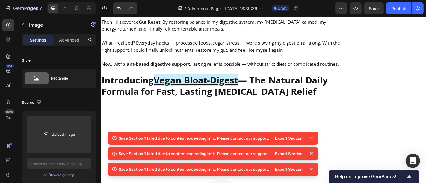
click at [312, 136] on icon at bounding box center [311, 138] width 6 height 6
click at [311, 154] on icon at bounding box center [311, 154] width 2 height 2
click at [311, 154] on div "Save Section 1 failed due to content exceeding limit. Please contact our suppor…" at bounding box center [213, 155] width 210 height 47
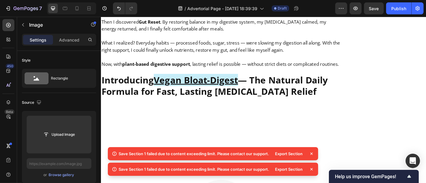
click at [311, 154] on icon at bounding box center [311, 154] width 2 height 2
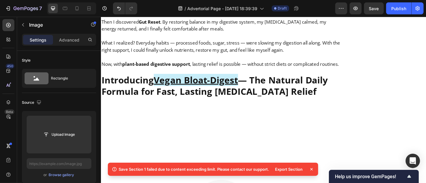
click at [311, 174] on div "Export Section" at bounding box center [292, 169] width 43 height 8
drag, startPoint x: 311, startPoint y: 168, endPoint x: 170, endPoint y: 133, distance: 145.0
click at [311, 168] on icon at bounding box center [311, 170] width 6 height 6
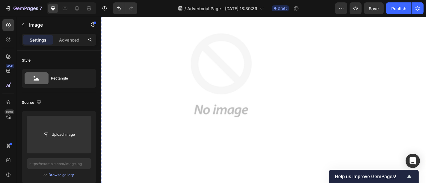
scroll to position [2324, 0]
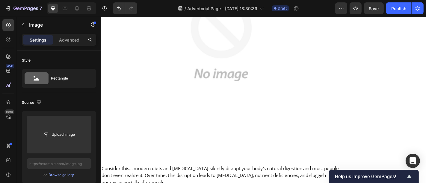
click at [2, 102] on div "450 Beta" at bounding box center [8, 100] width 17 height 167
click at [7, 96] on div at bounding box center [8, 102] width 12 height 12
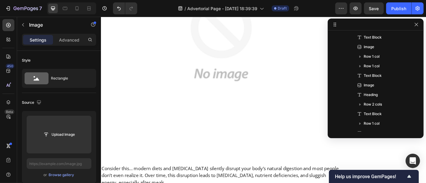
scroll to position [581, 0]
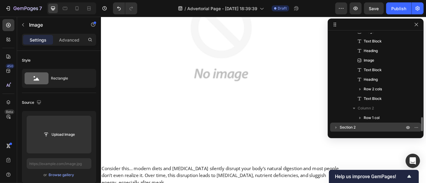
click at [345, 128] on span "Section 2" at bounding box center [348, 128] width 16 height 6
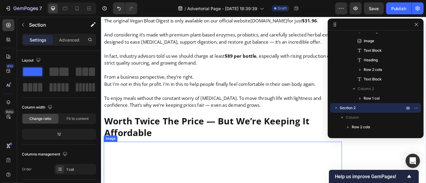
scroll to position [6131, 0]
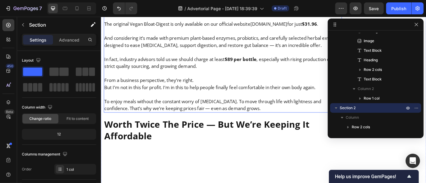
drag, startPoint x: 297, startPoint y: 106, endPoint x: 322, endPoint y: 113, distance: 25.3
click at [297, 106] on p at bounding box center [235, 103] width 262 height 8
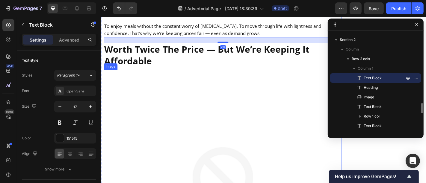
scroll to position [6193, 0]
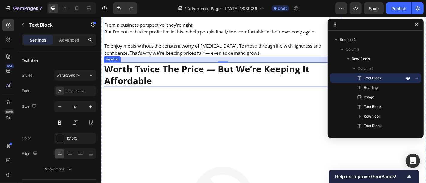
click at [263, 86] on h2 "Worth Twice The Price — But We’re Keeping It Affordable" at bounding box center [235, 80] width 263 height 27
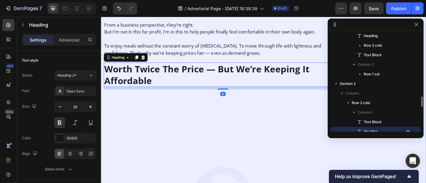
scroll to position [623, 0]
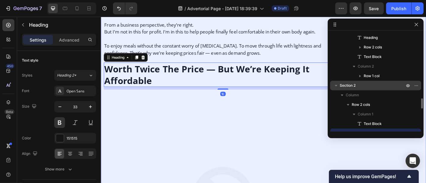
click at [355, 84] on span "Section 2" at bounding box center [348, 86] width 16 height 6
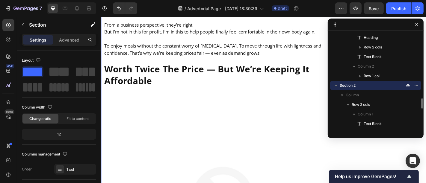
scroll to position [6094, 0]
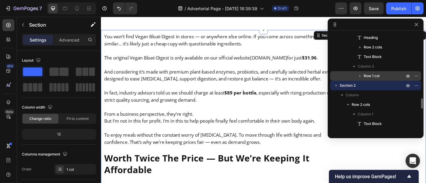
click at [344, 77] on div "Row 1 col" at bounding box center [375, 76] width 86 height 10
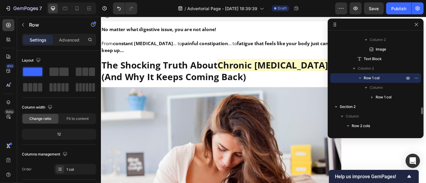
scroll to position [22, 0]
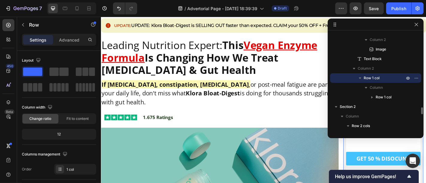
click at [343, 80] on div "Row 1 col" at bounding box center [375, 78] width 86 height 10
click at [346, 78] on div "Row 1 col" at bounding box center [375, 78] width 86 height 10
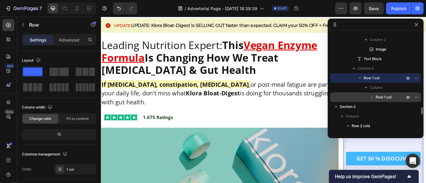
click at [356, 98] on div "Row 1 col" at bounding box center [375, 98] width 86 height 10
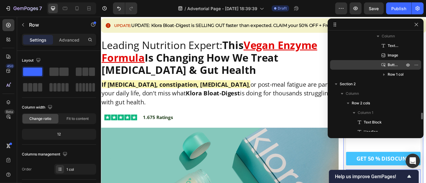
scroll to position [1112, 0]
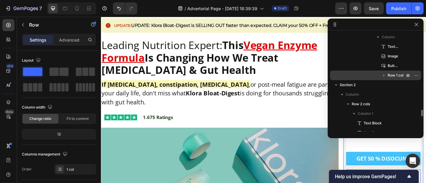
click at [389, 73] on span "Row 1 col" at bounding box center [396, 75] width 16 height 6
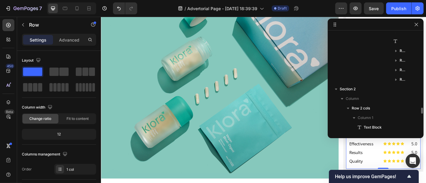
scroll to position [1246, 0]
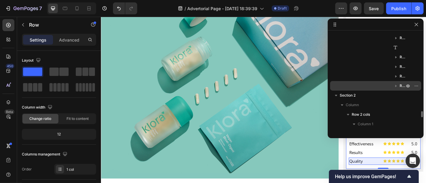
click at [382, 84] on div "Row 3 cols" at bounding box center [375, 86] width 86 height 10
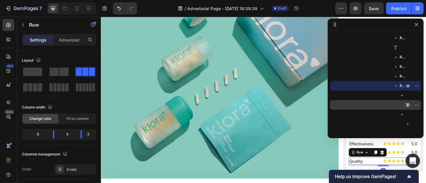
scroll to position [1333, 0]
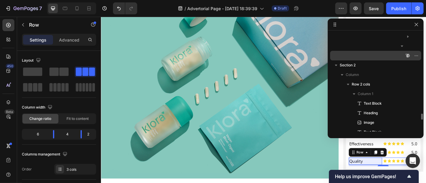
click at [382, 51] on div "Text Block" at bounding box center [375, 56] width 86 height 10
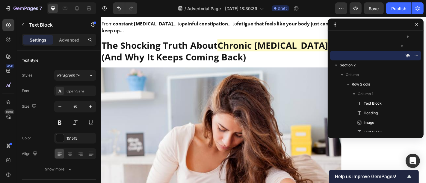
scroll to position [493, 0]
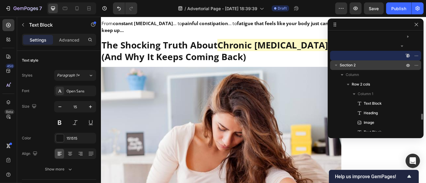
click at [355, 68] on div "Section 2" at bounding box center [375, 65] width 86 height 10
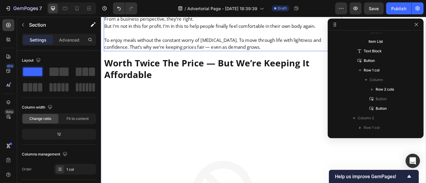
scroll to position [6097, 0]
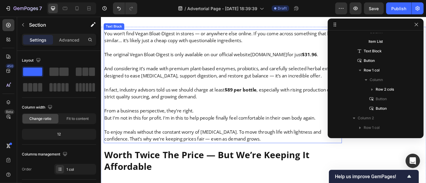
click at [252, 122] on p "From a business perspective, they’re right." at bounding box center [235, 121] width 262 height 8
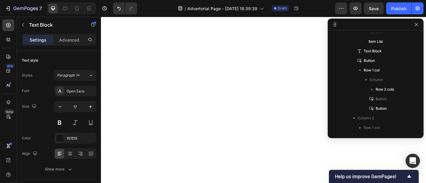
scroll to position [5692, 0]
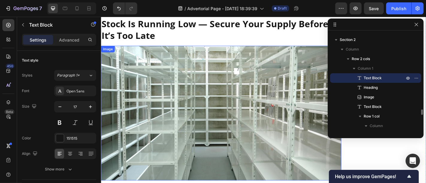
click at [248, 130] on img at bounding box center [234, 123] width 266 height 149
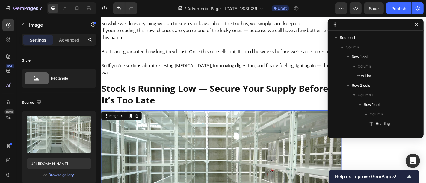
scroll to position [5620, 0]
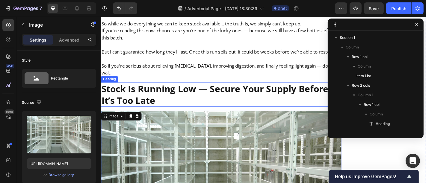
click at [247, 97] on h2 "Stock Is Running Low — Secure Your Supply Before It’s Too Late" at bounding box center [234, 102] width 266 height 27
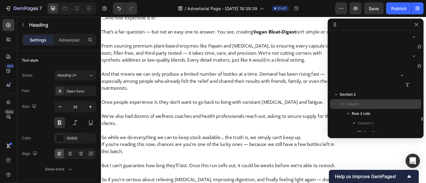
scroll to position [2213, 0]
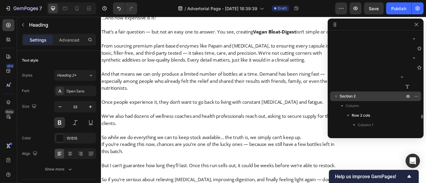
click at [353, 95] on span "Section 2" at bounding box center [348, 96] width 16 height 6
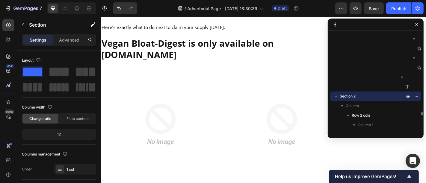
scroll to position [6087, 0]
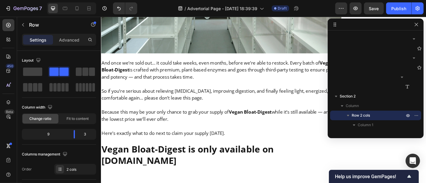
scroll to position [5869, 0]
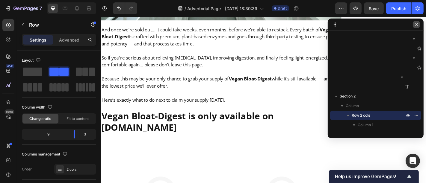
click at [417, 22] on button "button" at bounding box center [416, 24] width 7 height 7
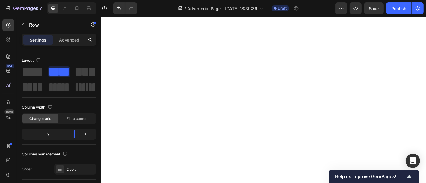
scroll to position [6210, 0]
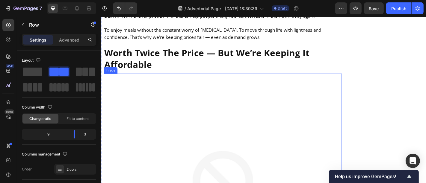
click at [238, 20] on p "But I’m not in this for profit. I’m in this to help people finally feel comfort…" at bounding box center [235, 16] width 262 height 8
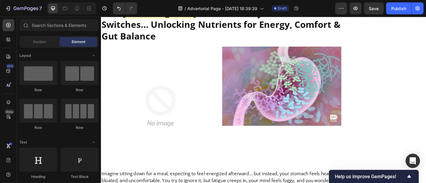
scroll to position [881, 0]
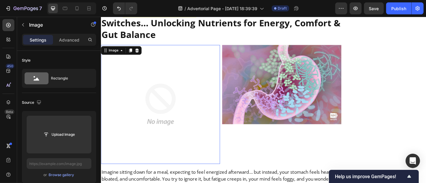
click at [178, 91] on img at bounding box center [166, 113] width 131 height 131
click at [67, 175] on div "Browse gallery" at bounding box center [61, 174] width 25 height 5
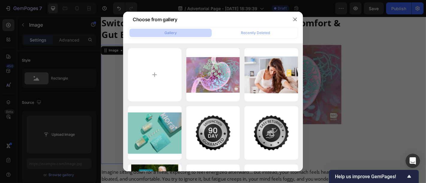
type input "C:\fakepath\iStock-1409236261-scaled.jpg"
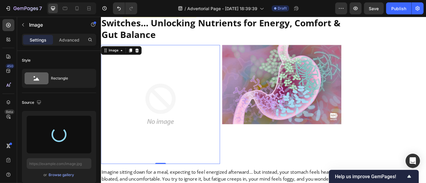
type input "[URL][DOMAIN_NAME]"
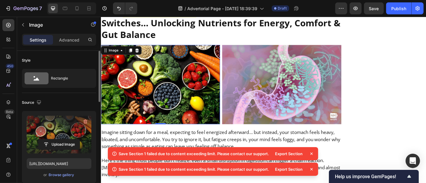
click at [74, 136] on label at bounding box center [59, 135] width 65 height 38
click at [74, 140] on input "file" at bounding box center [58, 145] width 41 height 10
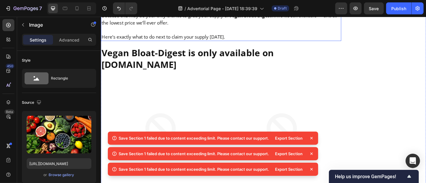
scroll to position [5919, 0]
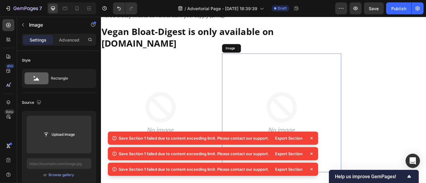
click at [248, 115] on img at bounding box center [299, 122] width 131 height 131
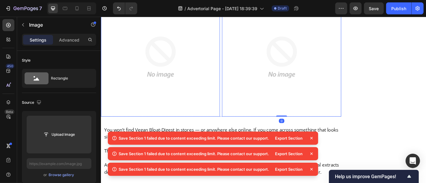
click at [229, 109] on img at bounding box center [166, 61] width 131 height 131
click at [234, 114] on img at bounding box center [299, 61] width 131 height 131
click at [231, 114] on div "Image Image 0 Row" at bounding box center [234, 61] width 266 height 131
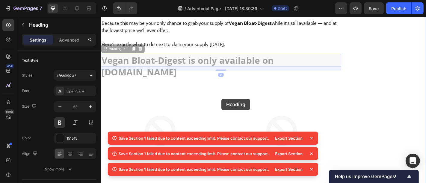
scroll to position [5844, 0]
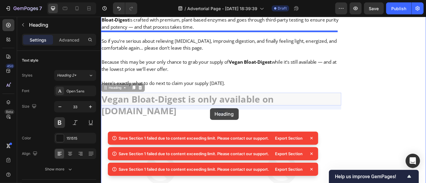
drag, startPoint x: 192, startPoint y: 85, endPoint x: 221, endPoint y: 118, distance: 43.9
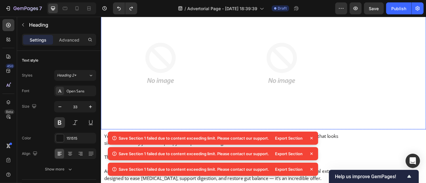
scroll to position [5974, 0]
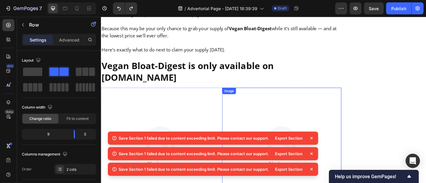
scroll to position [5864, 0]
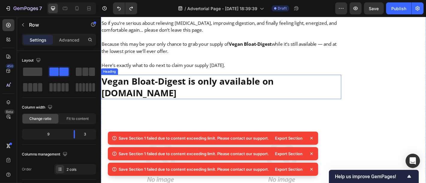
click at [292, 81] on h2 "Vegan Bloat-Digest is only available on [DOMAIN_NAME]" at bounding box center [234, 94] width 266 height 27
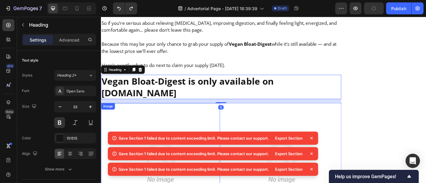
click at [229, 112] on img at bounding box center [166, 177] width 131 height 131
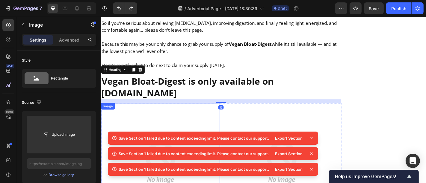
scroll to position [5905, 0]
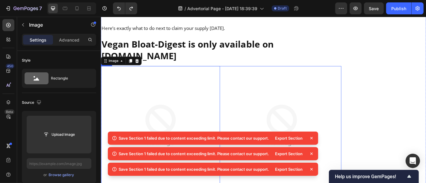
click at [231, 71] on div "Image 0 Image Row" at bounding box center [234, 136] width 266 height 131
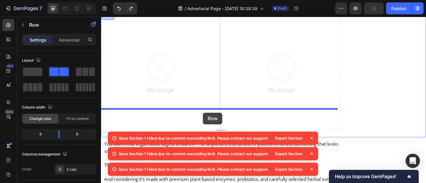
scroll to position [5979, 0]
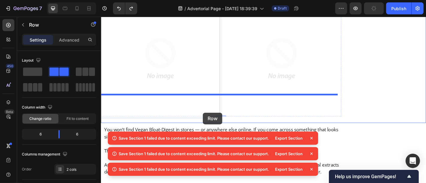
drag, startPoint x: 111, startPoint y: 24, endPoint x: 213, endPoint y: 107, distance: 131.7
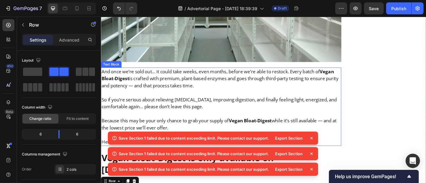
scroll to position [5839, 0]
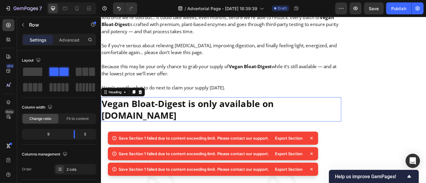
click at [221, 106] on h2 "Vegan Bloat-Digest is only available on [DOMAIN_NAME]" at bounding box center [234, 119] width 266 height 27
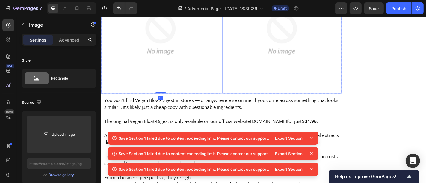
scroll to position [6001, 0]
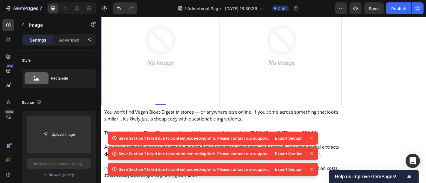
click at [231, 65] on div "Image 0 Image Row" at bounding box center [234, 48] width 266 height 131
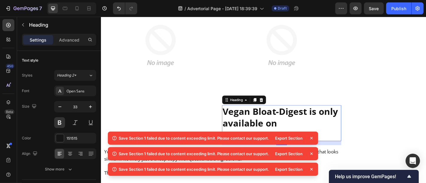
scroll to position [6025, 0]
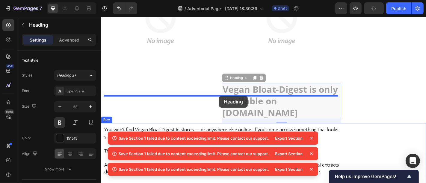
drag, startPoint x: 243, startPoint y: 49, endPoint x: 231, endPoint y: 104, distance: 56.2
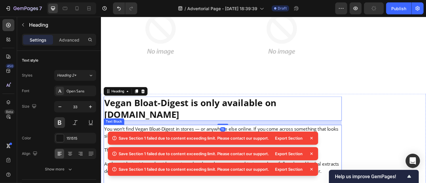
scroll to position [6013, 0]
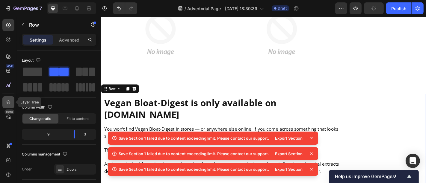
click at [4, 103] on div at bounding box center [8, 102] width 12 height 12
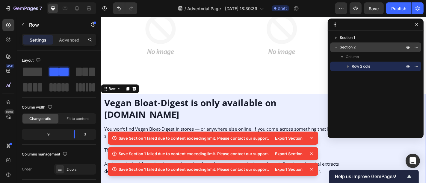
click at [336, 48] on icon "button" at bounding box center [336, 47] width 2 height 1
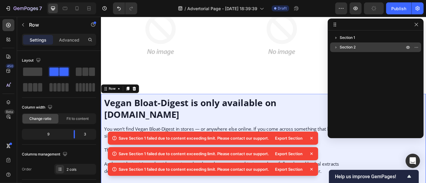
click at [335, 47] on icon "button" at bounding box center [336, 47] width 6 height 6
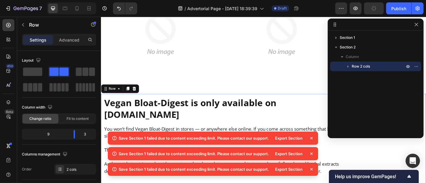
click at [349, 65] on icon "button" at bounding box center [348, 66] width 6 height 6
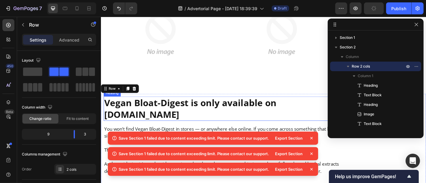
scroll to position [5979, 0]
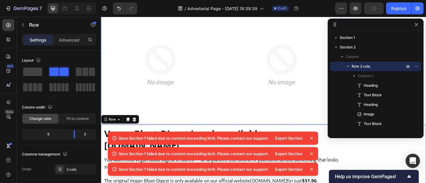
click at [230, 92] on div "Image Image Row" at bounding box center [234, 69] width 266 height 131
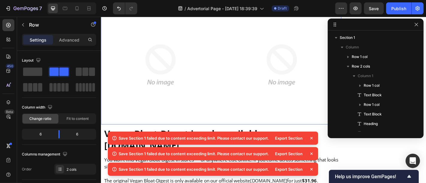
scroll to position [563, 0]
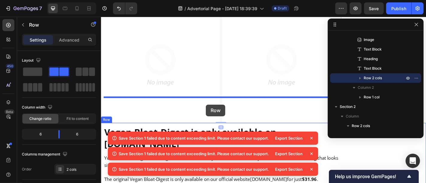
drag, startPoint x: 231, startPoint y: 92, endPoint x: 217, endPoint y: 114, distance: 25.7
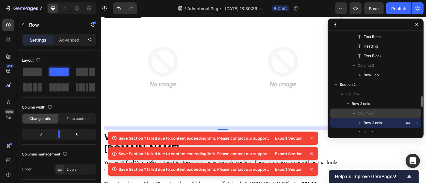
scroll to position [577, 0]
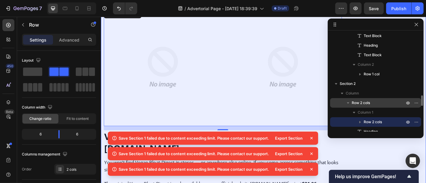
click at [360, 104] on span "Row 2 cols" at bounding box center [361, 103] width 18 height 6
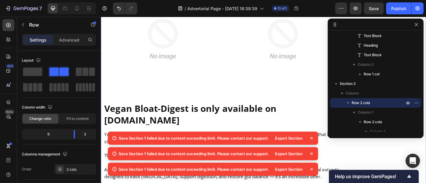
scroll to position [5915, 0]
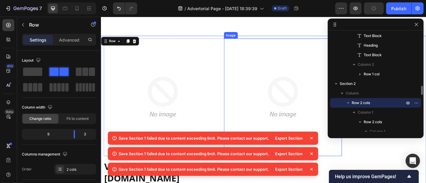
click at [359, 82] on p "Section 2" at bounding box center [373, 84] width 66 height 6
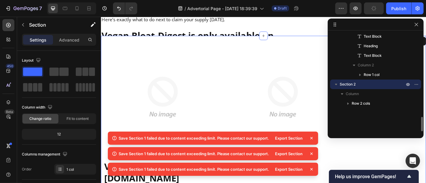
click at [376, 125] on div "Section 1 Column Row 1 col Row 2 cols Column 1 Row 1 col Text Block Row 1 col T…" at bounding box center [376, 82] width 96 height 99
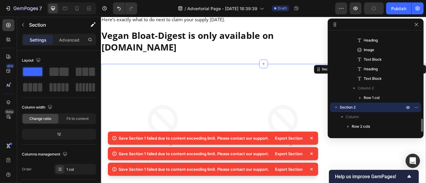
scroll to position [553, 0]
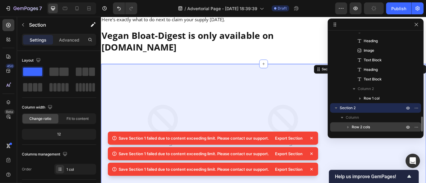
click at [352, 130] on div "Row 2 cols" at bounding box center [375, 127] width 86 height 10
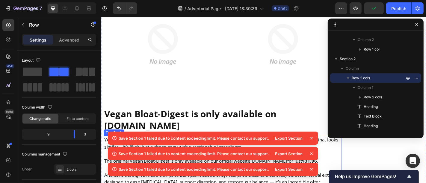
scroll to position [5952, 0]
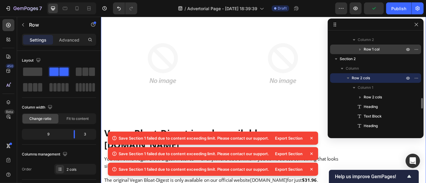
click at [372, 48] on span "Row 1 col" at bounding box center [372, 49] width 16 height 6
click at [372, 24] on span "Heading" at bounding box center [371, 21] width 14 height 6
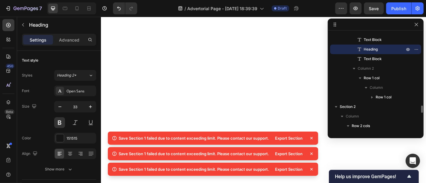
scroll to position [5962, 0]
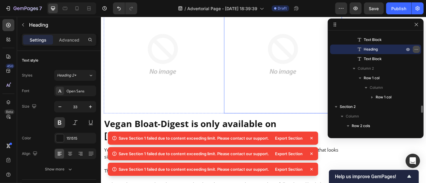
click at [415, 47] on icon "button" at bounding box center [416, 49] width 5 height 5
click at [417, 49] on icon "button" at bounding box center [417, 49] width 1 height 1
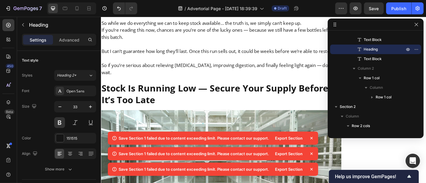
scroll to position [5701, 0]
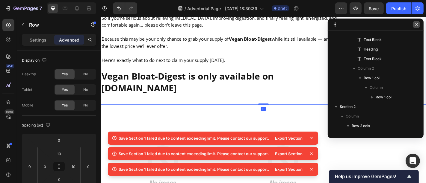
scroll to position [8, 0]
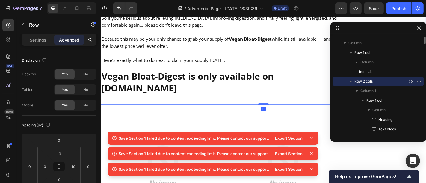
drag, startPoint x: 143, startPoint y: 49, endPoint x: 420, endPoint y: 27, distance: 278.5
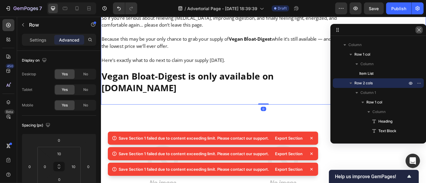
click at [420, 28] on icon "button" at bounding box center [418, 29] width 3 height 3
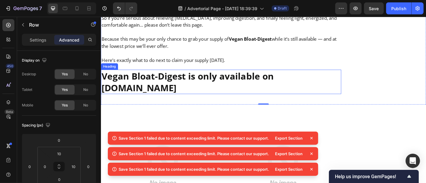
click at [321, 75] on h2 "Vegan Bloat-Digest is only available on [DOMAIN_NAME]" at bounding box center [234, 88] width 266 height 27
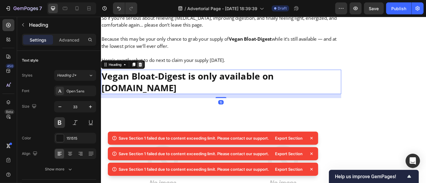
click at [145, 67] on icon at bounding box center [144, 69] width 4 height 4
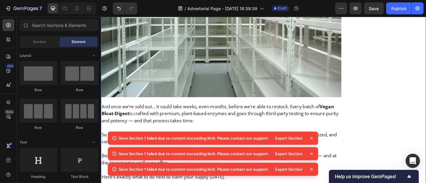
scroll to position [5773, 0]
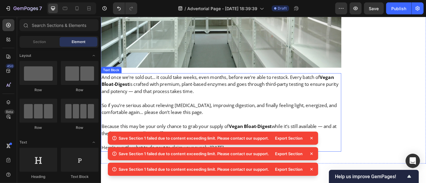
click at [222, 80] on p "And once we’re sold out… it could take weeks, even months, before we’re able to…" at bounding box center [233, 91] width 264 height 23
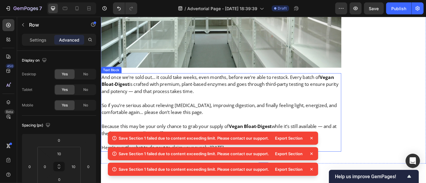
click at [251, 80] on p "And once we’re sold out… it could take weeks, even months, before we’re able to…" at bounding box center [233, 91] width 264 height 23
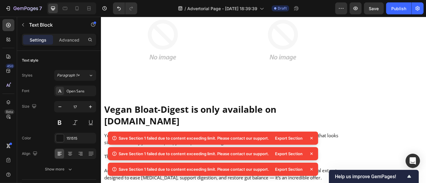
scroll to position [5921, 0]
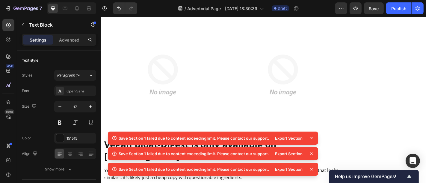
click at [211, 82] on img at bounding box center [169, 81] width 131 height 131
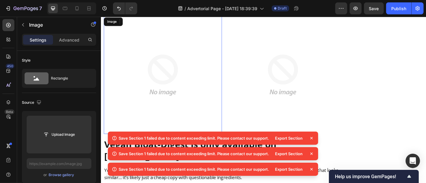
click at [228, 93] on img at bounding box center [169, 81] width 131 height 131
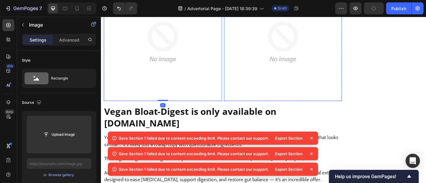
click at [237, 96] on img at bounding box center [302, 45] width 131 height 131
click at [232, 96] on div "Image Image 0 Row" at bounding box center [235, 45] width 263 height 131
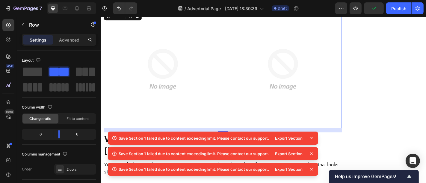
scroll to position [5919, 0]
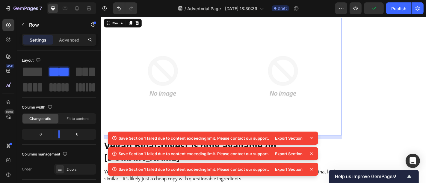
click at [114, 52] on img at bounding box center [169, 83] width 131 height 131
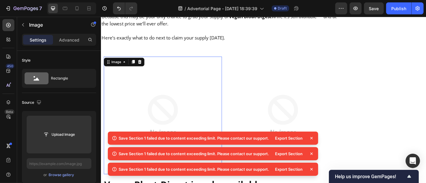
scroll to position [5888, 0]
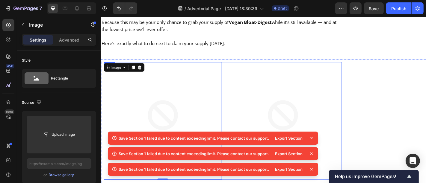
click at [234, 67] on div "Image 0 Image Row" at bounding box center [235, 132] width 263 height 131
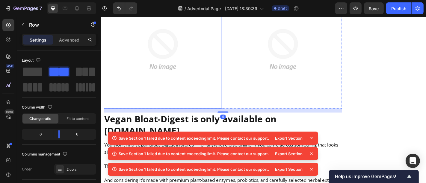
scroll to position [5895, 0]
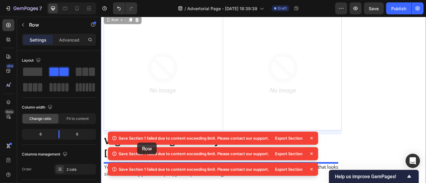
drag, startPoint x: 115, startPoint y: 21, endPoint x: 140, endPoint y: 156, distance: 137.2
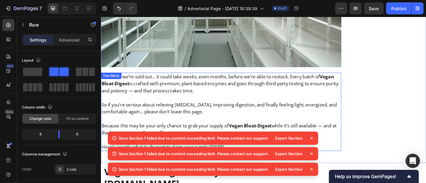
scroll to position [5804, 0]
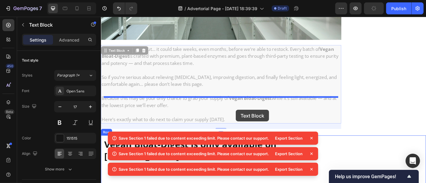
drag, startPoint x: 259, startPoint y: 41, endPoint x: 250, endPoint y: 119, distance: 79.3
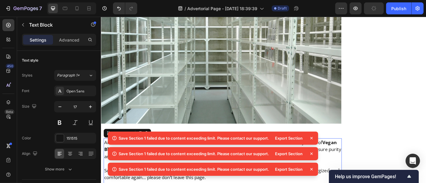
scroll to position [5735, 0]
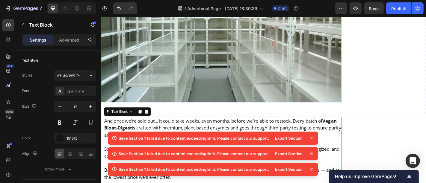
click at [252, 42] on img at bounding box center [234, 36] width 266 height 149
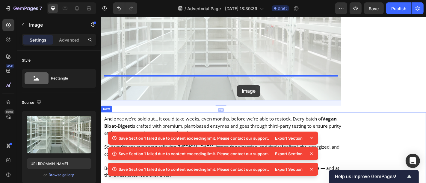
drag, startPoint x: 252, startPoint y: 42, endPoint x: 251, endPoint y: 92, distance: 50.3
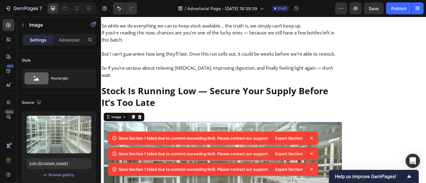
scroll to position [5574, 0]
click at [247, 92] on strong "Stock Is Running Low — Secure Your Supply Before It’s Too Late" at bounding box center [226, 105] width 251 height 26
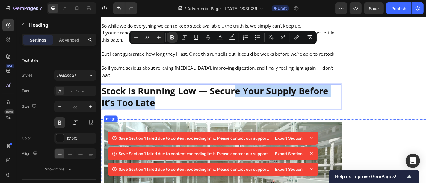
drag, startPoint x: 247, startPoint y: 53, endPoint x: 239, endPoint y: 103, distance: 51.3
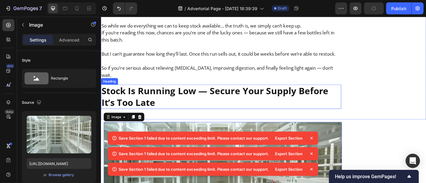
click at [237, 92] on strong "Stock Is Running Low — Secure Your Supply Before It’s Too Late" at bounding box center [226, 105] width 251 height 26
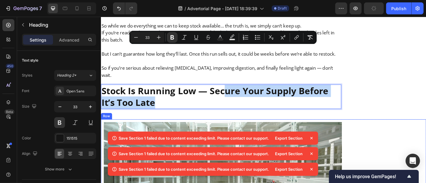
drag, startPoint x: 237, startPoint y: 61, endPoint x: 230, endPoint y: 88, distance: 27.9
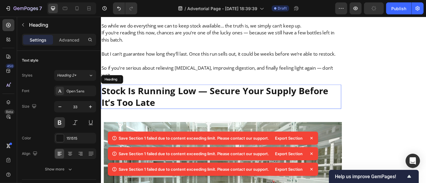
click at [216, 92] on p "⁠⁠⁠⁠⁠⁠⁠ Stock Is Running Low — Secure Your Supply Before It’s Too Late" at bounding box center [233, 105] width 264 height 26
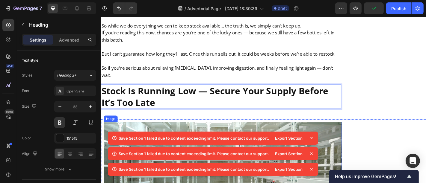
drag, startPoint x: 210, startPoint y: 70, endPoint x: 217, endPoint y: 101, distance: 32.1
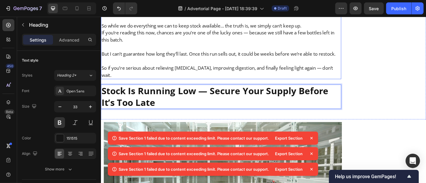
click at [271, 69] on p "So if you’re serious about relieving [MEDICAL_DATA], improving digestion, and f…" at bounding box center [233, 77] width 264 height 16
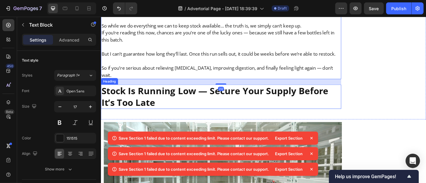
click at [240, 92] on strong "Stock Is Running Low — Secure Your Supply Before It’s Too Late" at bounding box center [226, 105] width 251 height 26
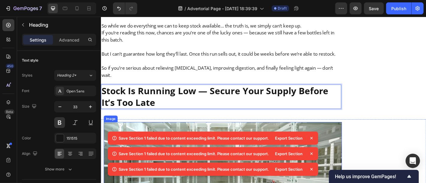
drag, startPoint x: 241, startPoint y: 60, endPoint x: 245, endPoint y: 114, distance: 54.6
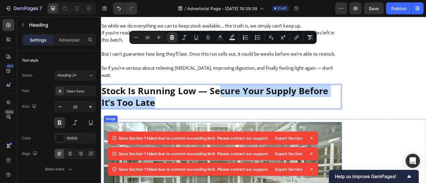
drag, startPoint x: 230, startPoint y: 54, endPoint x: 234, endPoint y: 96, distance: 42.4
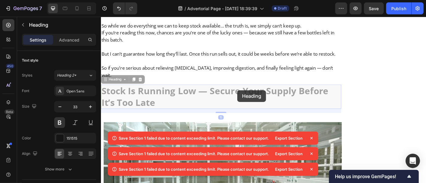
drag, startPoint x: 255, startPoint y: 52, endPoint x: 252, endPoint y: 107, distance: 54.6
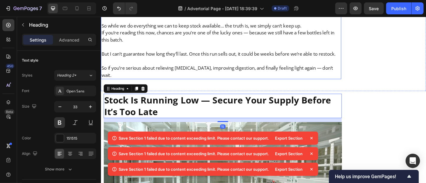
click at [253, 62] on p at bounding box center [233, 66] width 264 height 8
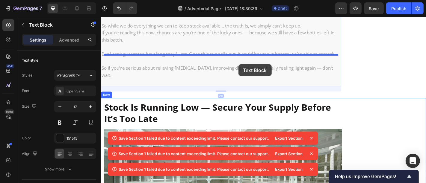
drag, startPoint x: 253, startPoint y: 31, endPoint x: 252, endPoint y: 69, distance: 38.6
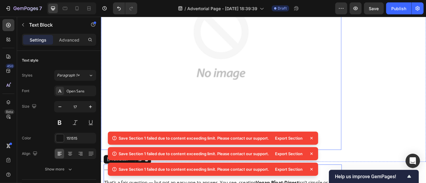
scroll to position [5313, 0]
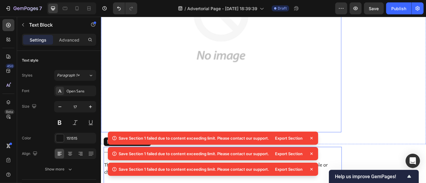
click at [267, 48] on img at bounding box center [233, 25] width 239 height 239
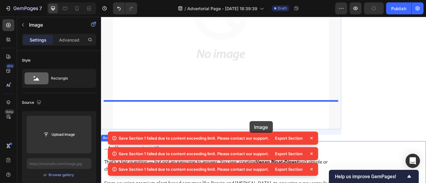
drag, startPoint x: 267, startPoint y: 48, endPoint x: 265, endPoint y: 132, distance: 84.2
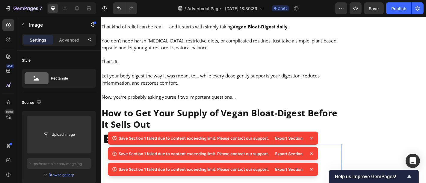
scroll to position [5096, 0]
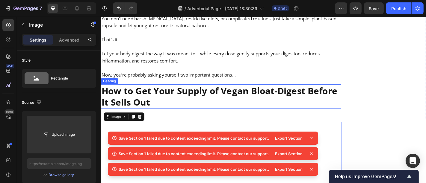
click at [248, 91] on h2 "How to Get Your Supply of Vegan Bloat-Digest Before It Sells Out" at bounding box center [234, 104] width 266 height 27
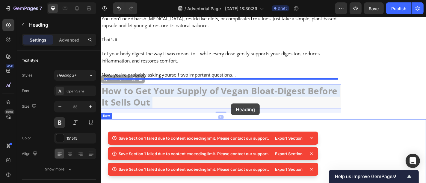
drag, startPoint x: 254, startPoint y: 61, endPoint x: 244, endPoint y: 113, distance: 52.6
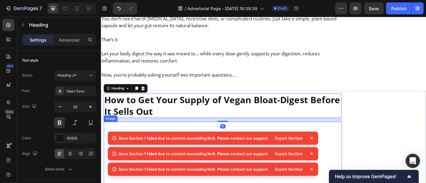
scroll to position [5061, 0]
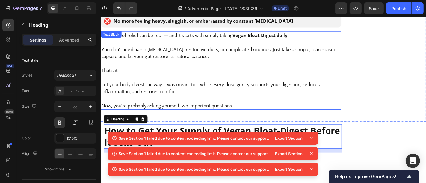
click at [265, 111] on p "Now, you’re probably asking yourself two important questions…" at bounding box center [233, 115] width 264 height 8
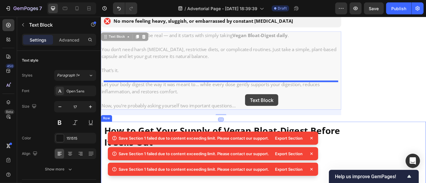
drag, startPoint x: 265, startPoint y: 68, endPoint x: 260, endPoint y: 102, distance: 35.1
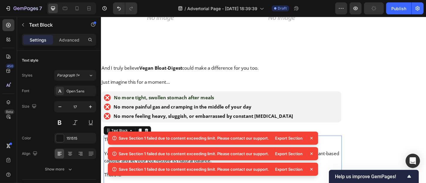
scroll to position [4955, 0]
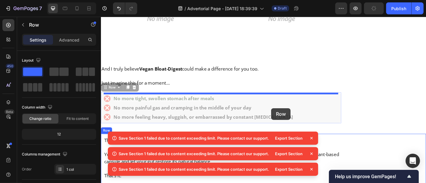
drag, startPoint x: 299, startPoint y: 85, endPoint x: 289, endPoint y: 118, distance: 34.4
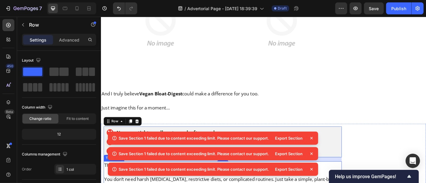
scroll to position [4927, 0]
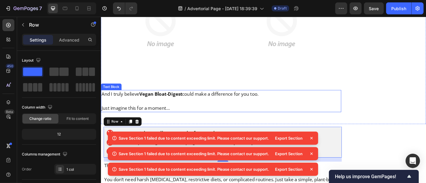
click at [295, 114] on p "Just imagine this for a moment…" at bounding box center [233, 118] width 264 height 8
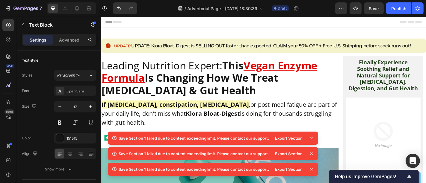
scroll to position [4892, 0]
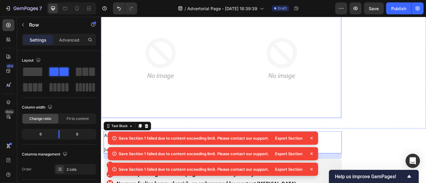
click at [232, 74] on div "Image Image Row" at bounding box center [234, 62] width 266 height 131
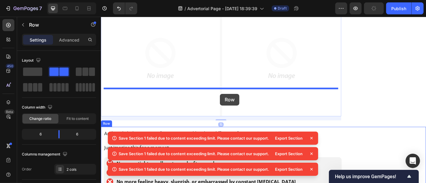
drag, startPoint x: 232, startPoint y: 74, endPoint x: 232, endPoint y: 102, distance: 28.2
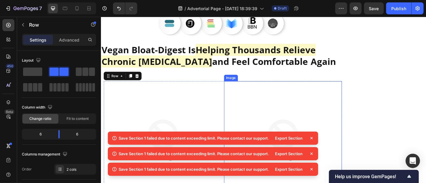
scroll to position [4753, 0]
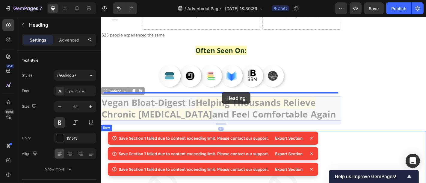
drag, startPoint x: 244, startPoint y: 75, endPoint x: 234, endPoint y: 100, distance: 26.4
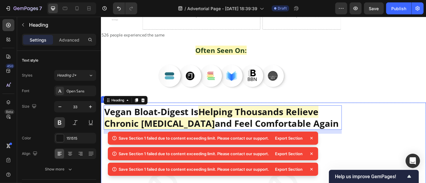
scroll to position [4725, 0]
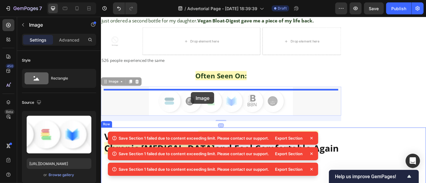
drag, startPoint x: 189, startPoint y: 74, endPoint x: 200, endPoint y: 100, distance: 28.5
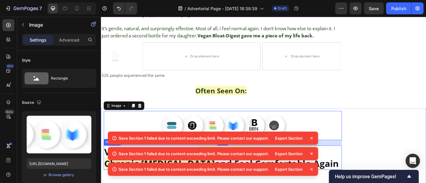
scroll to position [4708, 0]
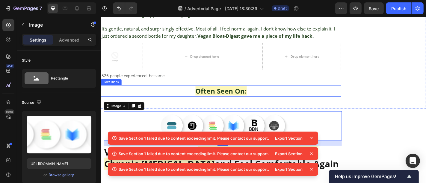
click at [176, 93] on p "Often Seen On:" at bounding box center [233, 98] width 264 height 11
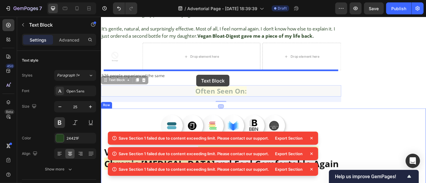
drag, startPoint x: 176, startPoint y: 54, endPoint x: 206, endPoint y: 81, distance: 40.1
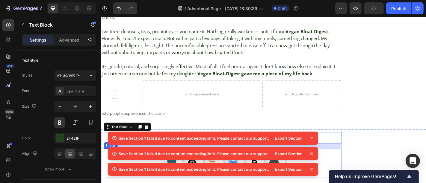
scroll to position [4666, 0]
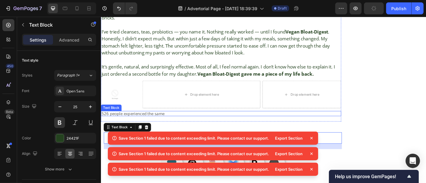
click at [214, 122] on p "526 people experienced the same" at bounding box center [233, 124] width 264 height 4
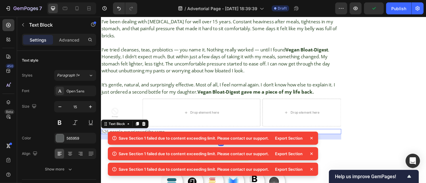
scroll to position [4645, 0]
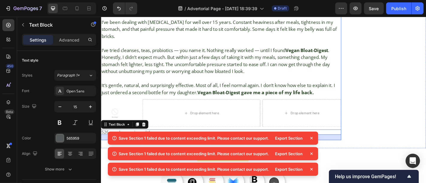
click at [280, 61] on div "Image Icon Icon Icon Icon Icon Icon List [PERSON_NAME], 68, [US_STATE] Text Blo…" at bounding box center [234, 59] width 266 height 187
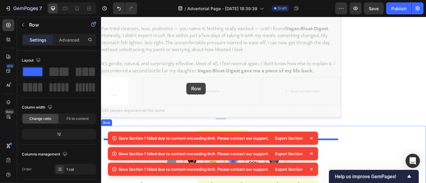
scroll to position [4674, 0]
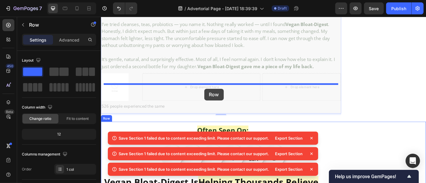
drag, startPoint x: 115, startPoint y: 42, endPoint x: 215, endPoint y: 96, distance: 113.5
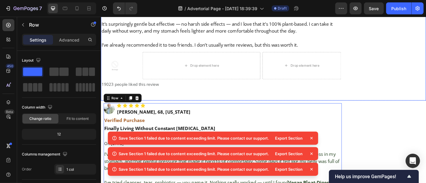
scroll to position [4509, 0]
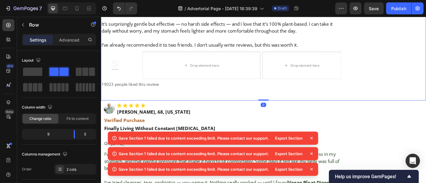
click at [71, 38] on p "Advanced" at bounding box center [69, 40] width 20 height 6
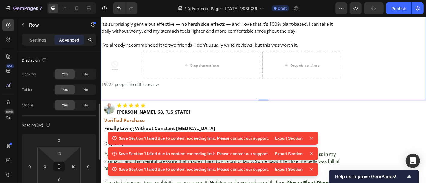
scroll to position [39, 0]
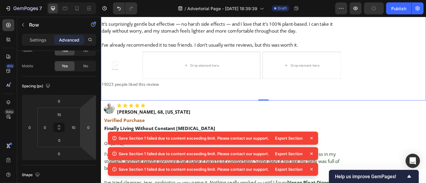
click at [313, 139] on icon at bounding box center [311, 138] width 6 height 6
click at [313, 139] on div "Save Section 1 failed due to content exceeding limit. Please contact our suppor…" at bounding box center [213, 155] width 210 height 47
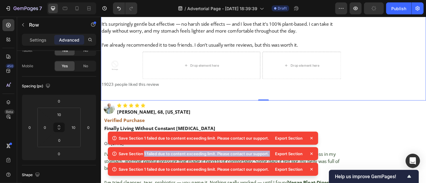
click at [313, 139] on icon at bounding box center [311, 138] width 6 height 6
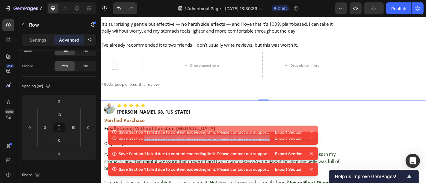
click at [313, 137] on div "Export Section" at bounding box center [292, 132] width 43 height 8
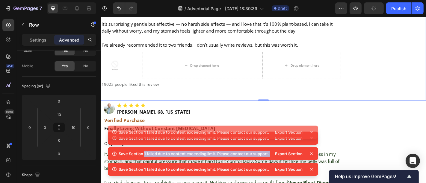
click at [313, 139] on icon at bounding box center [311, 138] width 6 height 6
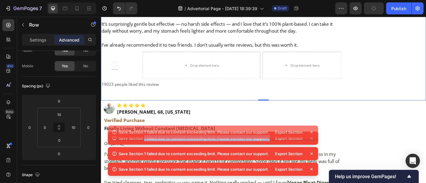
click at [313, 139] on div "Save Section 1 failed due to content exceeding limit. Please contact our suppor…" at bounding box center [213, 132] width 210 height 13
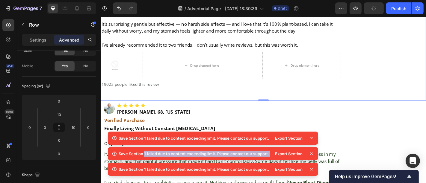
click at [313, 139] on icon at bounding box center [311, 138] width 6 height 6
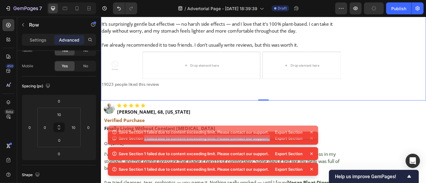
click at [313, 139] on div "Save Section 1 failed due to content exceeding limit. Please contact our suppor…" at bounding box center [213, 147] width 210 height 62
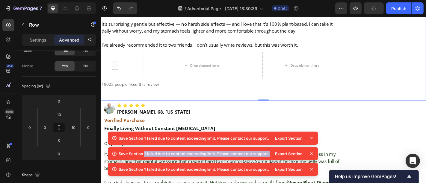
click at [313, 139] on icon at bounding box center [311, 138] width 6 height 6
click at [313, 139] on div "Export Section" at bounding box center [292, 138] width 43 height 8
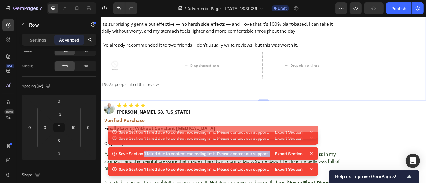
click at [313, 139] on icon at bounding box center [311, 138] width 6 height 6
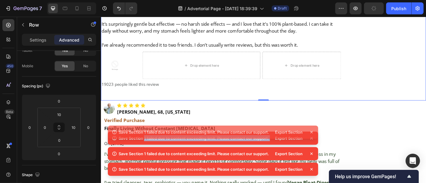
click at [313, 139] on div "Save Section 1 failed due to content exceeding limit. Please contact our suppor…" at bounding box center [213, 132] width 210 height 13
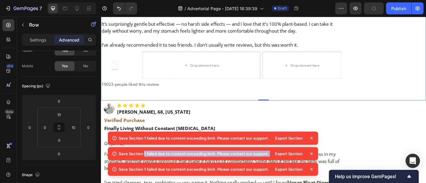
click at [313, 139] on icon at bounding box center [311, 138] width 6 height 6
click at [313, 139] on div "Save Section 1 failed due to content exceeding limit. Please contact our suppor…" at bounding box center [213, 138] width 210 height 13
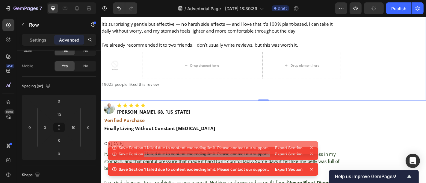
click at [335, 165] on p "I’ve been dealing with bloating for well over 15 years. Constant heaviness afte…" at bounding box center [235, 176] width 262 height 23
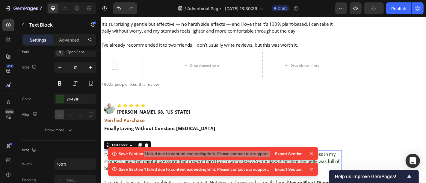
scroll to position [0, 0]
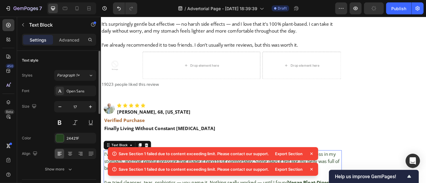
click at [312, 154] on icon at bounding box center [311, 154] width 6 height 6
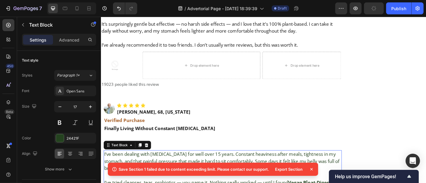
click at [312, 172] on icon at bounding box center [311, 170] width 6 height 6
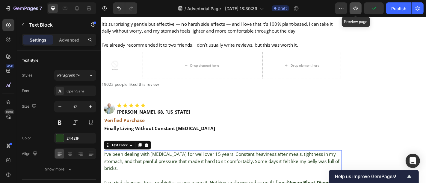
click at [352, 10] on button "button" at bounding box center [355, 8] width 12 height 12
click at [318, 5] on div "/ Advertorial Page - Sep 26, 18:39:39 Draft" at bounding box center [238, 8] width 193 height 12
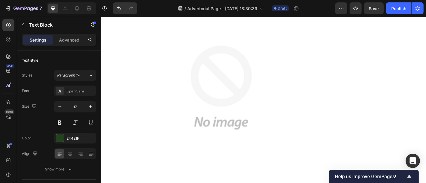
scroll to position [4075, 0]
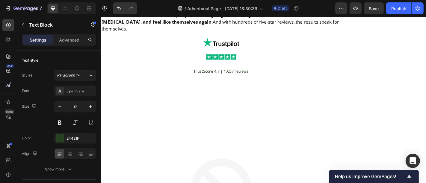
click at [327, 4] on div "/ Advertorial Page - Sep 26, 18:39:39 Draft" at bounding box center [238, 8] width 193 height 12
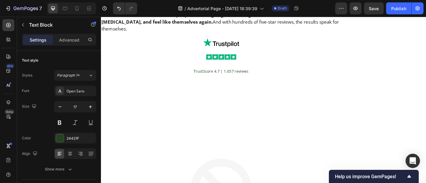
click at [327, 4] on div "/ Advertorial Page - Sep 26, 18:39:39 Draft" at bounding box center [238, 8] width 193 height 12
drag, startPoint x: 327, startPoint y: 4, endPoint x: 325, endPoint y: 15, distance: 11.0
click at [325, 15] on div "7 Version history / Advertorial Page - Sep 26, 18:39:39 Draft Preview Save Publ…" at bounding box center [213, 8] width 426 height 17
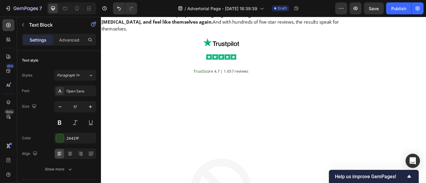
click at [325, 15] on div "7 Version history / Advertorial Page - Sep 26, 18:39:39 Draft Preview Save Publ…" at bounding box center [213, 8] width 426 height 17
click at [314, 7] on div "/ Advertorial Page - Sep 26, 18:39:39 Draft" at bounding box center [238, 8] width 193 height 12
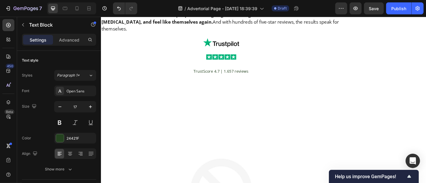
click at [314, 7] on div "/ Advertorial Page - Sep 26, 18:39:39 Draft" at bounding box center [238, 8] width 193 height 12
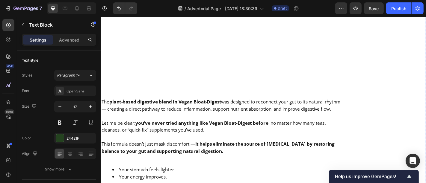
scroll to position [3896, 0]
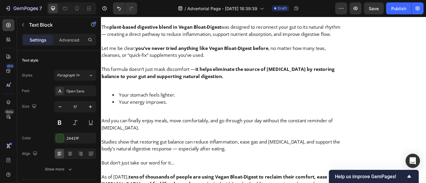
click at [315, 5] on div "/ Advertorial Page - Sep 26, 18:39:39 Draft" at bounding box center [238, 8] width 193 height 12
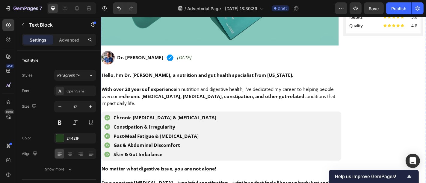
scroll to position [310, 0]
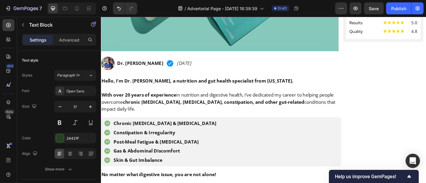
click at [330, 8] on div "/ Advertorial Page - Sep 26, 18:39:39 Draft" at bounding box center [238, 8] width 193 height 12
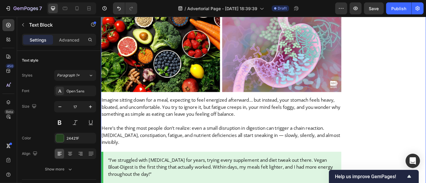
scroll to position [917, 0]
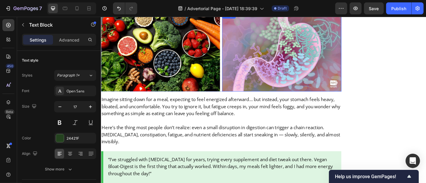
click at [311, 60] on img at bounding box center [299, 56] width 131 height 88
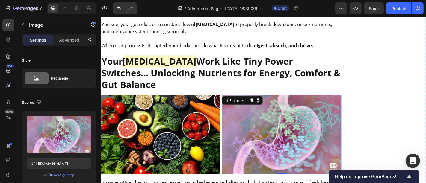
scroll to position [824, 0]
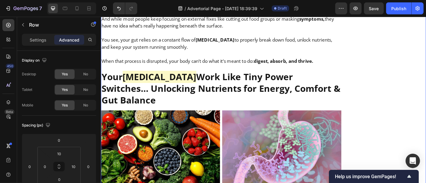
scroll to position [811, 0]
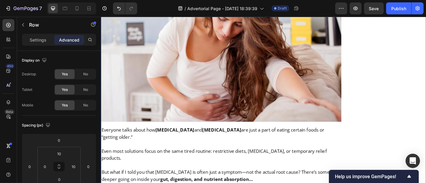
scroll to position [625, 0]
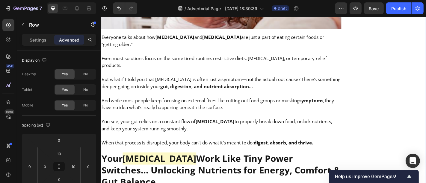
scroll to position [705, 0]
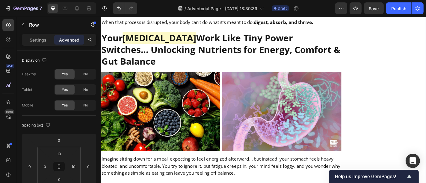
scroll to position [838, 0]
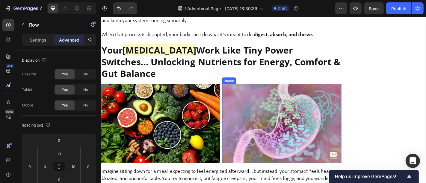
click at [307, 91] on img at bounding box center [299, 135] width 131 height 88
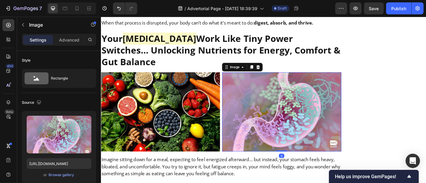
scroll to position [851, 0]
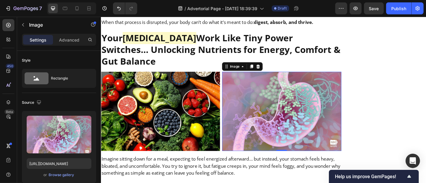
click at [214, 99] on img at bounding box center [166, 122] width 131 height 88
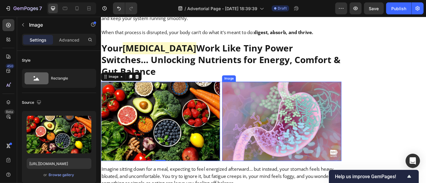
scroll to position [842, 0]
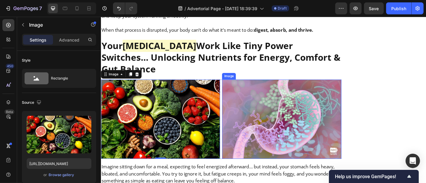
click at [326, 92] on img at bounding box center [299, 130] width 131 height 88
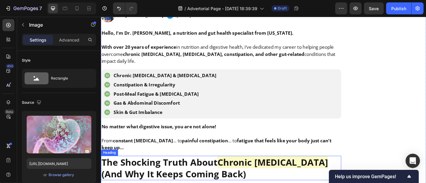
scroll to position [362, 0]
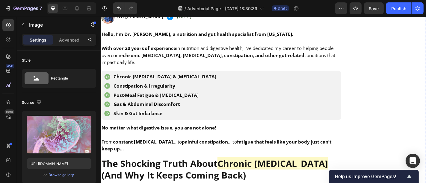
drag, startPoint x: 402, startPoint y: 67, endPoint x: 325, endPoint y: 107, distance: 87.1
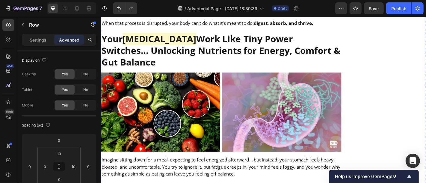
scroll to position [858, 0]
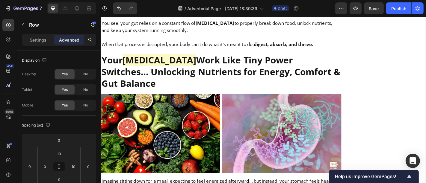
scroll to position [813, 0]
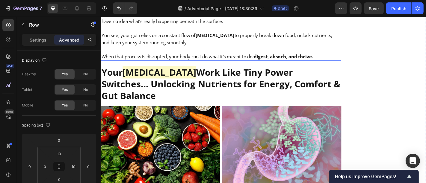
click at [313, 49] on p at bounding box center [233, 53] width 264 height 8
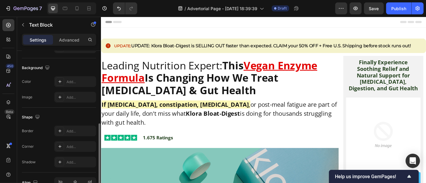
scroll to position [0, 0]
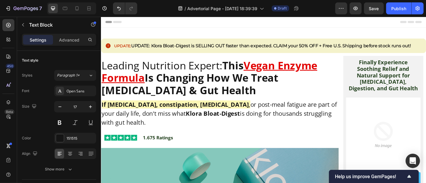
click at [181, 22] on div "Header" at bounding box center [280, 22] width 350 height 12
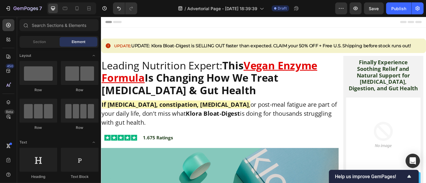
click at [79, 0] on div "7 Version history / Advertorial Page - Sep 26, 18:39:39 Draft Preview Save Publ…" at bounding box center [213, 8] width 426 height 17
click at [101, 22] on div "Header" at bounding box center [280, 22] width 359 height 12
click at [313, 25] on div "Header" at bounding box center [280, 22] width 350 height 12
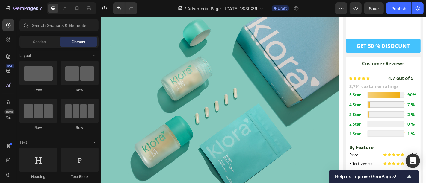
scroll to position [160, 0]
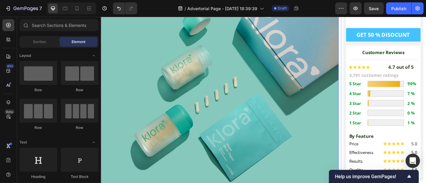
click at [296, 26] on img at bounding box center [232, 103] width 263 height 203
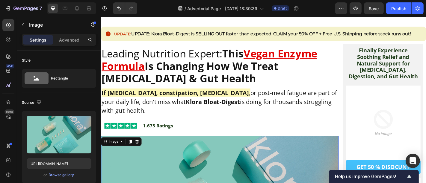
scroll to position [0, 0]
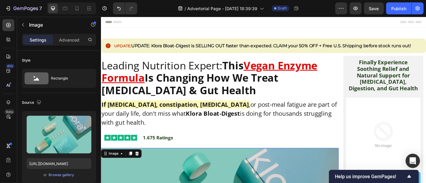
click at [292, 25] on div "Header" at bounding box center [280, 22] width 350 height 12
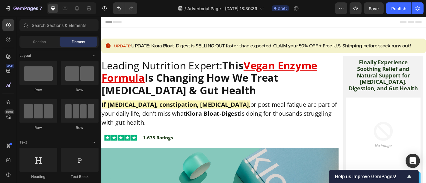
click at [303, 24] on div "Header" at bounding box center [280, 22] width 350 height 12
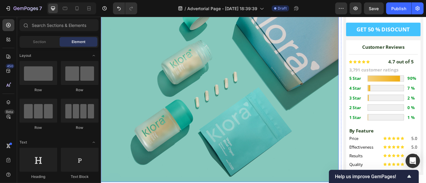
scroll to position [152, 0]
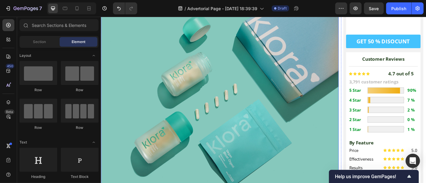
click at [199, 123] on img at bounding box center [232, 111] width 263 height 203
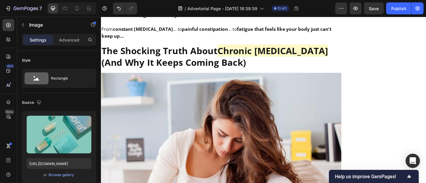
scroll to position [486, 0]
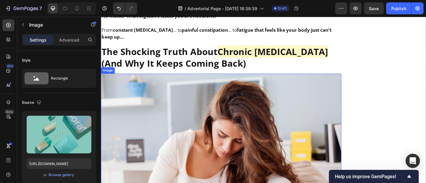
drag, startPoint x: 258, startPoint y: 161, endPoint x: 206, endPoint y: 198, distance: 64.3
click at [258, 161] on img at bounding box center [234, 171] width 266 height 183
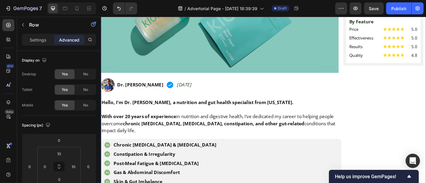
scroll to position [273, 0]
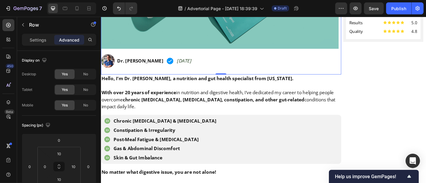
scroll to position [299, 0]
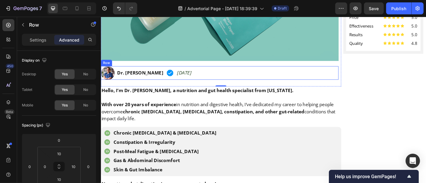
click at [302, 78] on div "Image Dr. Emily Carter Text Block Image July 25, 2025 Text Block Row" at bounding box center [232, 79] width 263 height 15
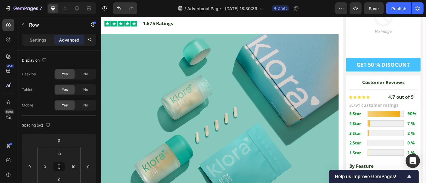
scroll to position [140, 0]
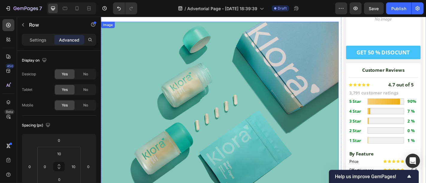
click at [264, 105] on img at bounding box center [232, 123] width 263 height 203
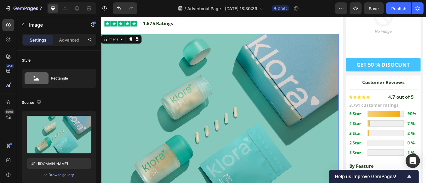
scroll to position [113, 0]
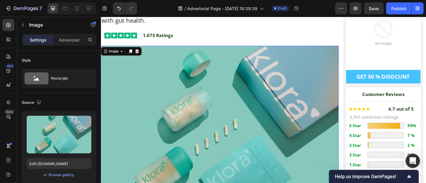
click at [300, 88] on img at bounding box center [232, 150] width 263 height 203
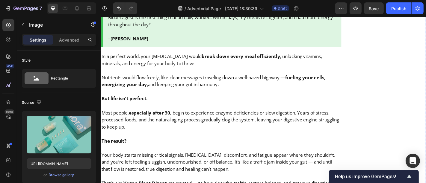
scroll to position [1086, 0]
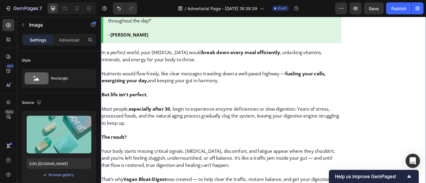
drag, startPoint x: 420, startPoint y: 140, endPoint x: 417, endPoint y: 183, distance: 43.5
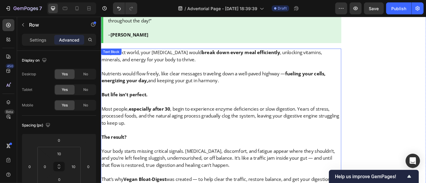
click at [302, 91] on p at bounding box center [233, 95] width 264 height 8
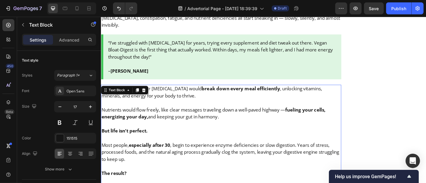
scroll to position [1033, 0]
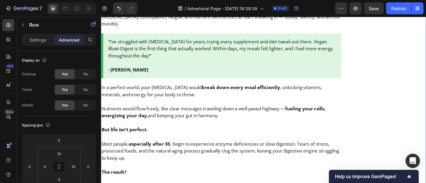
scroll to position [1046, 0]
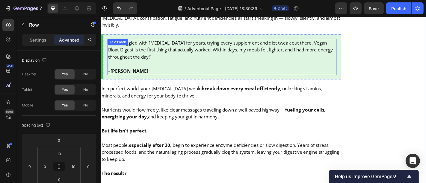
click at [307, 65] on p at bounding box center [234, 69] width 252 height 8
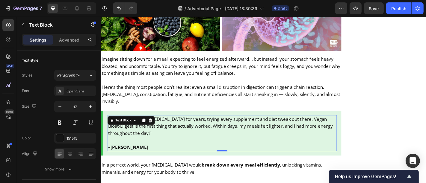
scroll to position [960, 0]
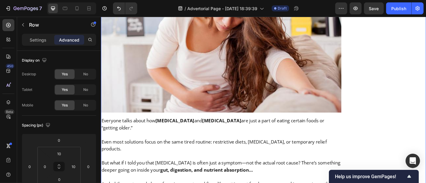
scroll to position [639, 0]
